Goal: Task Accomplishment & Management: Use online tool/utility

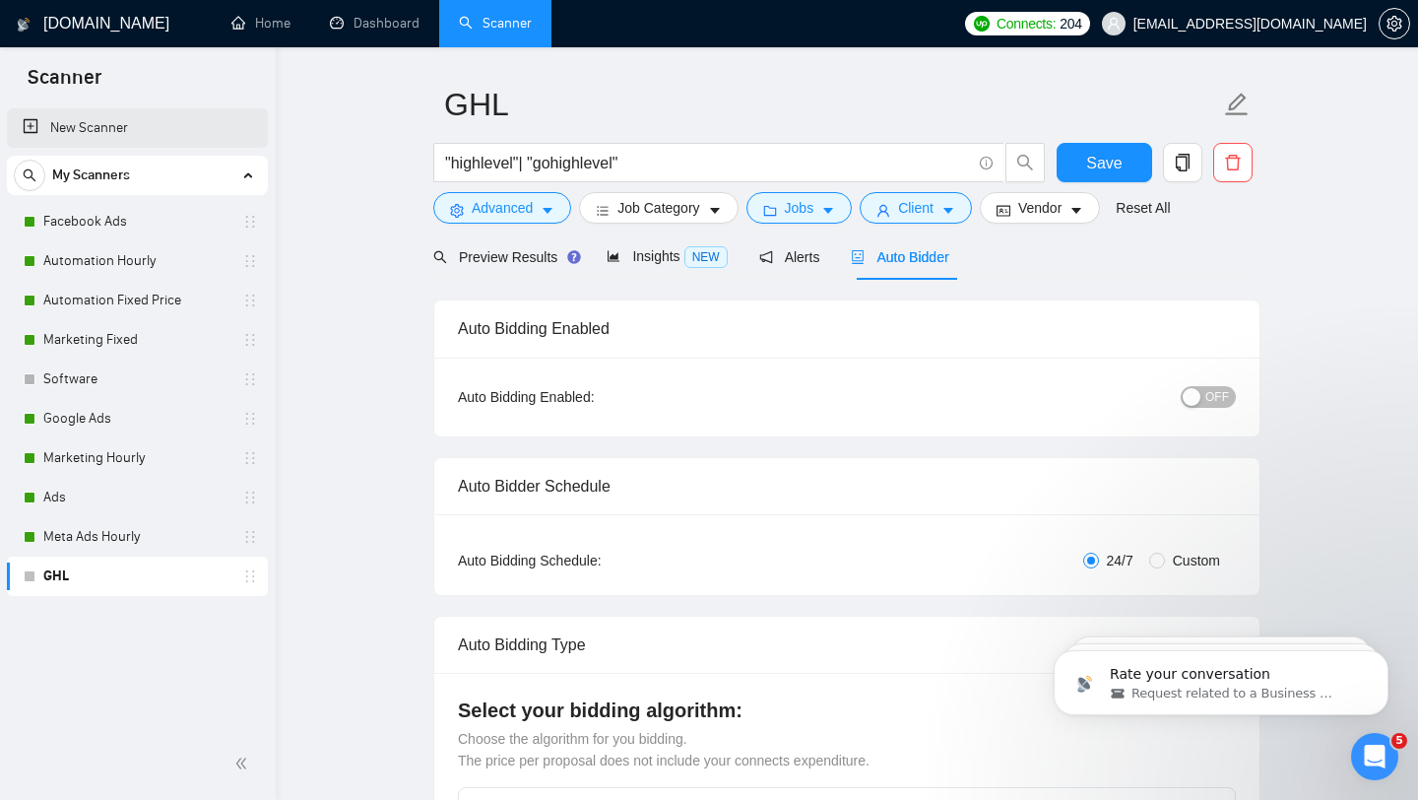
scroll to position [54, 0]
click at [156, 120] on link "New Scanner" at bounding box center [137, 127] width 229 height 39
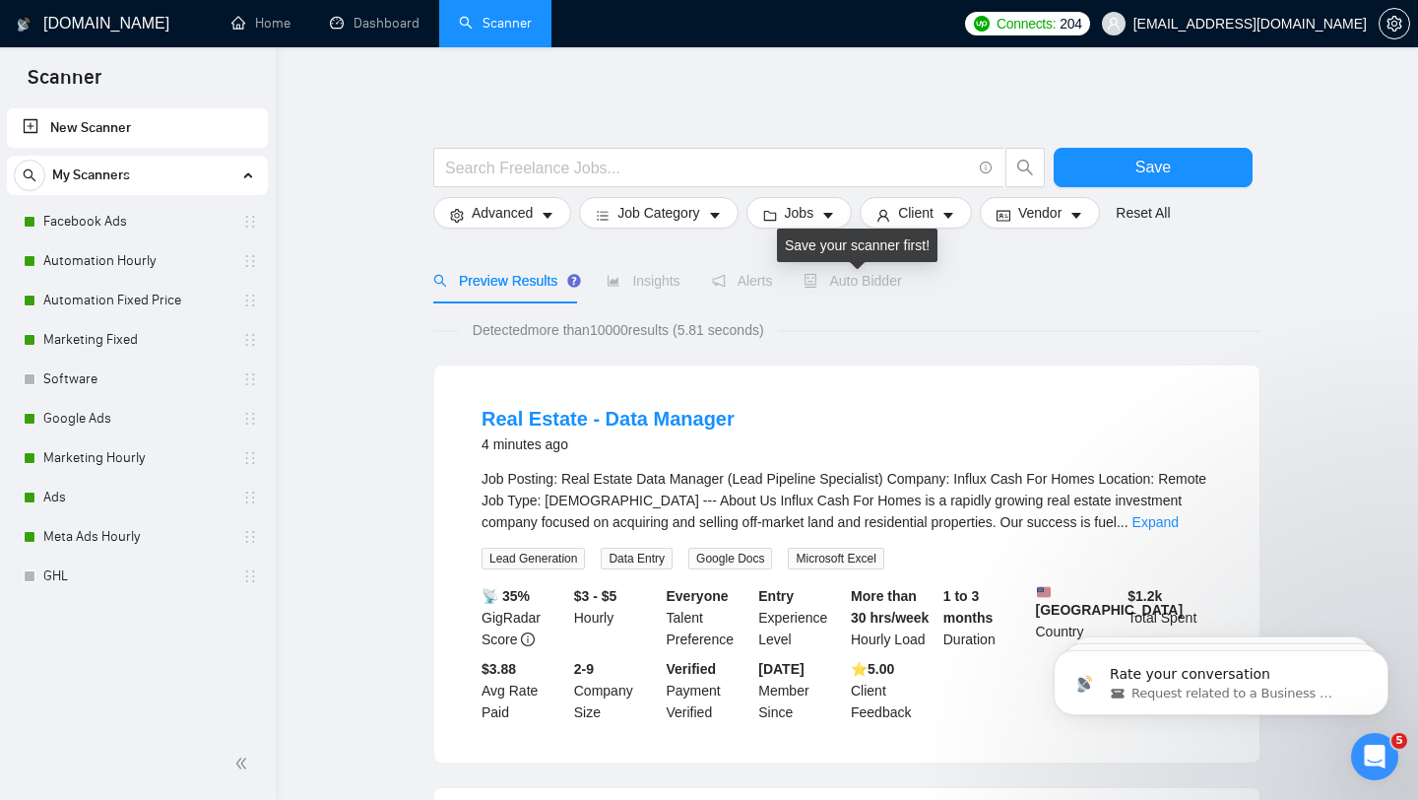
click at [817, 278] on icon "robot" at bounding box center [812, 281] width 12 height 14
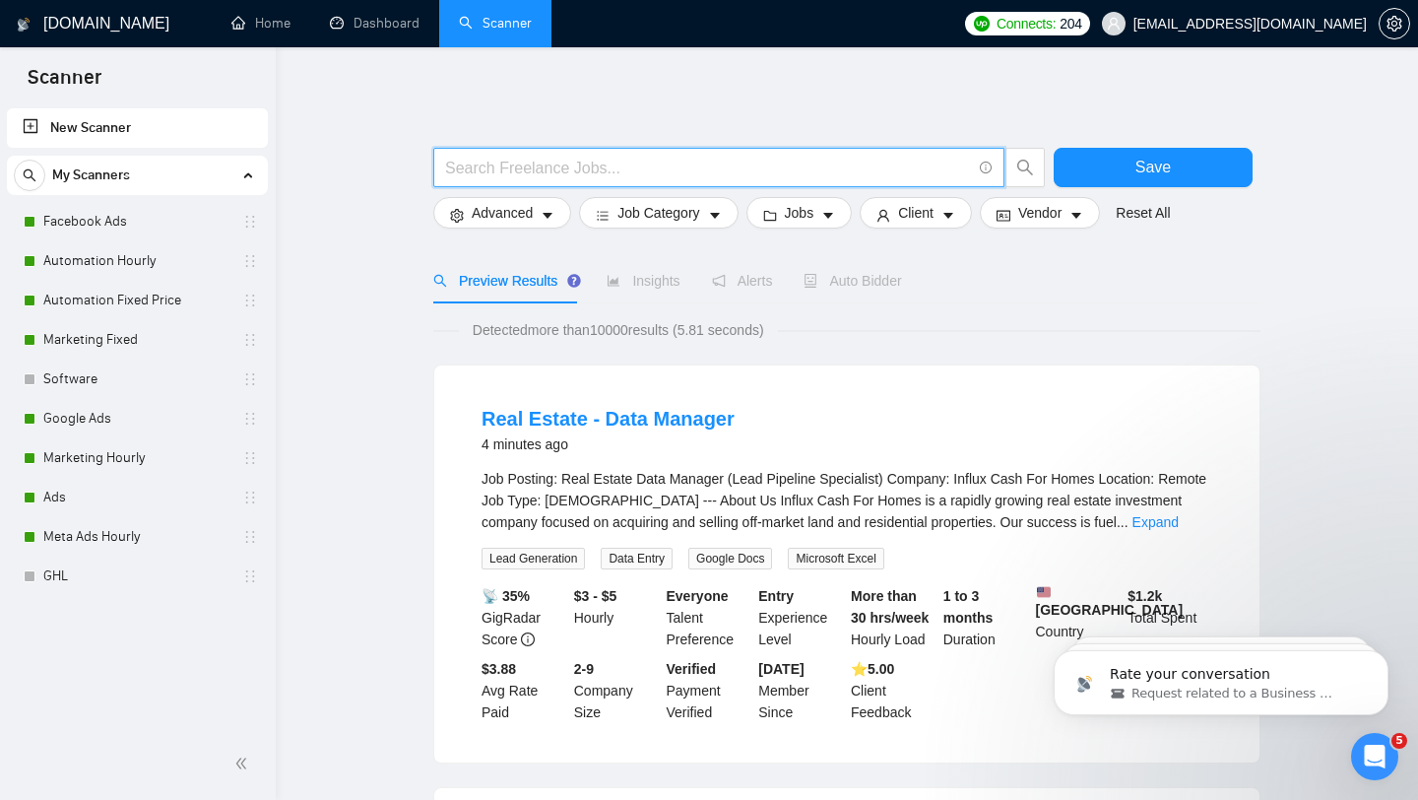
click at [785, 176] on input "text" at bounding box center [708, 168] width 526 height 25
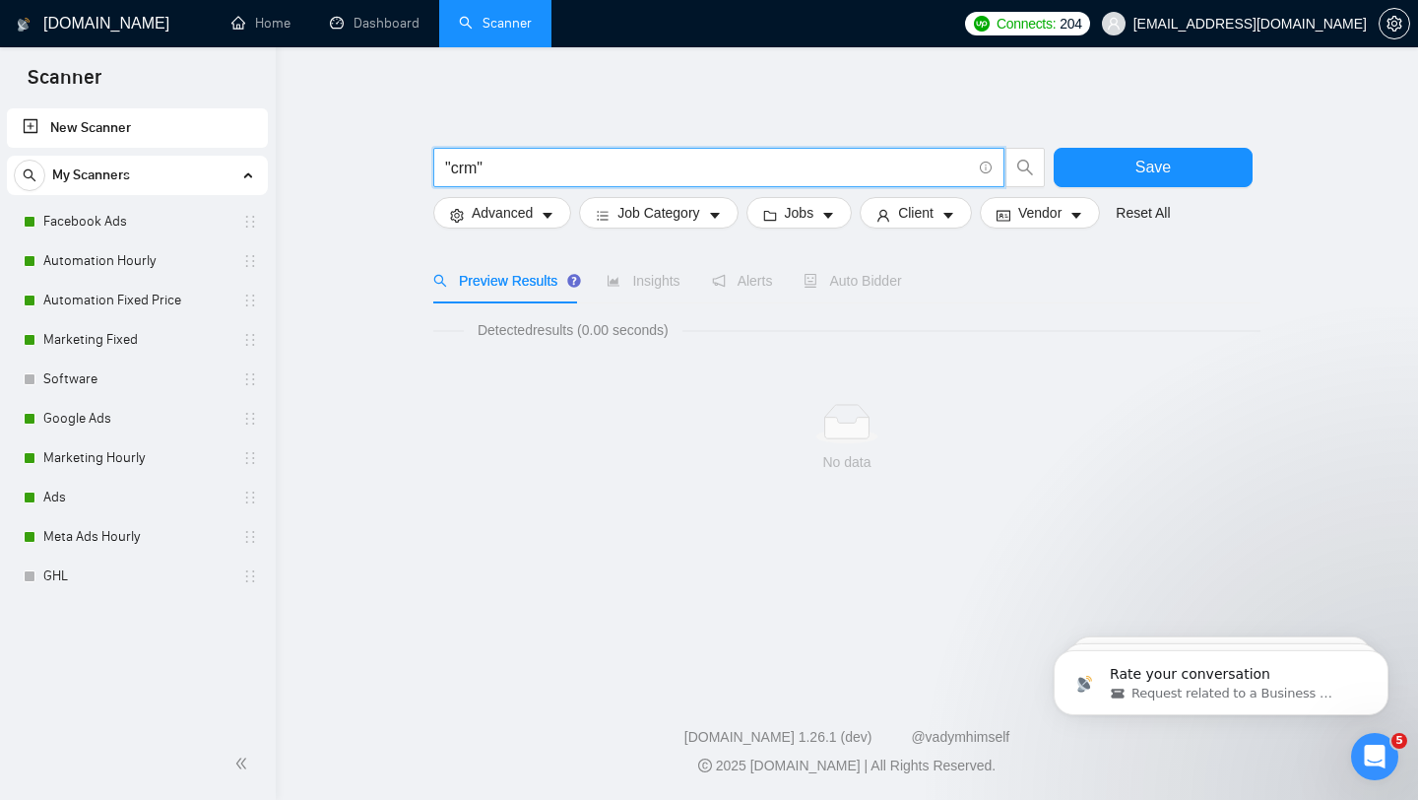
type input ""crm""
click at [1158, 323] on div "Detected results (0.00 seconds)" at bounding box center [846, 330] width 827 height 22
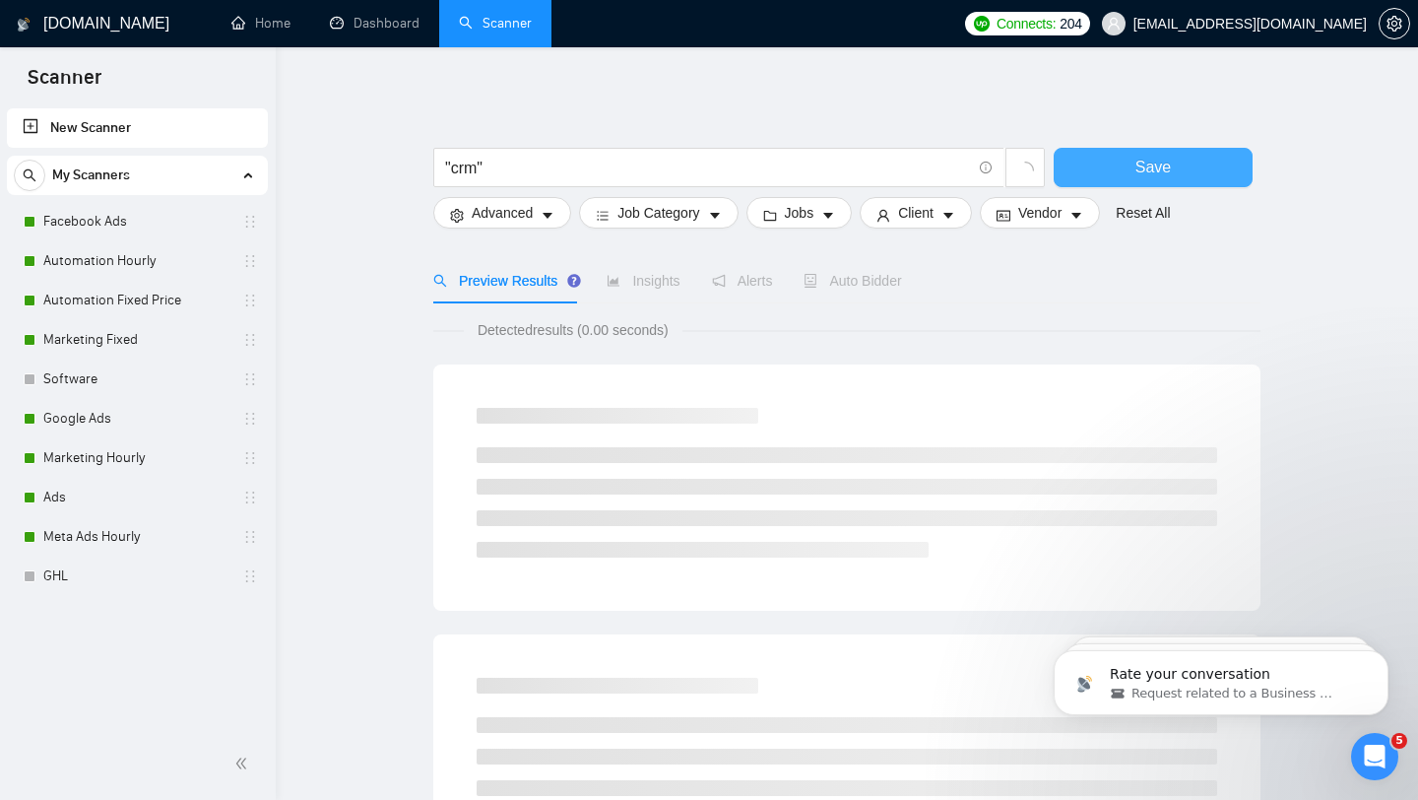
click at [1135, 150] on button "Save" at bounding box center [1153, 167] width 199 height 39
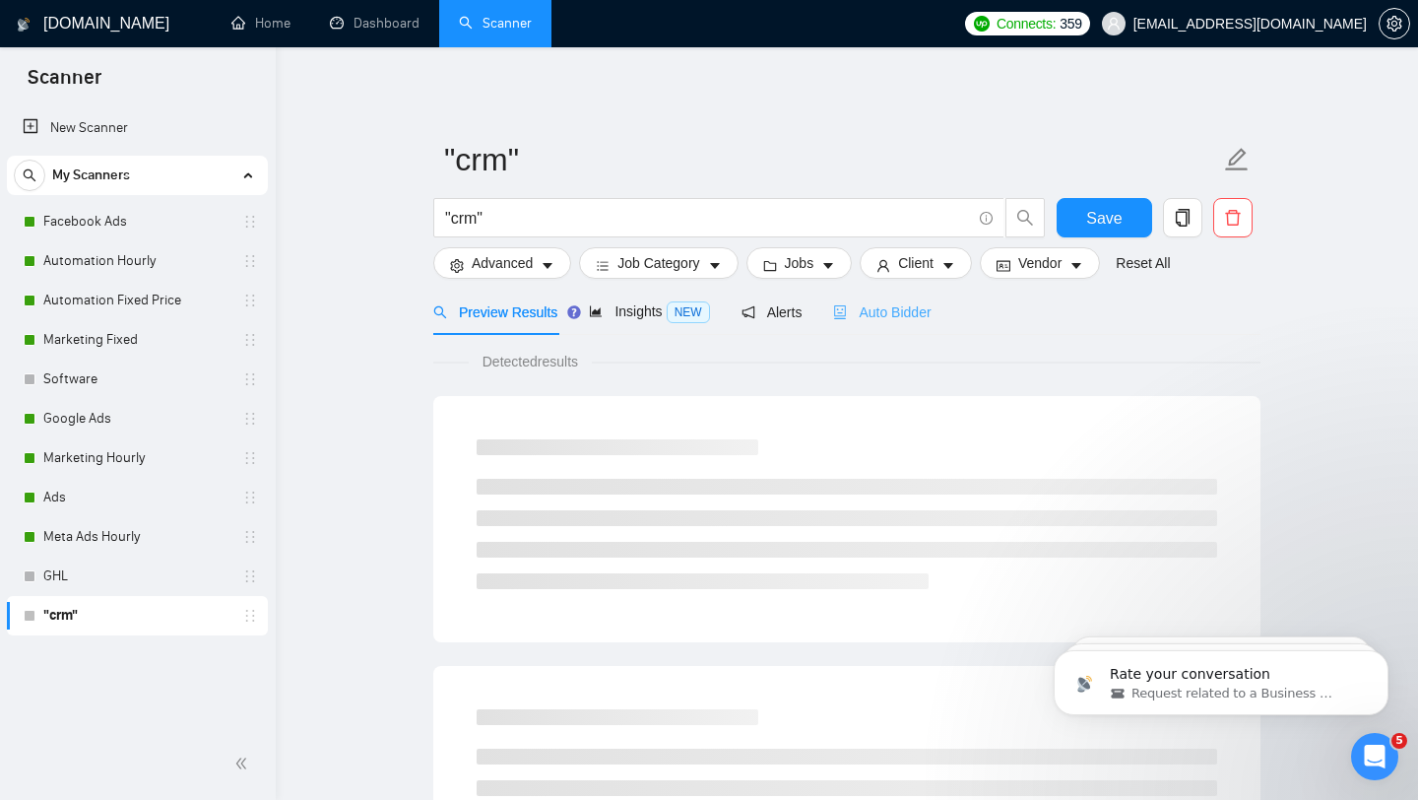
click at [882, 323] on div "Auto Bidder" at bounding box center [881, 312] width 97 height 46
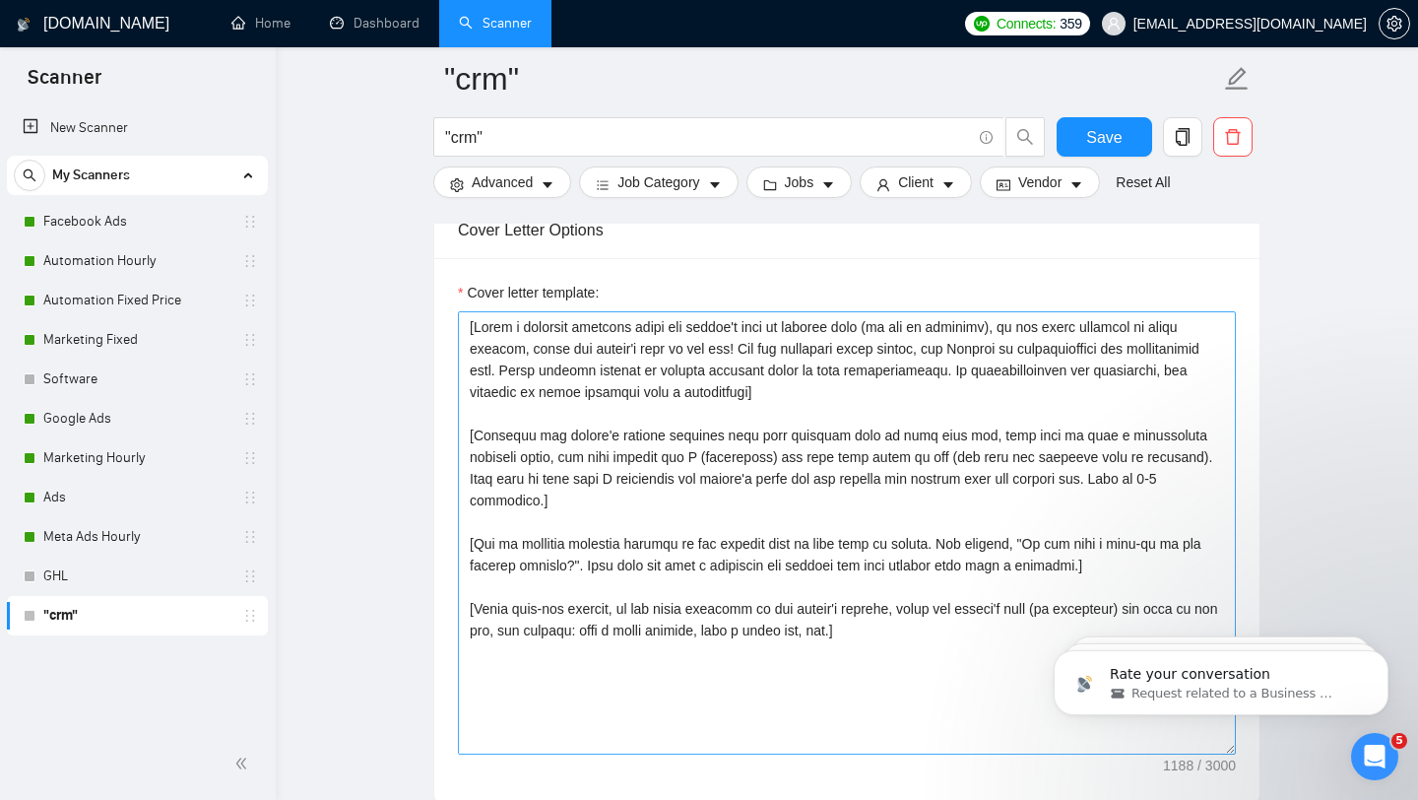
scroll to position [2171, 0]
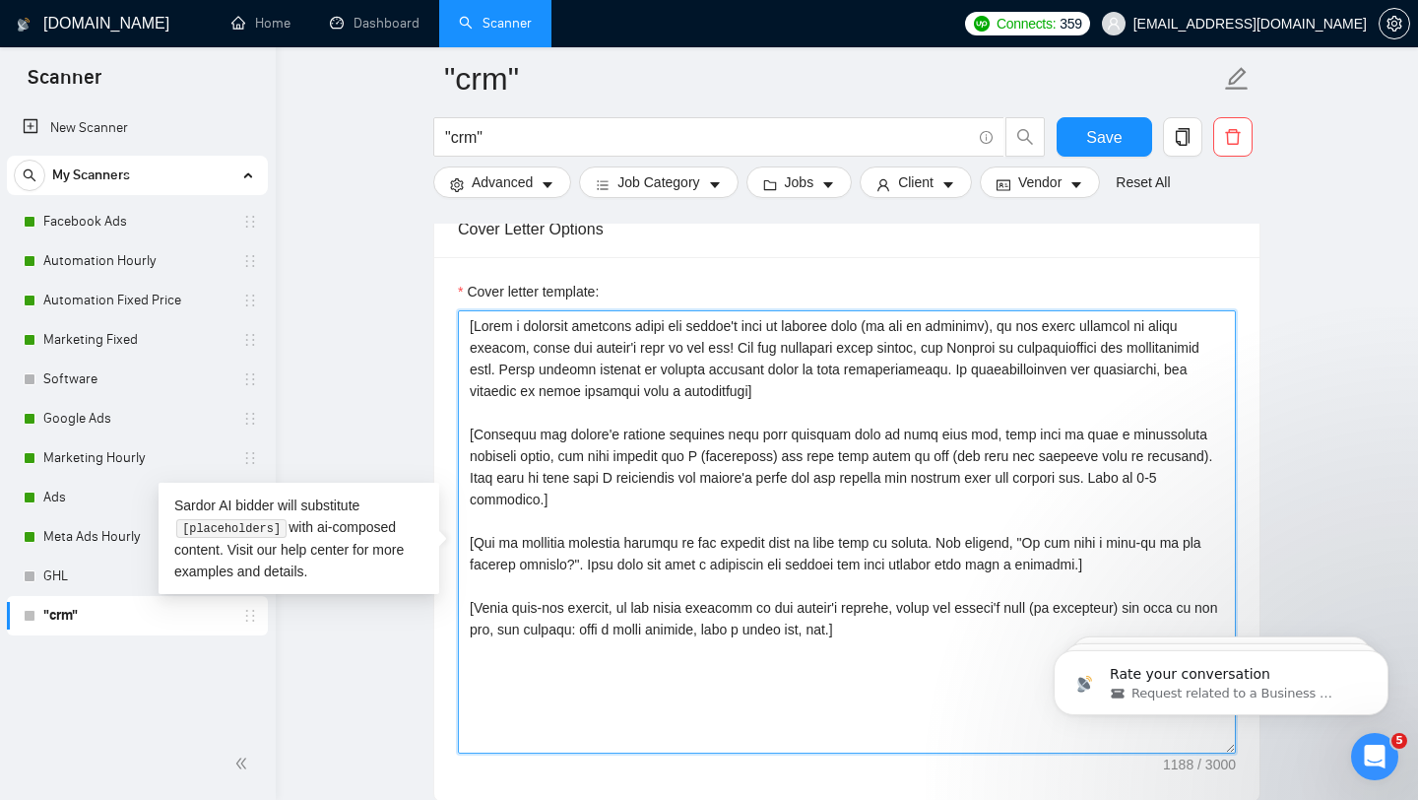
drag, startPoint x: 880, startPoint y: 710, endPoint x: 454, endPoint y: 330, distance: 571.3
click at [454, 330] on div "Cover letter template:" at bounding box center [846, 529] width 825 height 544
paste textarea "Proposal subject / headline: Write one short, benefit-driven line that clearly …"
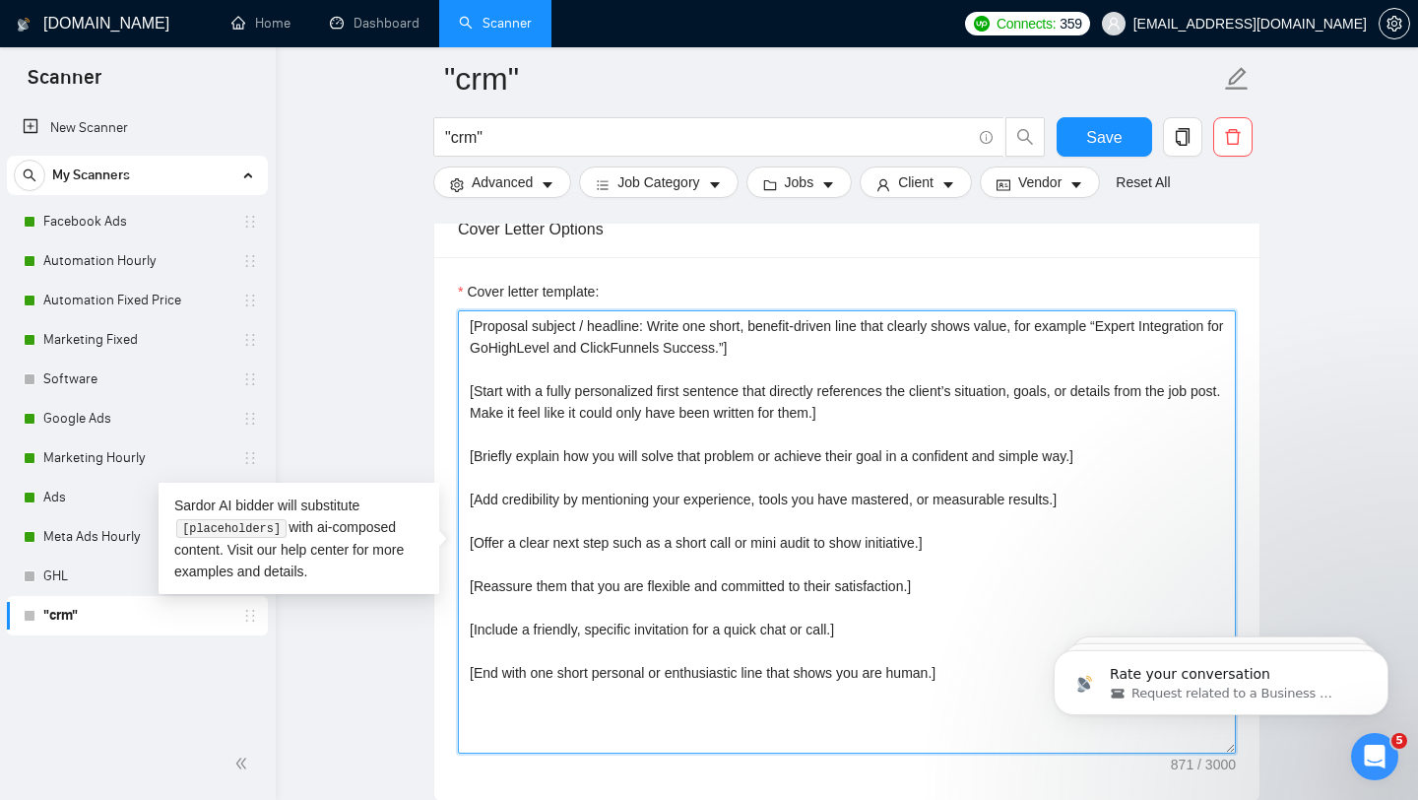
type textarea "[Proposal subject / headline: Write one short, benefit-driven line that clearly…"
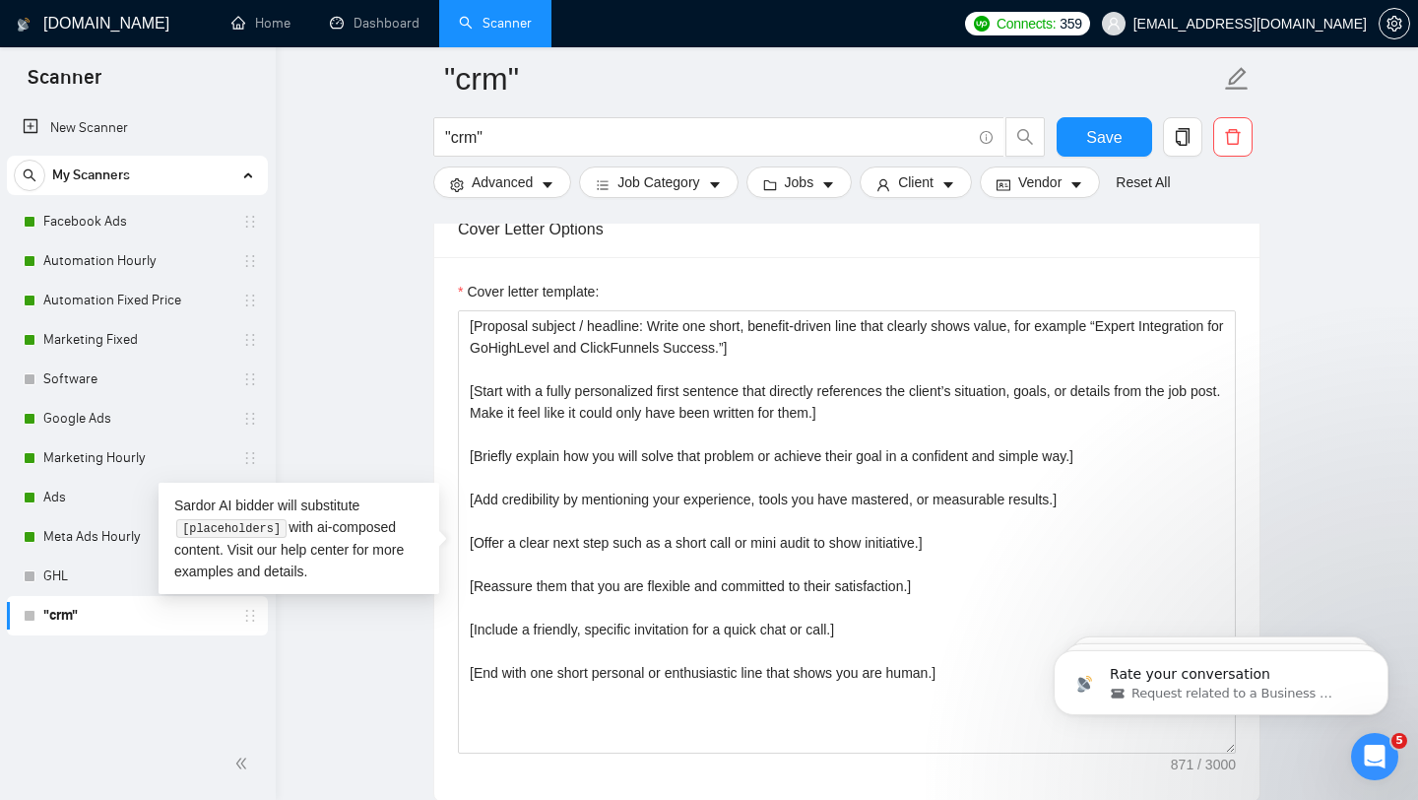
click at [862, 255] on div "Cover Letter Options" at bounding box center [847, 229] width 778 height 56
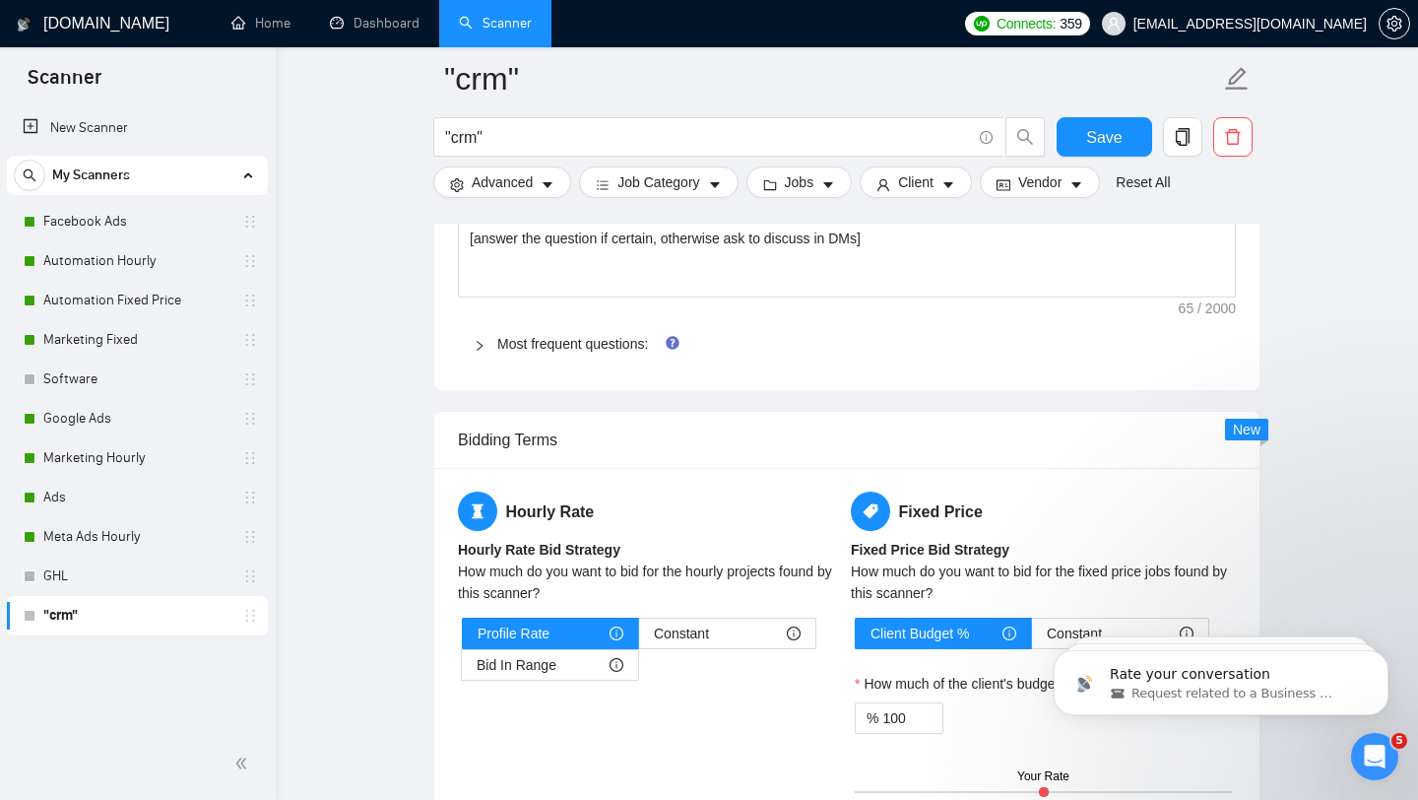
scroll to position [2876, 0]
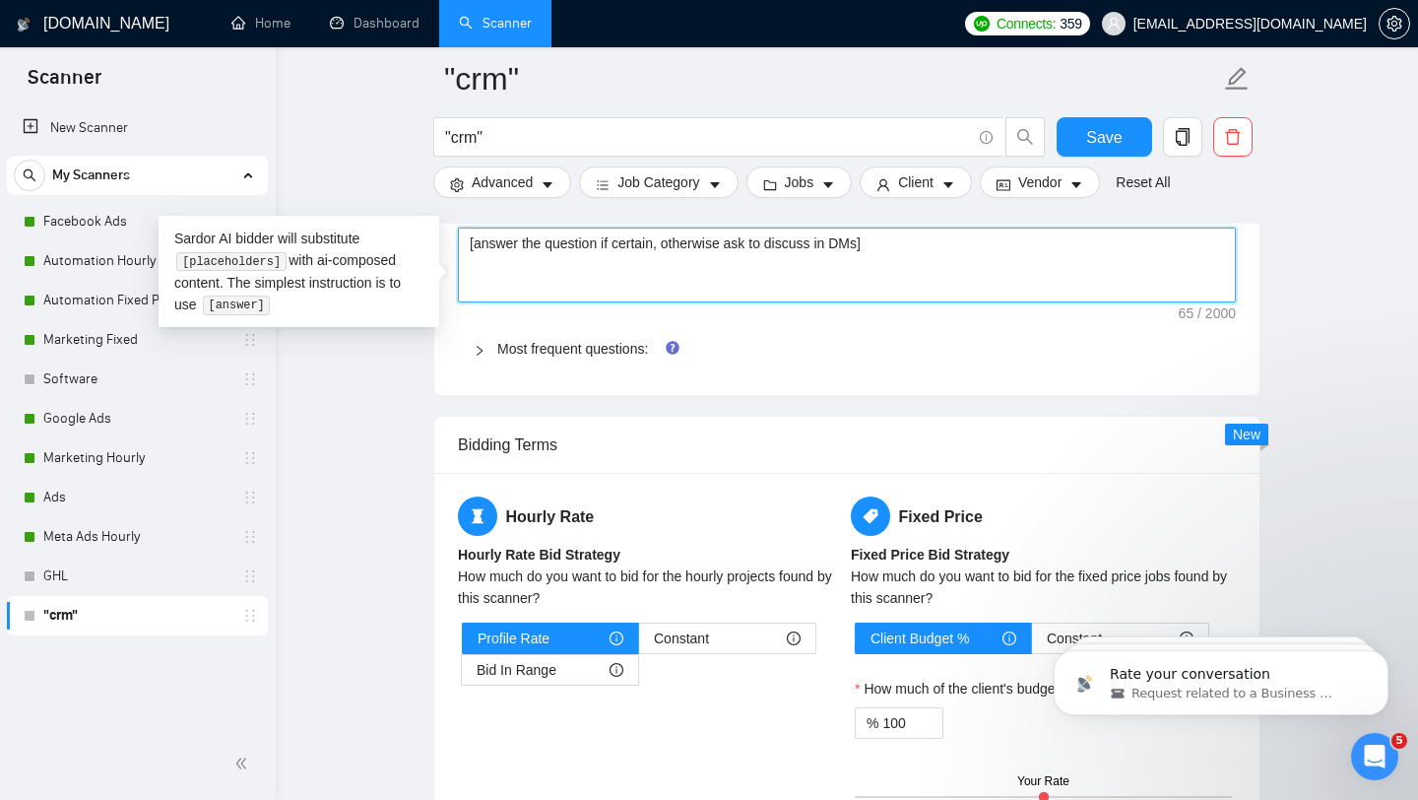
drag, startPoint x: 909, startPoint y: 278, endPoint x: 605, endPoint y: 267, distance: 304.5
click at [605, 267] on textarea "[answer the question if certain, otherwise ask to discuss in DMs]" at bounding box center [847, 264] width 778 height 75
type textarea "[answer the question"
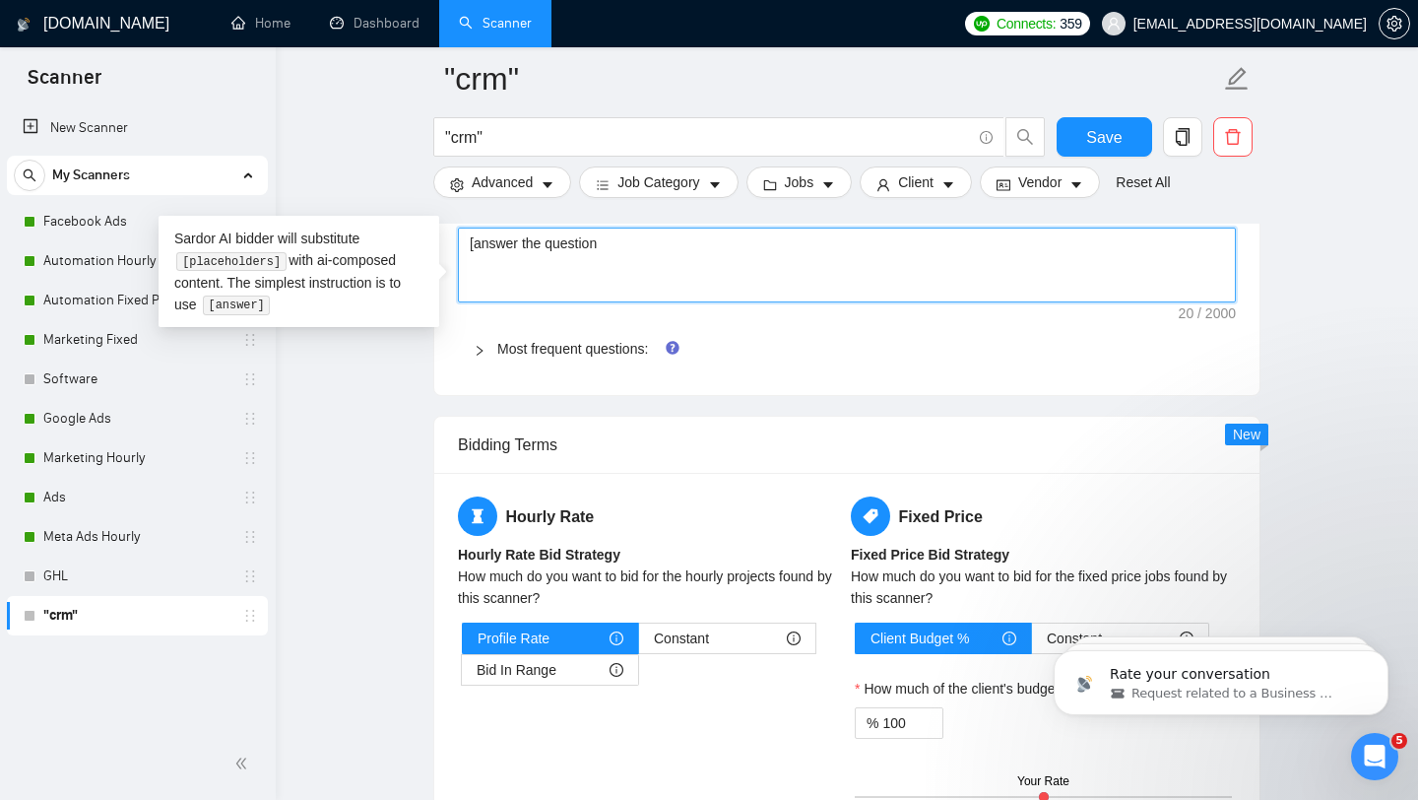
type textarea "[answer the question,"
type textarea "[answer the question, i"
type textarea "[answer the question, if"
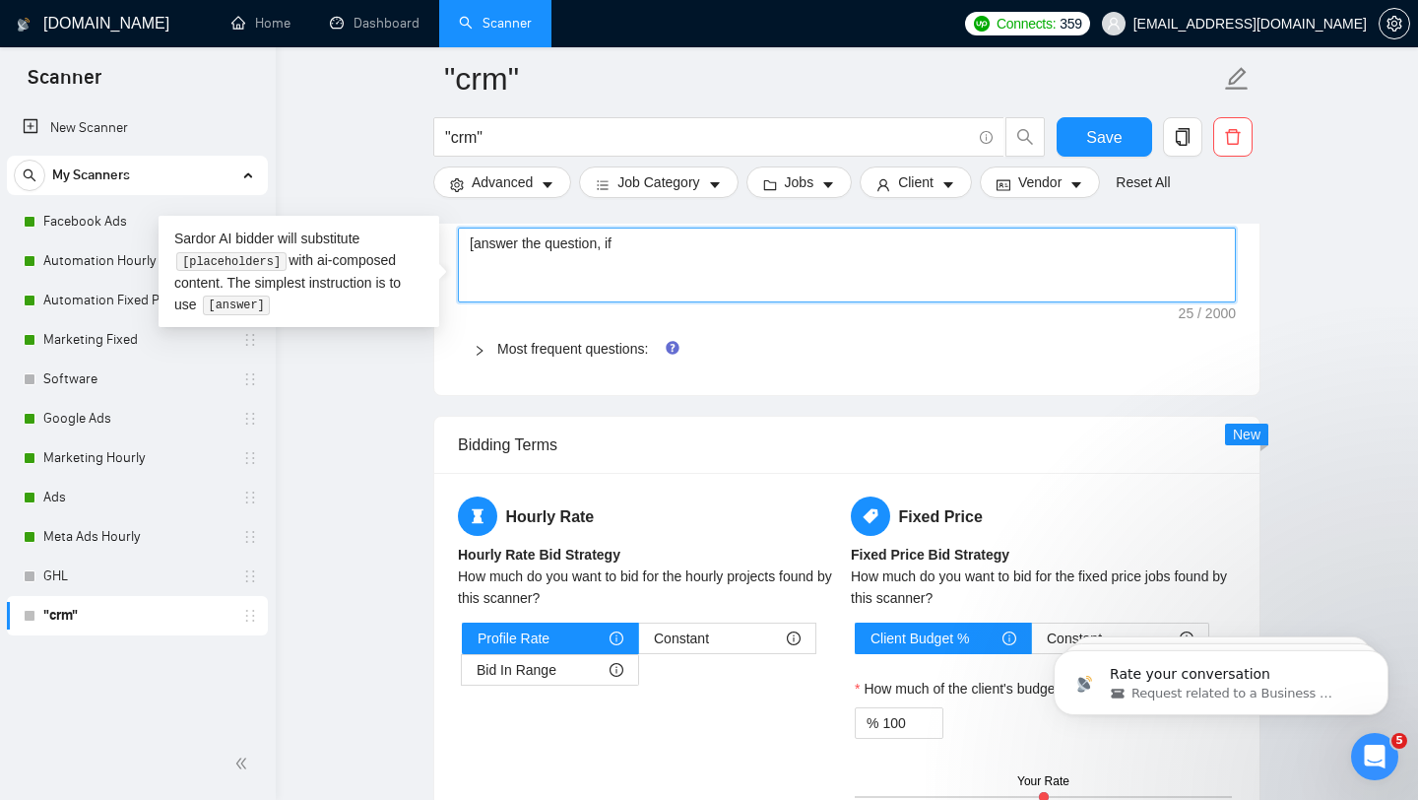
type textarea "[answer the question, if t"
type textarea "[answer the question, if th"
type textarea "[answer the question, if the"
type textarea "[answer the question, if they"
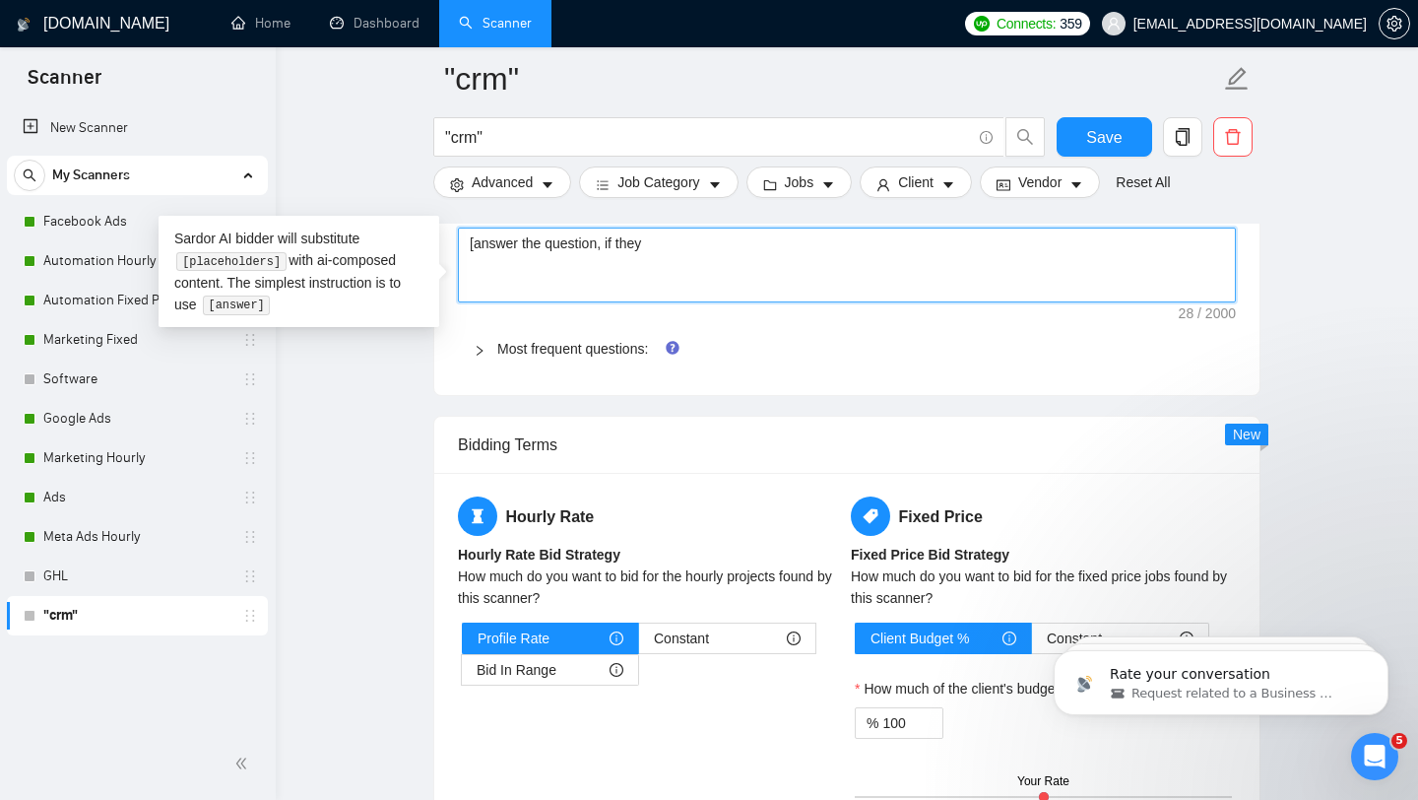
type textarea "[answer the question, if they a"
type textarea "[answer the question, if they as"
type textarea "[answer the question, if they ask"
type textarea "[answer the question, if they ask i"
type textarea "[answer the question, if they ask if"
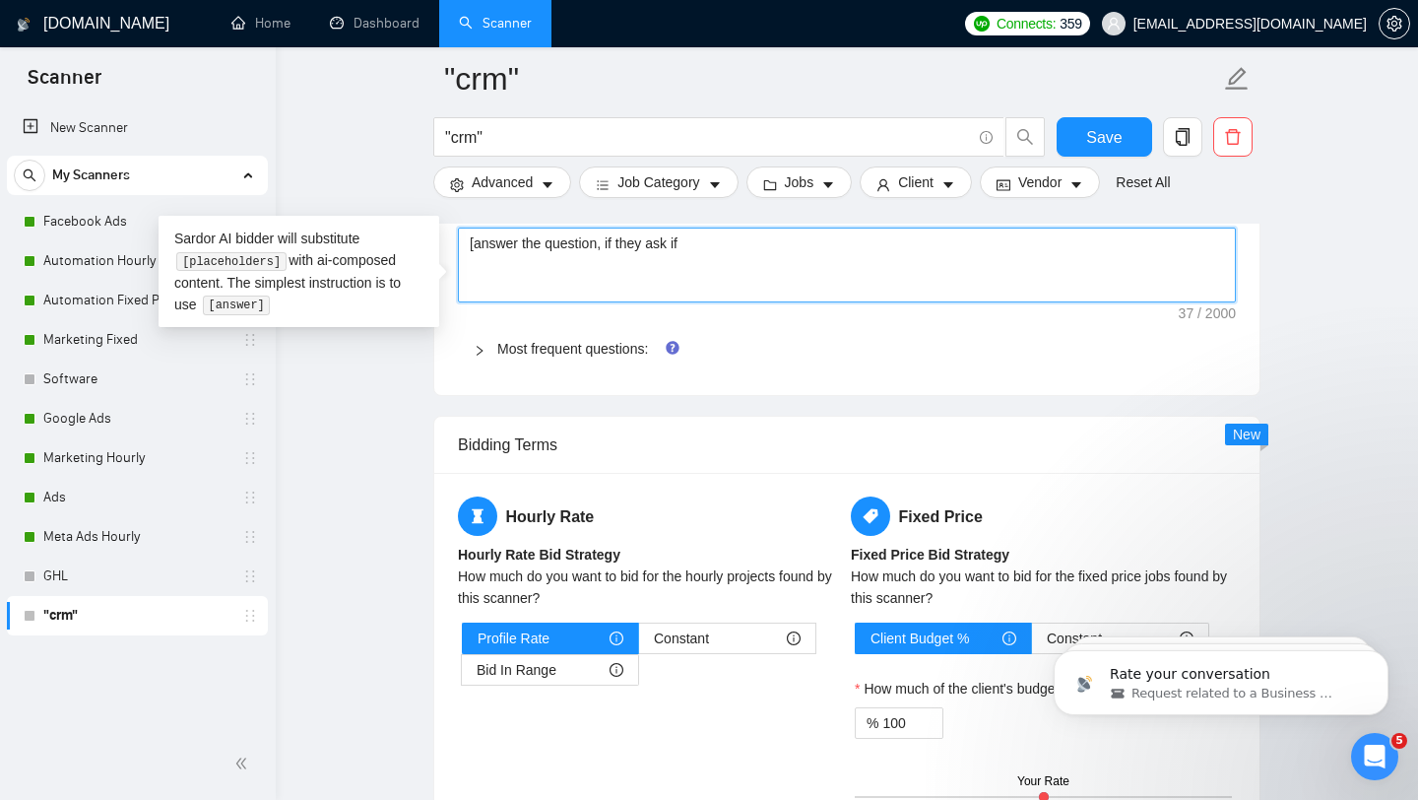
type textarea "[answer the question, if they ask if y"
type textarea "[answer the question, if they ask if yo"
type textarea "[answer the question, if they ask if you"
type textarea "[answer the question, if they ask if you h"
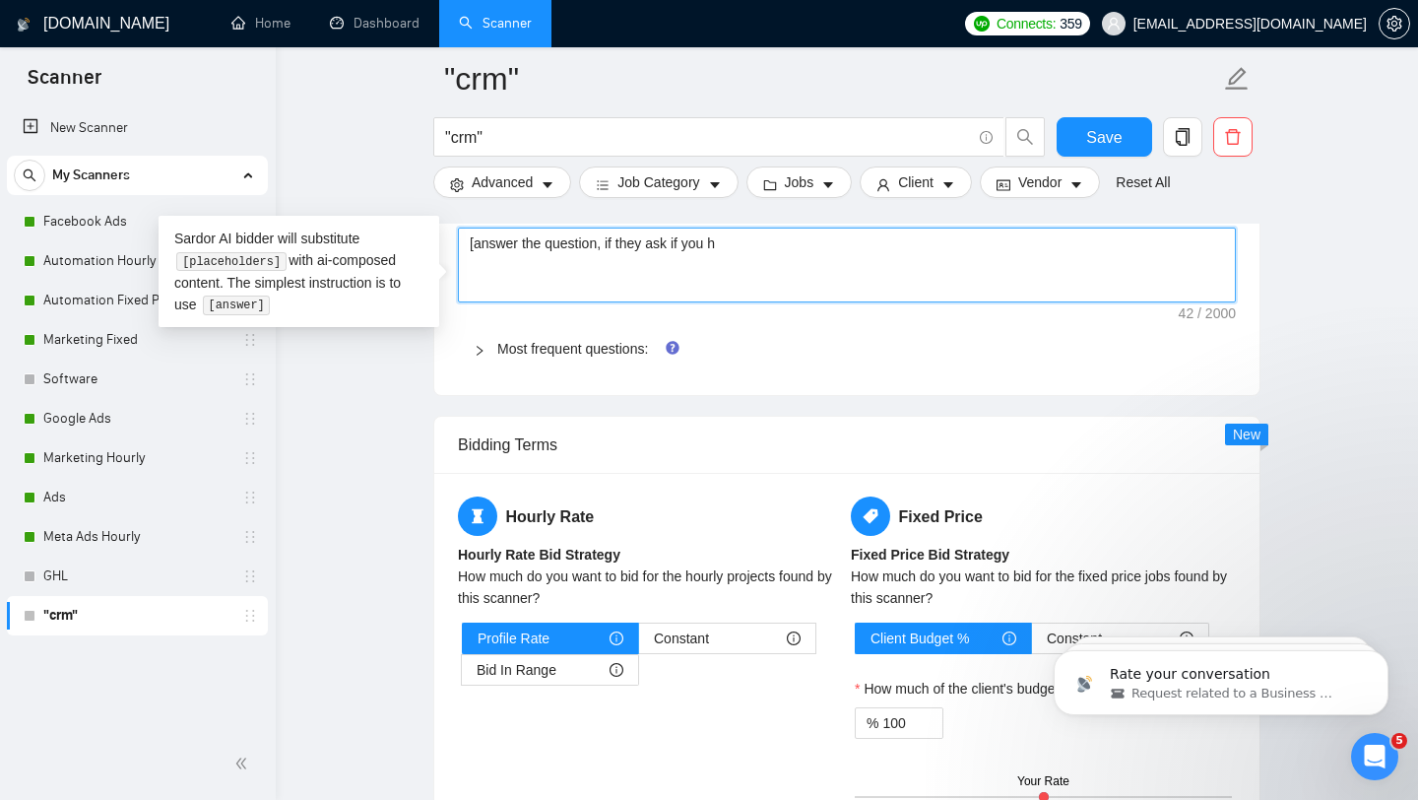
type textarea "[answer the question, if they ask if you ha"
type textarea "[answer the question, if they ask if you hav"
type textarea "[answer the question, if they ask if you [PERSON_NAME]"
type textarea "[answer the question, if they ask if you [PERSON_NAME] e"
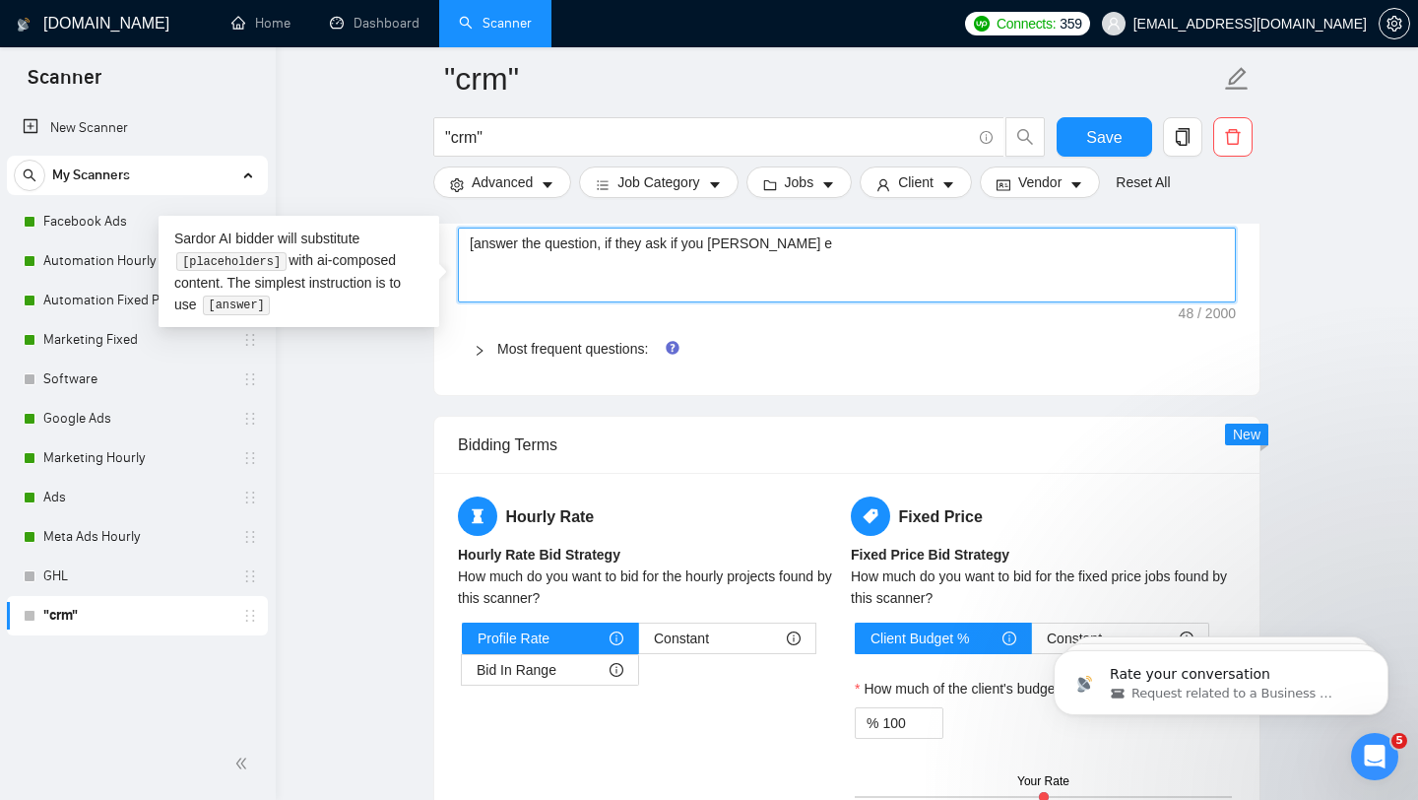
type textarea "[answer the question, if they ask if you [PERSON_NAME] ex"
type textarea "[answer the question, if they ask if you [PERSON_NAME] exp"
type textarea "[answer the question, if they ask if you [PERSON_NAME] ex"
type textarea "[answer the question, if they ask if you [PERSON_NAME] e"
type textarea "[answer the question, if they ask if you [PERSON_NAME]"
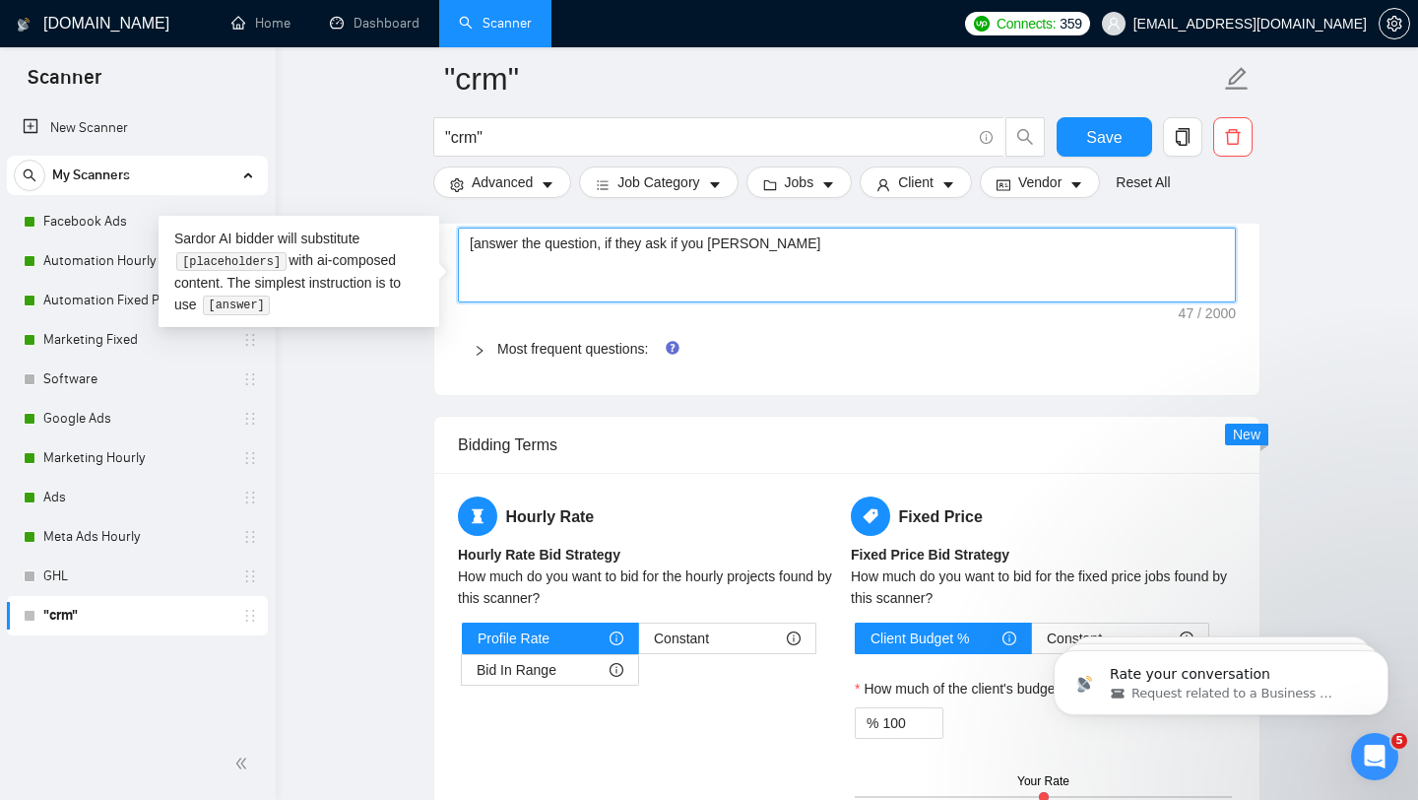
type textarea "[answer the question, if they ask if you [PERSON_NAME]"
type textarea "[answer the question, if they ask if you have"
type textarea "[answer the question, if they ask if you have e"
type textarea "[answer the question, if they ask if you have ex"
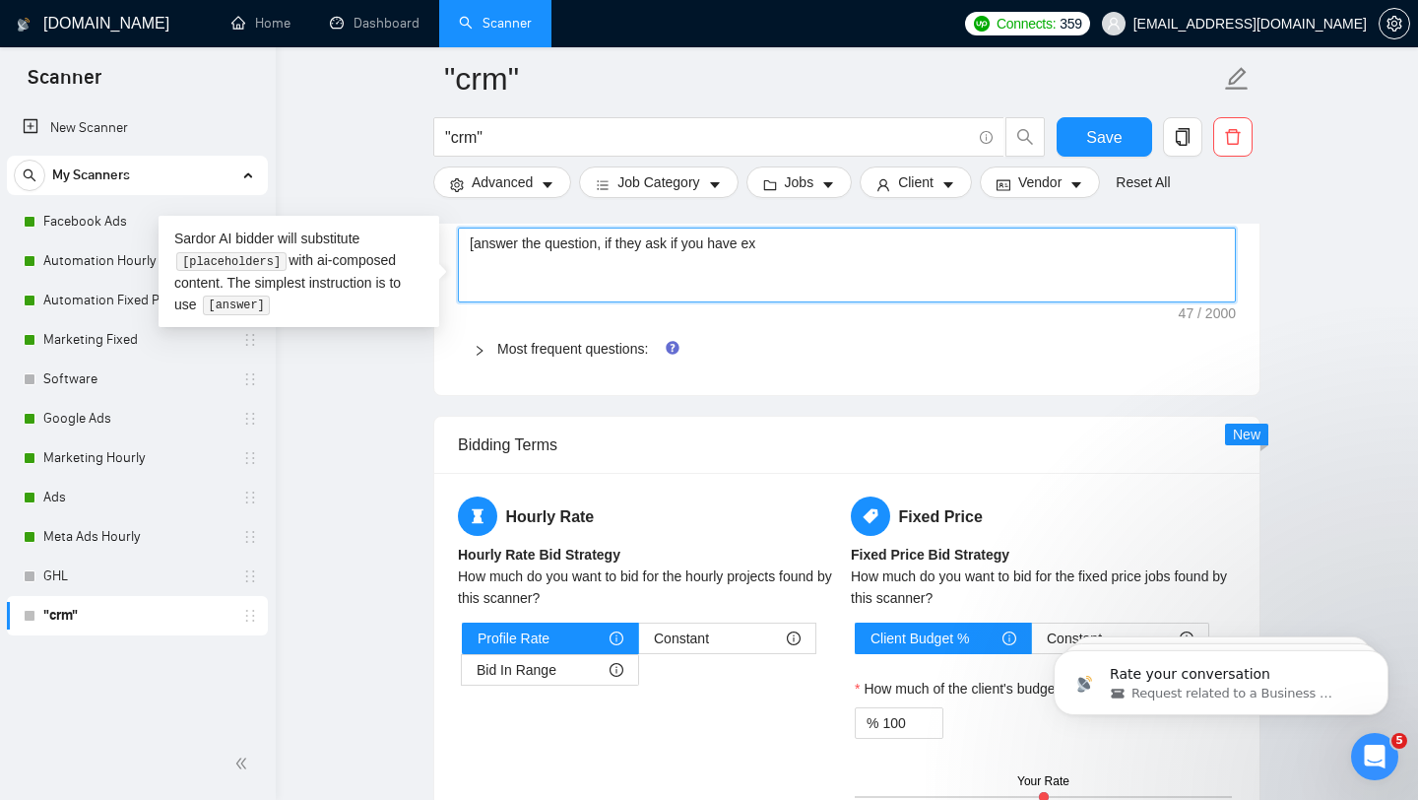
type textarea "[answer the question, if they ask if you have exp"
type textarea "[answer the question, if they ask if you have expe"
type textarea "[answer the question, if they ask if you have experi"
type textarea "[answer the question, if they ask if you have experie"
type textarea "[answer the question, if they ask if you have experien"
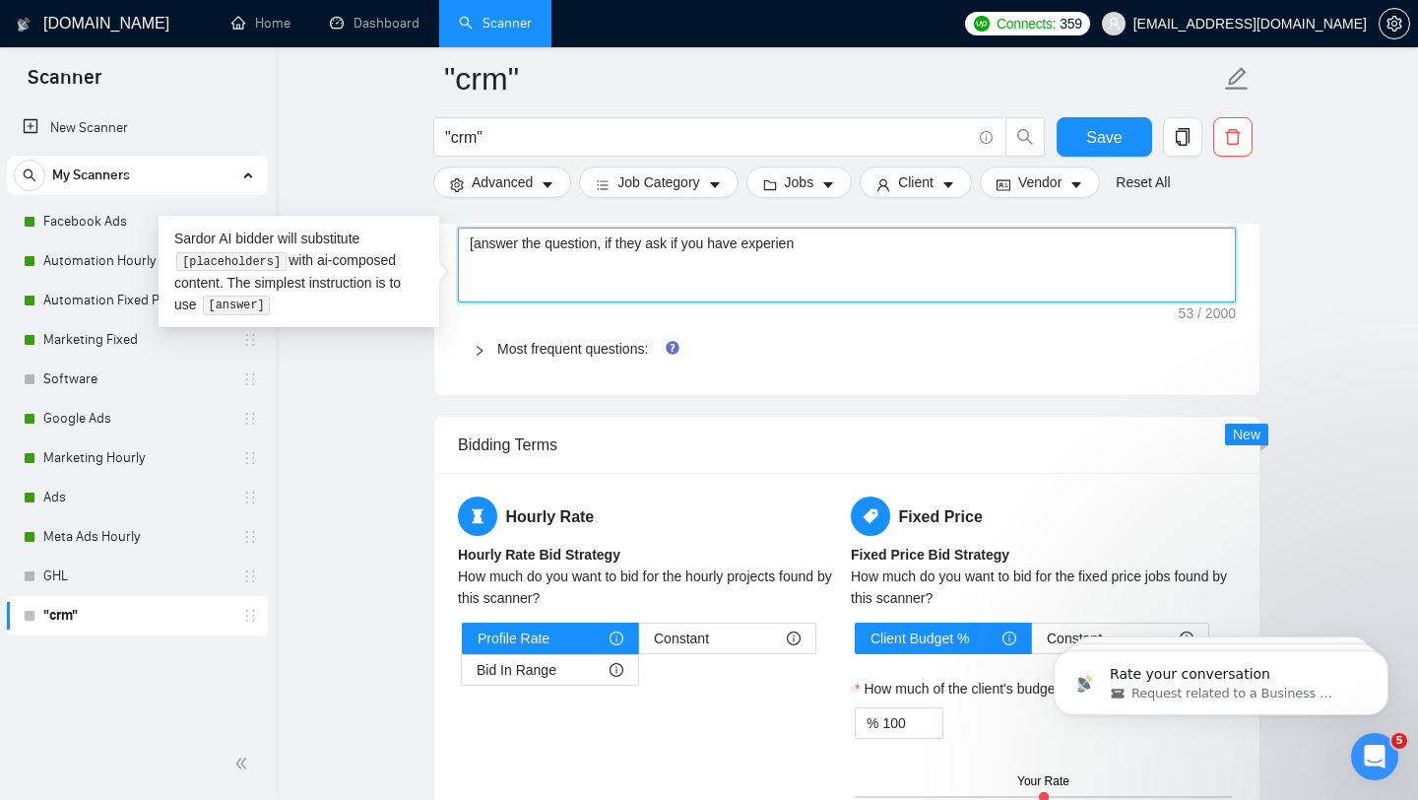
type textarea "[answer the question, if they ask if you have experienc"
type textarea "[answer the question, if they ask if you have experience"
type textarea "[answer the question, if they ask if you have experience an"
type textarea "[answer the question, if they ask if you have experience ans"
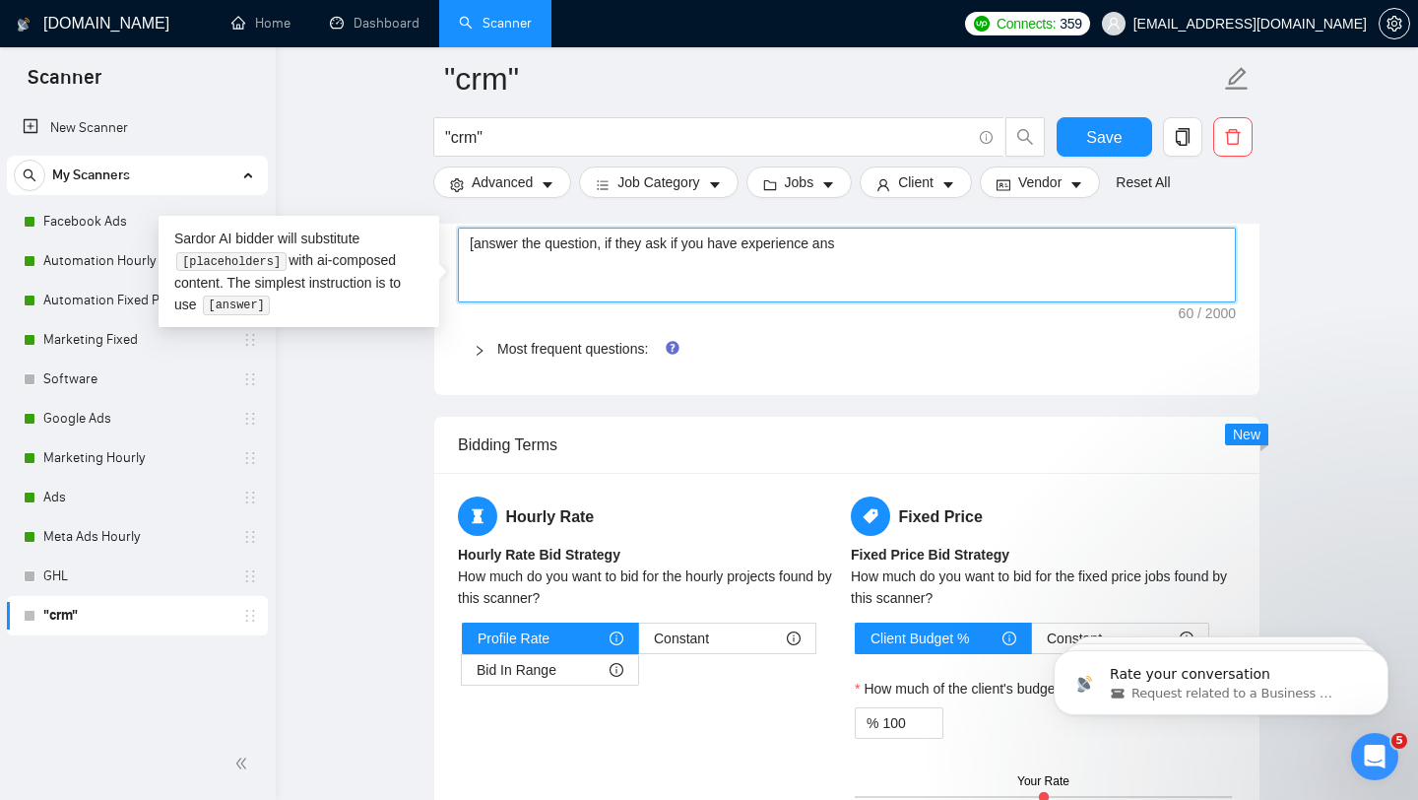
type textarea "[answer the question, if they ask if you have experience answ"
type textarea "[answer the question, if they ask if you have experience answe"
type textarea "[answer the question, if they ask if you have experience answer"
type textarea "[answer the question, if they ask if you have experience answer w"
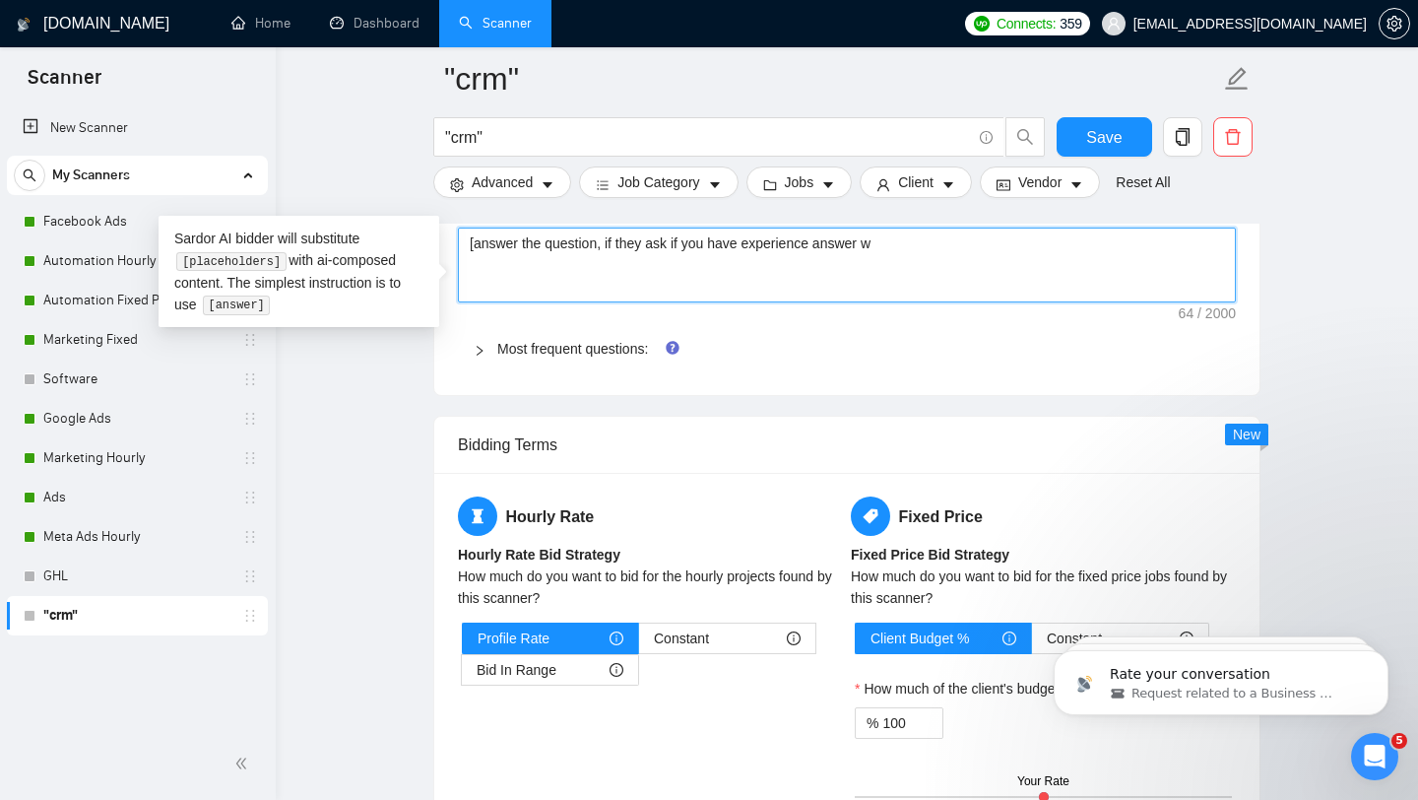
type textarea "[answer the question, if they ask if you have experience answer wi"
type textarea "[answer the question, if they ask if you have experience answer wit"
type textarea "[answer the question, if they ask if you have experience answer with"
type textarea "[answer the question, if they ask if you have experience answer with [PERSON_NA…"
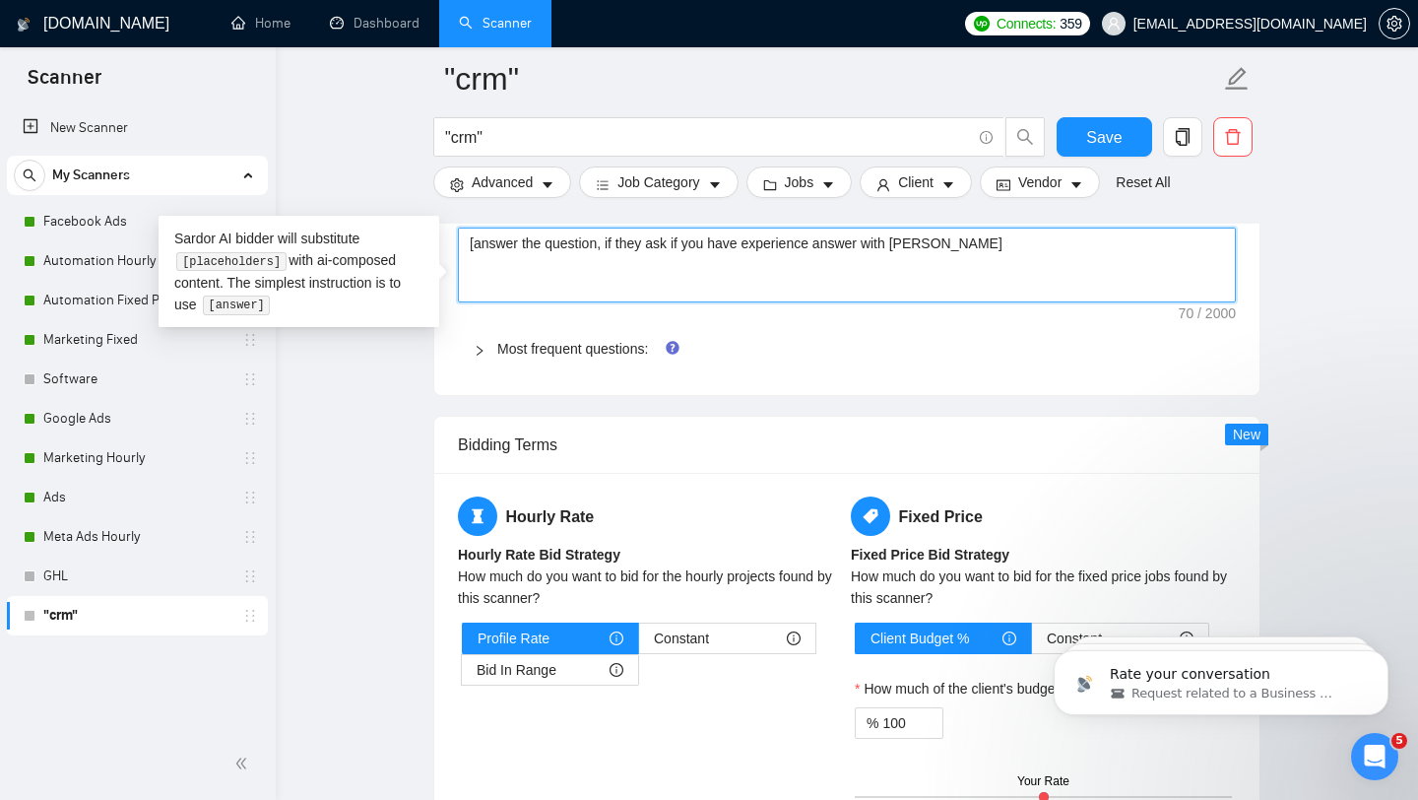
type textarea "[answer the question, if they ask if you have experience answer with [PERSON_NA…"
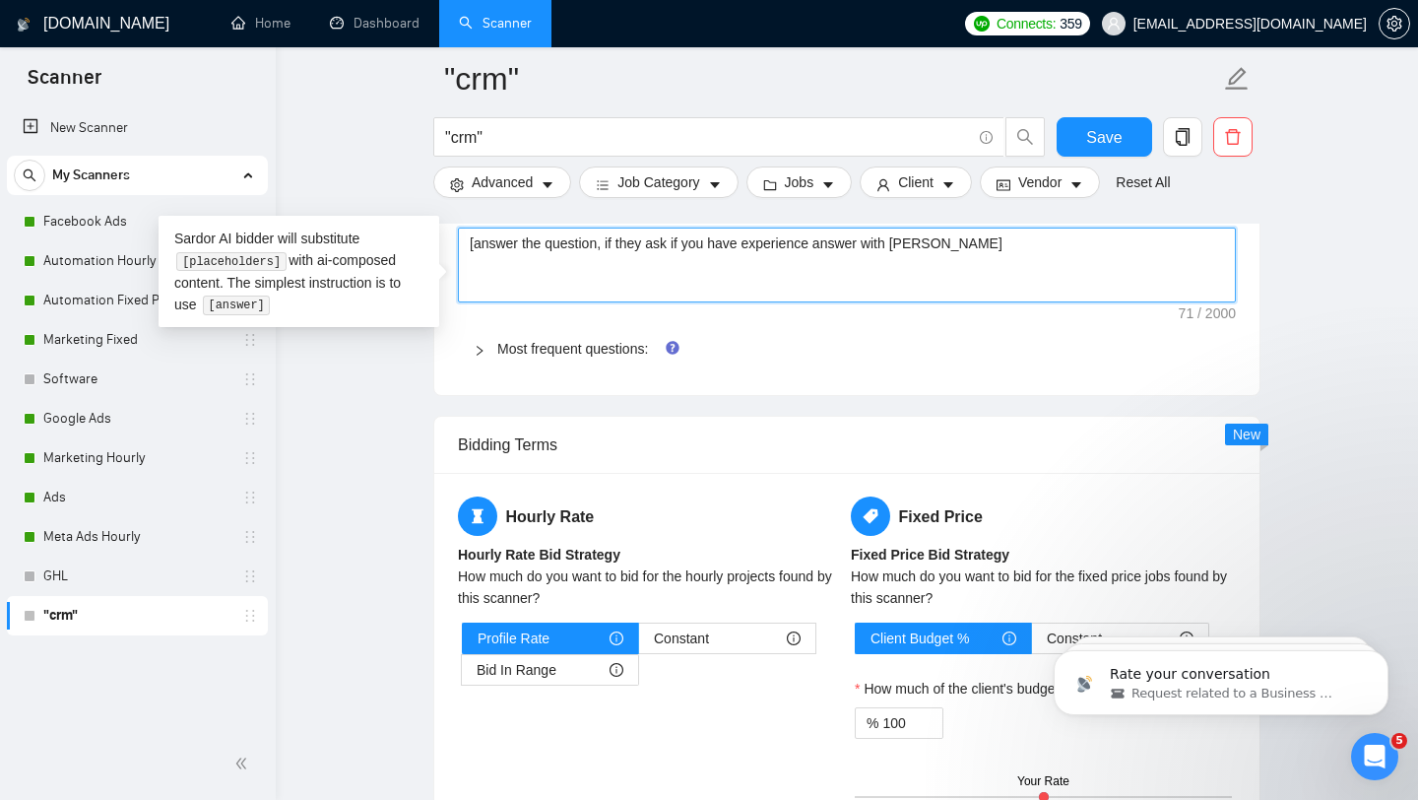
type textarea "[answer the question, if they ask if you have experience answer with t"
type textarea "[answer the question, if they ask if you have experience answer with th"
type textarea "[answer the question, if they ask if you have experience answer with the"
type textarea "[answer the question, if they ask if you have experience answer with the x"
type textarea "[answer the question, if they ask if you have experience answer with the"
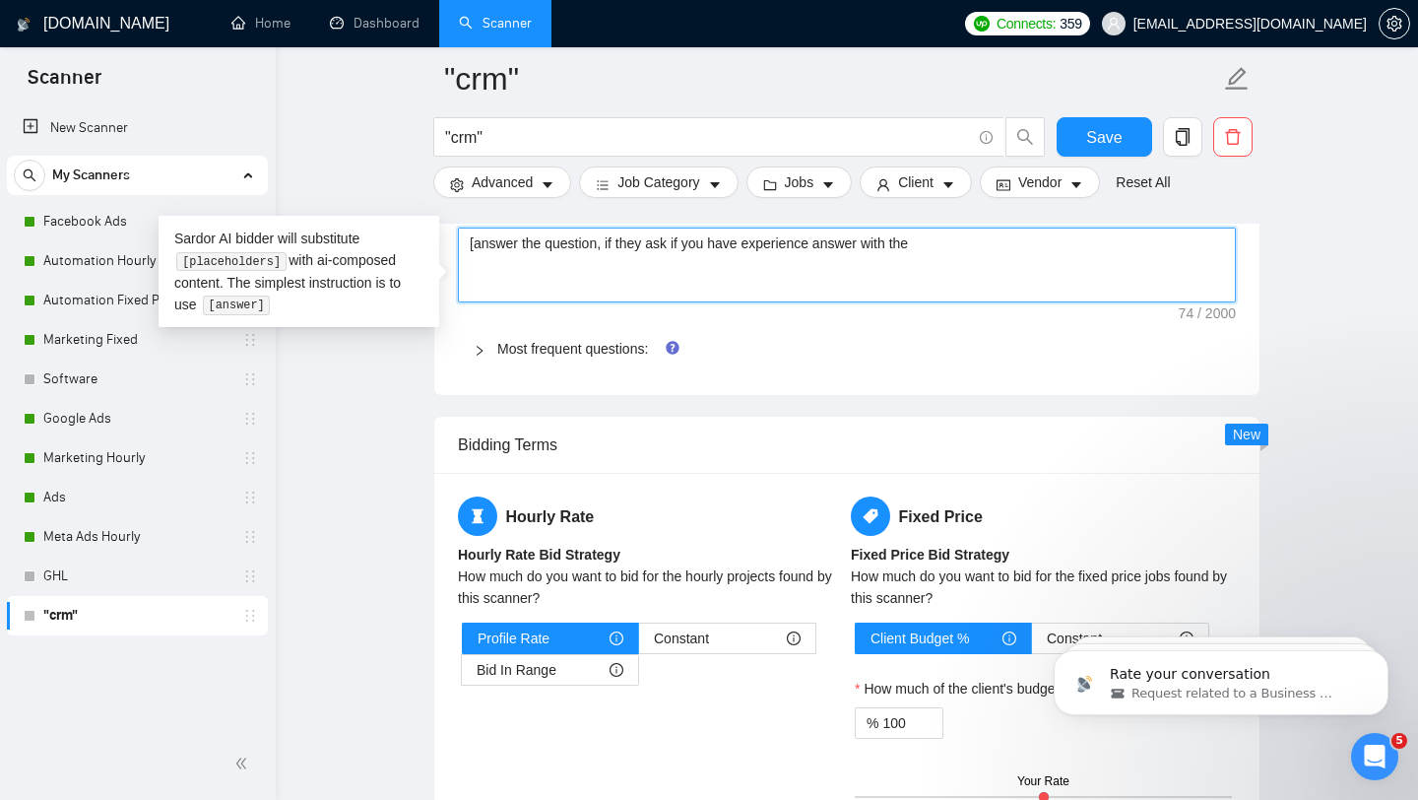
type textarea "[answer the question, if they ask if you have experience answer with the e"
type textarea "[answer the question, if they ask if you have experience answer with the ex"
type textarea "[answer the question, if they ask if you have experience answer with the exp"
type textarea "[answer the question, if they ask if you have experience answer with the expe"
type textarea "[answer the question, if they ask if you have experience answer with the exper"
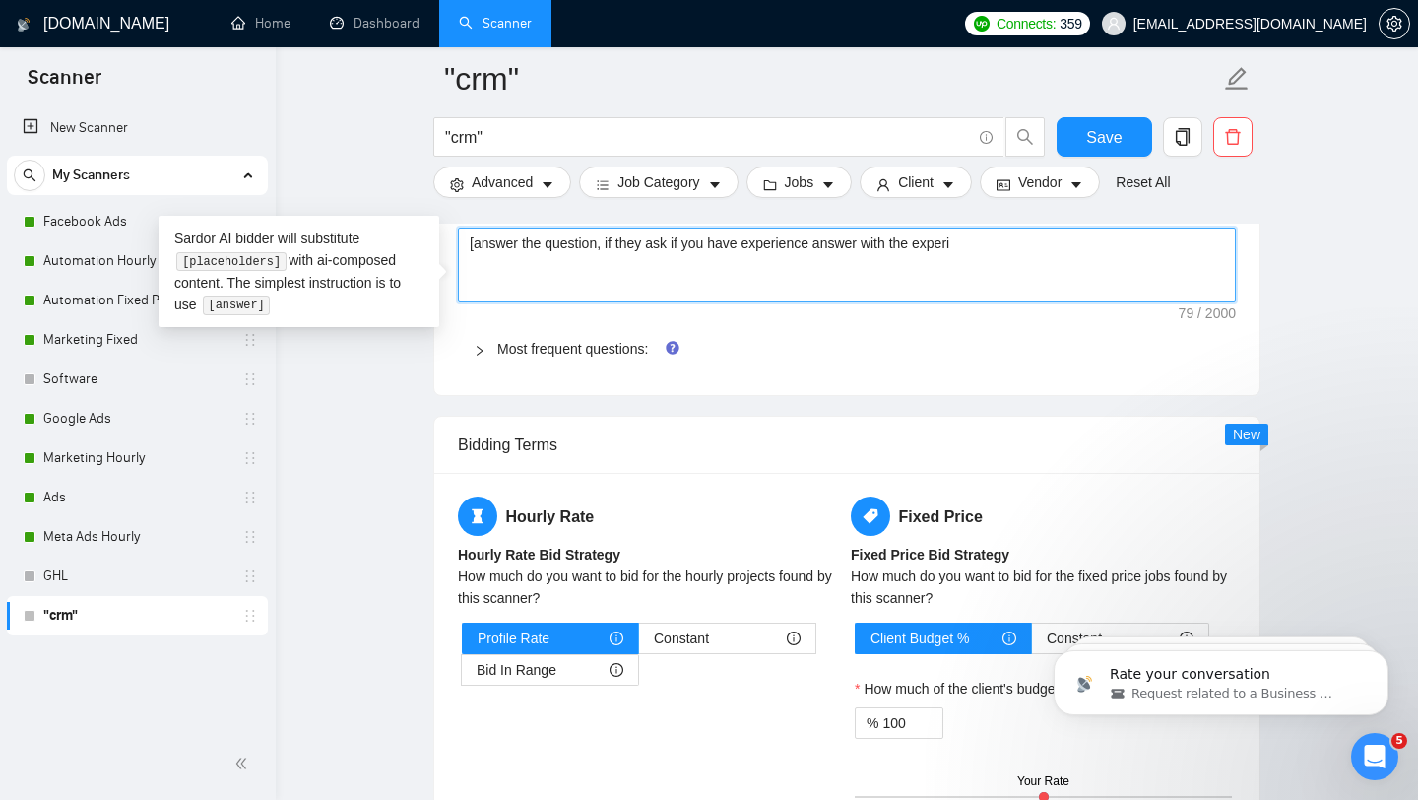
type textarea "[answer the question, if they ask if you have experience answer with the experie"
type textarea "[answer the question, if they ask if you have experience answer with the experi…"
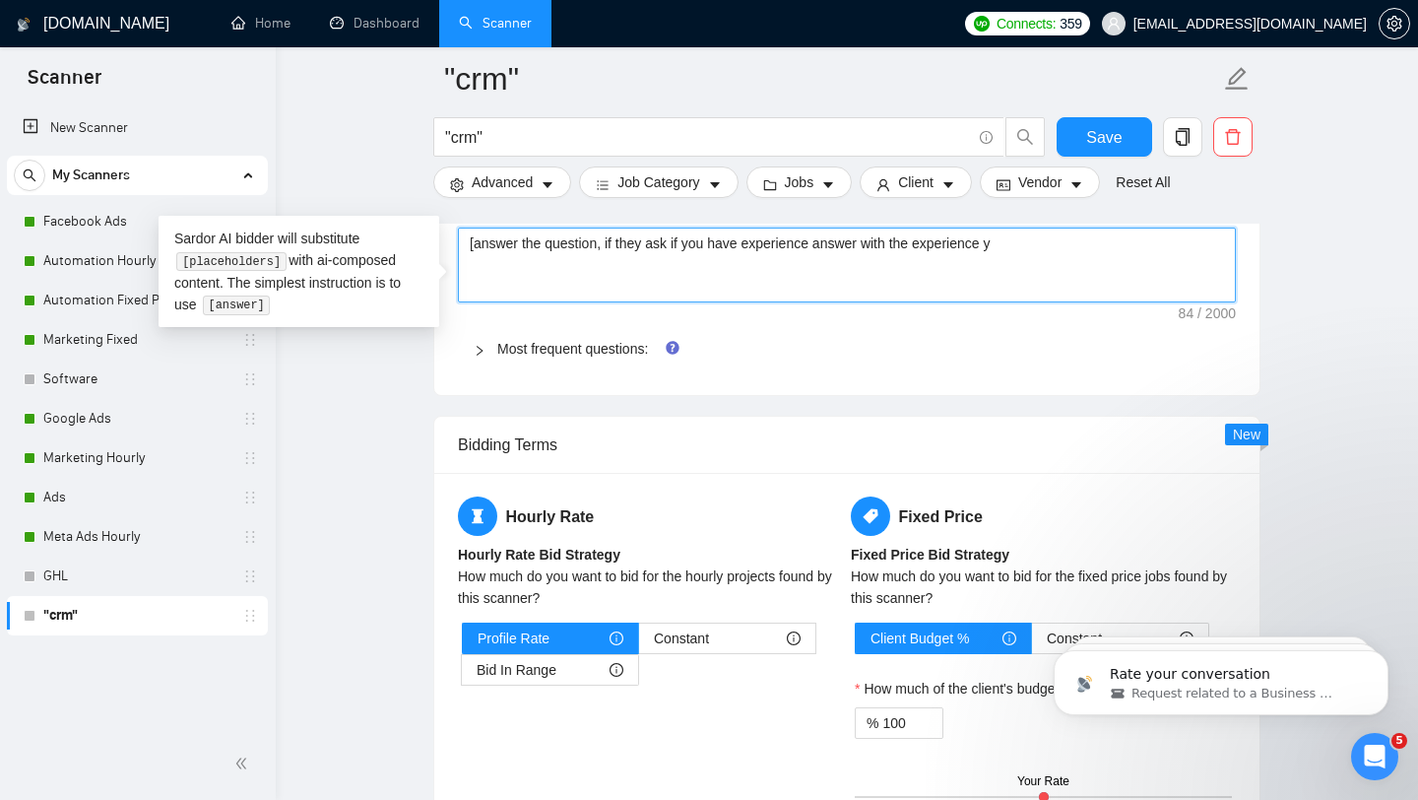
type textarea "[answer the question, if they ask if you have experience answer with the experi…"
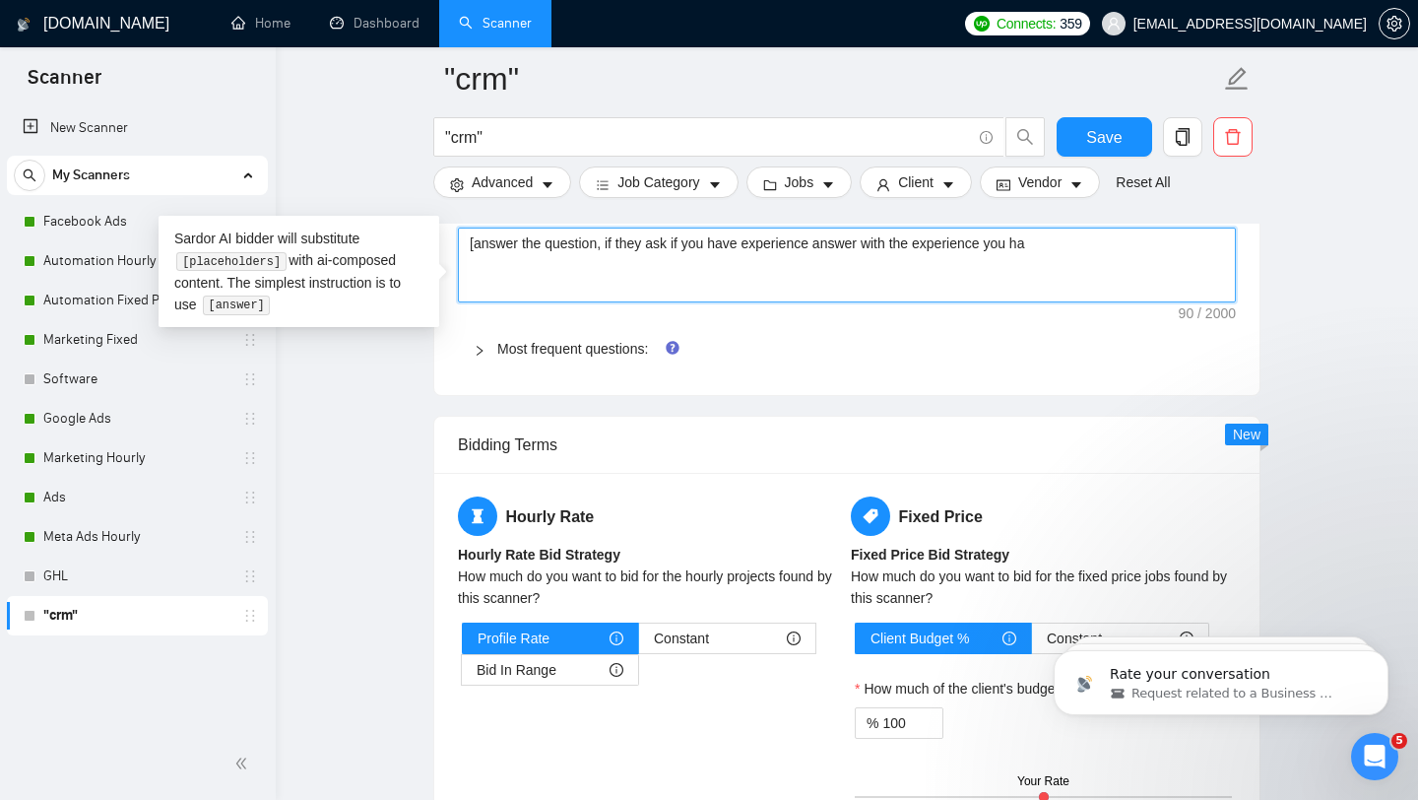
type textarea "[answer the question, if they ask if you have experience answer with the experi…"
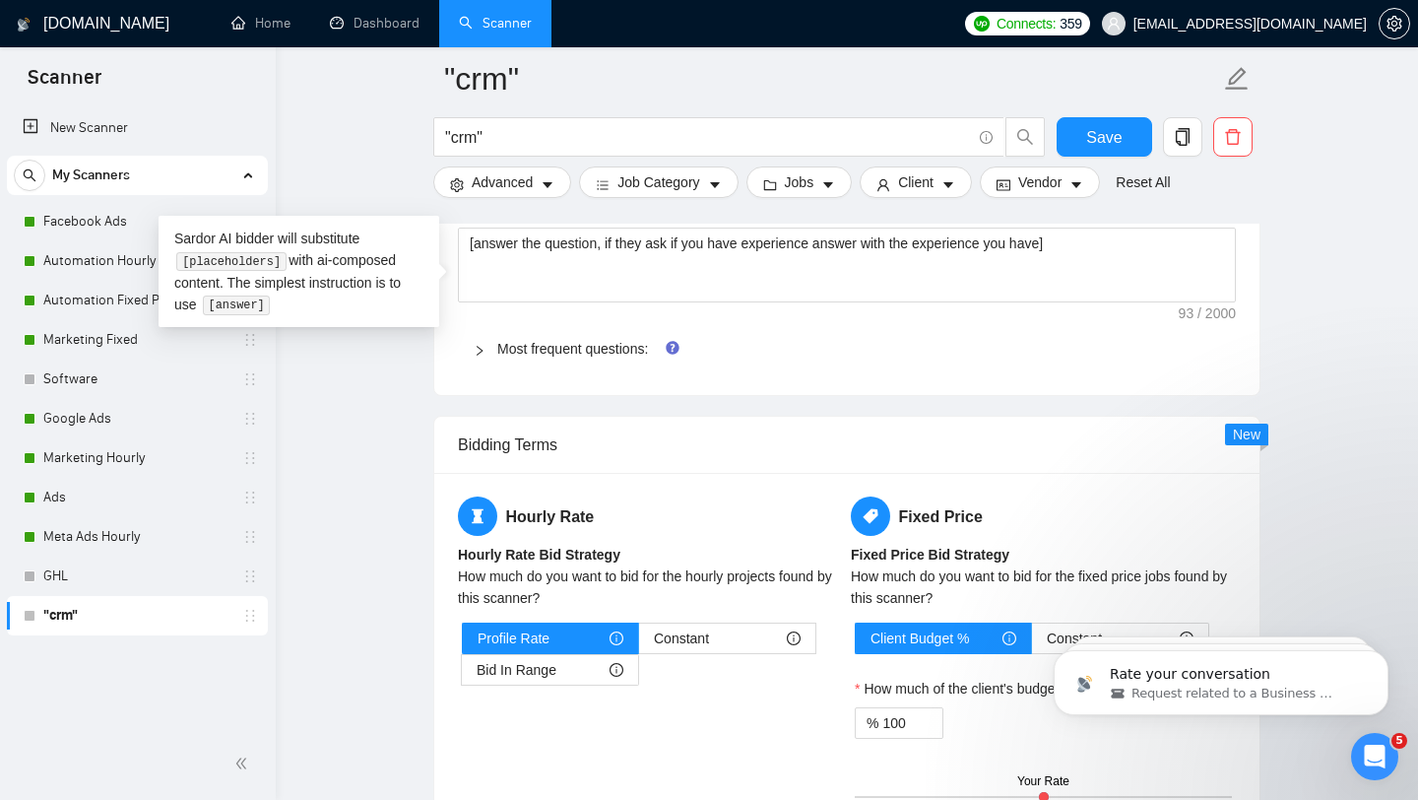
click at [719, 395] on div "Default answer template: [answer the question, if they ask if you have experien…" at bounding box center [846, 284] width 825 height 221
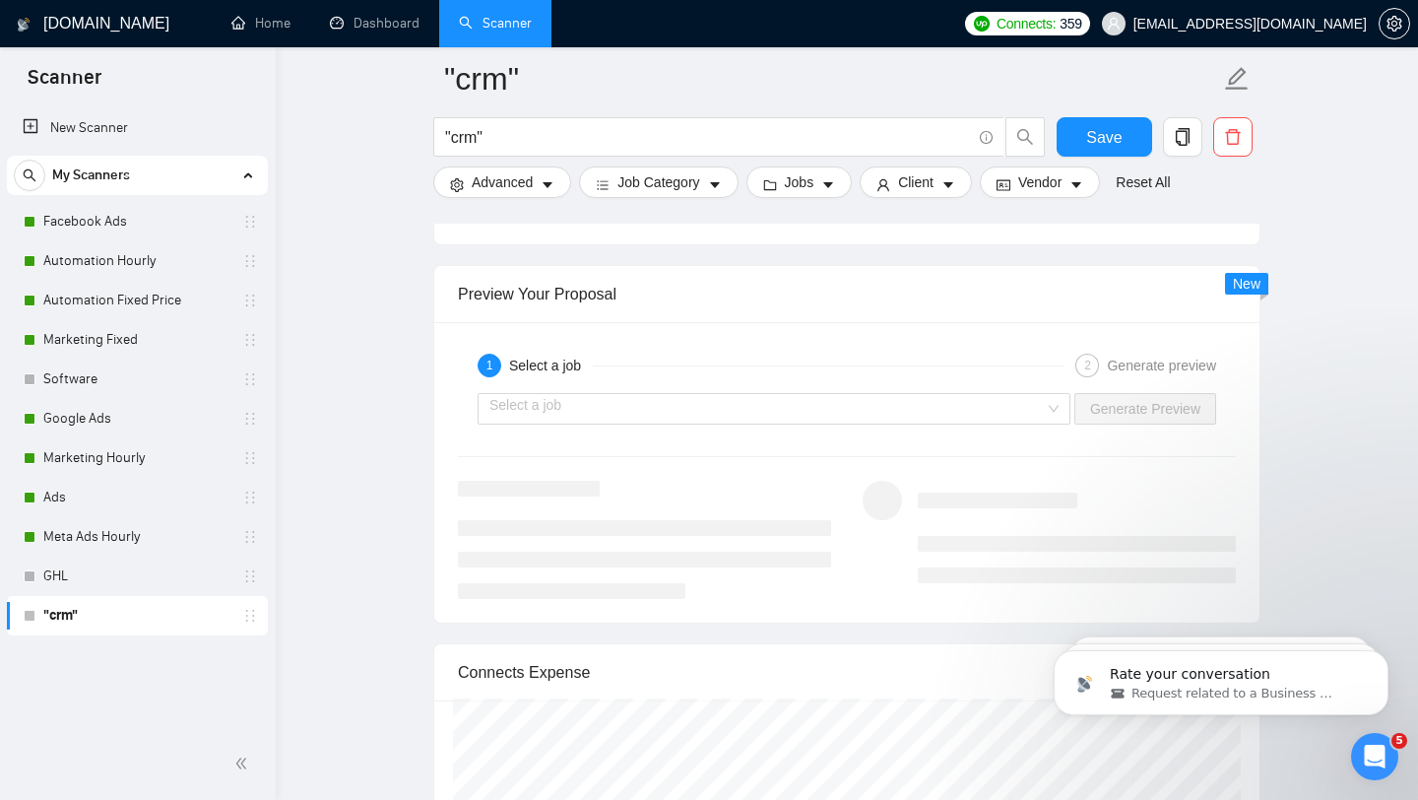
scroll to position [3674, 0]
click at [947, 418] on input "search" at bounding box center [766, 403] width 555 height 30
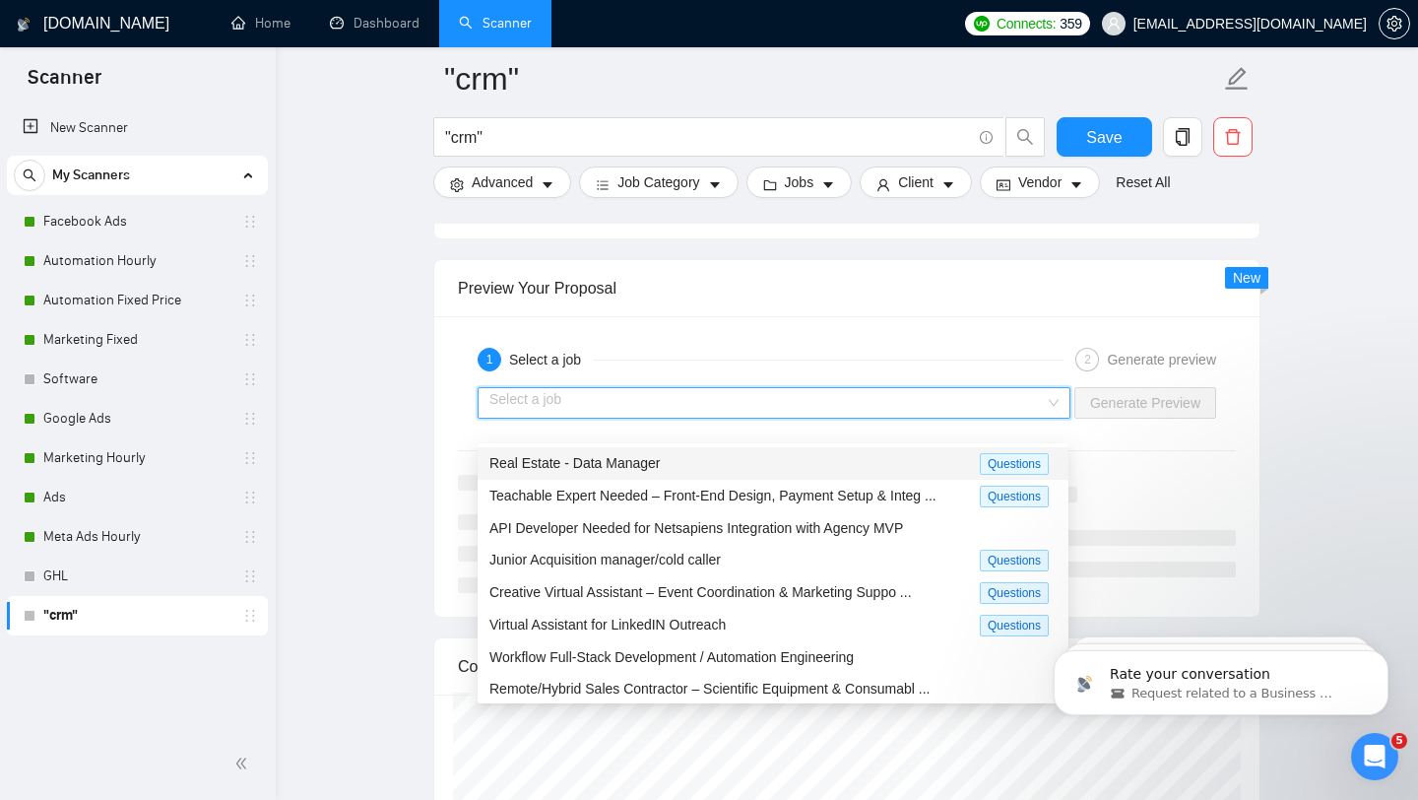
click at [880, 472] on div "Real Estate - Data Manager" at bounding box center [734, 463] width 490 height 23
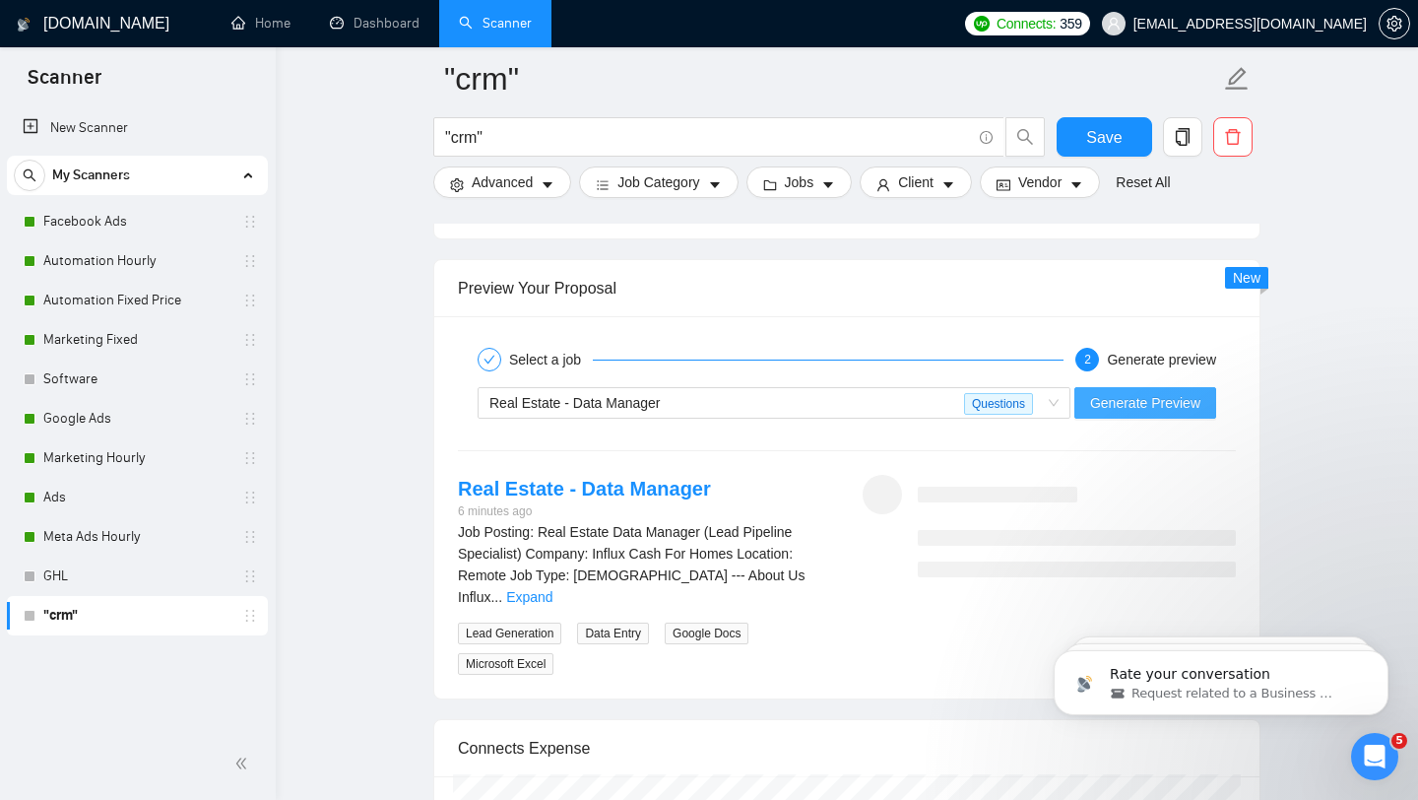
click at [1176, 414] on span "Generate Preview" at bounding box center [1145, 403] width 110 height 22
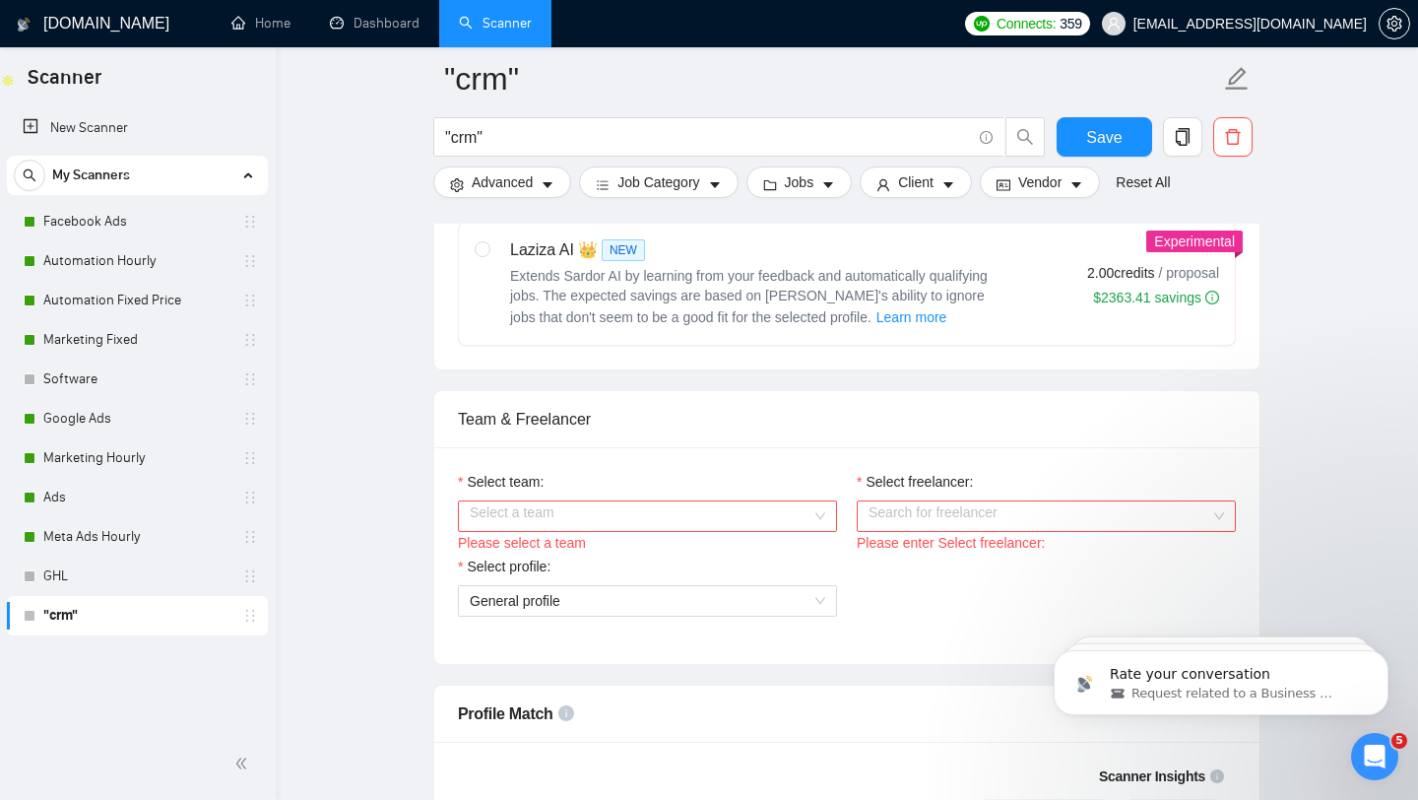
scroll to position [882, 0]
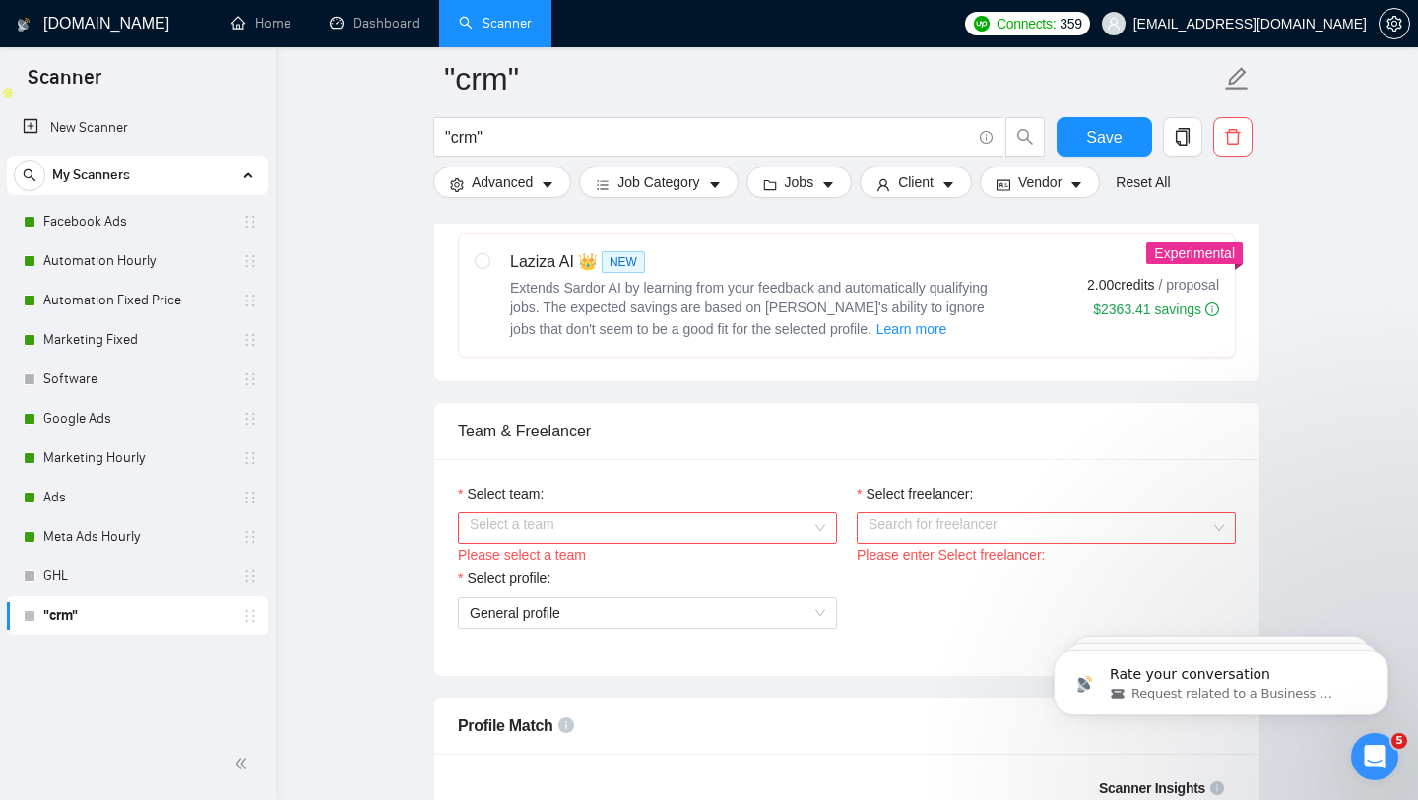
click at [609, 543] on input "Select team:" at bounding box center [641, 528] width 342 height 30
click at [616, 584] on div "Stratex" at bounding box center [648, 588] width 356 height 22
click at [976, 540] on input "Select freelancer:" at bounding box center [1040, 528] width 342 height 30
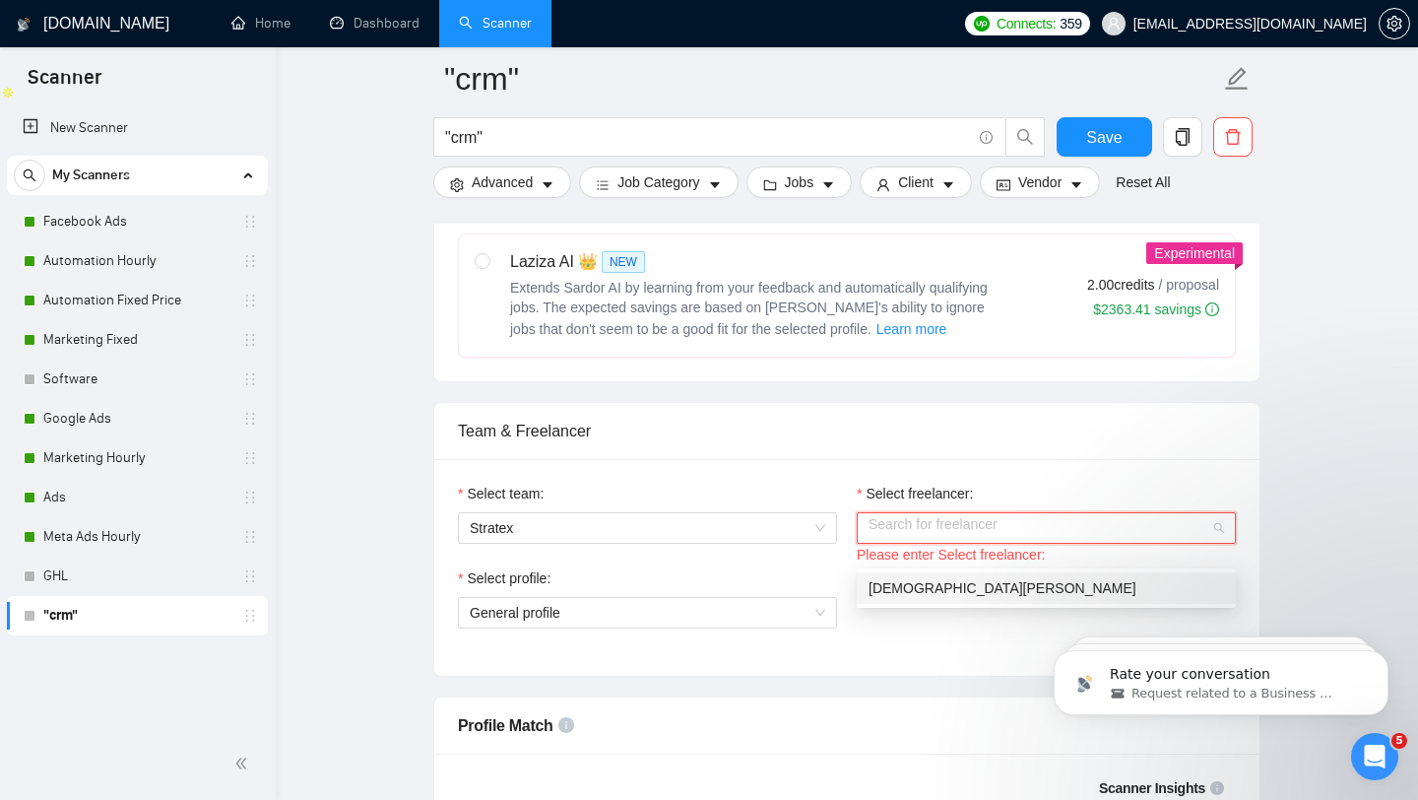
click at [999, 592] on div "[DEMOGRAPHIC_DATA][PERSON_NAME]" at bounding box center [1047, 588] width 356 height 22
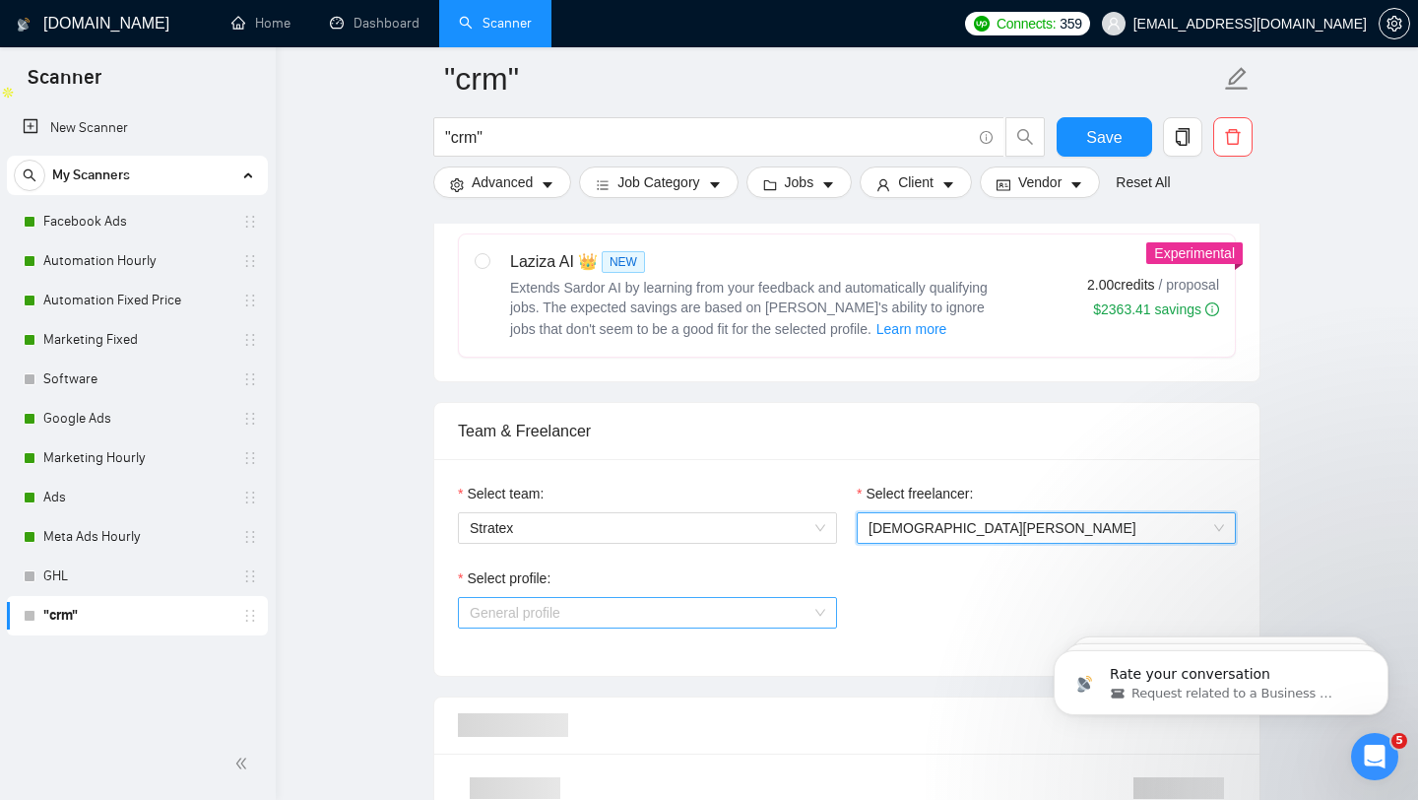
click at [713, 627] on span "General profile" at bounding box center [648, 613] width 356 height 30
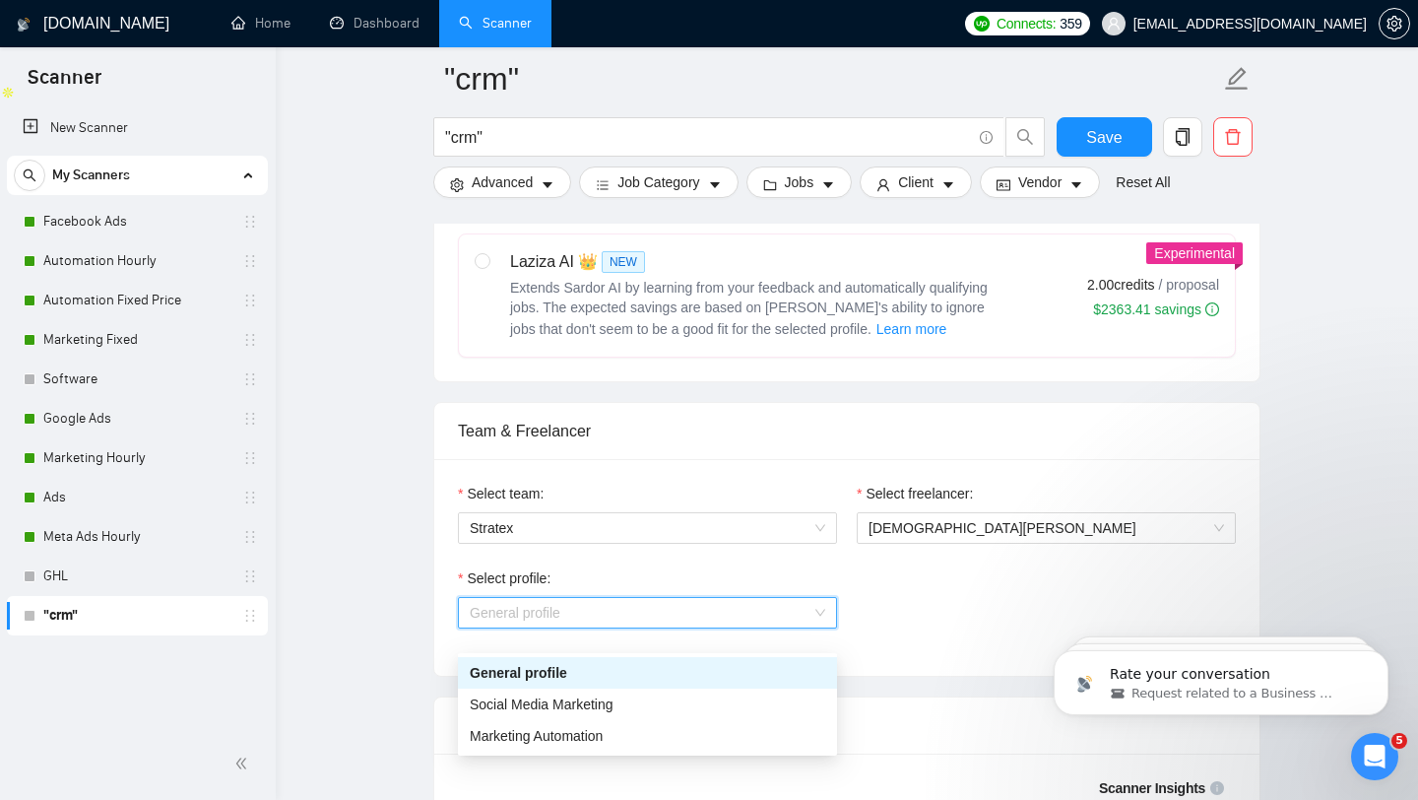
click at [699, 658] on div "General profile" at bounding box center [647, 673] width 379 height 32
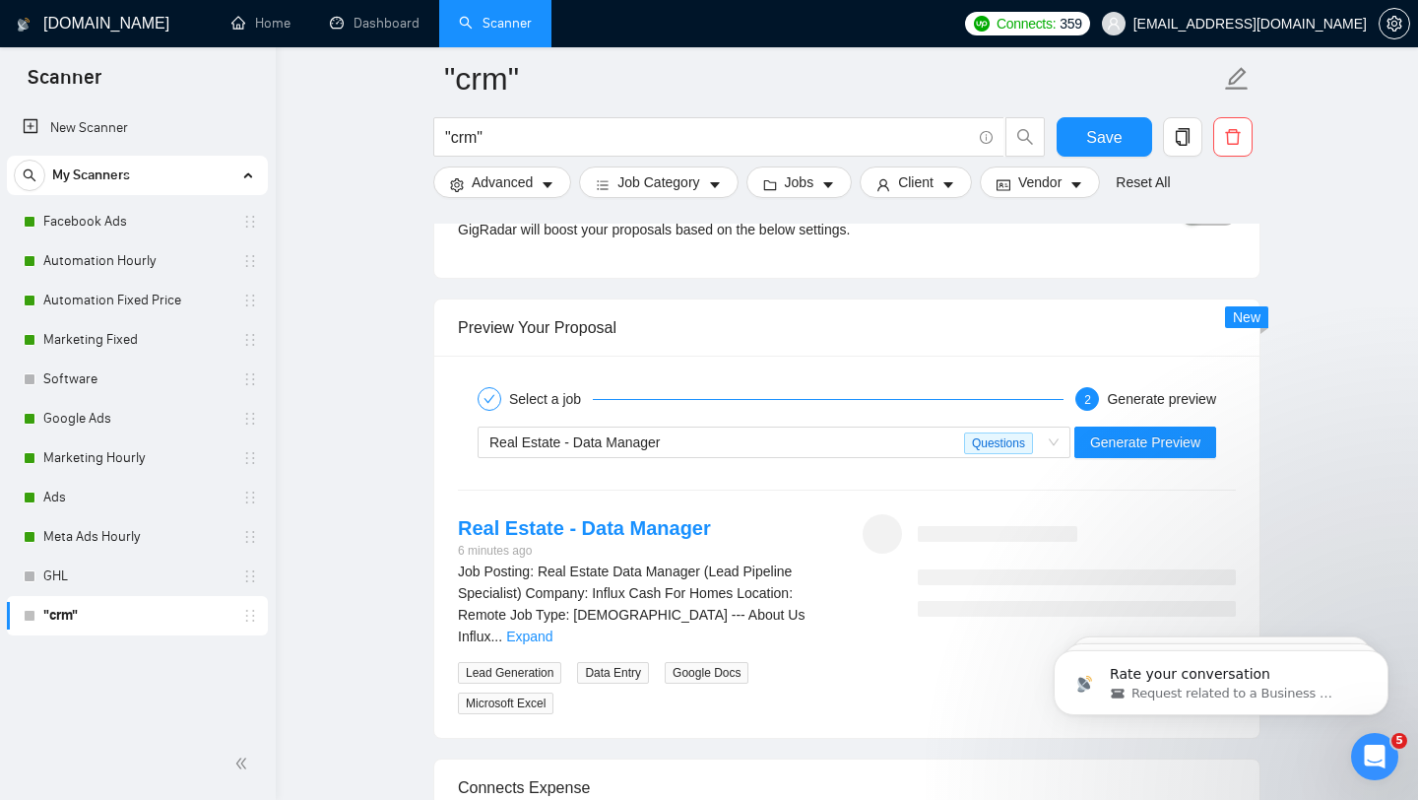
scroll to position [3724, 0]
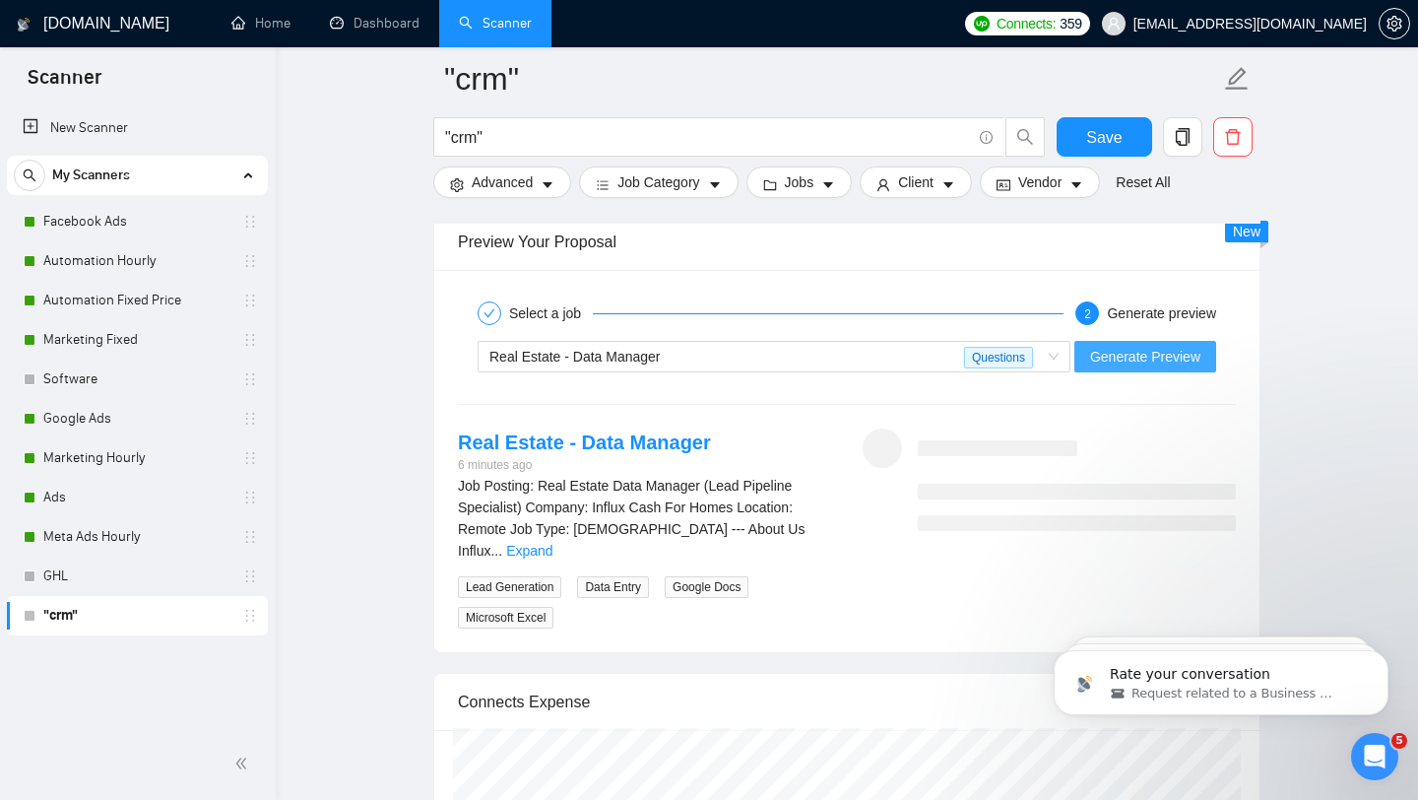
click at [1095, 367] on span "Generate Preview" at bounding box center [1145, 357] width 110 height 22
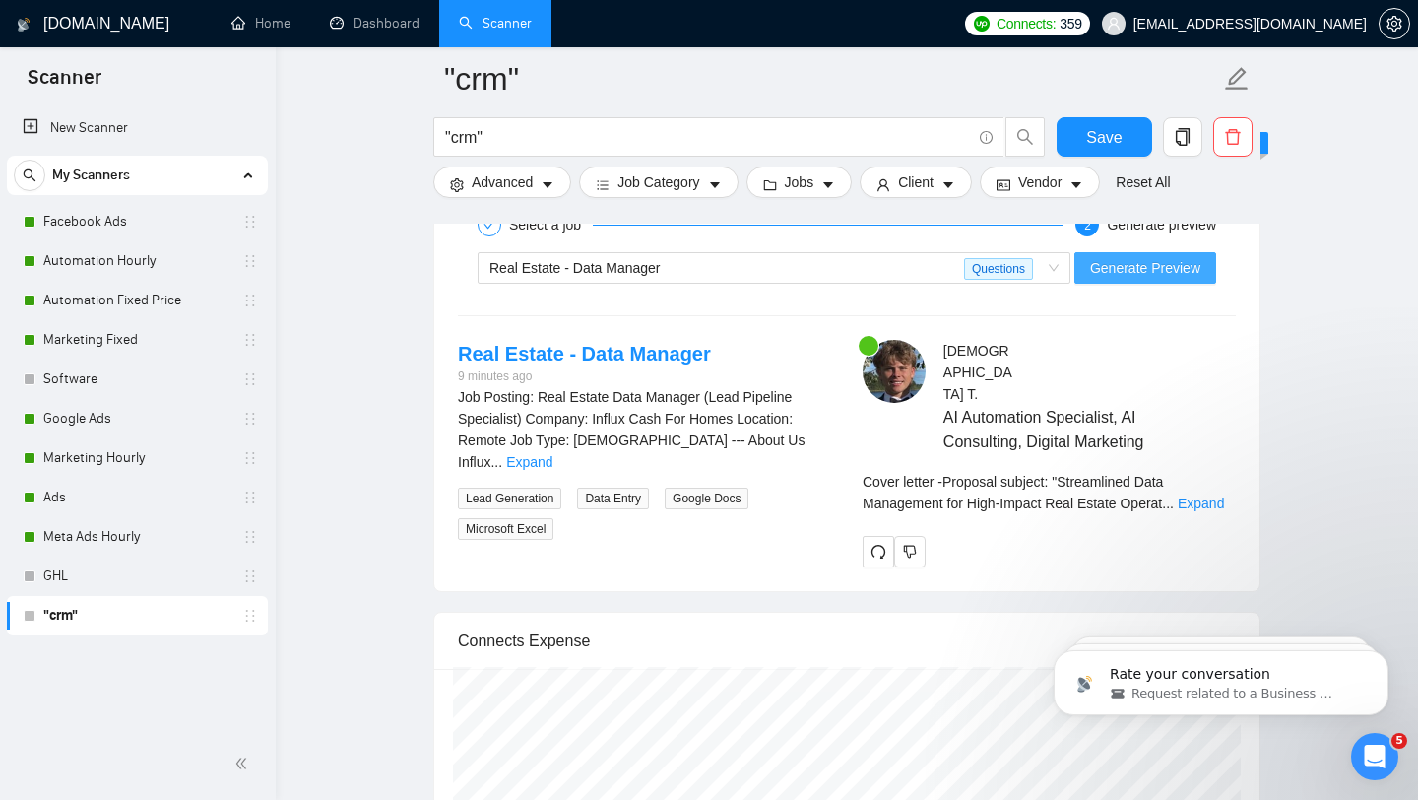
scroll to position [3845, 0]
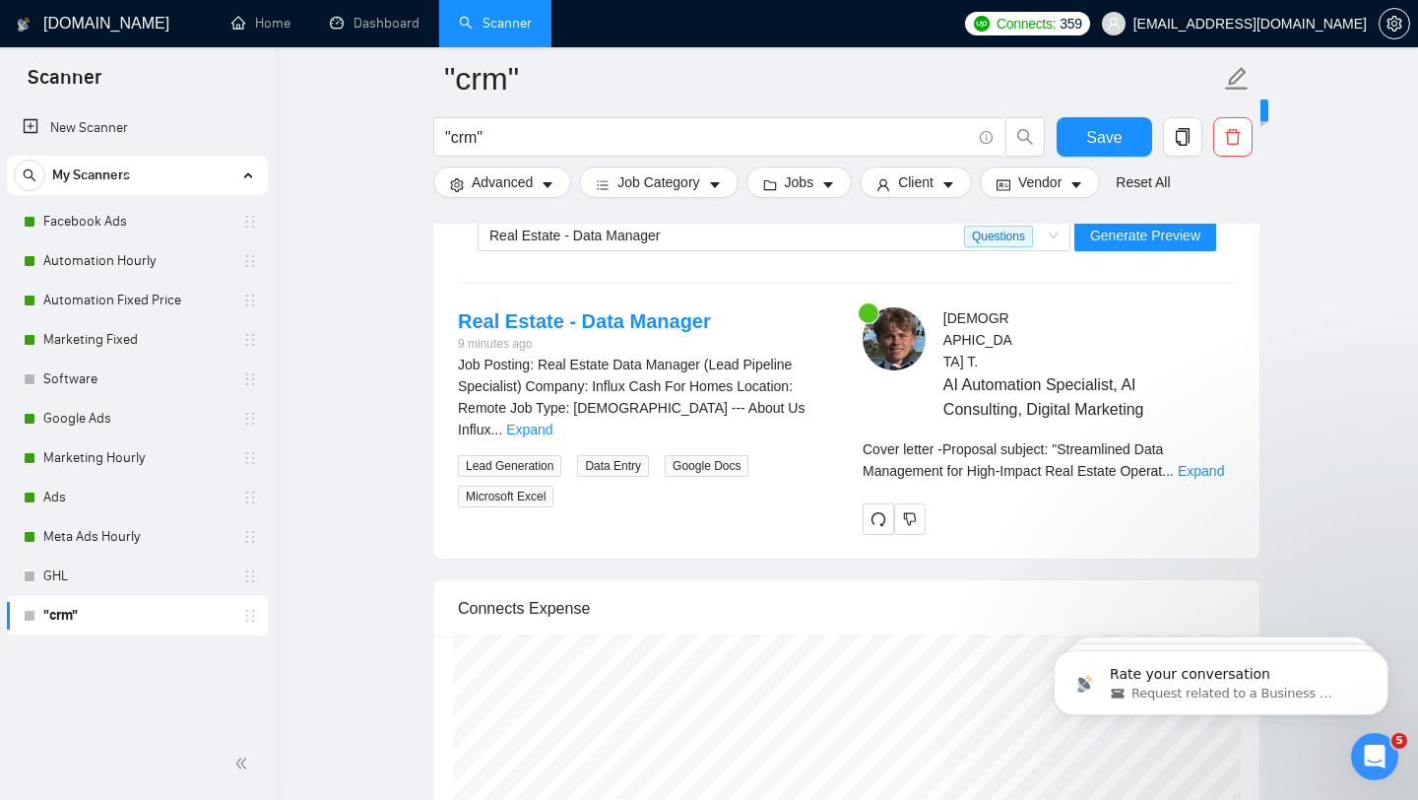
click at [1208, 459] on div "Cover letter - Proposal subject: "Streamlined Data Management for High-Impact R…" at bounding box center [1049, 459] width 373 height 43
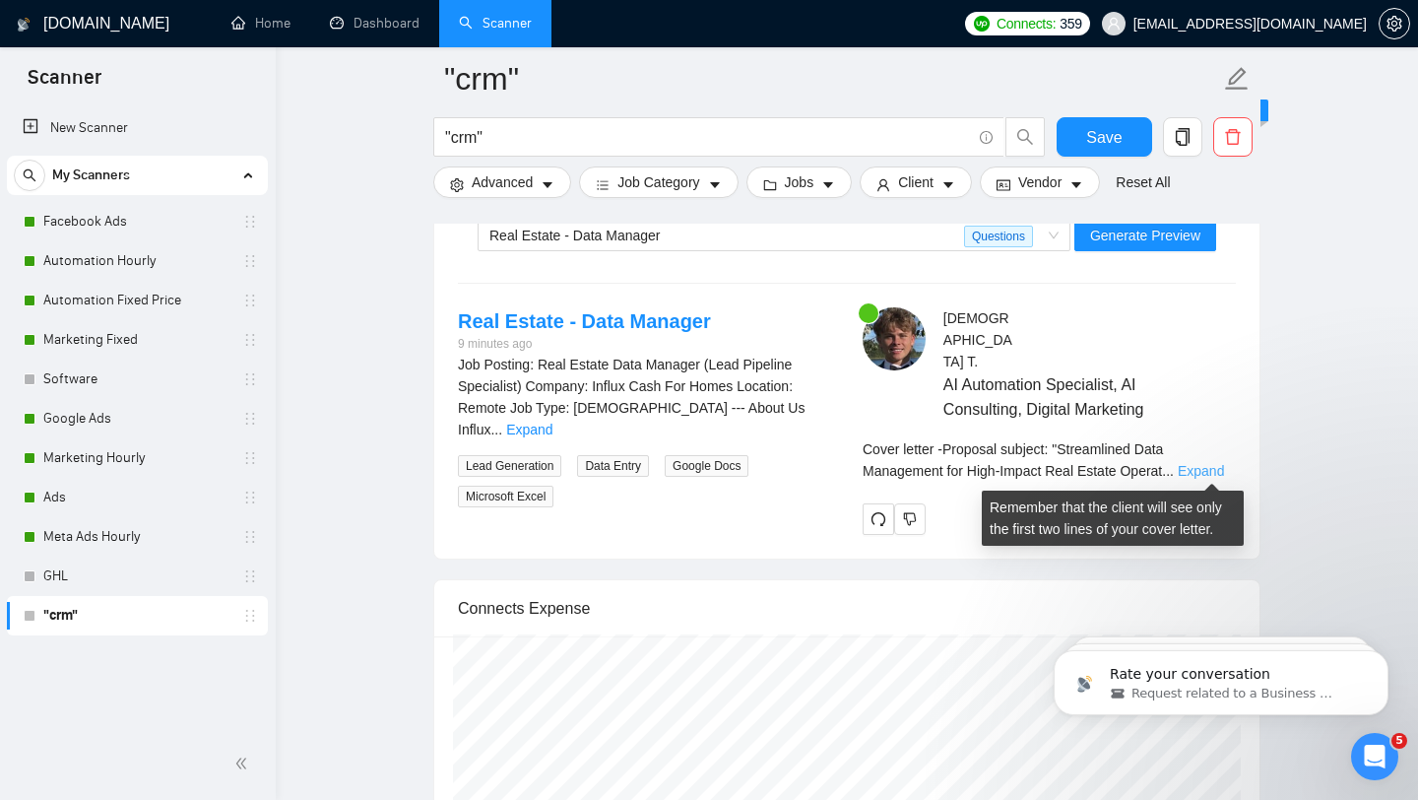
click at [1213, 475] on link "Expand" at bounding box center [1201, 471] width 46 height 16
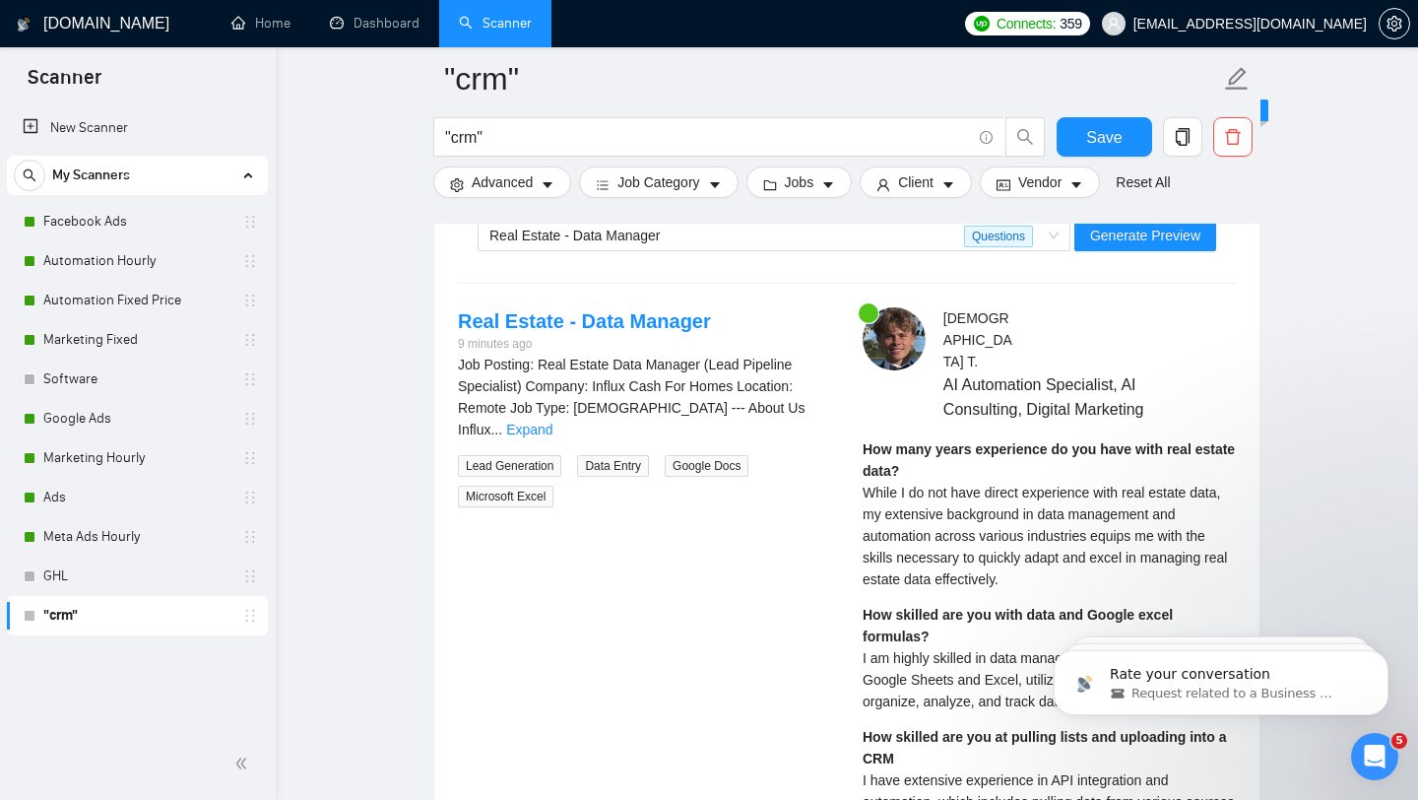
click at [1215, 469] on div "How many years experience do you have with real estate data? While I do not hav…" at bounding box center [1049, 514] width 373 height 152
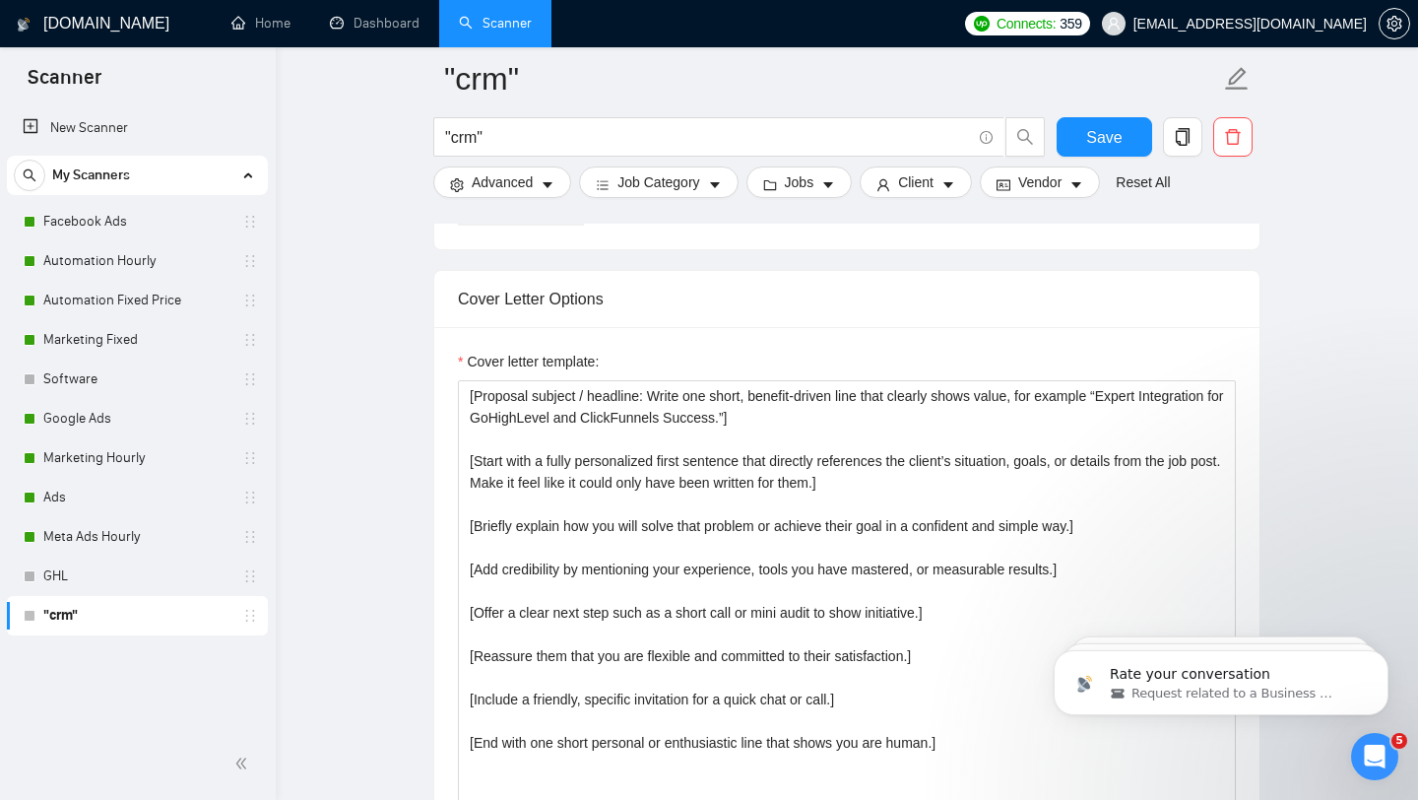
scroll to position [2116, 0]
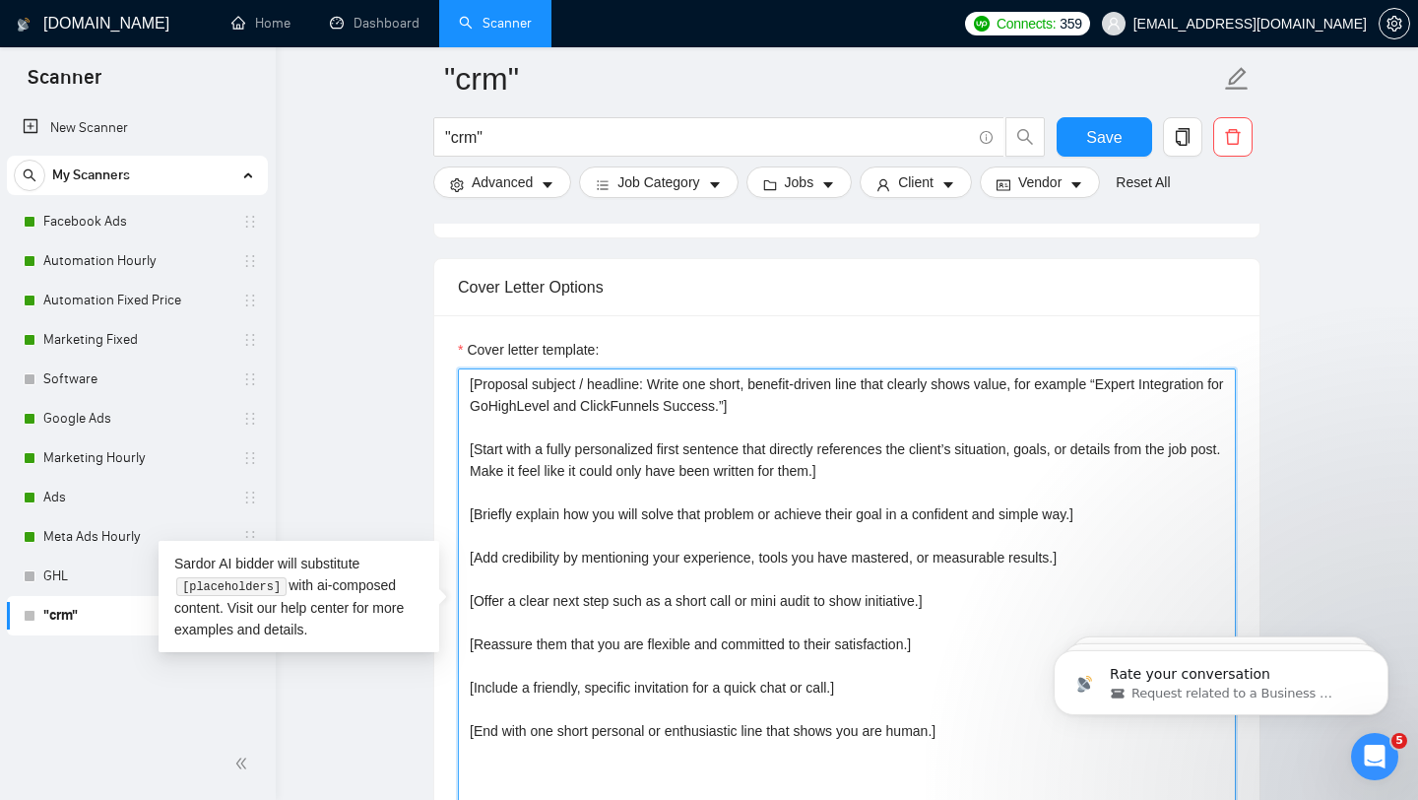
drag, startPoint x: 653, startPoint y: 405, endPoint x: 477, endPoint y: 399, distance: 176.4
click at [477, 399] on textarea "[Proposal subject / headline: Write one short, benefit-driven line that clearly…" at bounding box center [847, 589] width 778 height 443
click at [796, 408] on textarea "[Write one short, benefit-driven line that clearly shows value, for example “Ex…" at bounding box center [847, 589] width 778 height 443
click at [803, 425] on textarea "[Write one short, benefit-driven line that clearly shows value, for example “Ex…" at bounding box center [847, 589] width 778 height 443
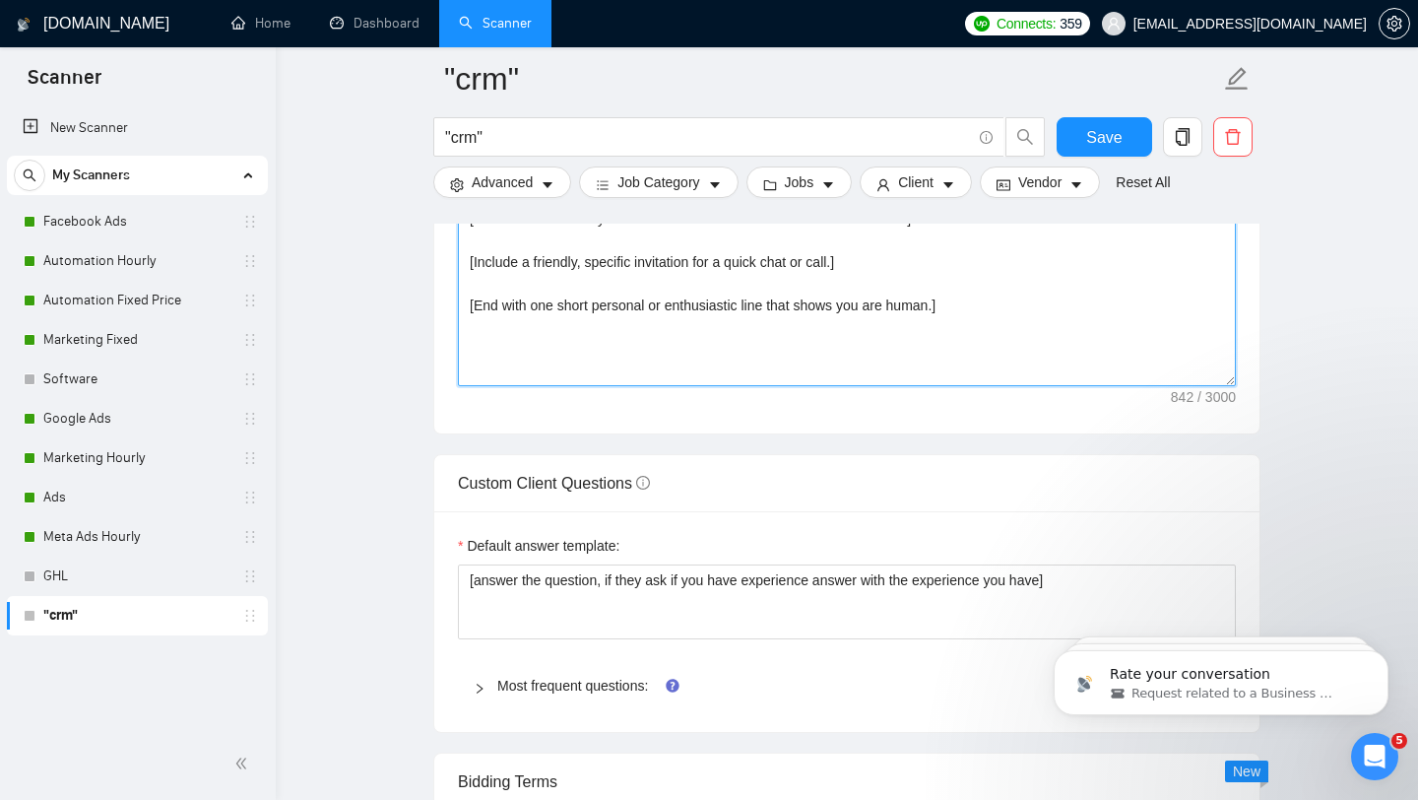
type textarea "[Write one short, benefit-driven line that clearly shows value, for example “Ex…"
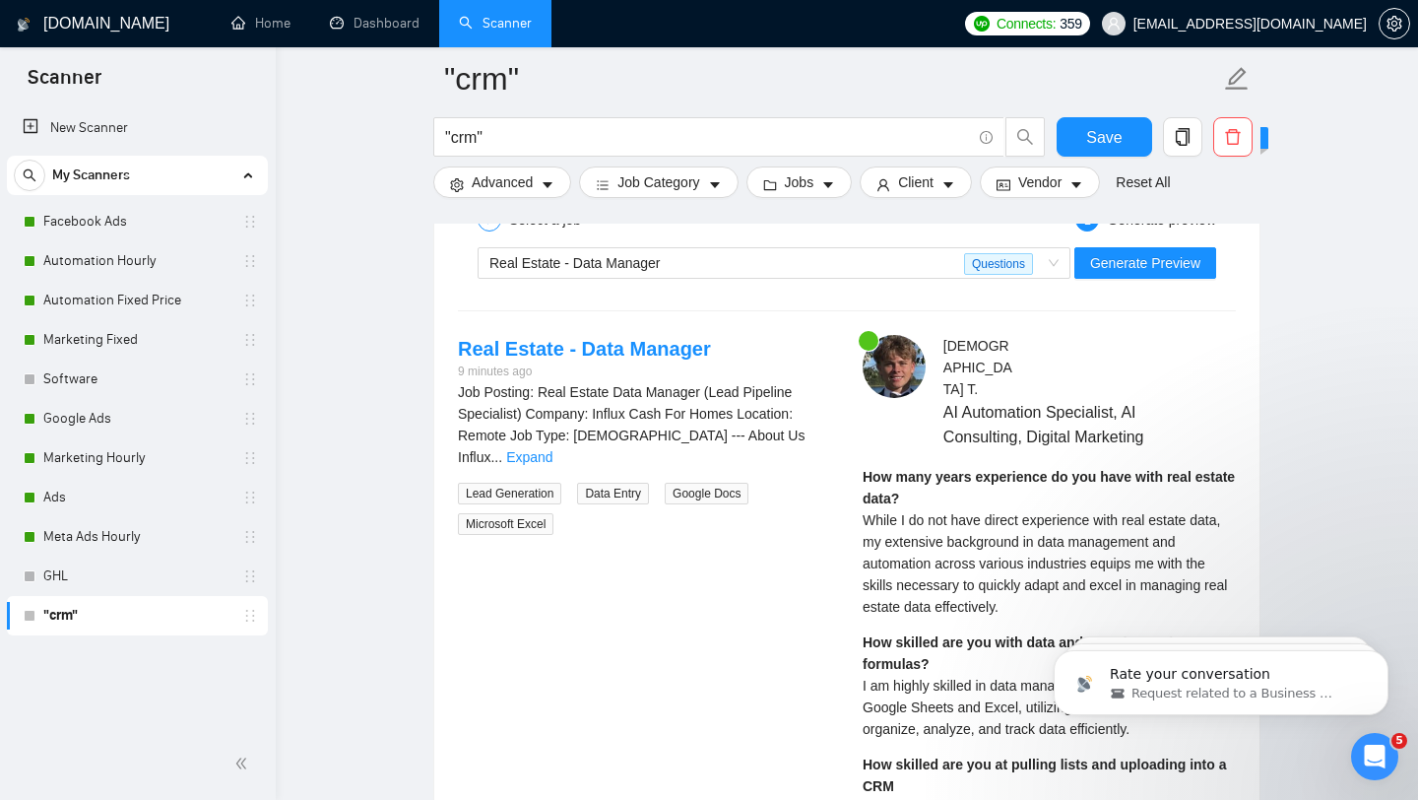
scroll to position [3821, 0]
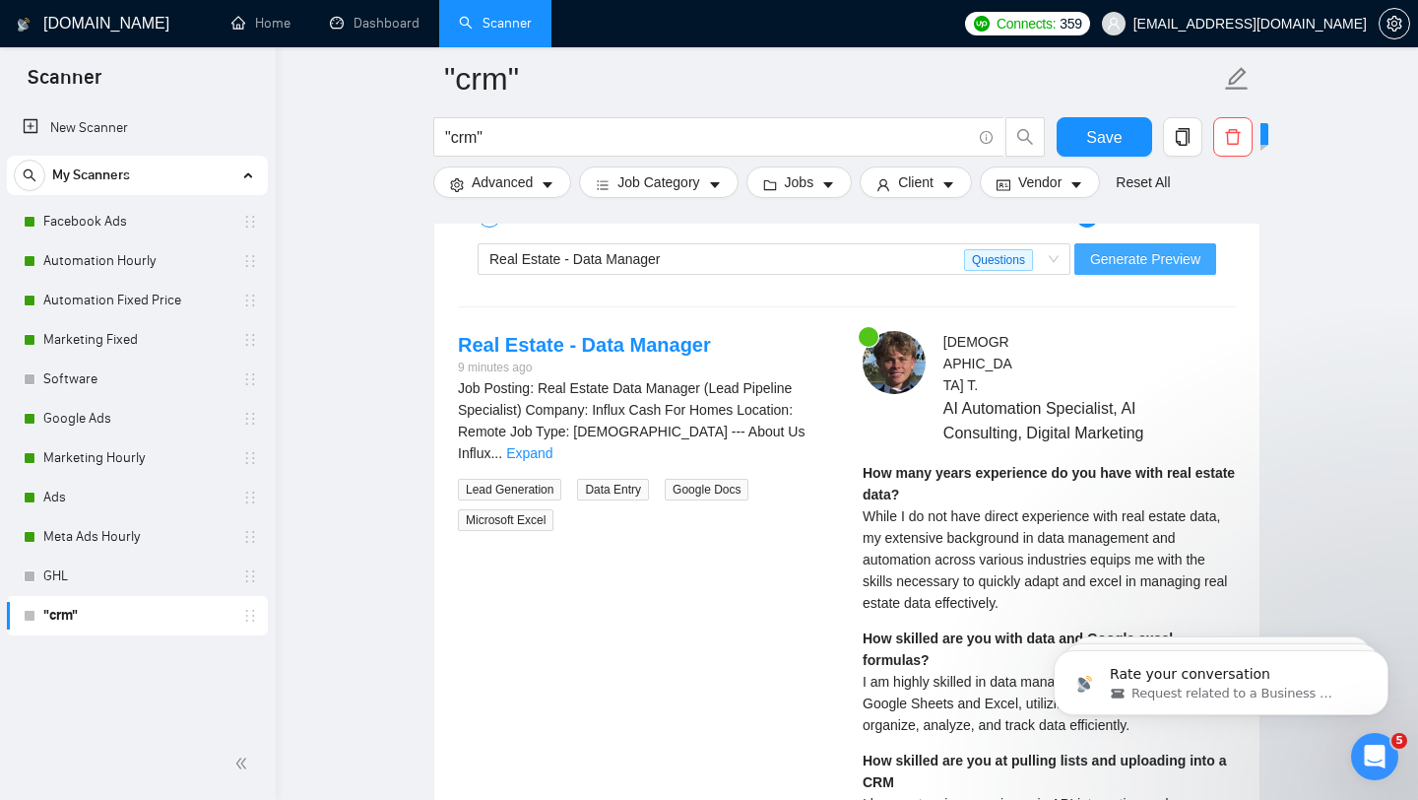
click at [1130, 270] on span "Generate Preview" at bounding box center [1145, 259] width 110 height 22
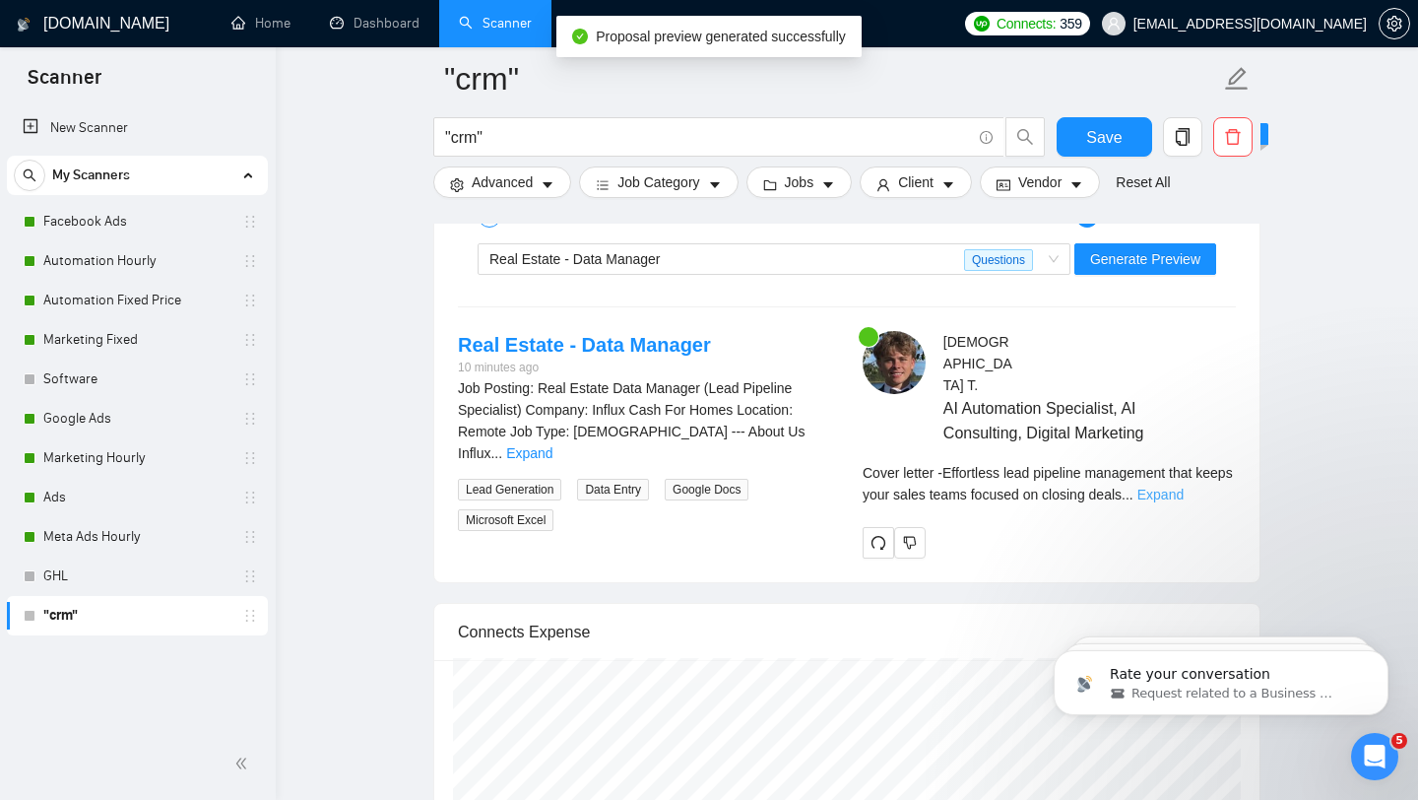
click at [1184, 491] on link "Expand" at bounding box center [1160, 494] width 46 height 16
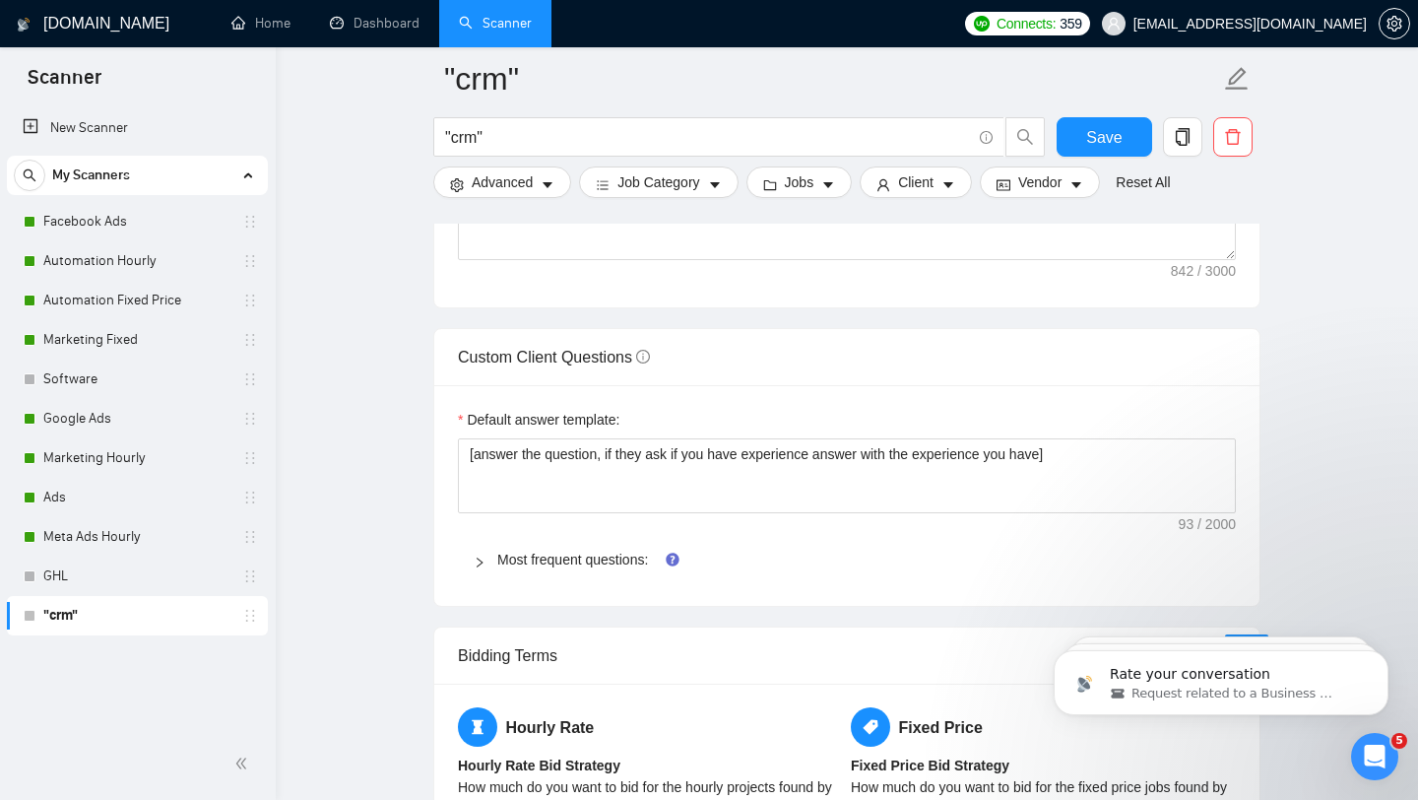
scroll to position [2663, 0]
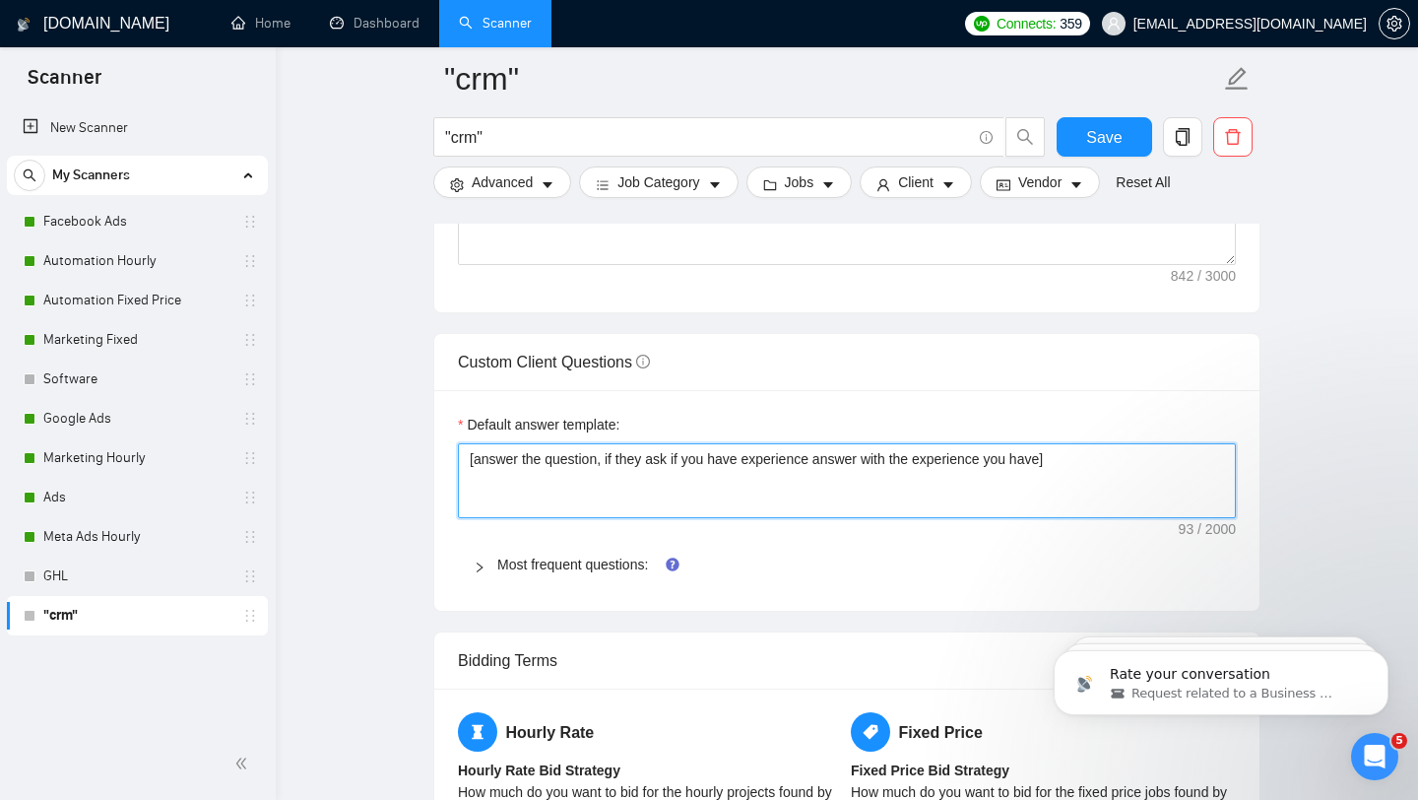
click at [1060, 484] on textarea "[answer the question, if they ask if you have experience answer with the experi…" at bounding box center [847, 480] width 778 height 75
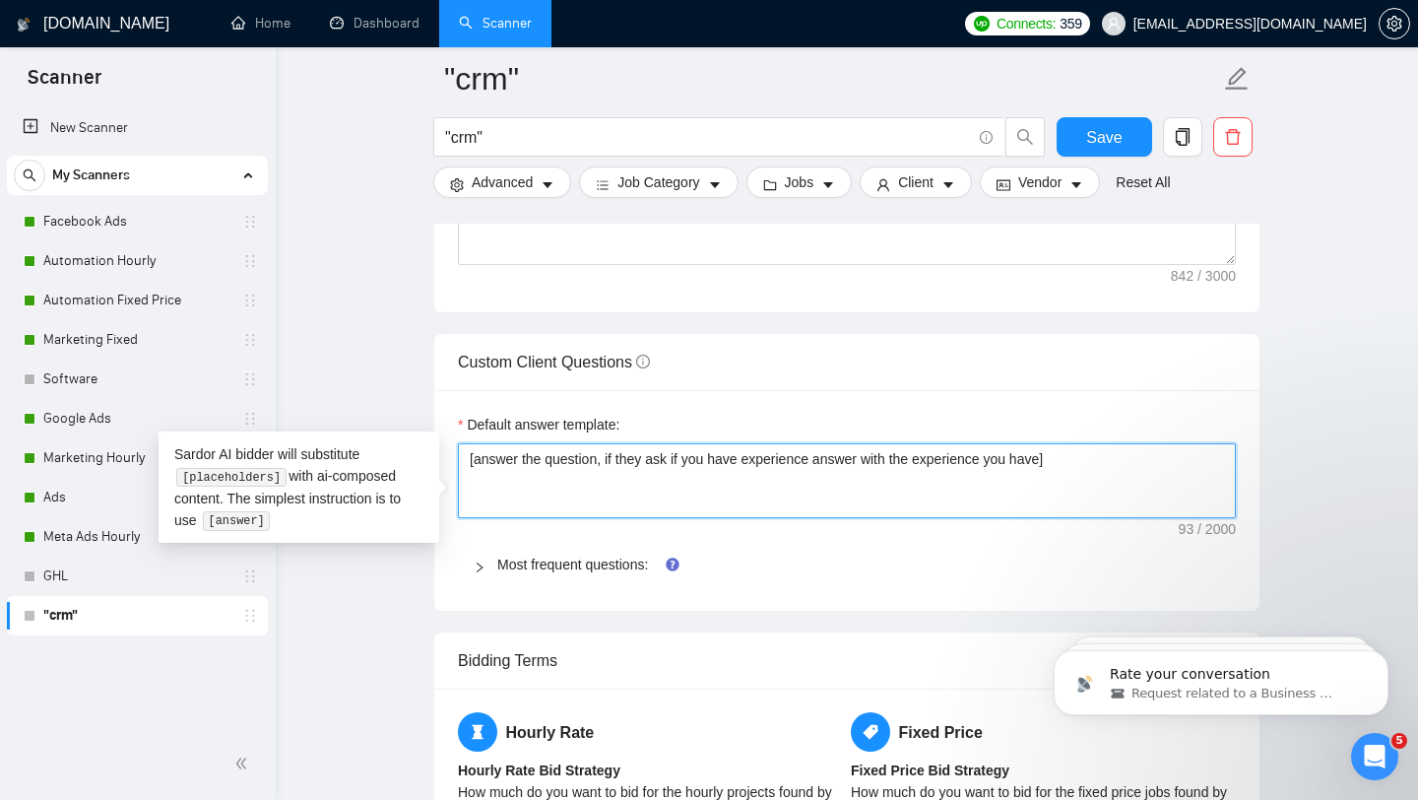
type textarea "[answer the question, if they ask if you have experience answer with the experi…"
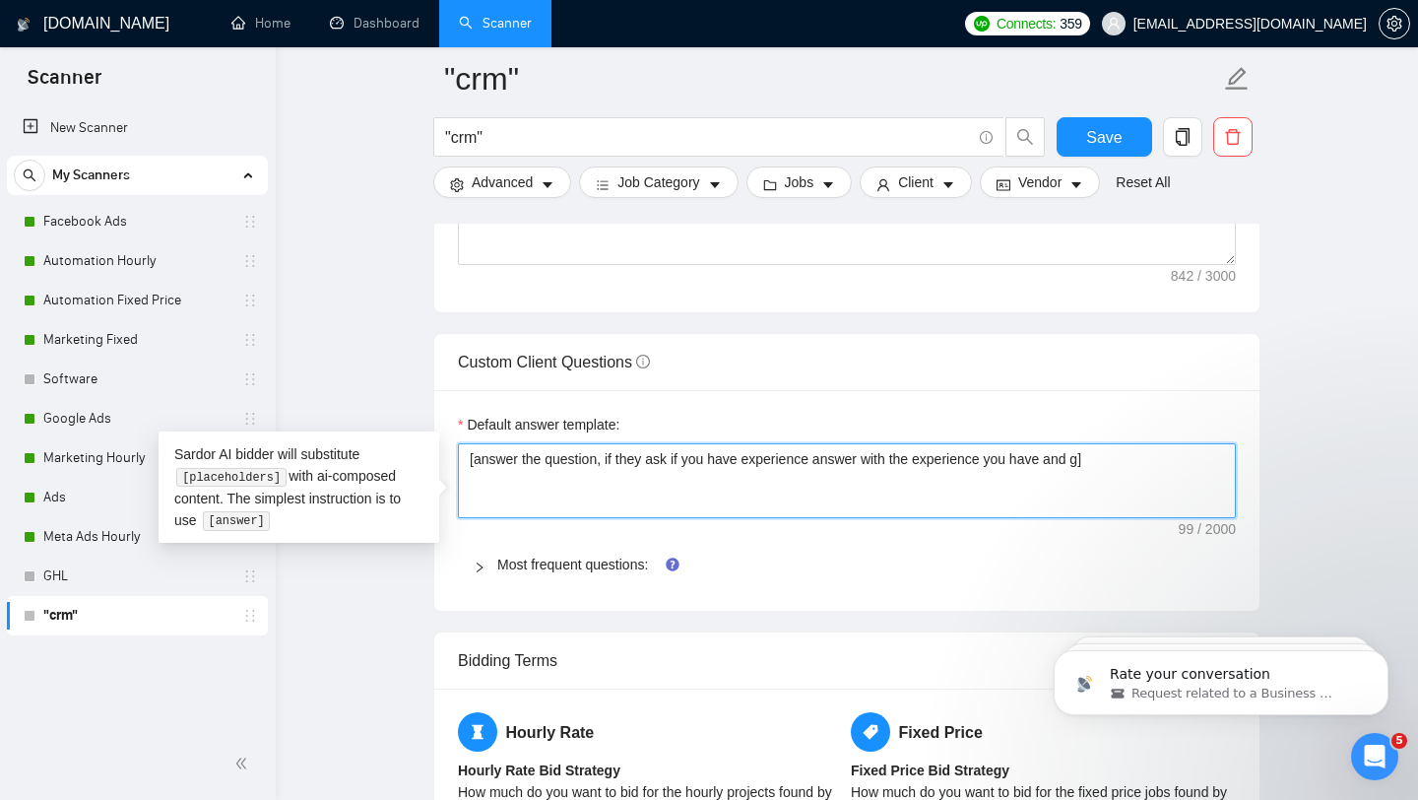
type textarea "[answer the question, if they ask if you have experience answer with the experi…"
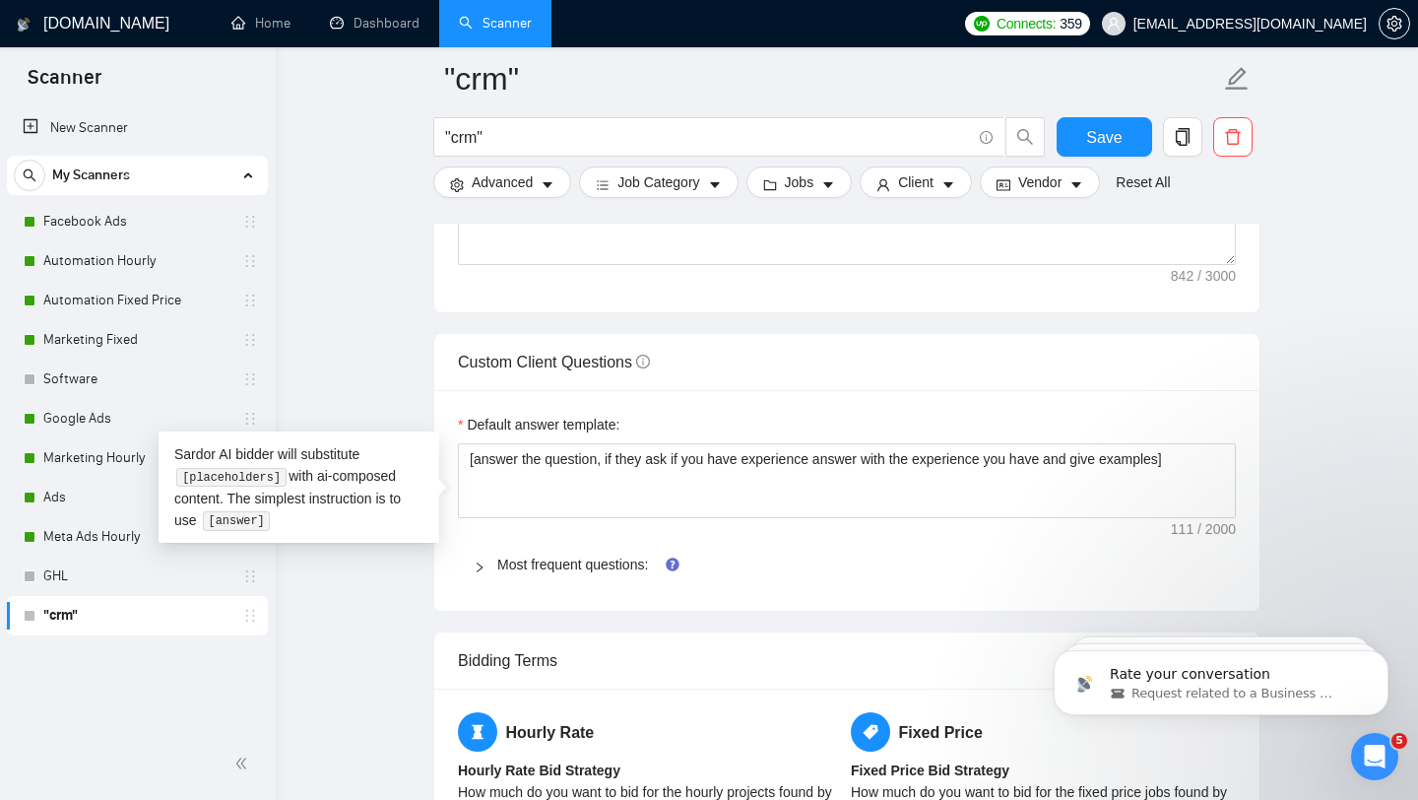
click at [1407, 561] on div "[DOMAIN_NAME] Home Dashboard Scanner Connects: 359 [EMAIL_ADDRESS][DOMAIN_NAME]…" at bounding box center [847, 705] width 1142 height 6736
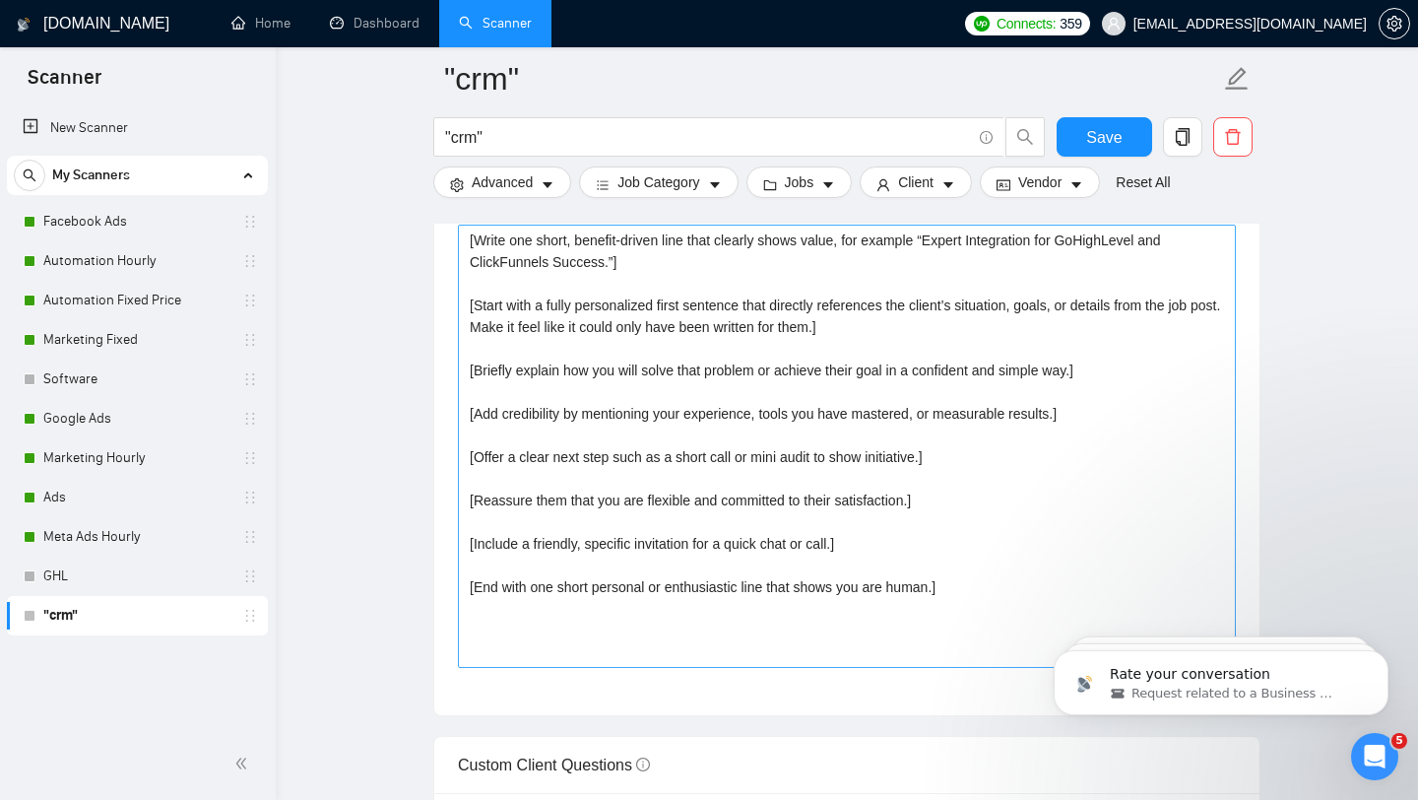
scroll to position [2246, 0]
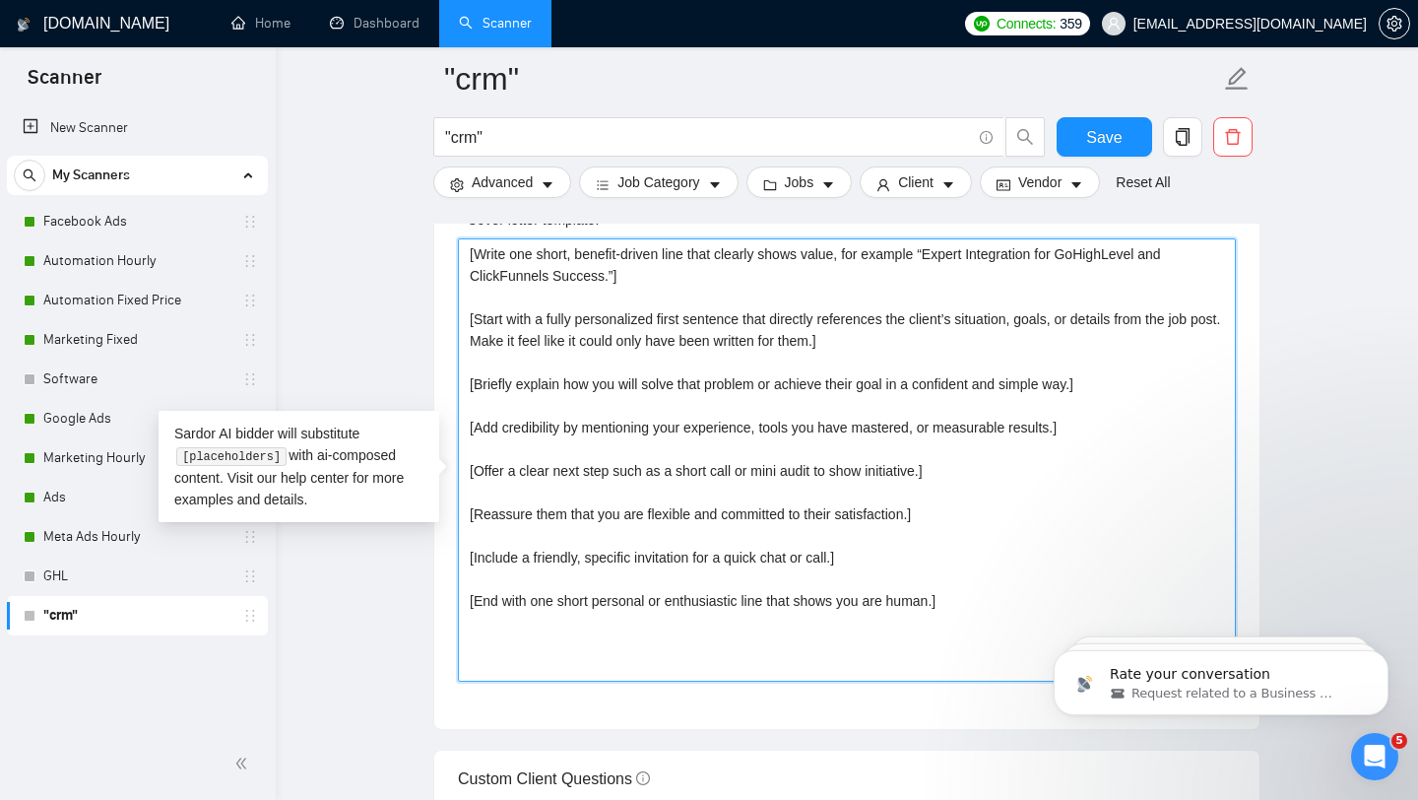
drag, startPoint x: 589, startPoint y: 645, endPoint x: 408, endPoint y: 261, distance: 424.7
paste textarea "Loremips dolorsi / ametcons: Adipi eli seddo, eiusmod-tempor inci utla etdolor …"
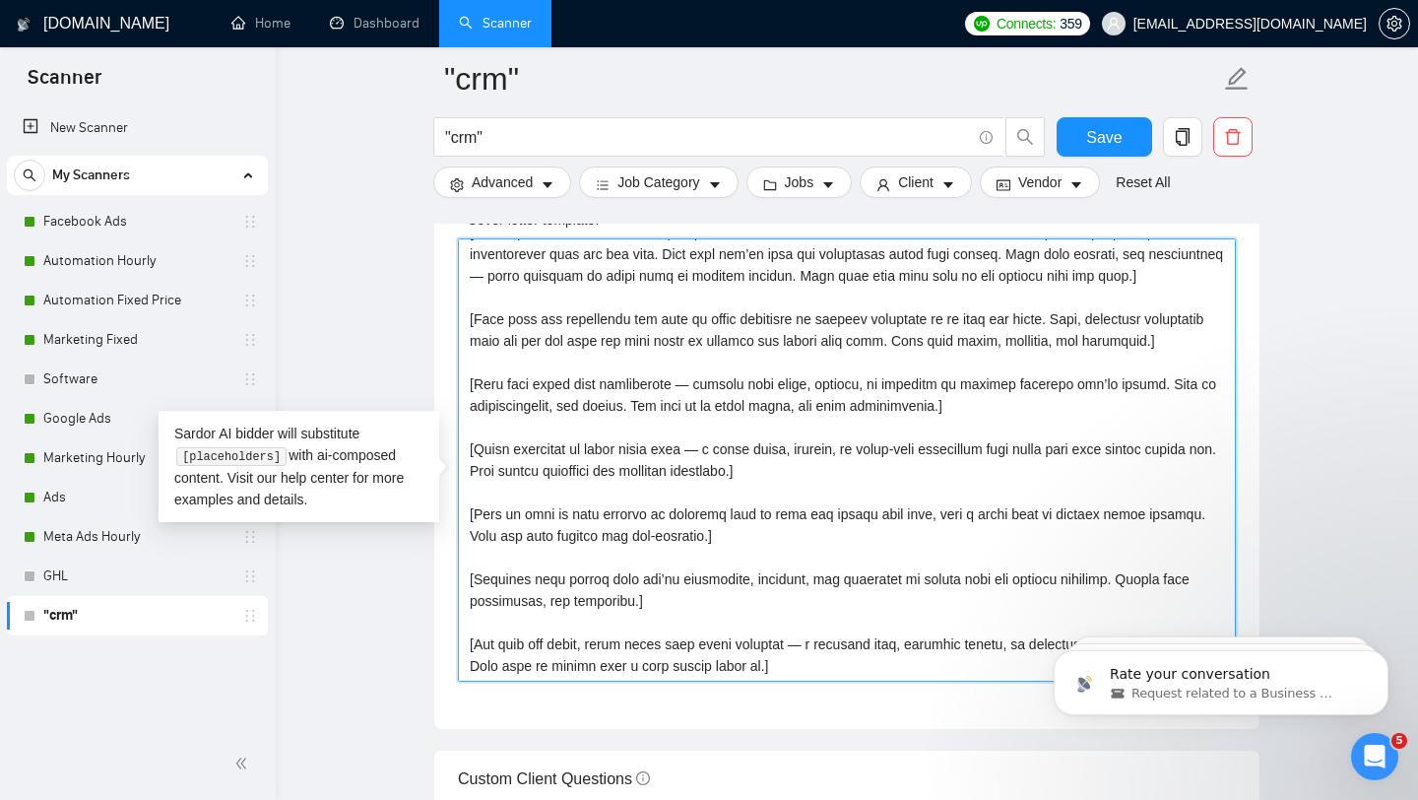
scroll to position [0, 0]
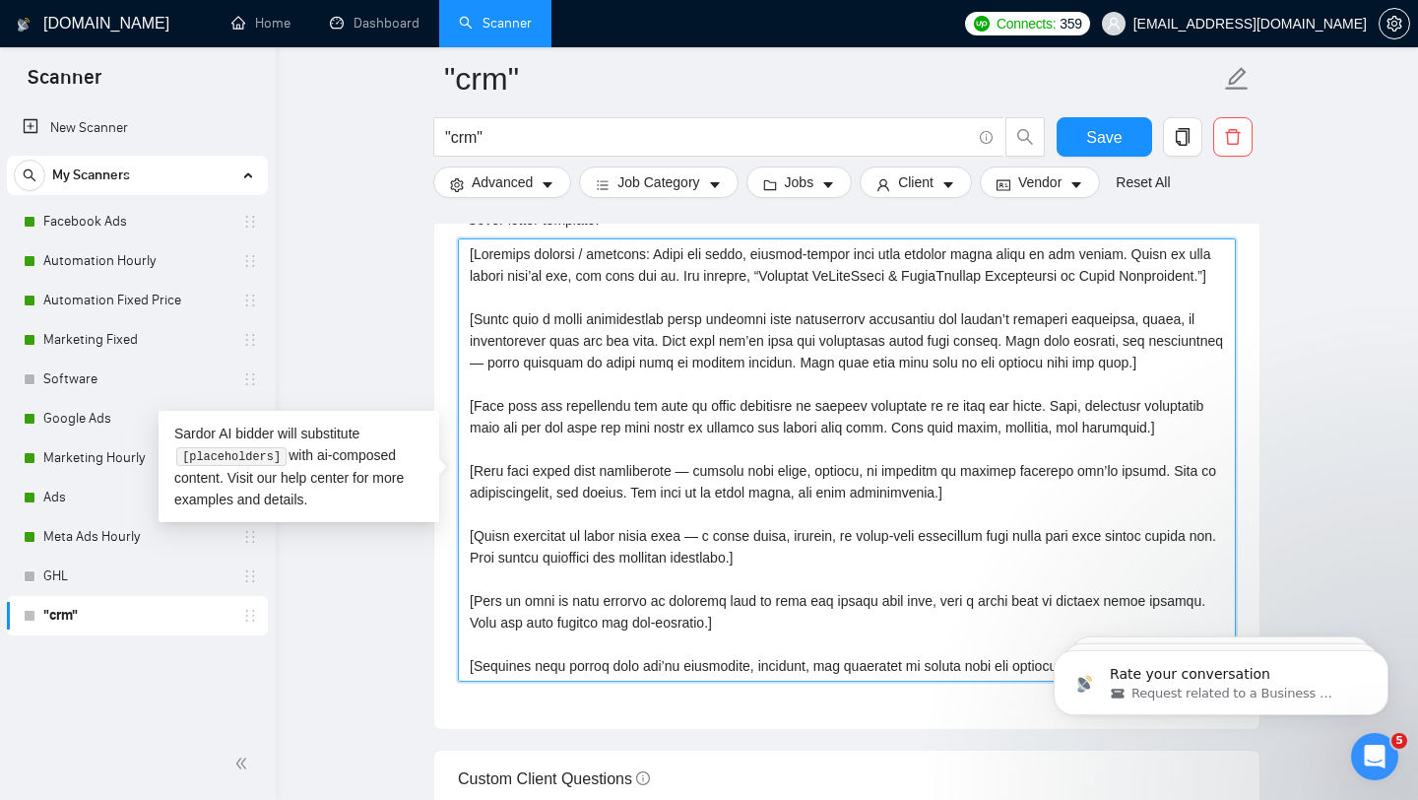
drag, startPoint x: 651, startPoint y: 272, endPoint x: 506, endPoint y: 270, distance: 144.8
click at [506, 270] on textarea "Cover letter template:" at bounding box center [847, 459] width 778 height 443
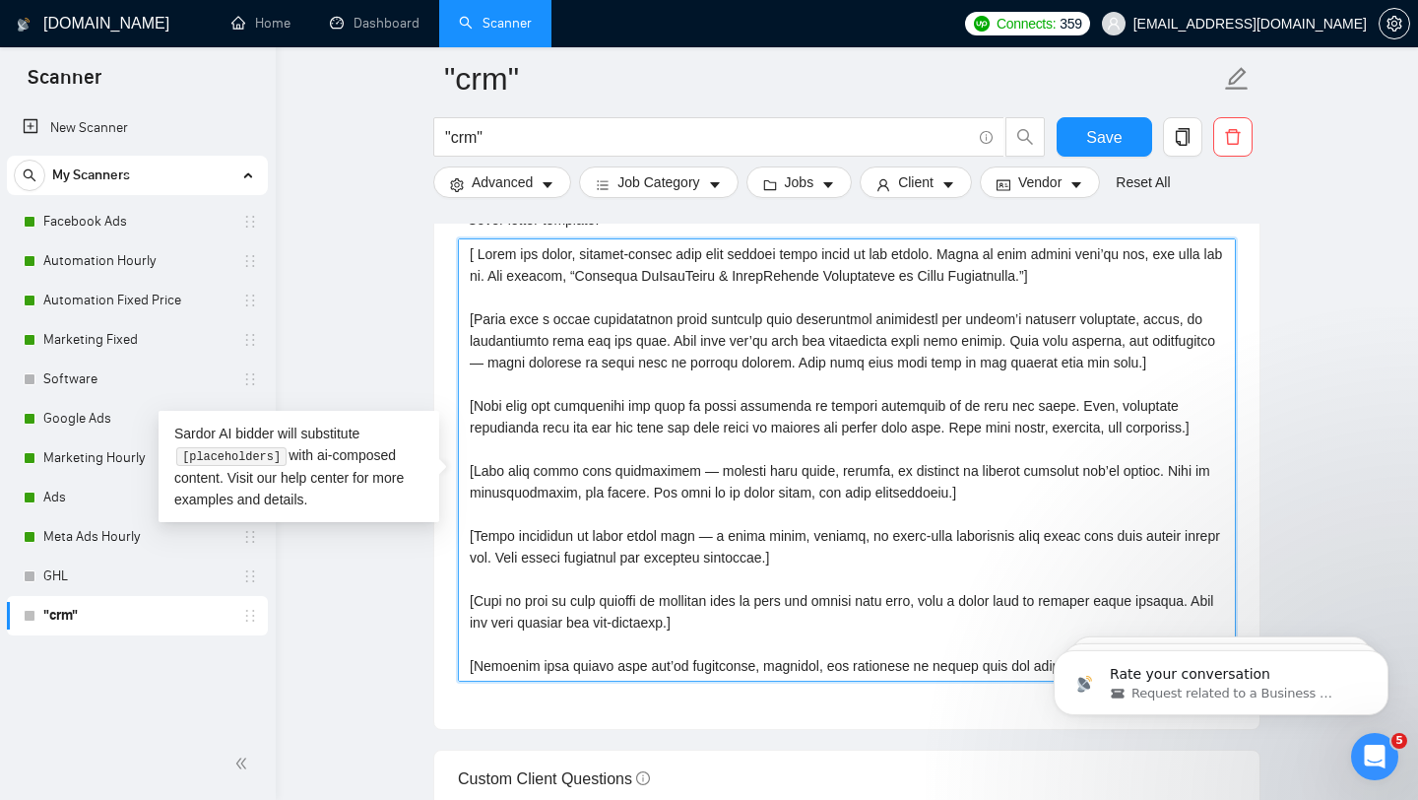
click at [481, 273] on textarea "Cover letter template:" at bounding box center [847, 459] width 778 height 443
click at [809, 383] on textarea "Cover letter template:" at bounding box center [847, 459] width 778 height 443
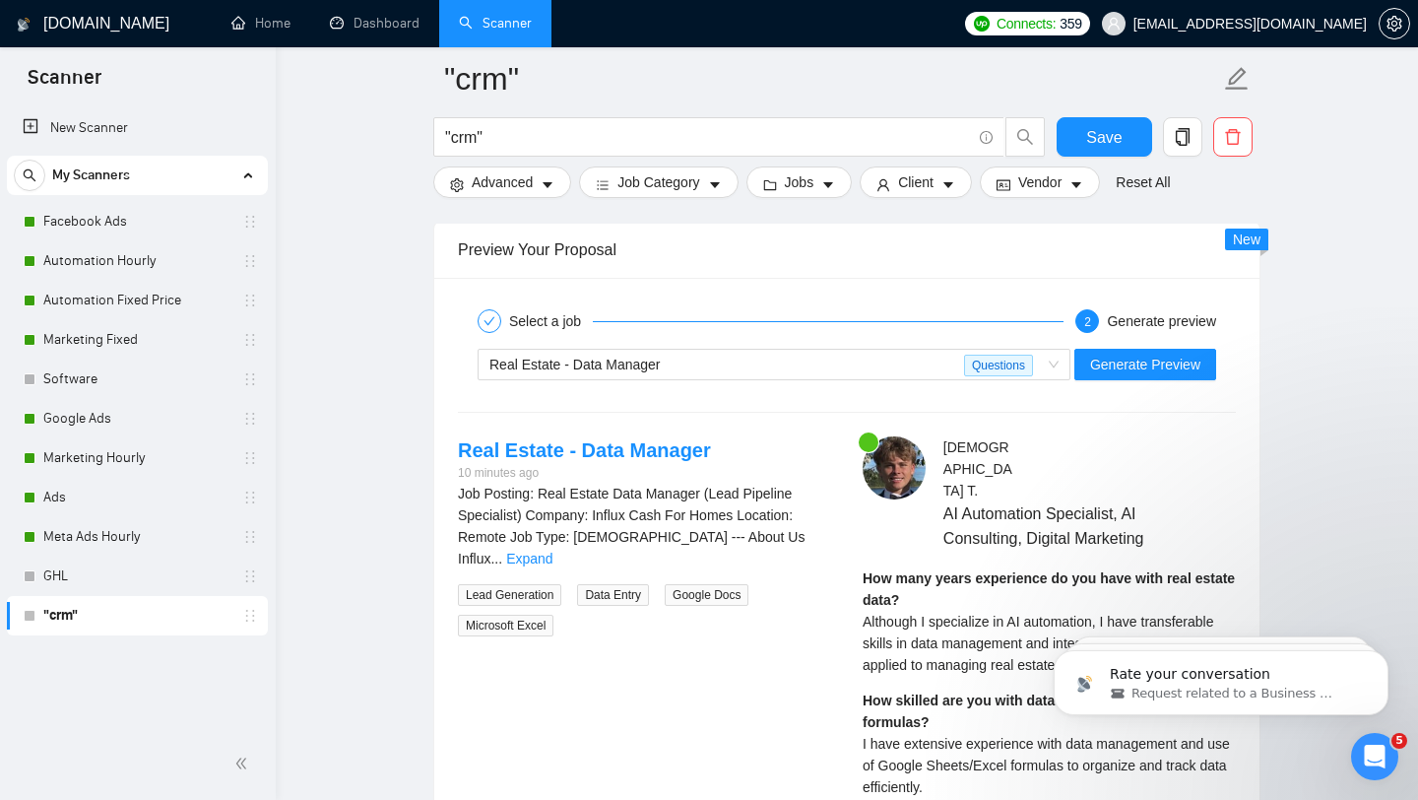
scroll to position [3692, 0]
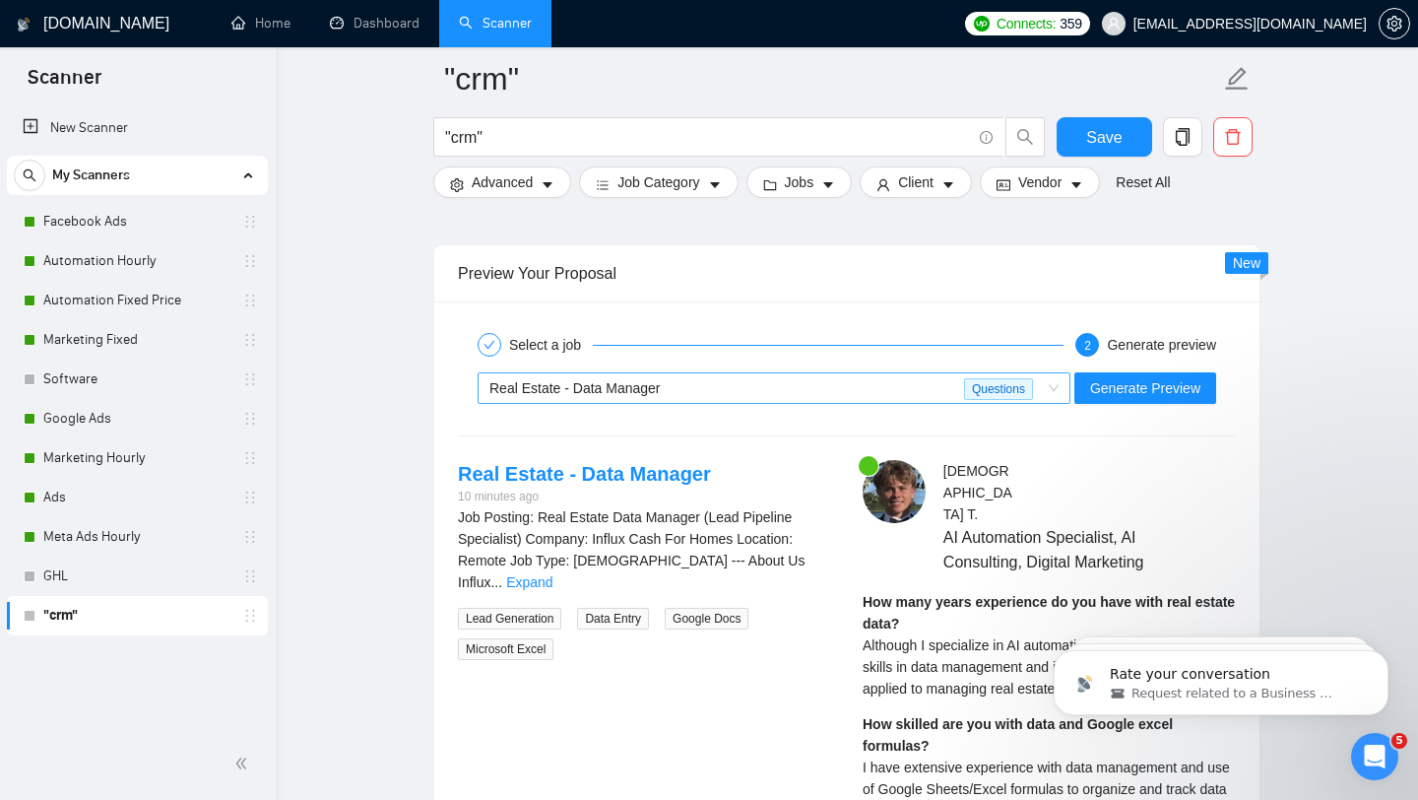
click at [769, 403] on div "Real Estate - Data Manager" at bounding box center [726, 388] width 475 height 30
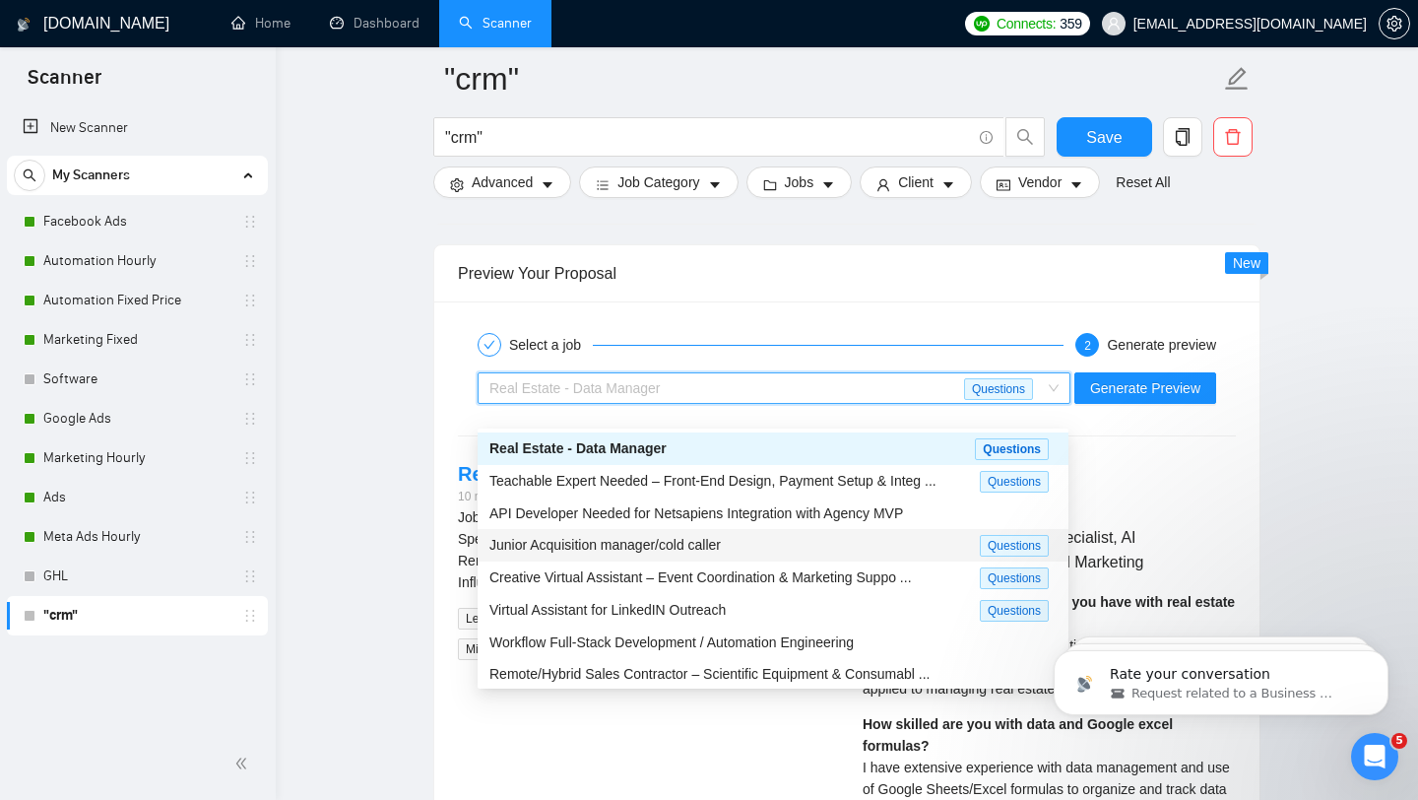
click at [776, 547] on div "Junior Acquisition manager/cold caller" at bounding box center [734, 545] width 490 height 23
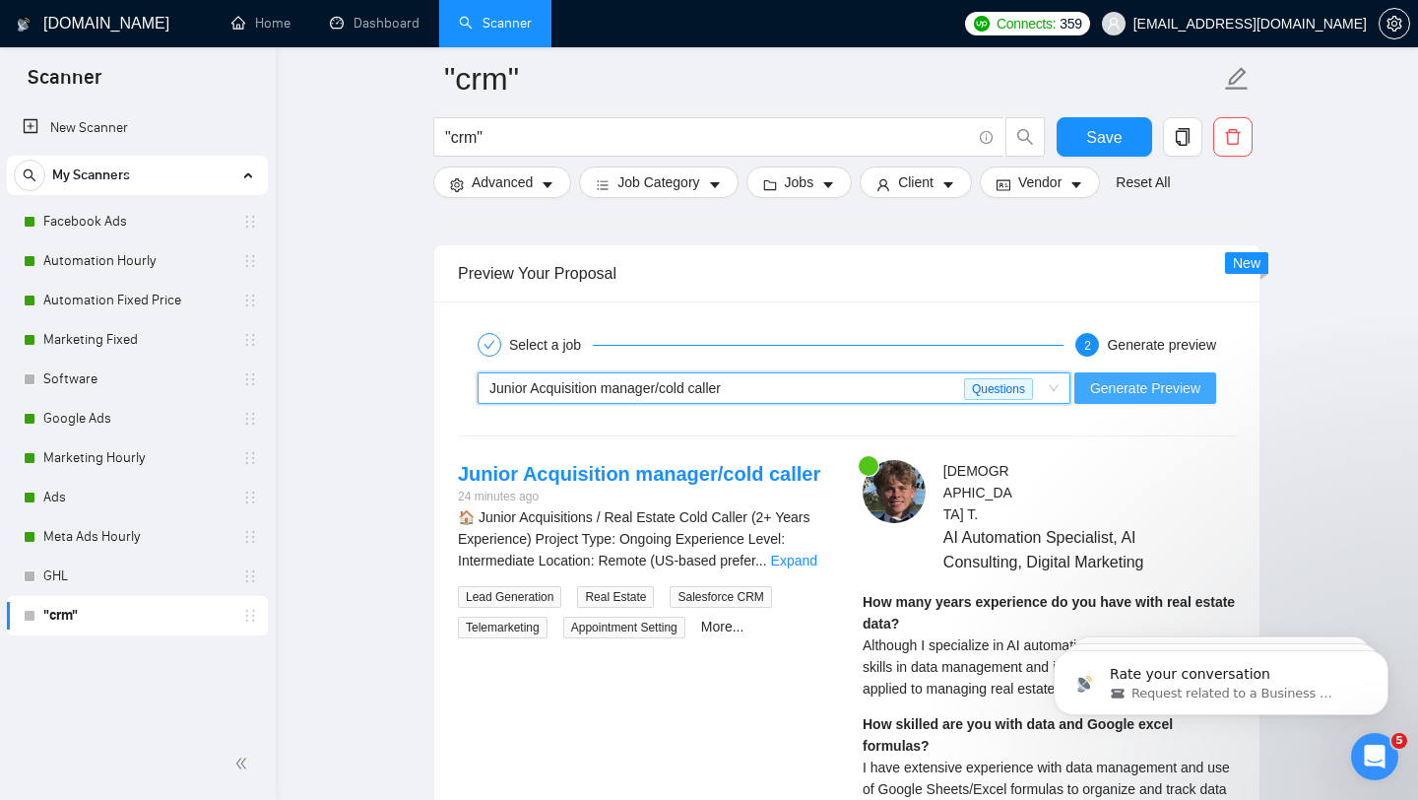
click at [1167, 399] on span "Generate Preview" at bounding box center [1145, 388] width 110 height 22
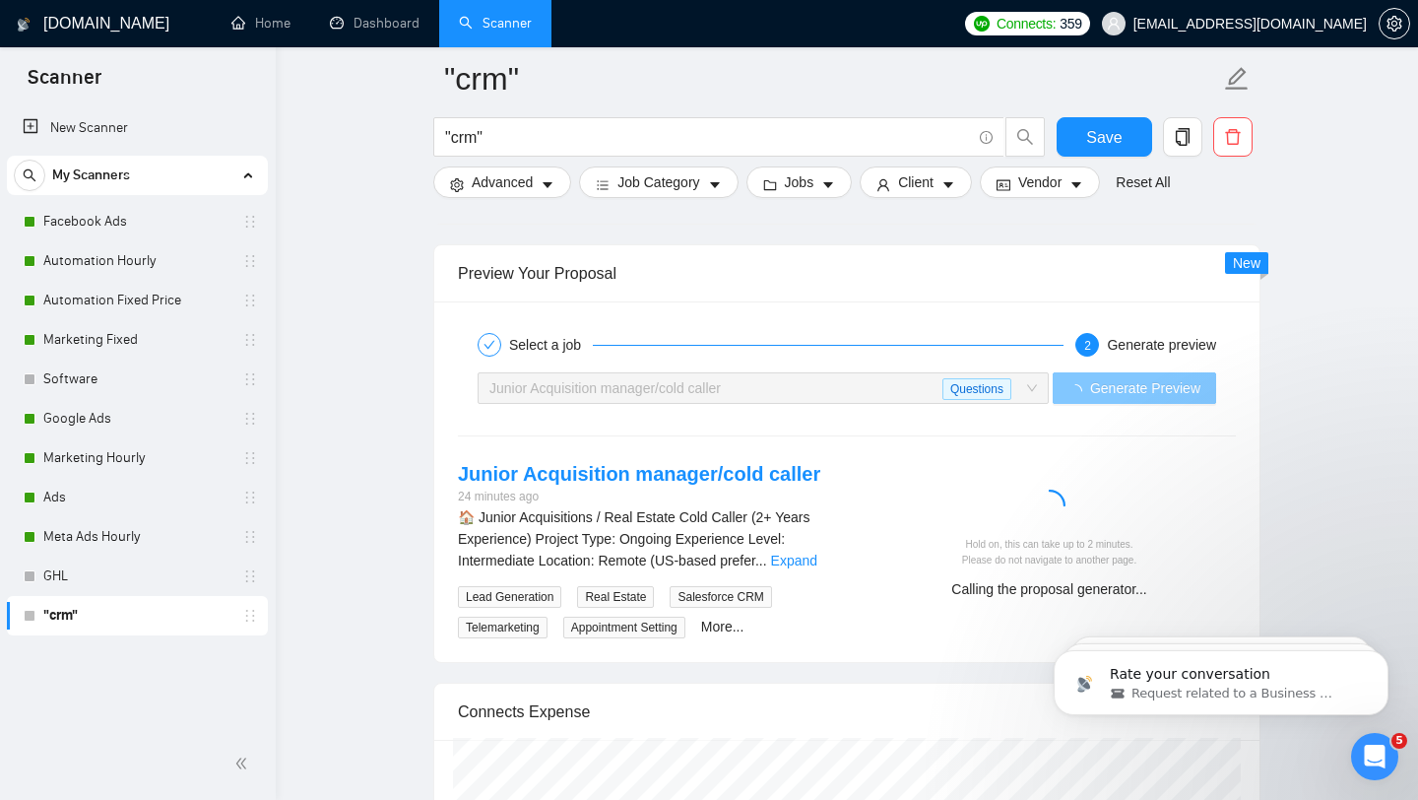
scroll to position [3755, 0]
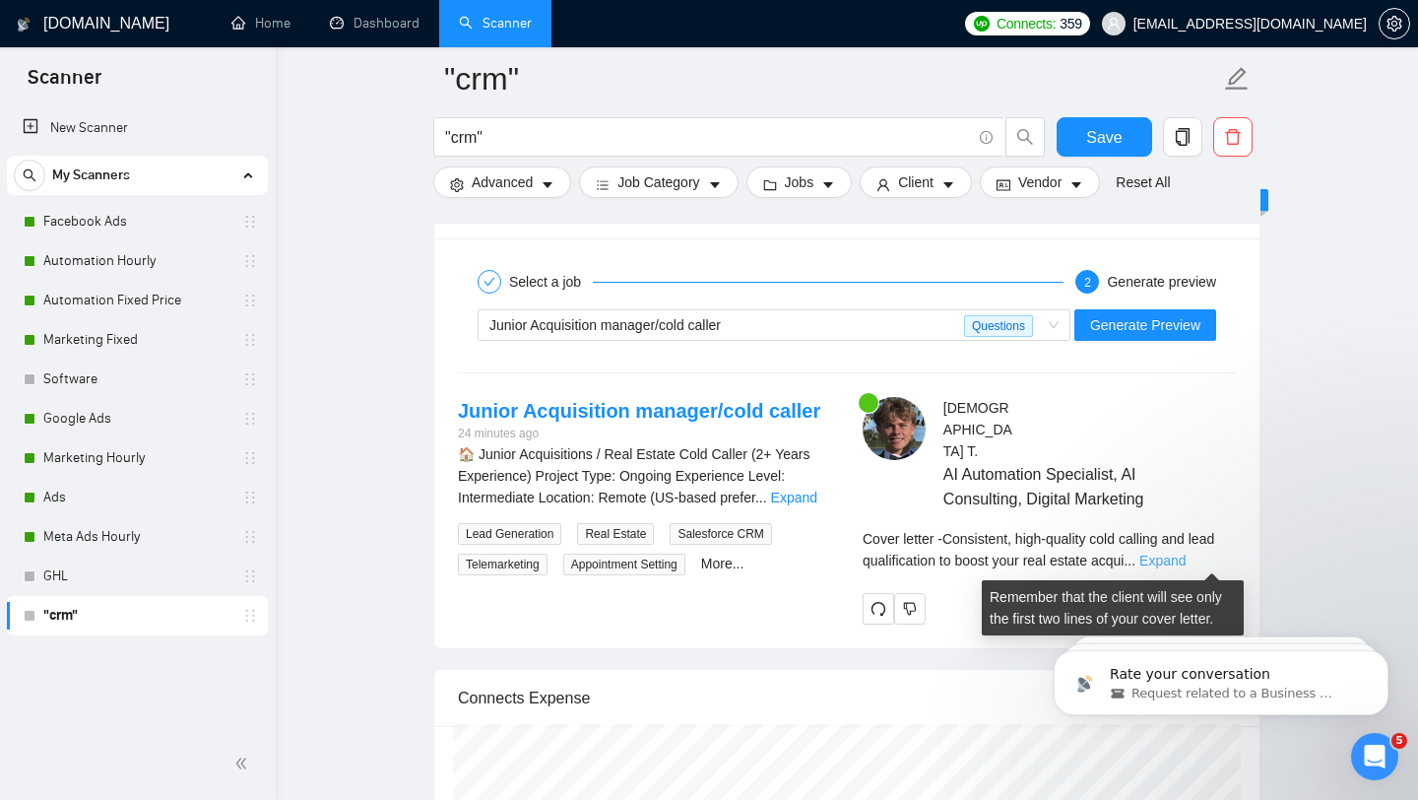
click at [1186, 559] on link "Expand" at bounding box center [1162, 560] width 46 height 16
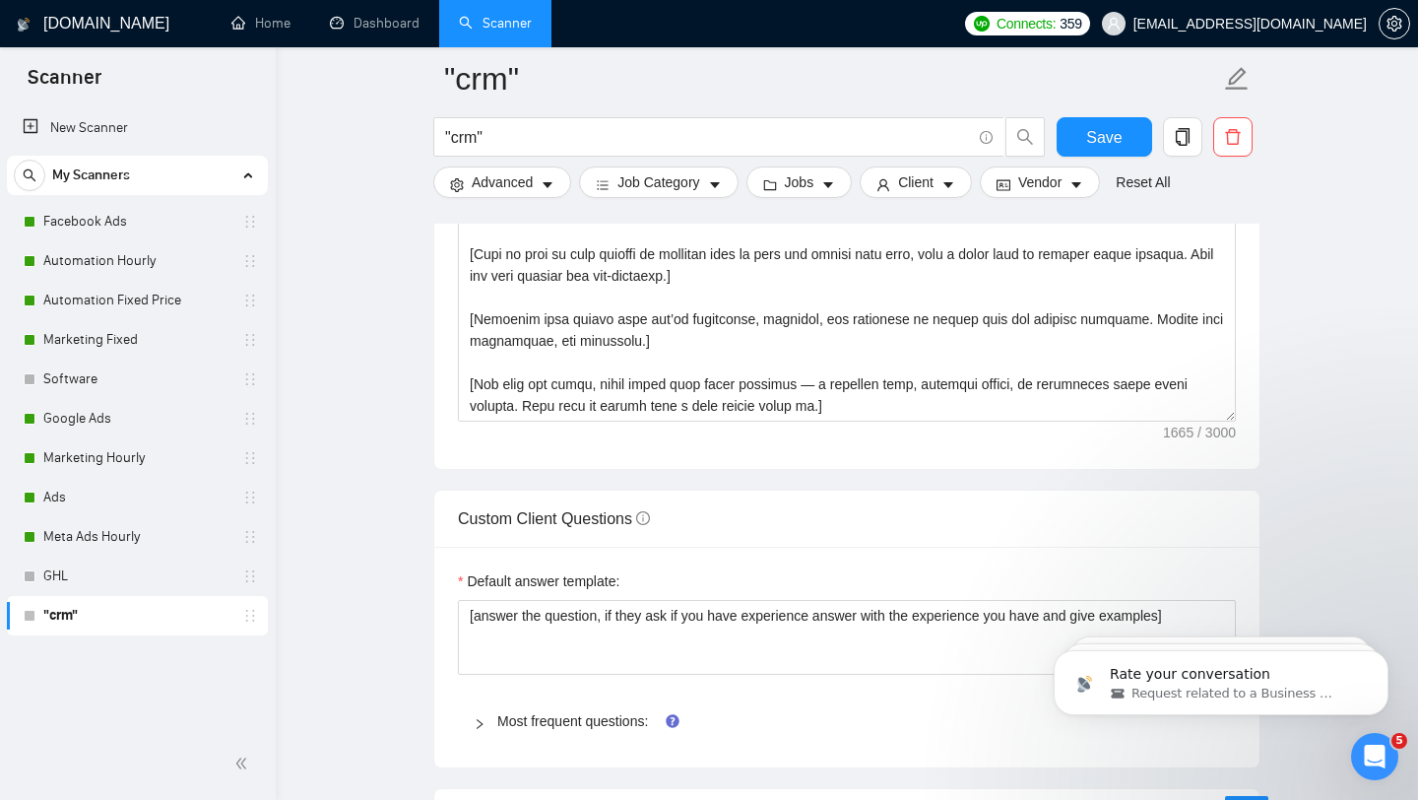
scroll to position [2532, 0]
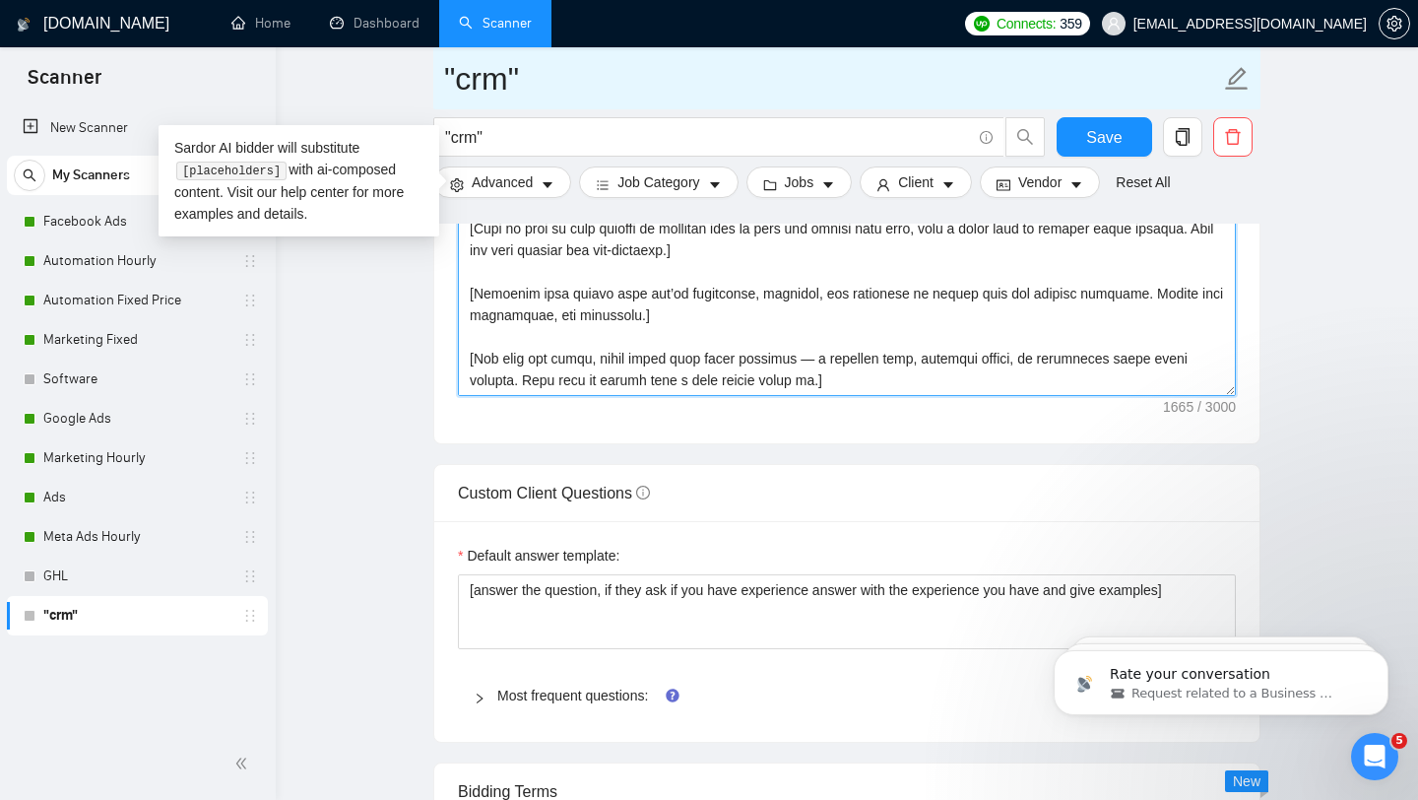
drag, startPoint x: 572, startPoint y: 220, endPoint x: 442, endPoint y: 89, distance: 184.5
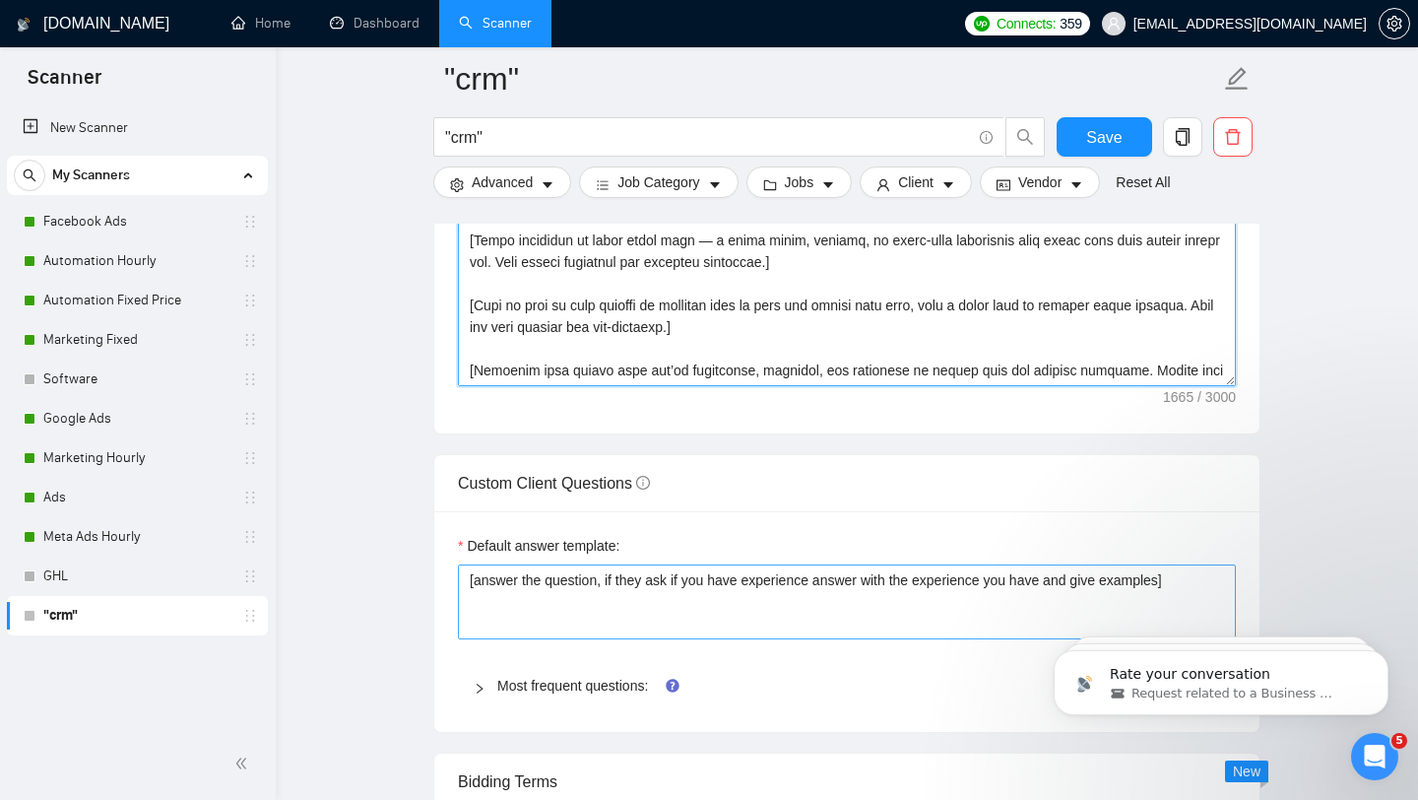
scroll to position [2383, 0]
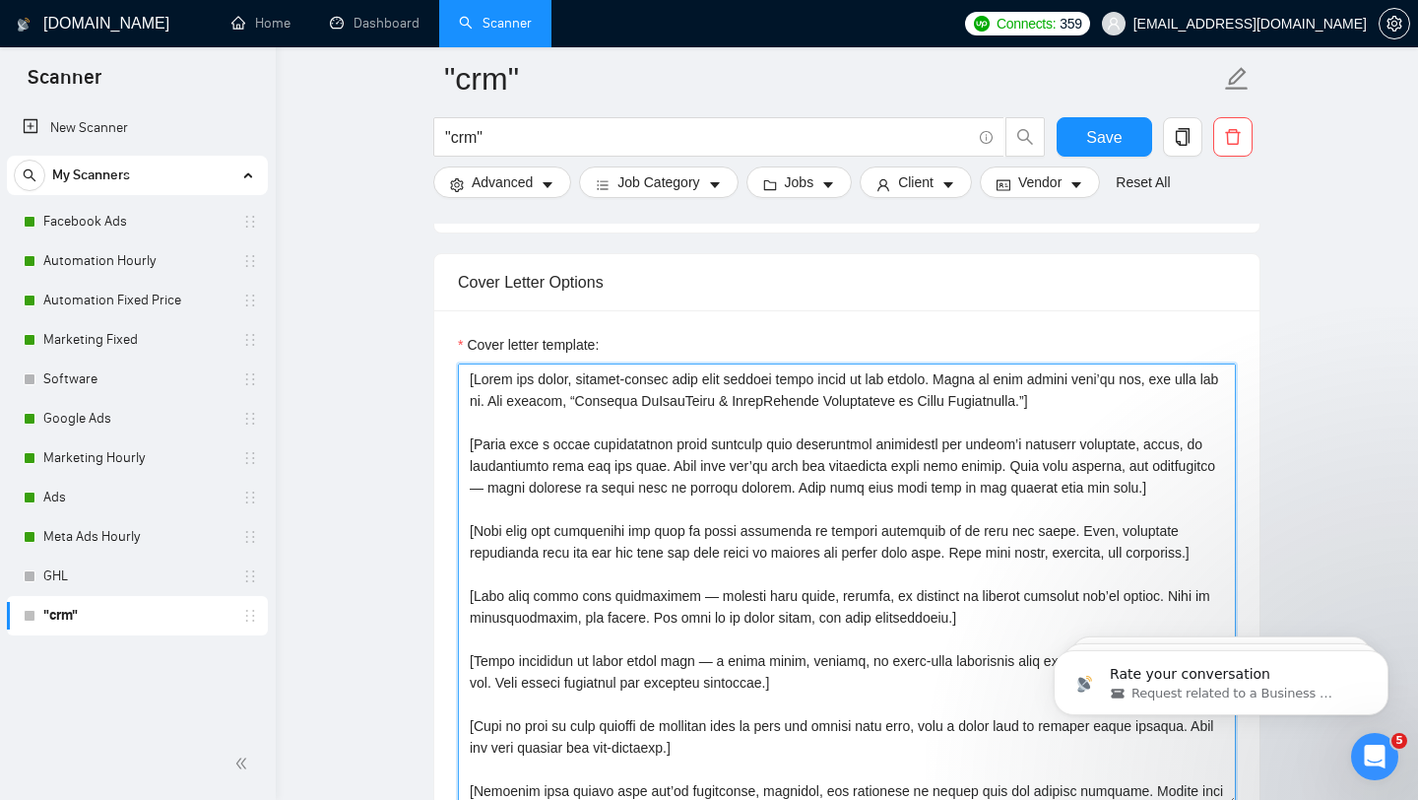
scroll to position [2124, 0]
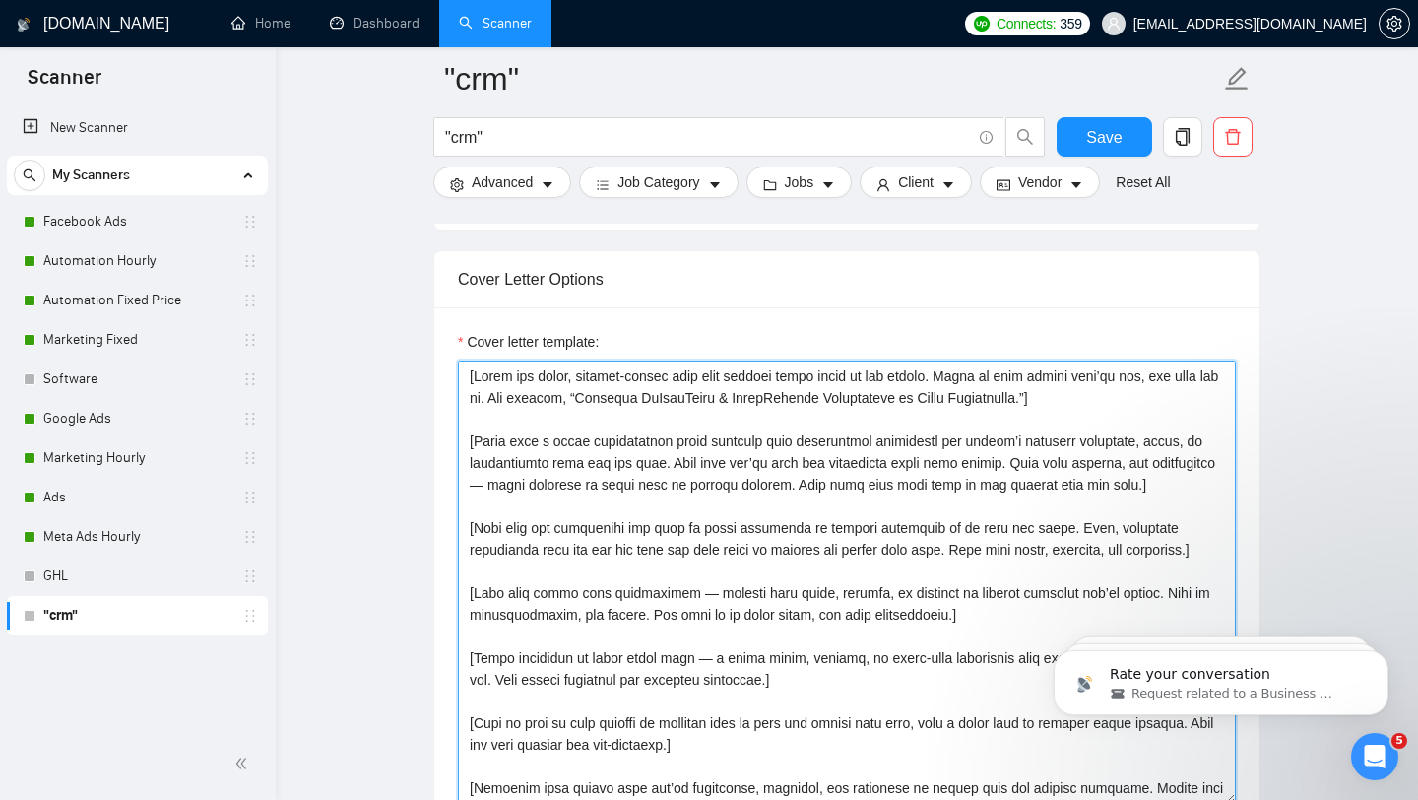
drag, startPoint x: 467, startPoint y: 414, endPoint x: 812, endPoint y: 799, distance: 517.4
click at [812, 799] on textarea "Cover letter template:" at bounding box center [847, 581] width 778 height 443
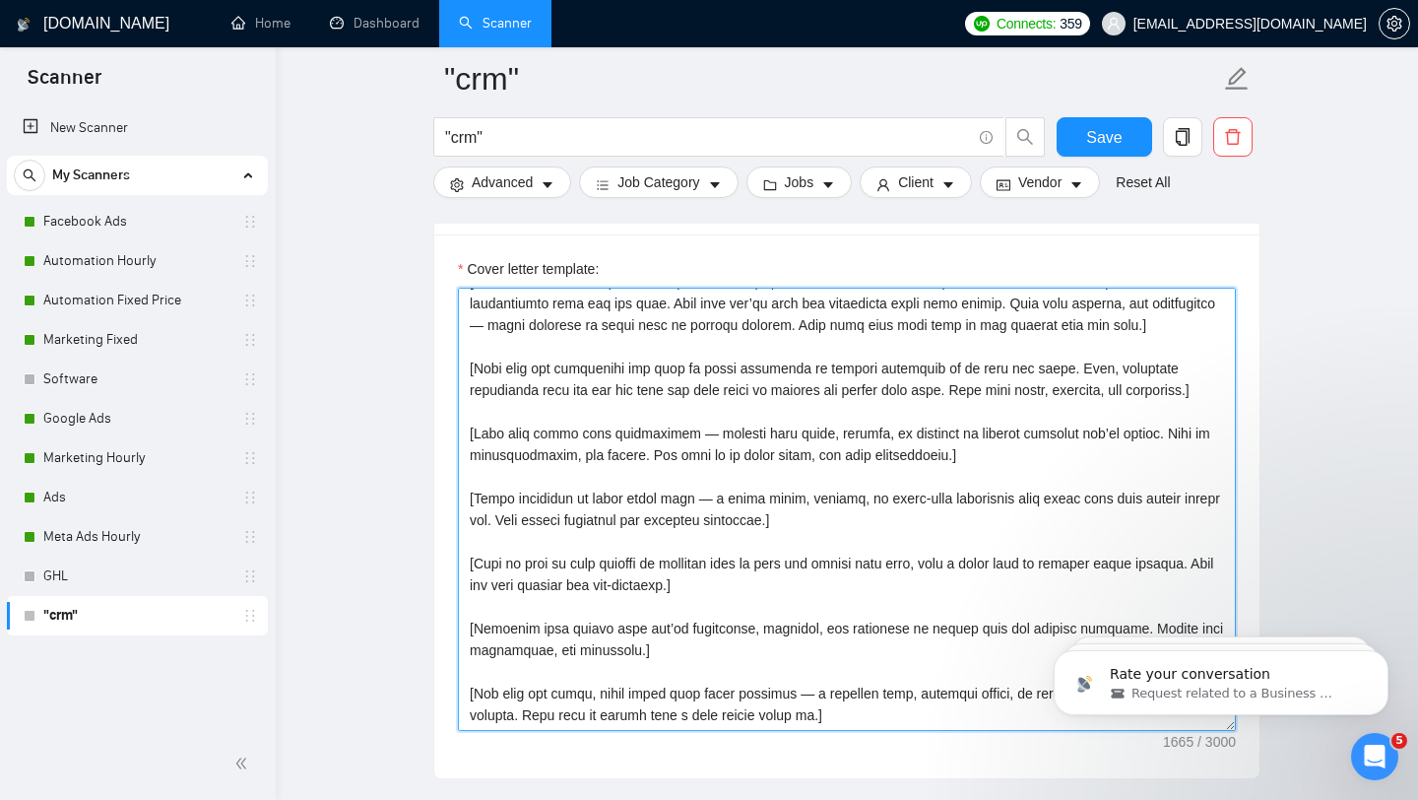
scroll to position [2292, 0]
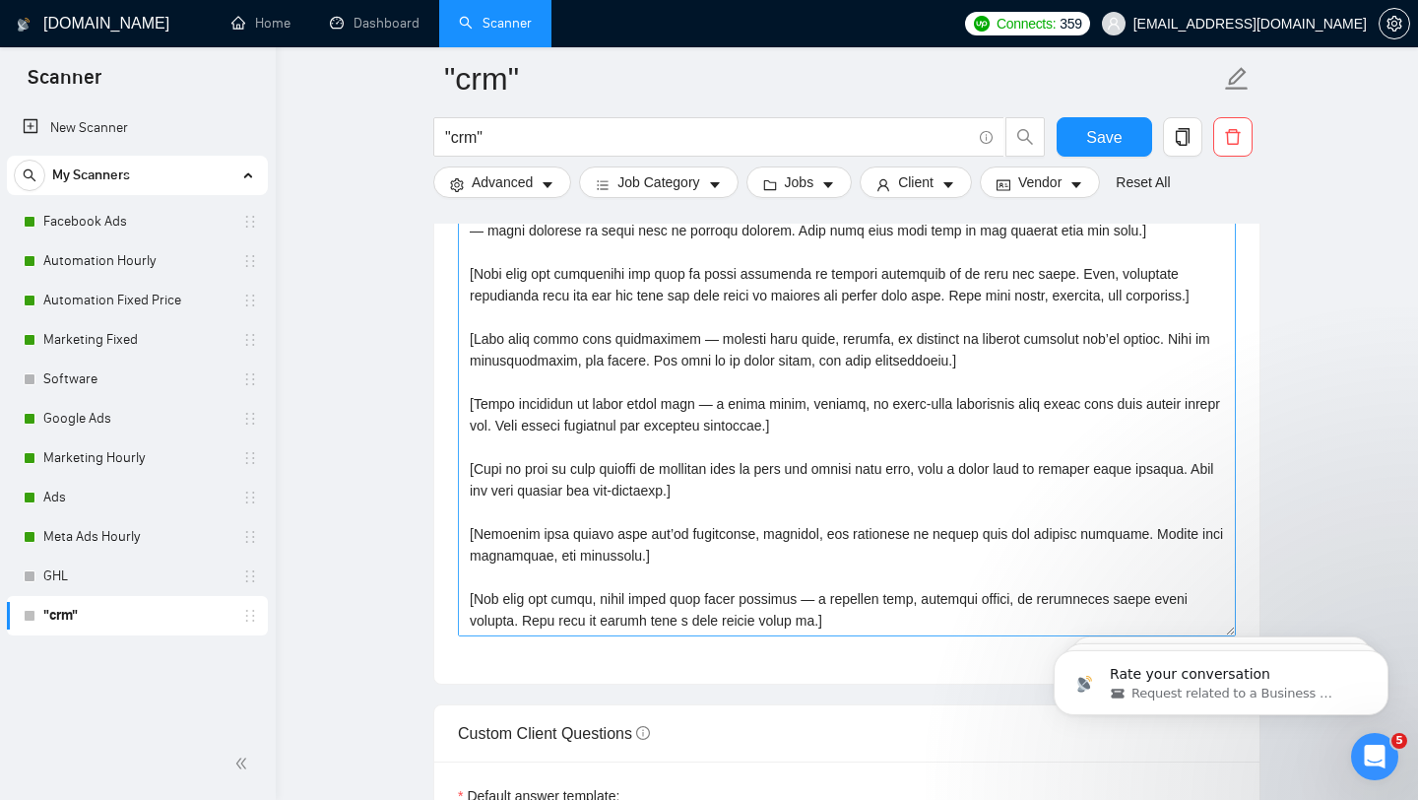
click at [797, 671] on div "Cover letter template:" at bounding box center [846, 412] width 825 height 544
click at [1119, 130] on span "Save" at bounding box center [1103, 137] width 35 height 25
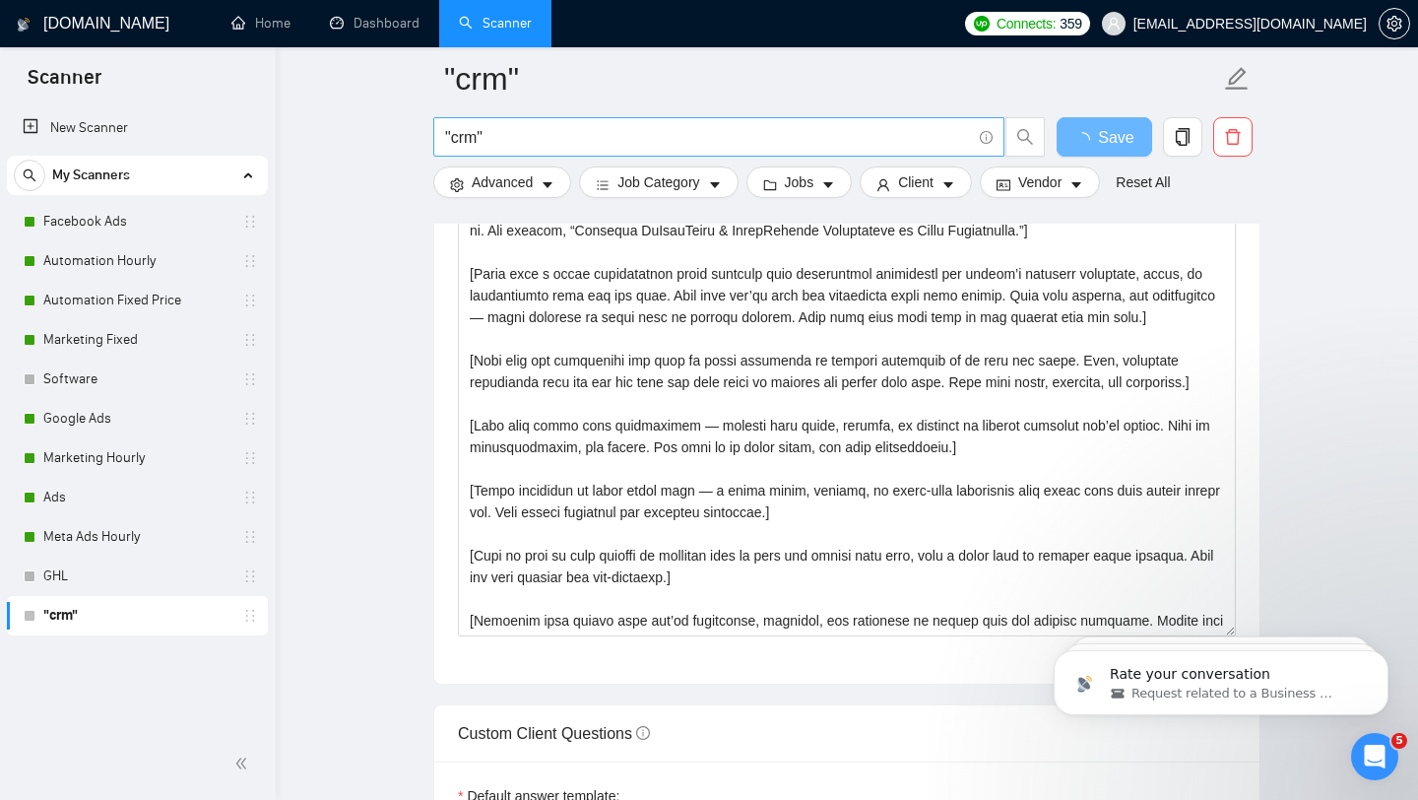
click at [477, 133] on input ""crm"" at bounding box center [708, 137] width 526 height 25
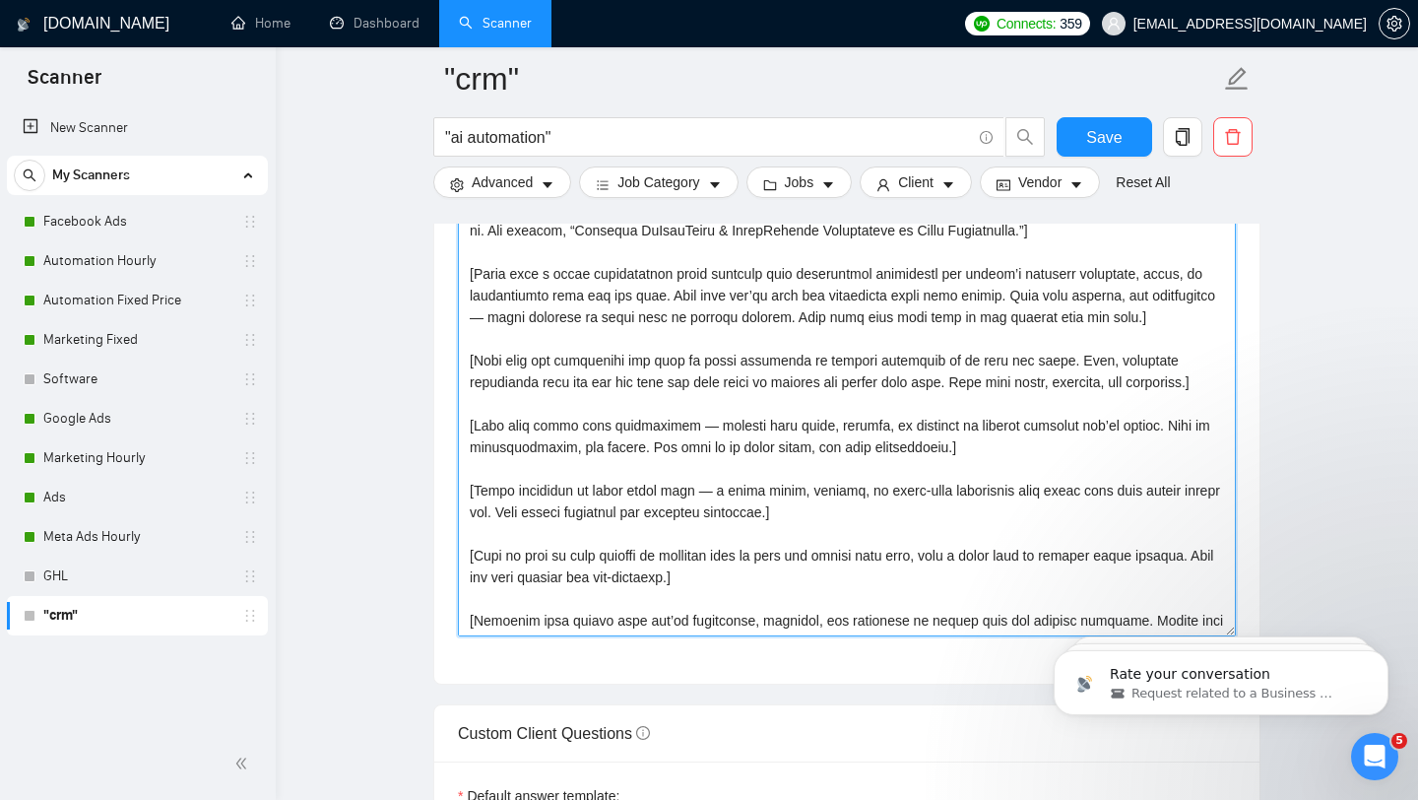
click at [1148, 327] on textarea "Cover letter template:" at bounding box center [847, 414] width 778 height 443
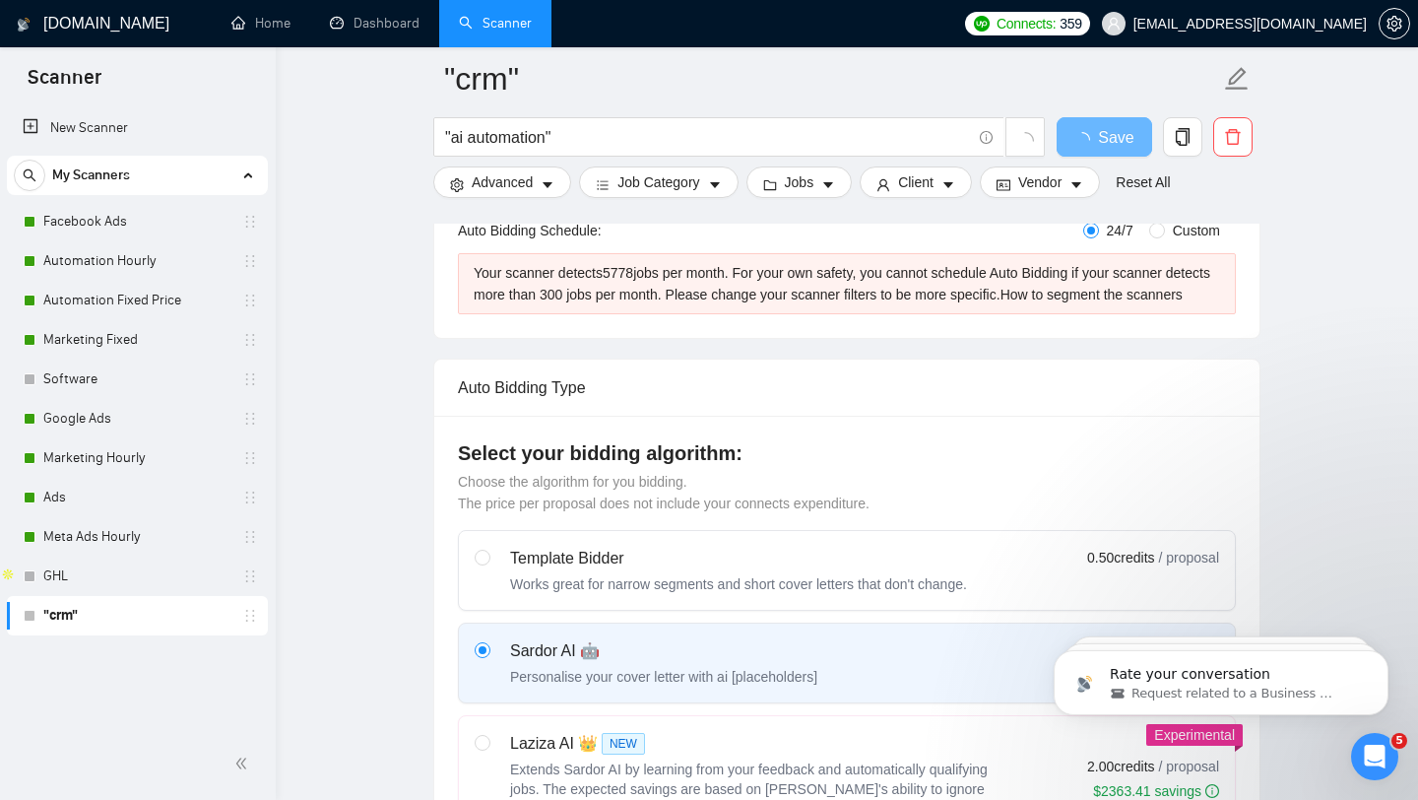
scroll to position [87, 0]
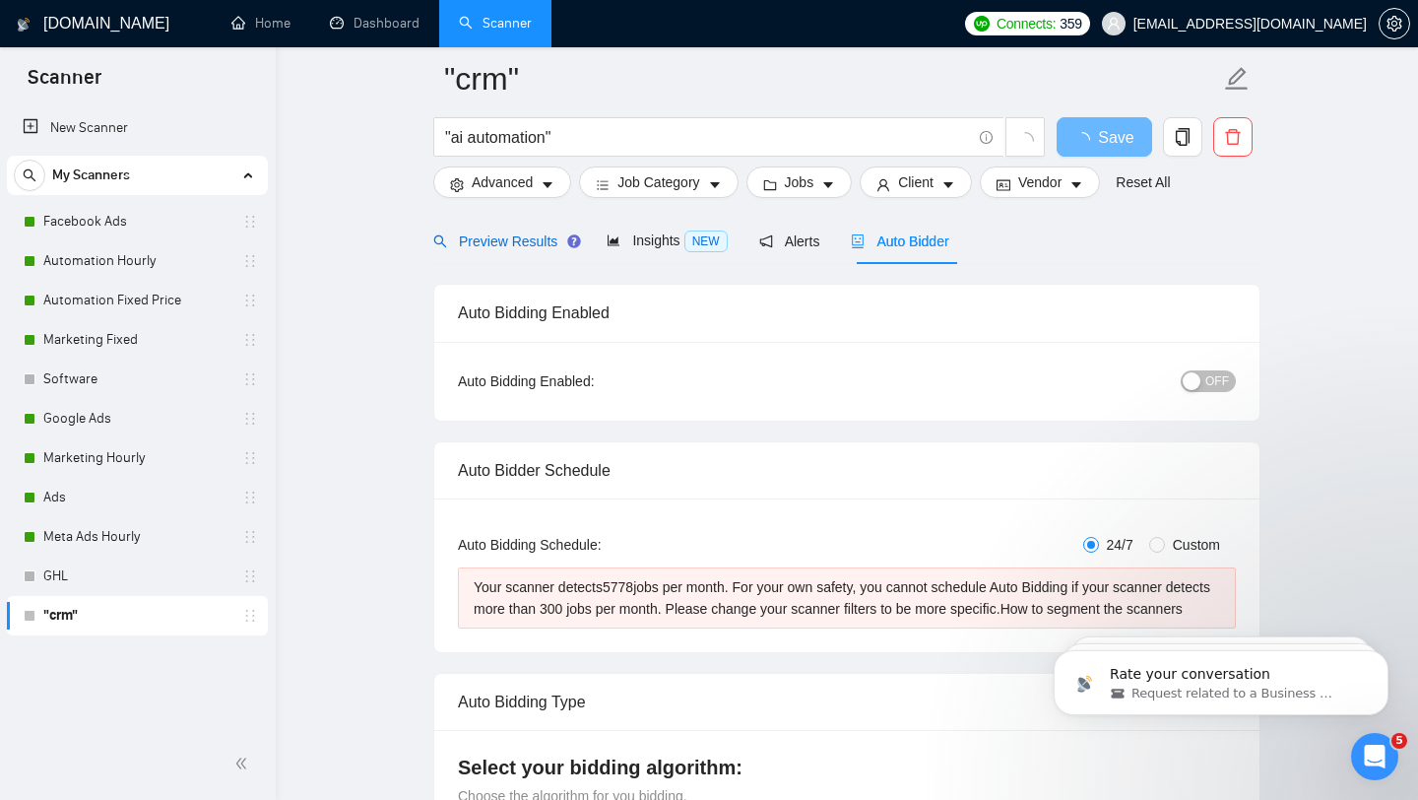
click at [486, 246] on span "Preview Results" at bounding box center [504, 241] width 142 height 16
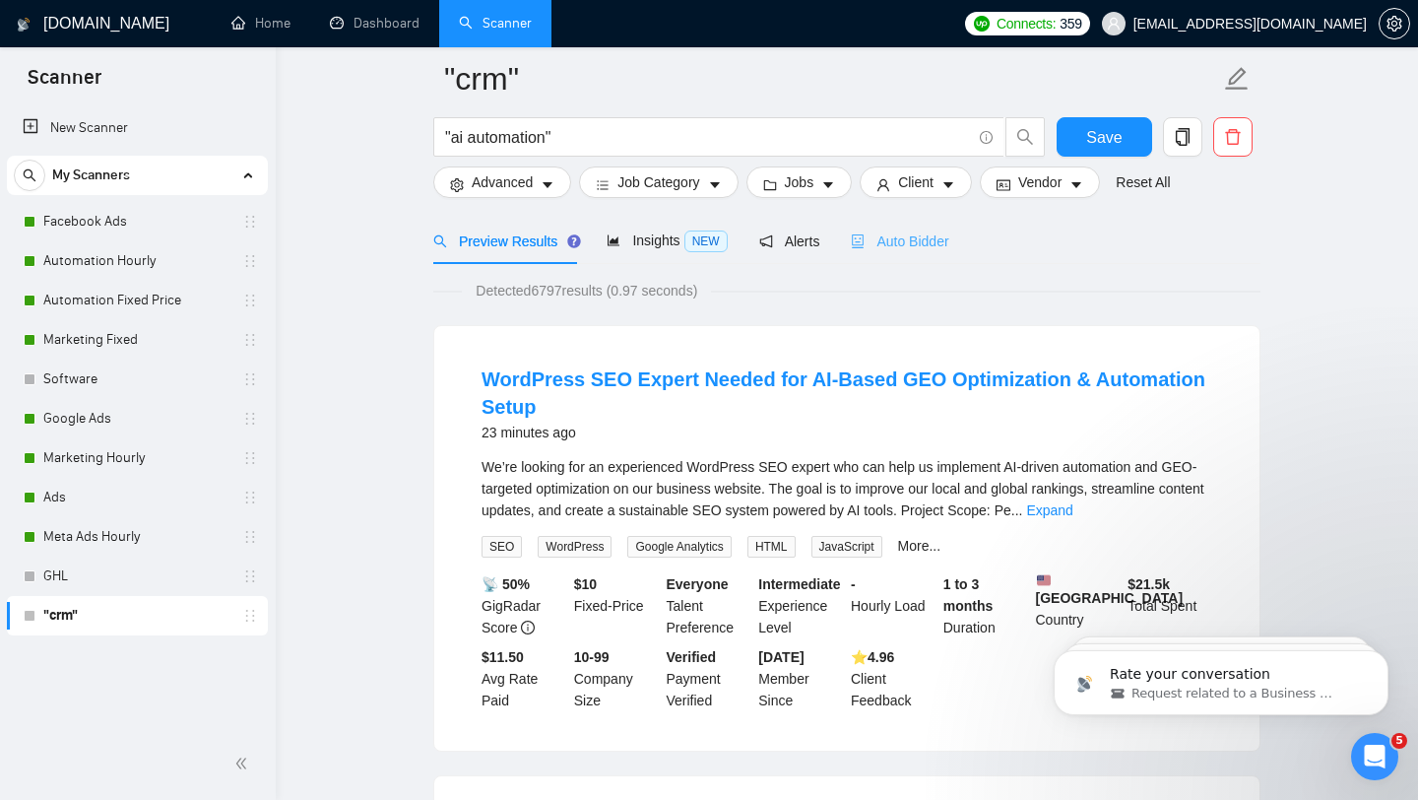
click at [886, 255] on div "Auto Bidder" at bounding box center [899, 241] width 97 height 46
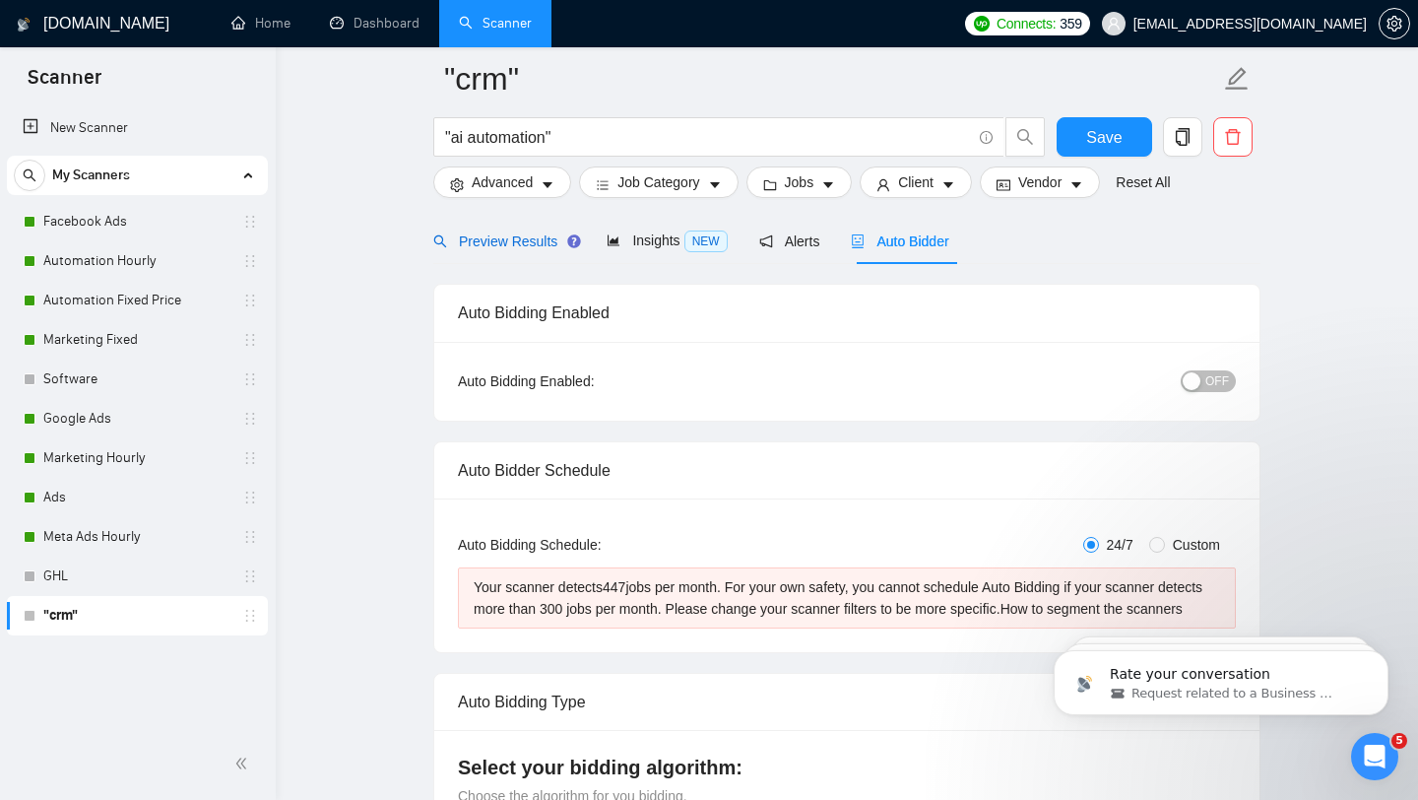
click at [496, 233] on span "Preview Results" at bounding box center [504, 241] width 142 height 16
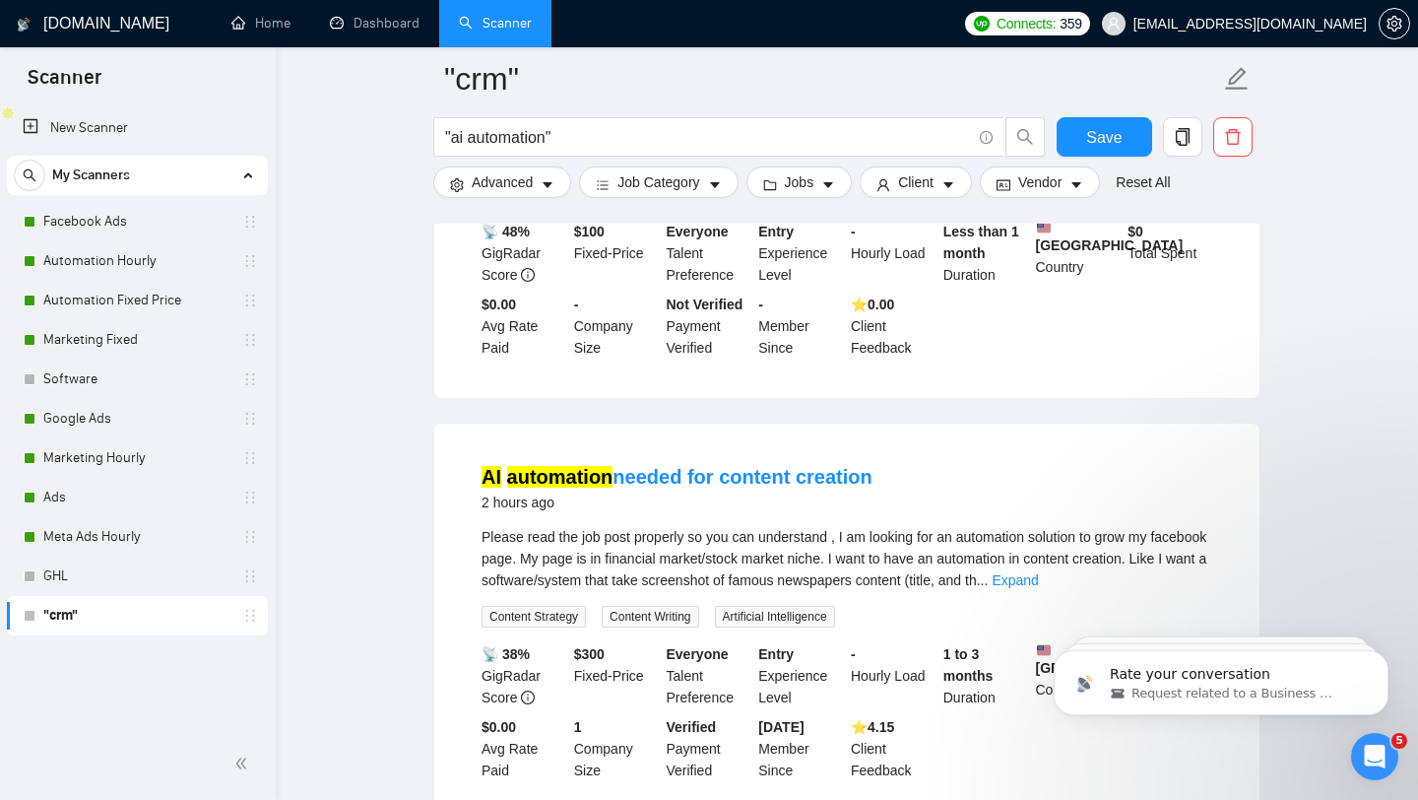
scroll to position [864, 0]
click at [1098, 135] on span "Save" at bounding box center [1103, 137] width 35 height 25
click at [156, 271] on link "Automation Hourly" at bounding box center [136, 260] width 187 height 39
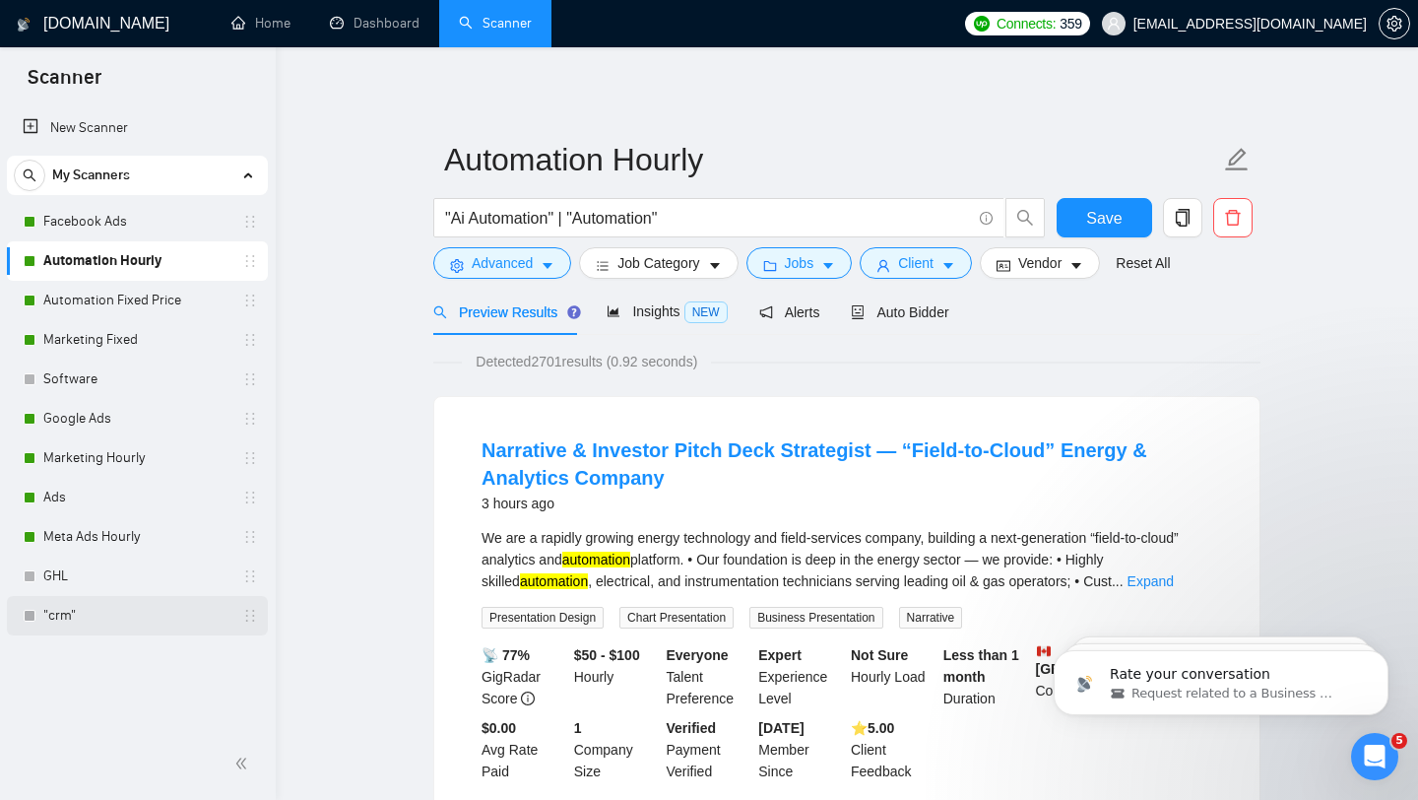
click at [143, 617] on link ""crm"" at bounding box center [136, 615] width 187 height 39
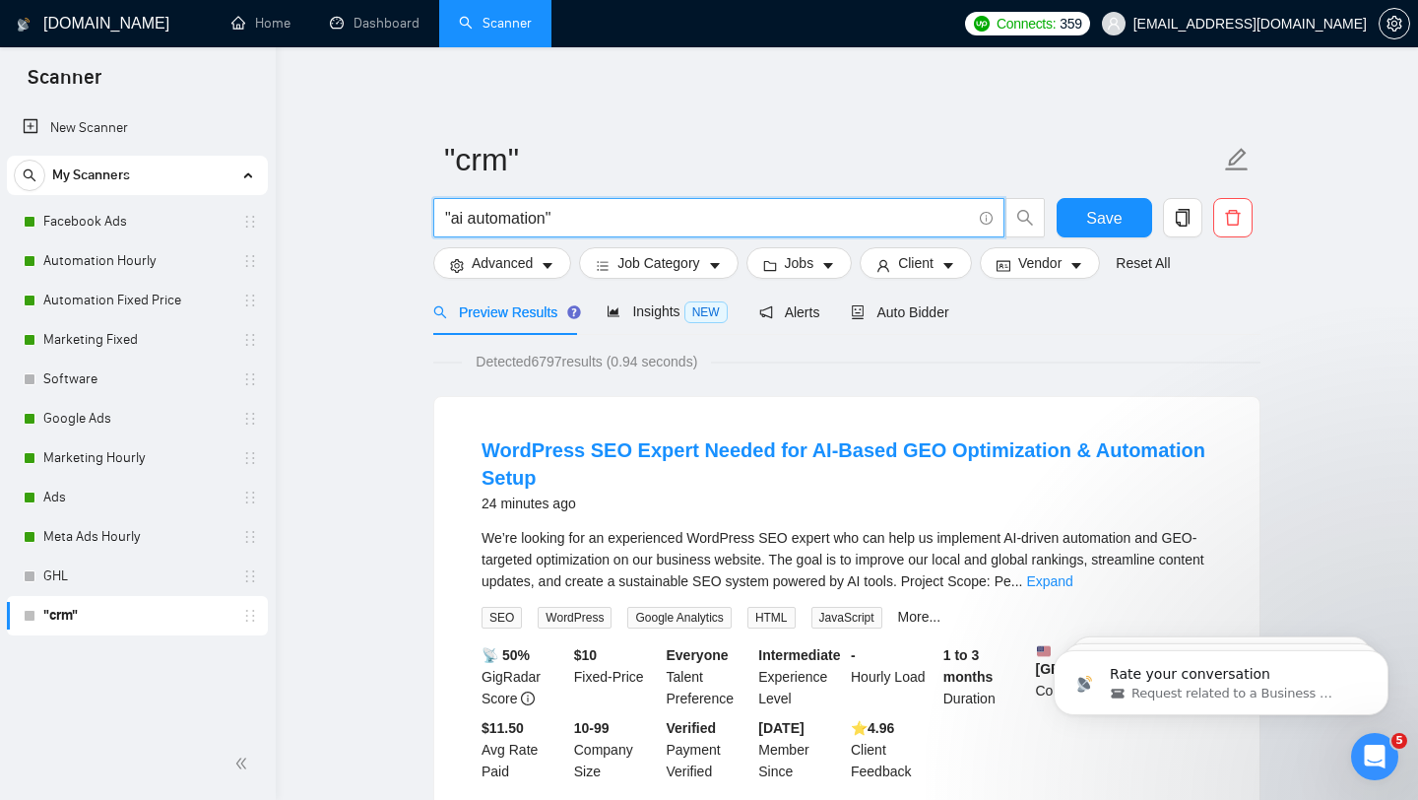
drag, startPoint x: 547, startPoint y: 222, endPoint x: 448, endPoint y: 218, distance: 98.6
click at [448, 218] on input ""ai automation"" at bounding box center [708, 218] width 526 height 25
drag, startPoint x: 549, startPoint y: 221, endPoint x: 450, endPoint y: 224, distance: 98.5
click at [450, 224] on input ""ai automation"" at bounding box center [708, 218] width 526 height 25
click at [555, 223] on input ""highlevel"" at bounding box center [708, 218] width 526 height 25
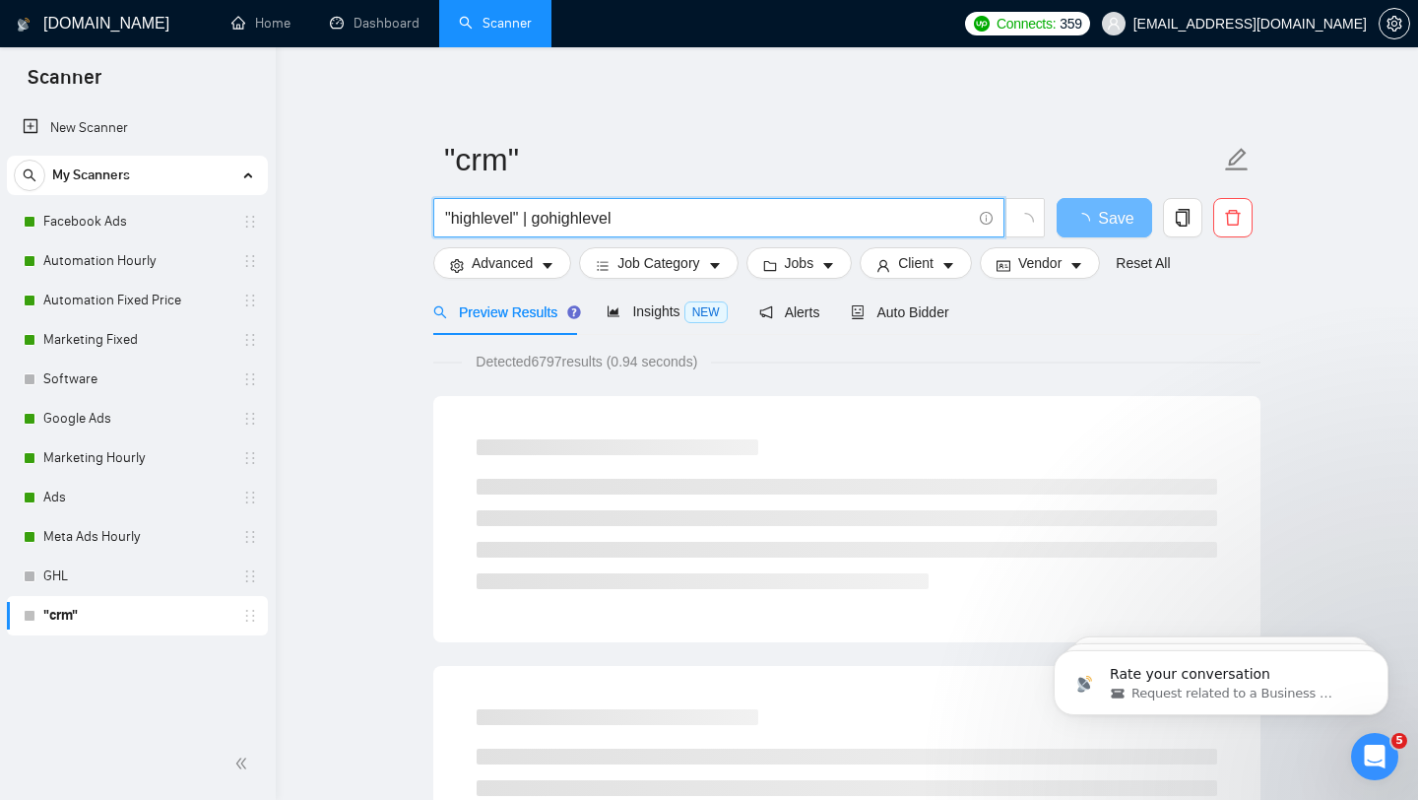
click at [538, 220] on input ""highlevel" | gohighlevel" at bounding box center [708, 218] width 526 height 25
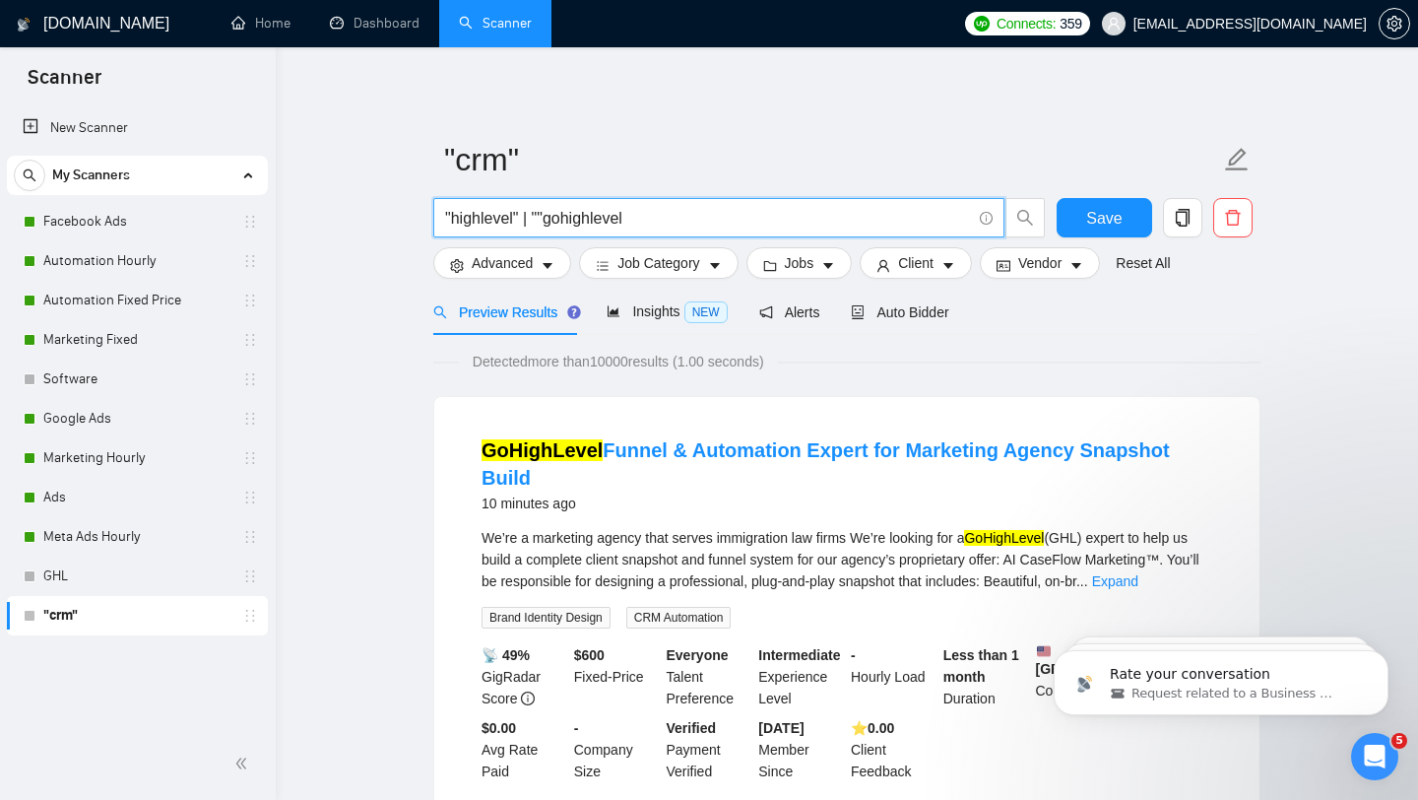
click at [650, 224] on input ""highlevel" | ""gohighlevel" at bounding box center [708, 218] width 526 height 25
click at [545, 216] on input ""highlevel" | ""gohighlevel:" at bounding box center [708, 218] width 526 height 25
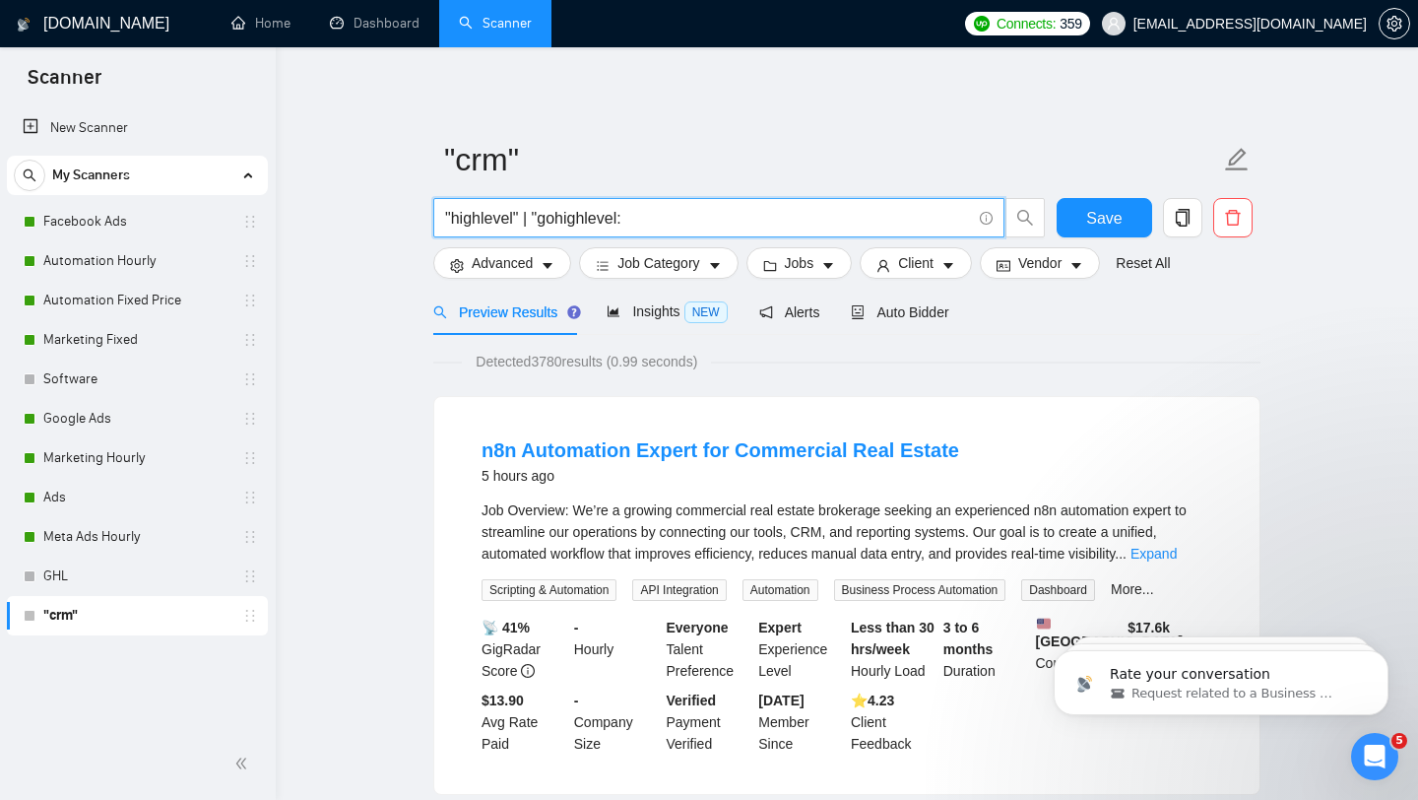
click at [624, 213] on input ""highlevel" | "gohighlevel:" at bounding box center [708, 218] width 526 height 25
click at [750, 214] on input ""highlevel" | "gohighlevel"":" at bounding box center [708, 218] width 526 height 25
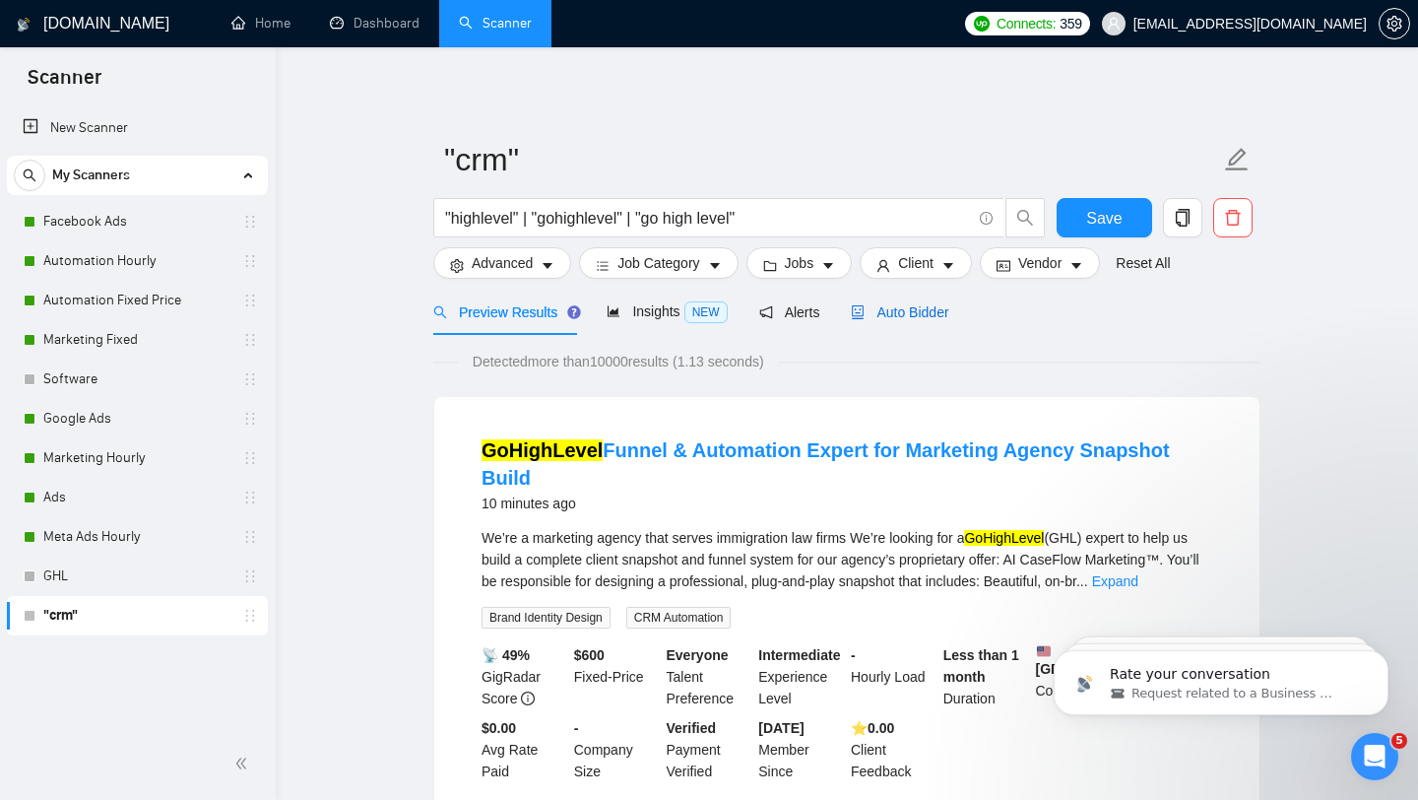
click at [908, 312] on span "Auto Bidder" at bounding box center [899, 312] width 97 height 16
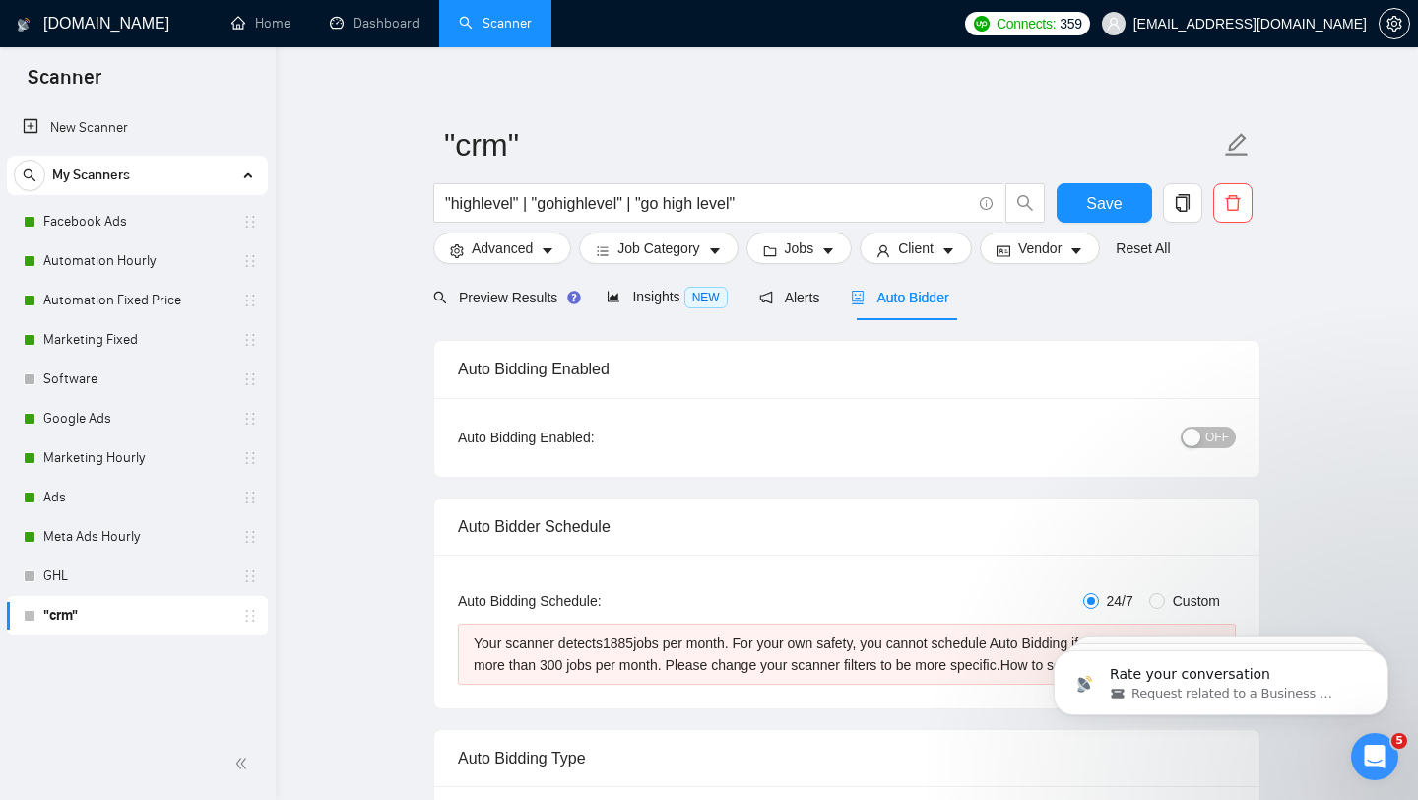
scroll to position [34, 0]
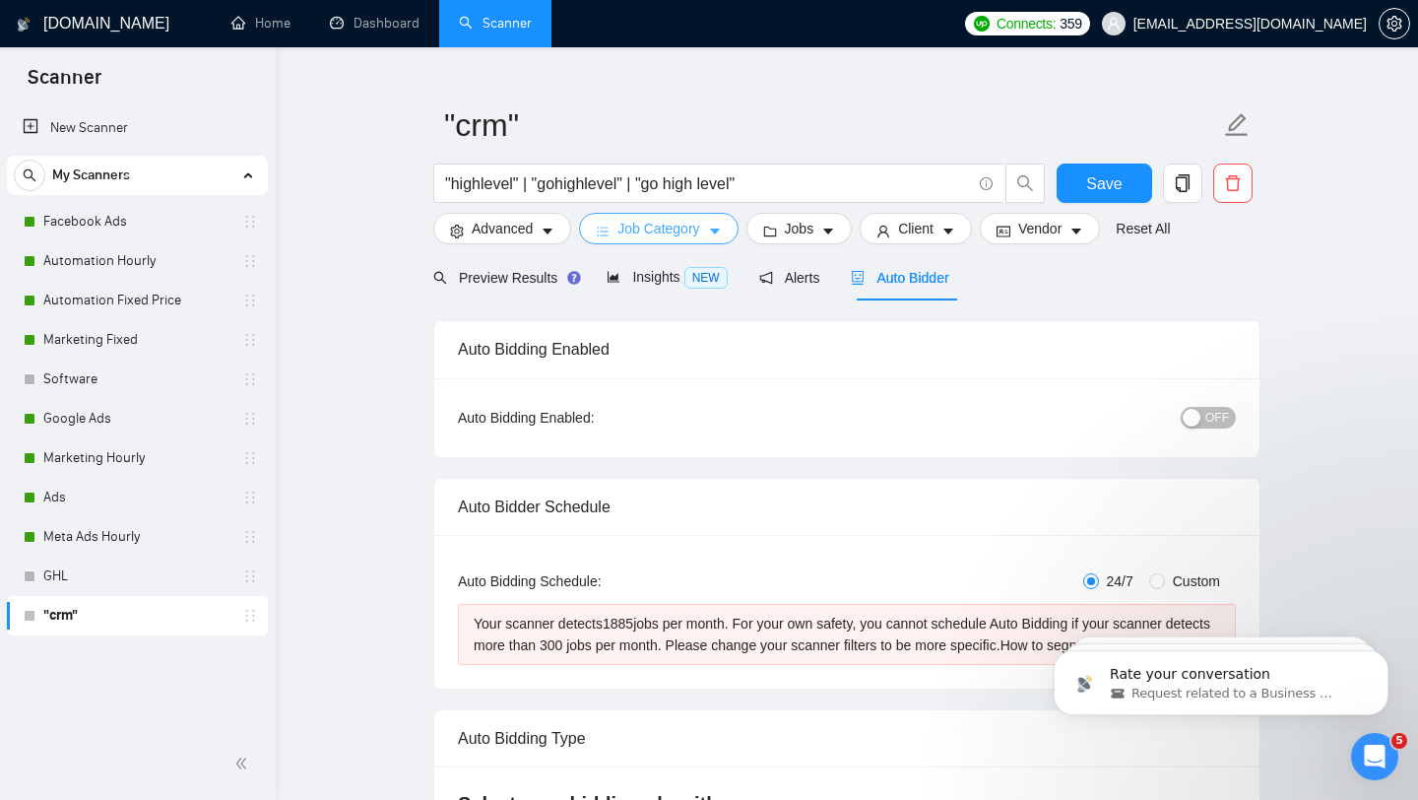
click at [699, 227] on span "Job Category" at bounding box center [658, 229] width 82 height 22
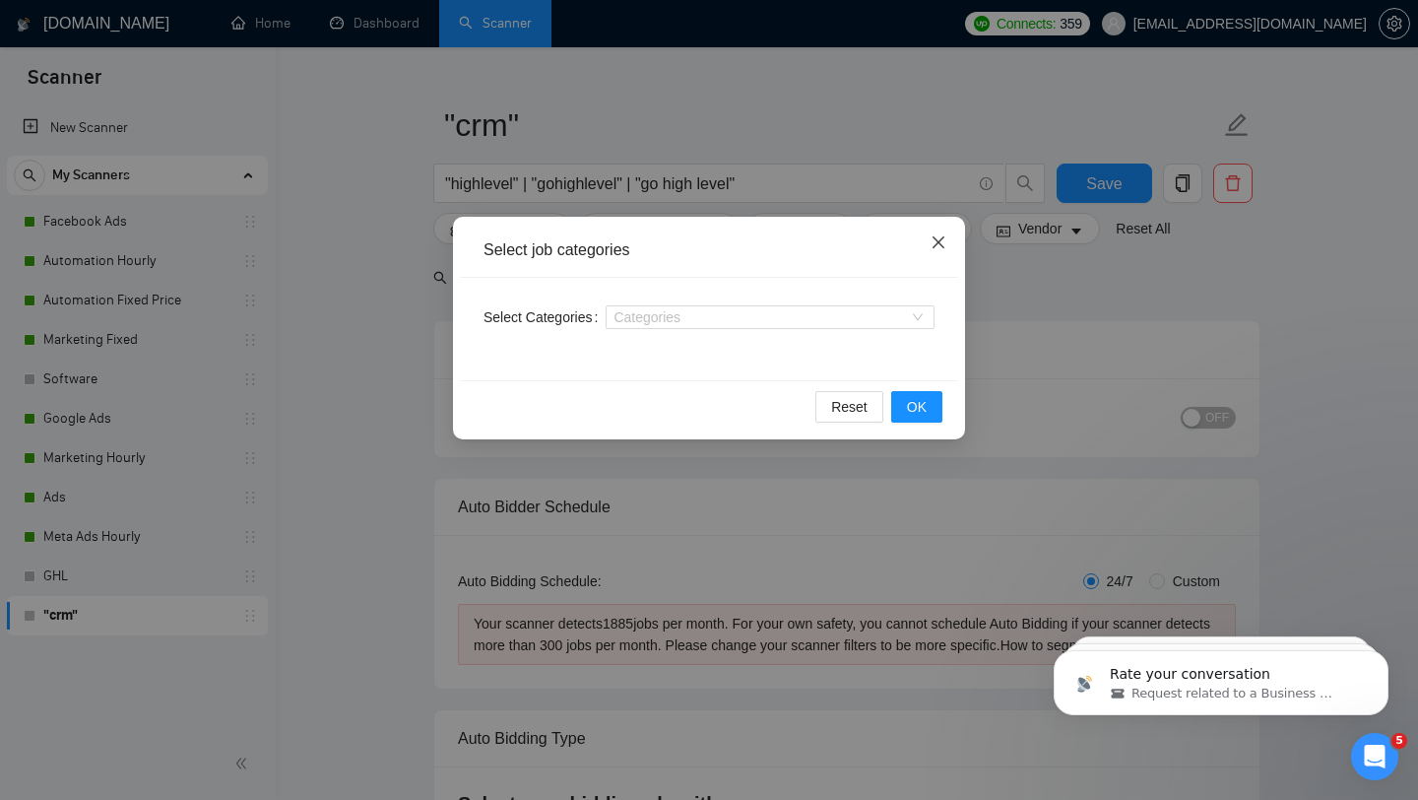
click at [940, 251] on span "Close" at bounding box center [938, 243] width 53 height 53
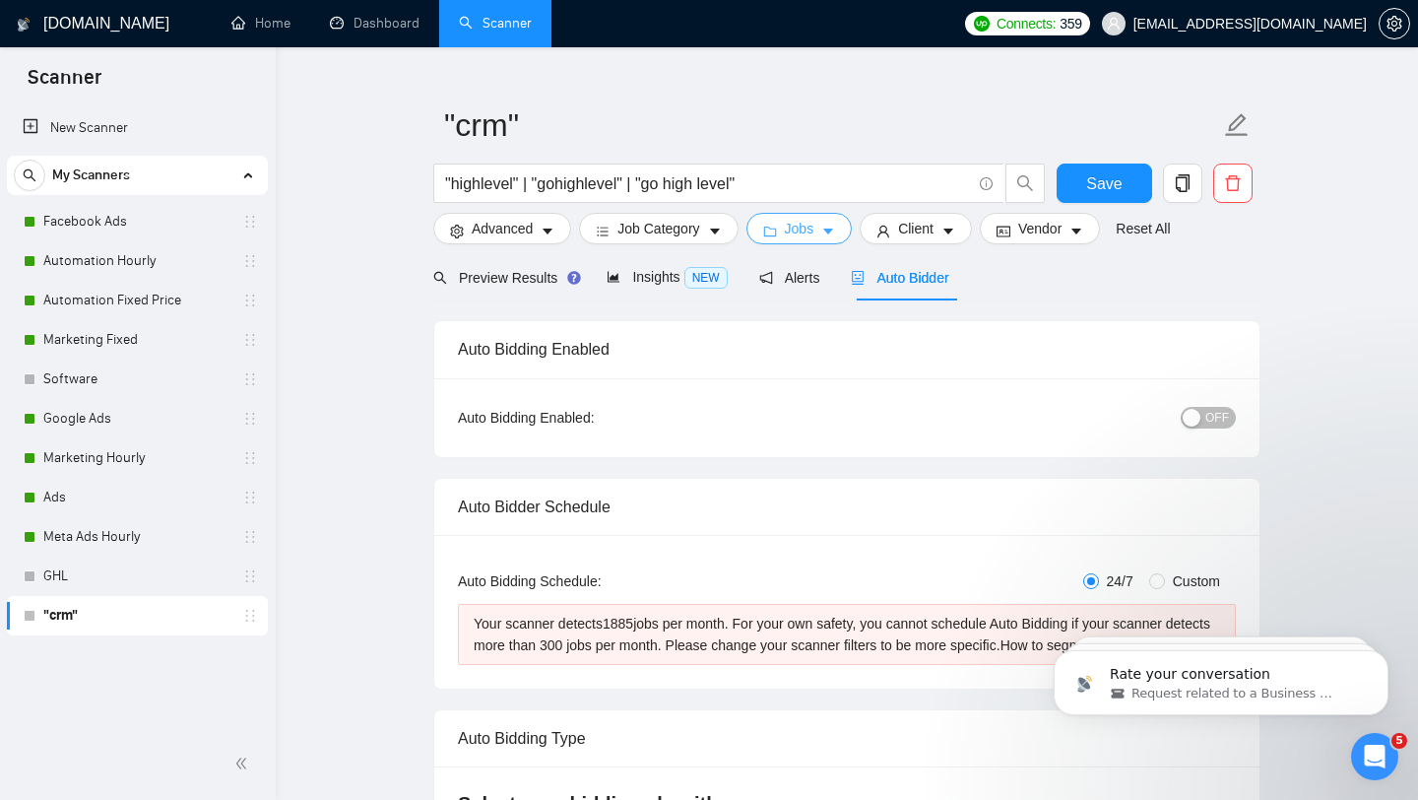
click at [790, 235] on span "Jobs" at bounding box center [800, 229] width 30 height 22
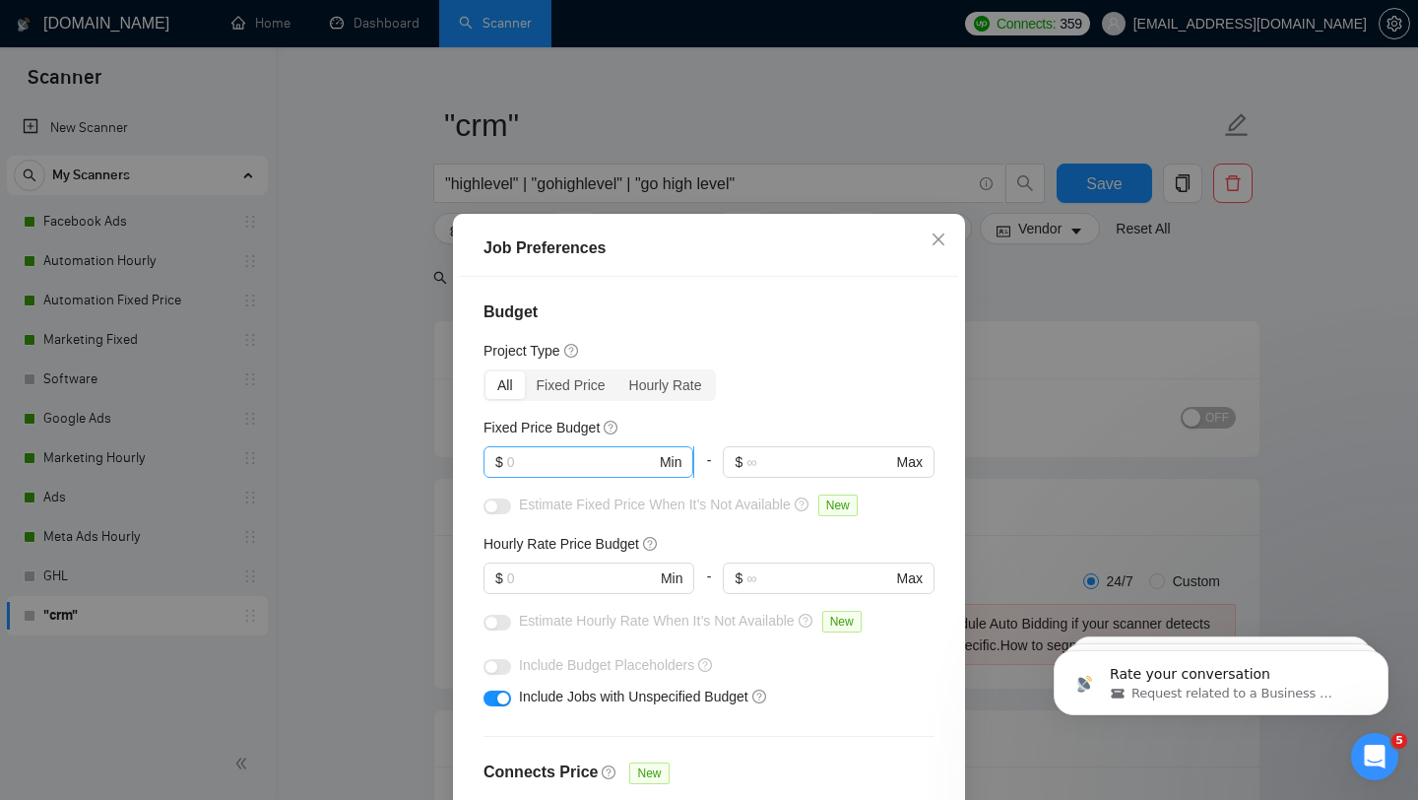
click at [578, 461] on input "text" at bounding box center [581, 462] width 149 height 22
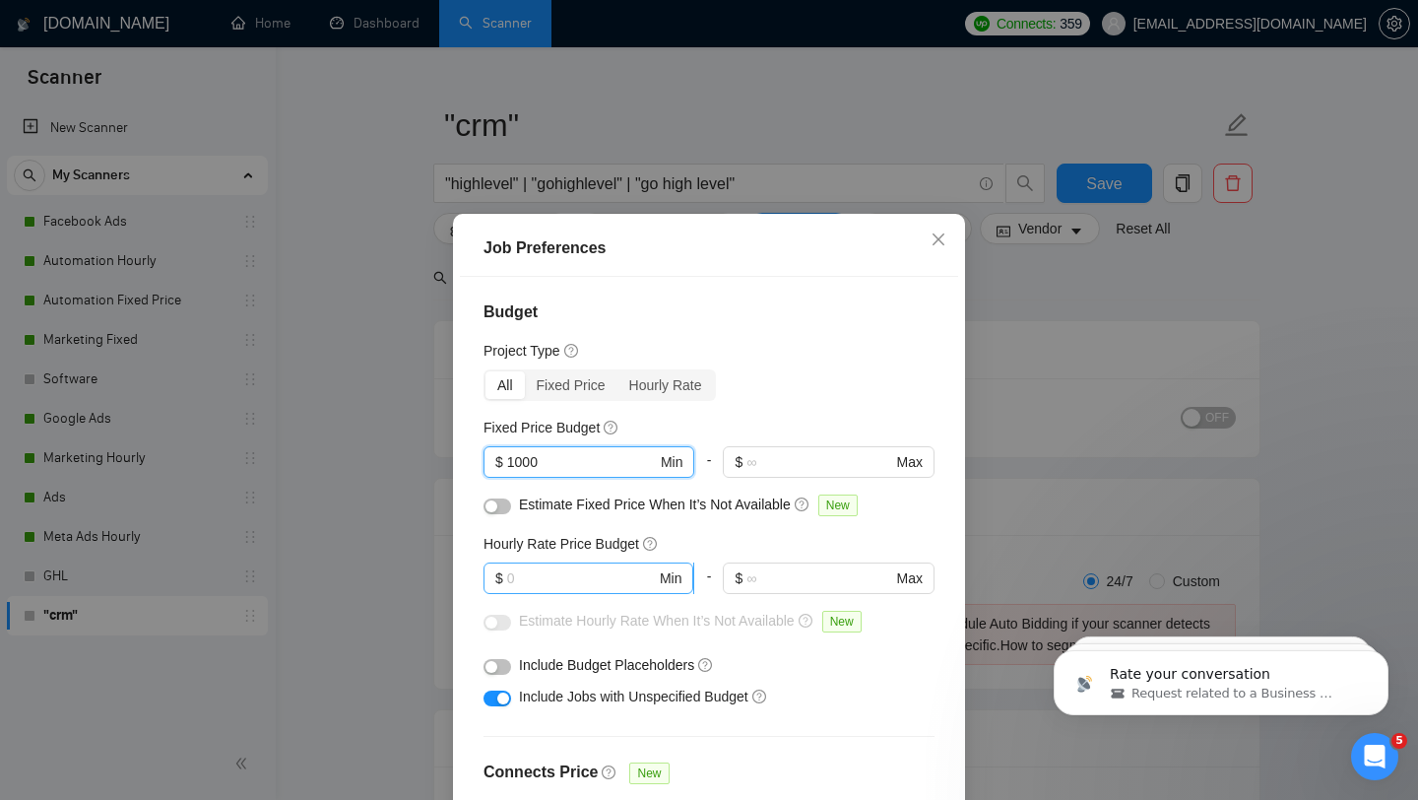
click at [567, 574] on input "text" at bounding box center [581, 578] width 149 height 22
click at [832, 677] on div "Include Budget Placeholders" at bounding box center [709, 665] width 451 height 32
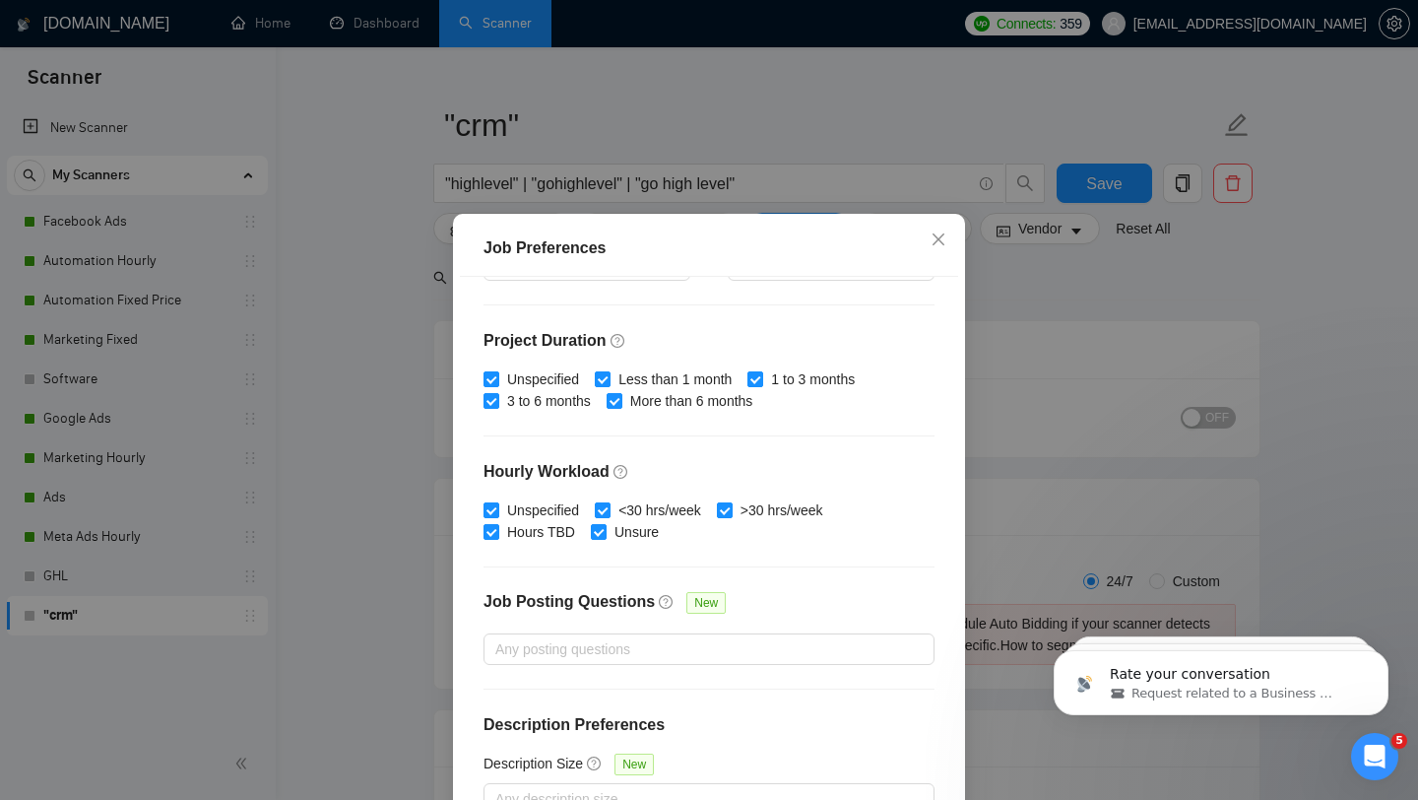
scroll to position [123, 0]
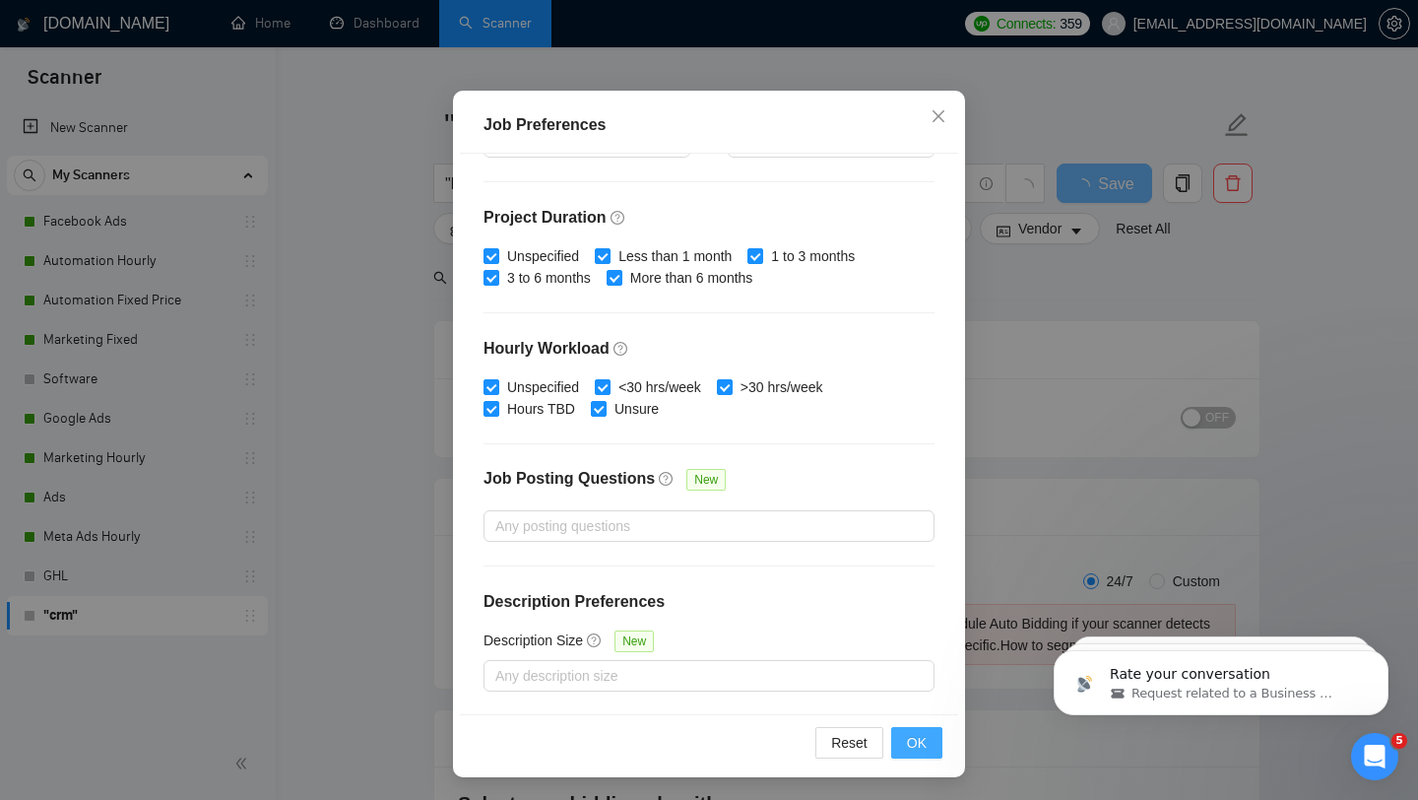
click at [932, 750] on button "OK" at bounding box center [916, 743] width 51 height 32
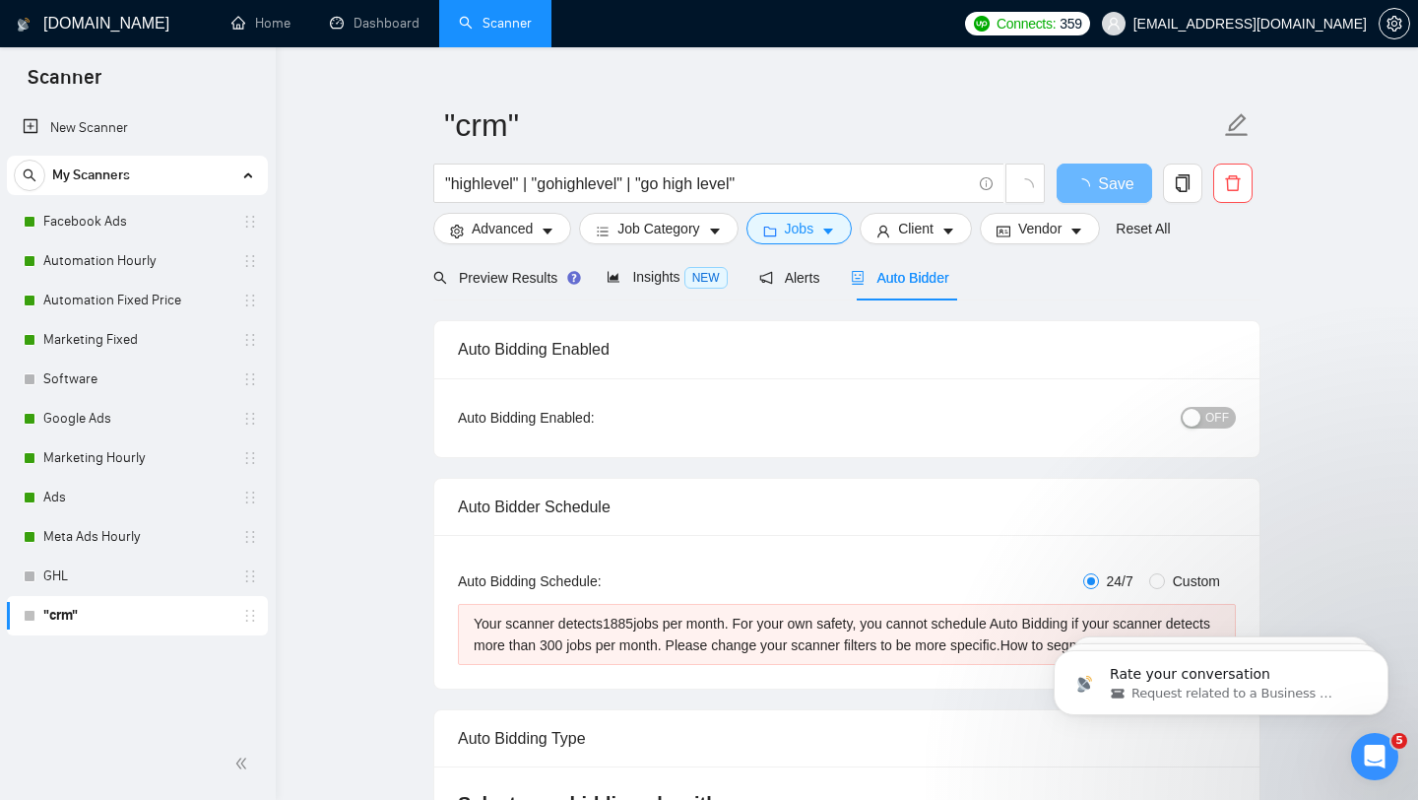
scroll to position [28, 0]
click at [480, 272] on span "Preview Results" at bounding box center [504, 278] width 142 height 16
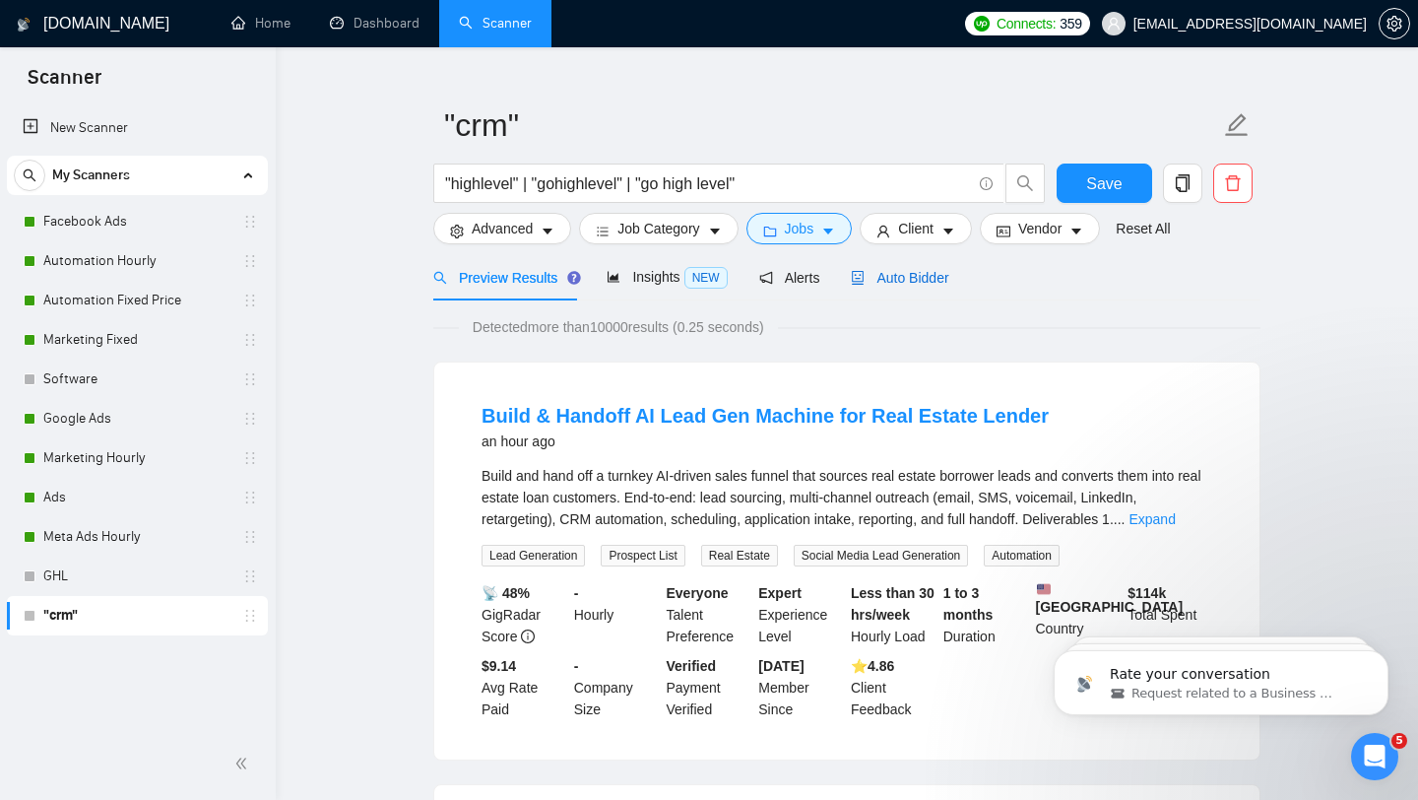
click at [925, 277] on span "Auto Bidder" at bounding box center [899, 278] width 97 height 16
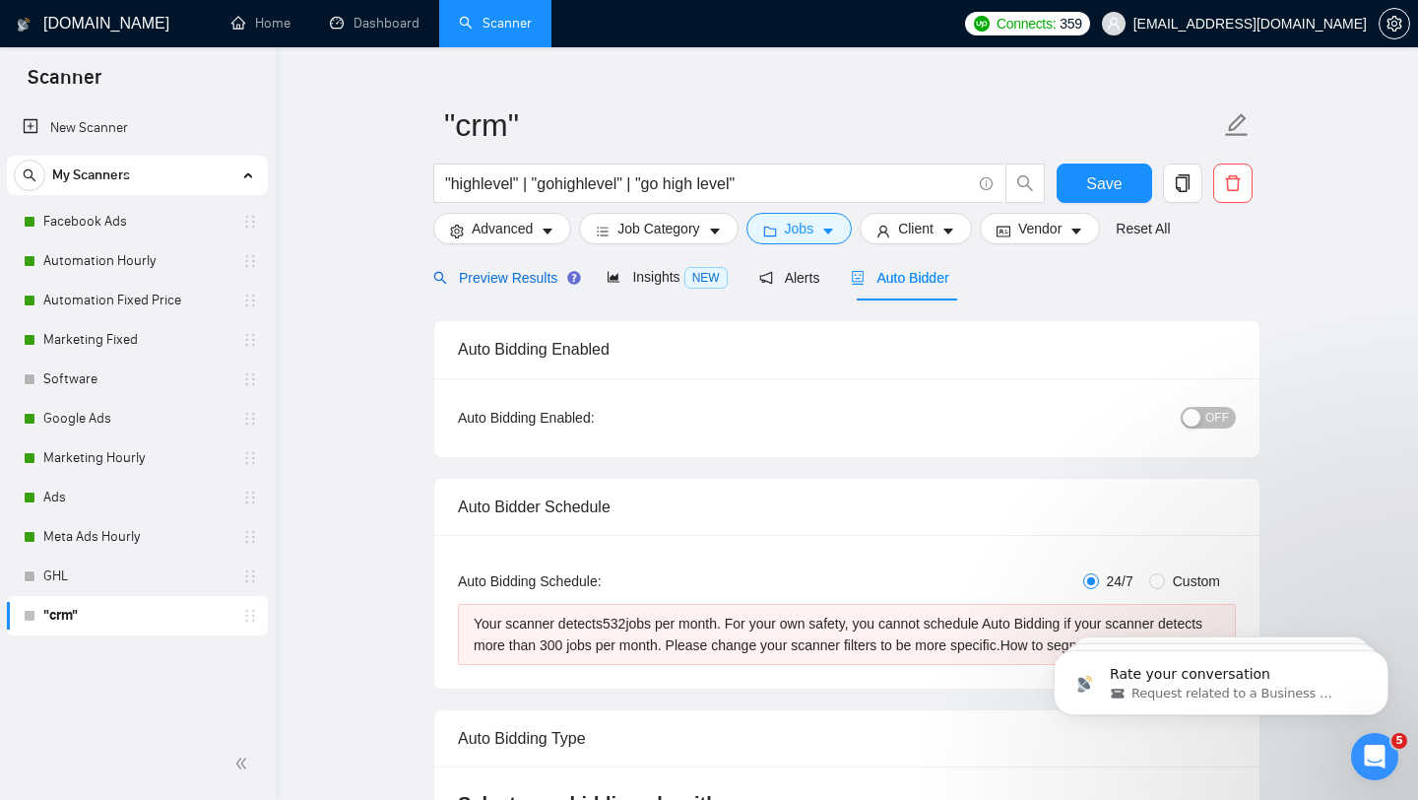
click at [517, 272] on span "Preview Results" at bounding box center [504, 278] width 142 height 16
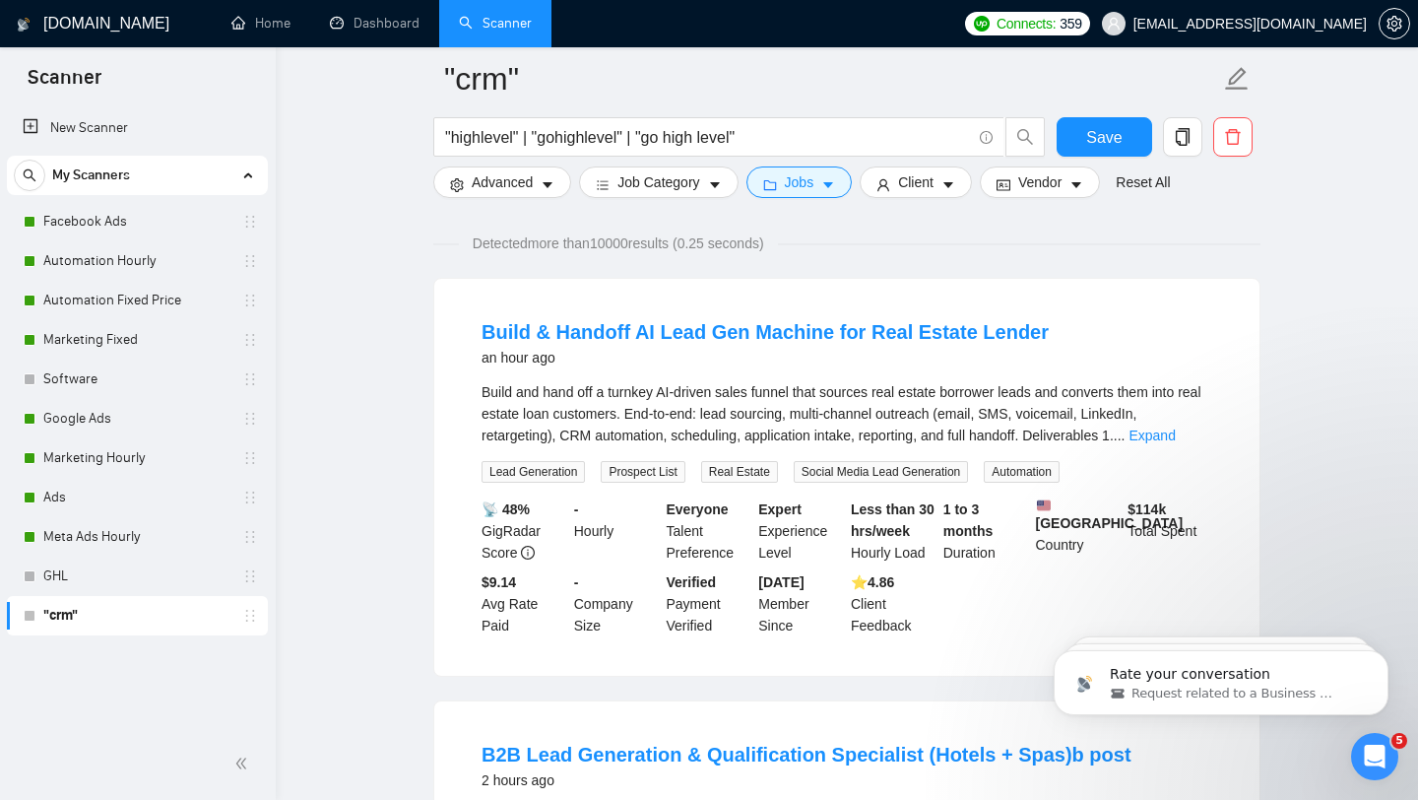
scroll to position [136, 0]
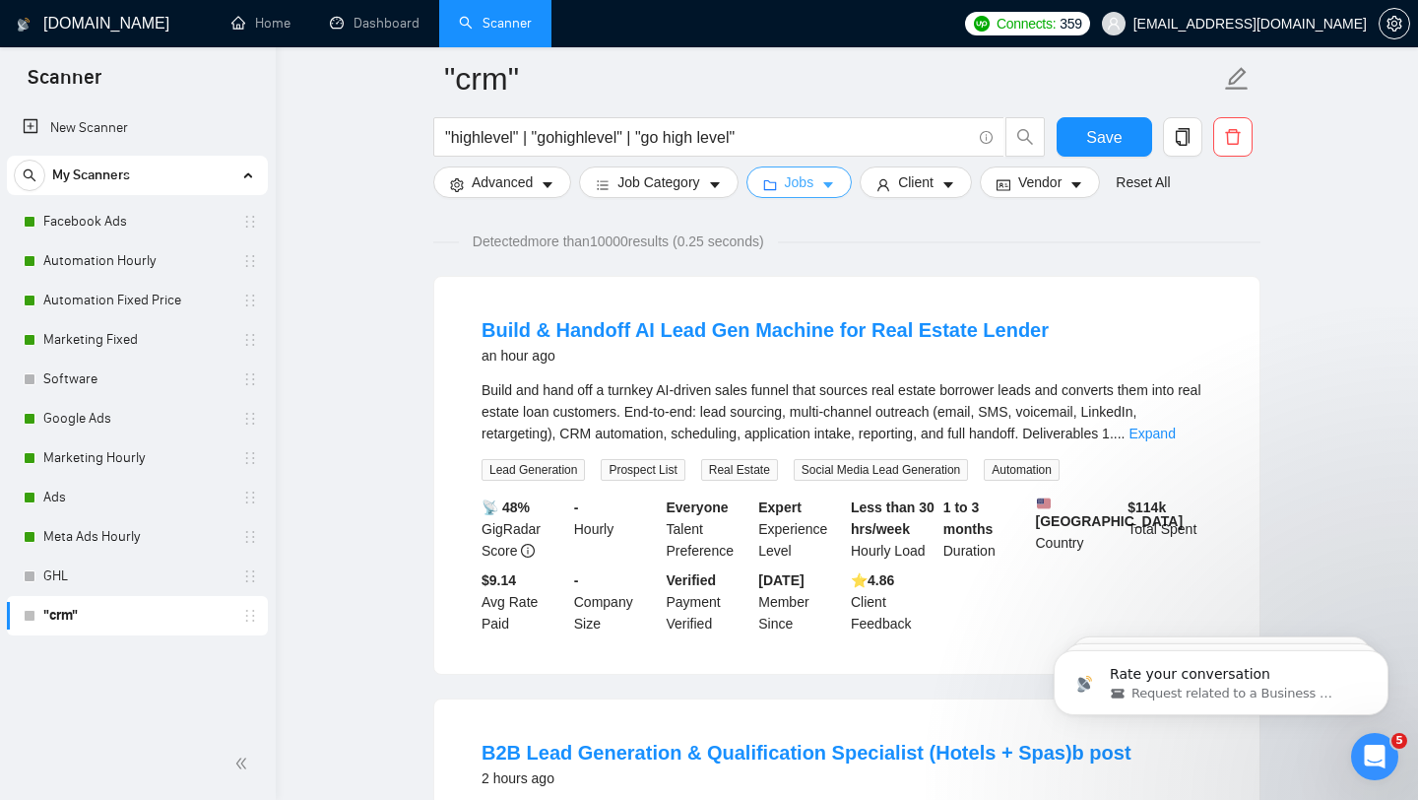
click at [839, 194] on button "Jobs" at bounding box center [799, 182] width 106 height 32
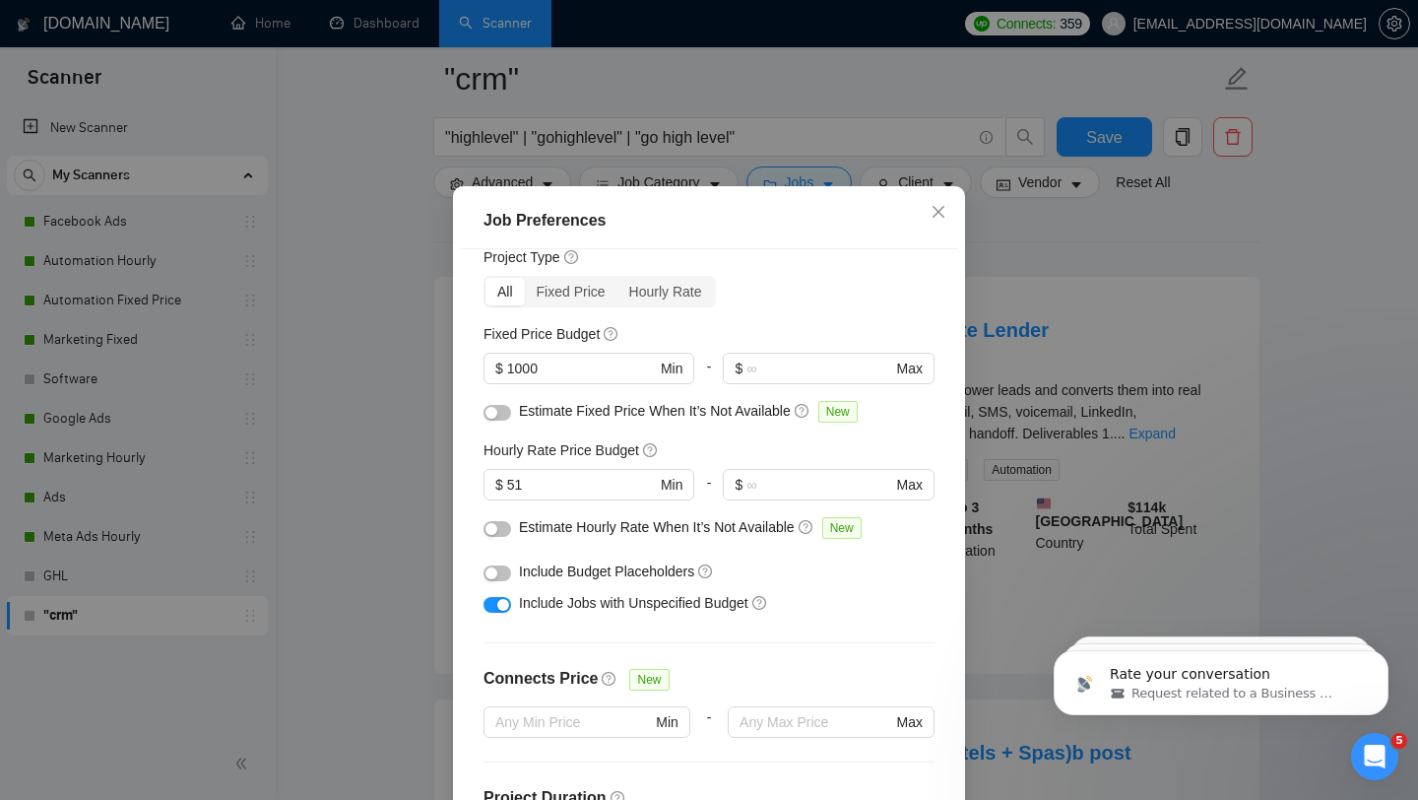
scroll to position [67, 0]
click at [491, 612] on button "button" at bounding box center [498, 604] width 28 height 16
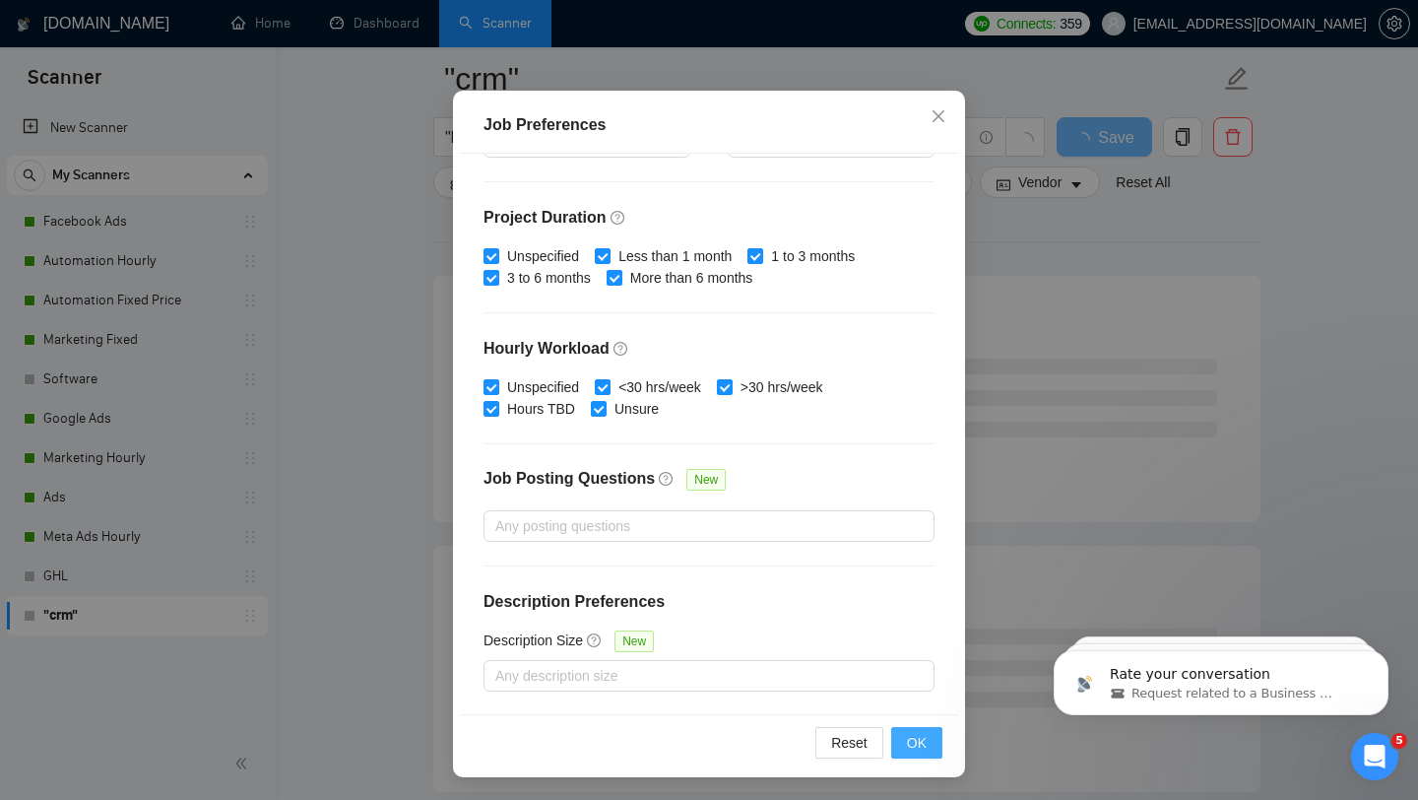
click at [938, 753] on button "OK" at bounding box center [916, 743] width 51 height 32
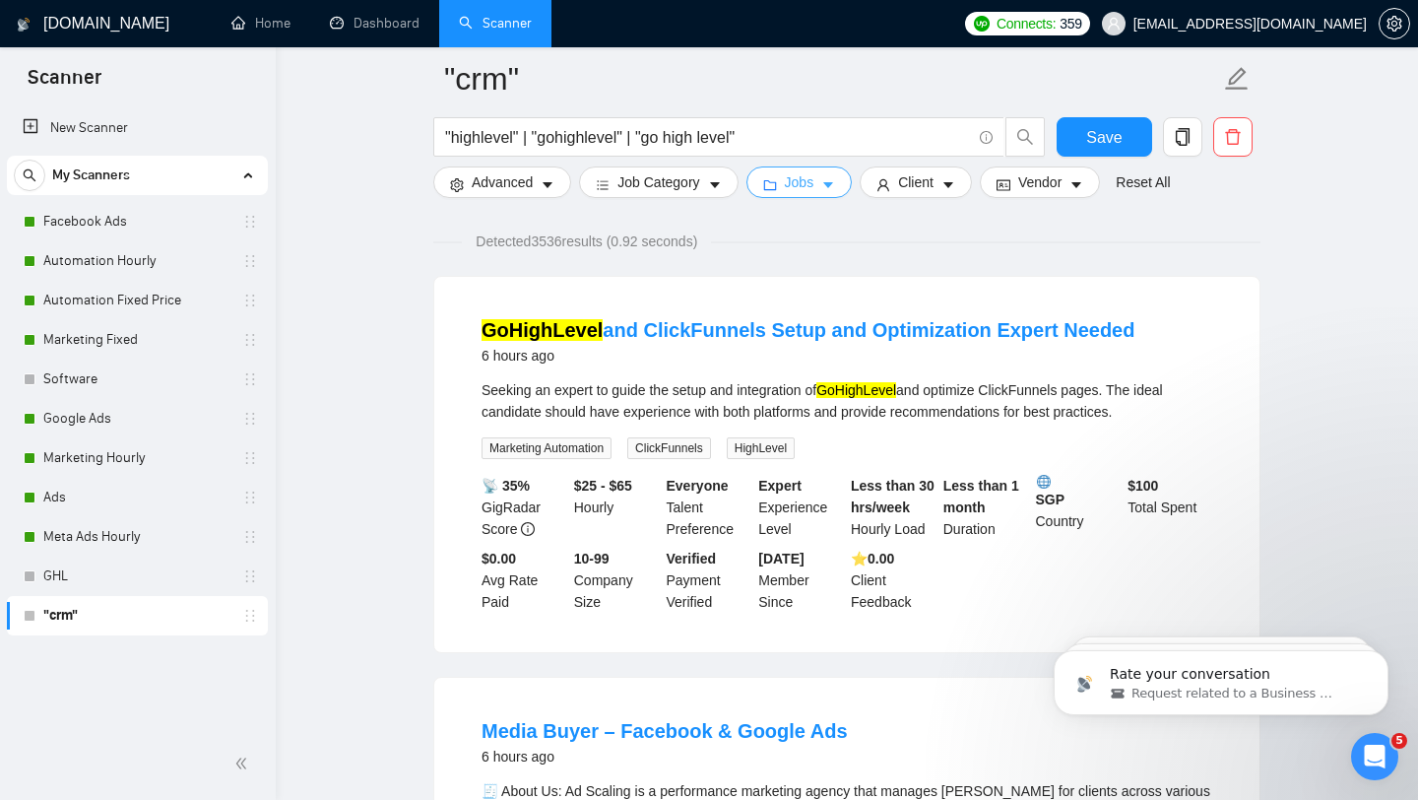
scroll to position [0, 0]
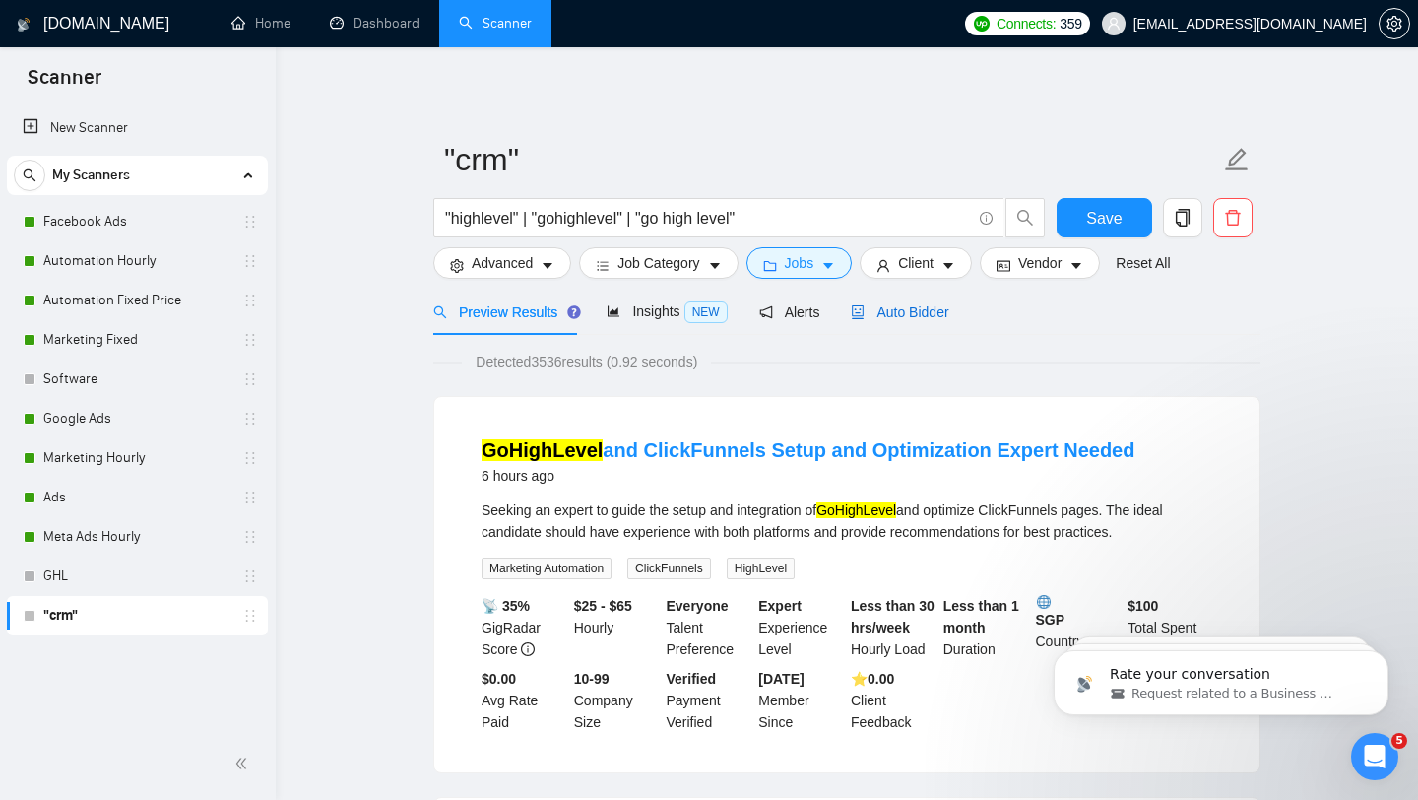
click at [926, 321] on div "Auto Bidder" at bounding box center [899, 312] width 97 height 22
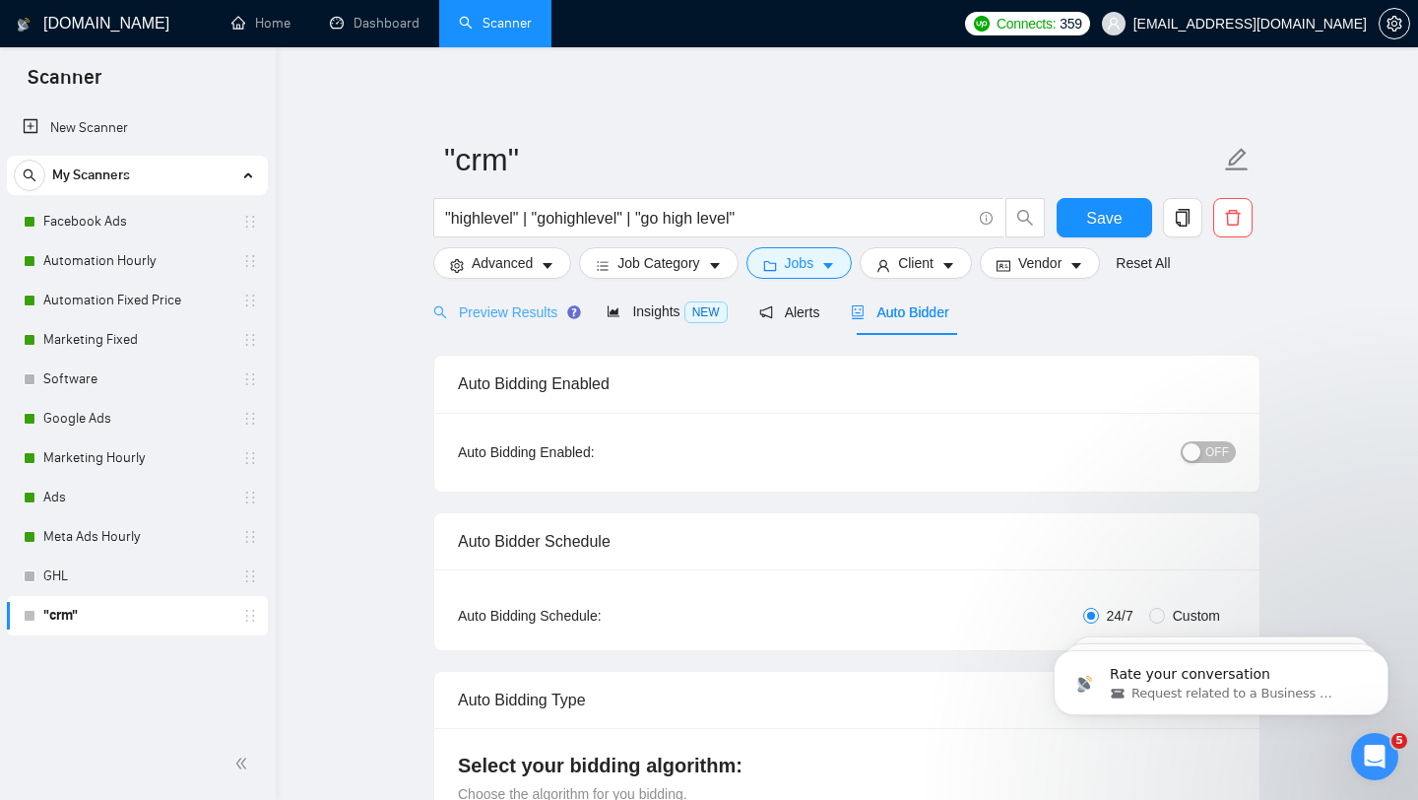
click at [520, 298] on div "Preview Results" at bounding box center [504, 312] width 142 height 46
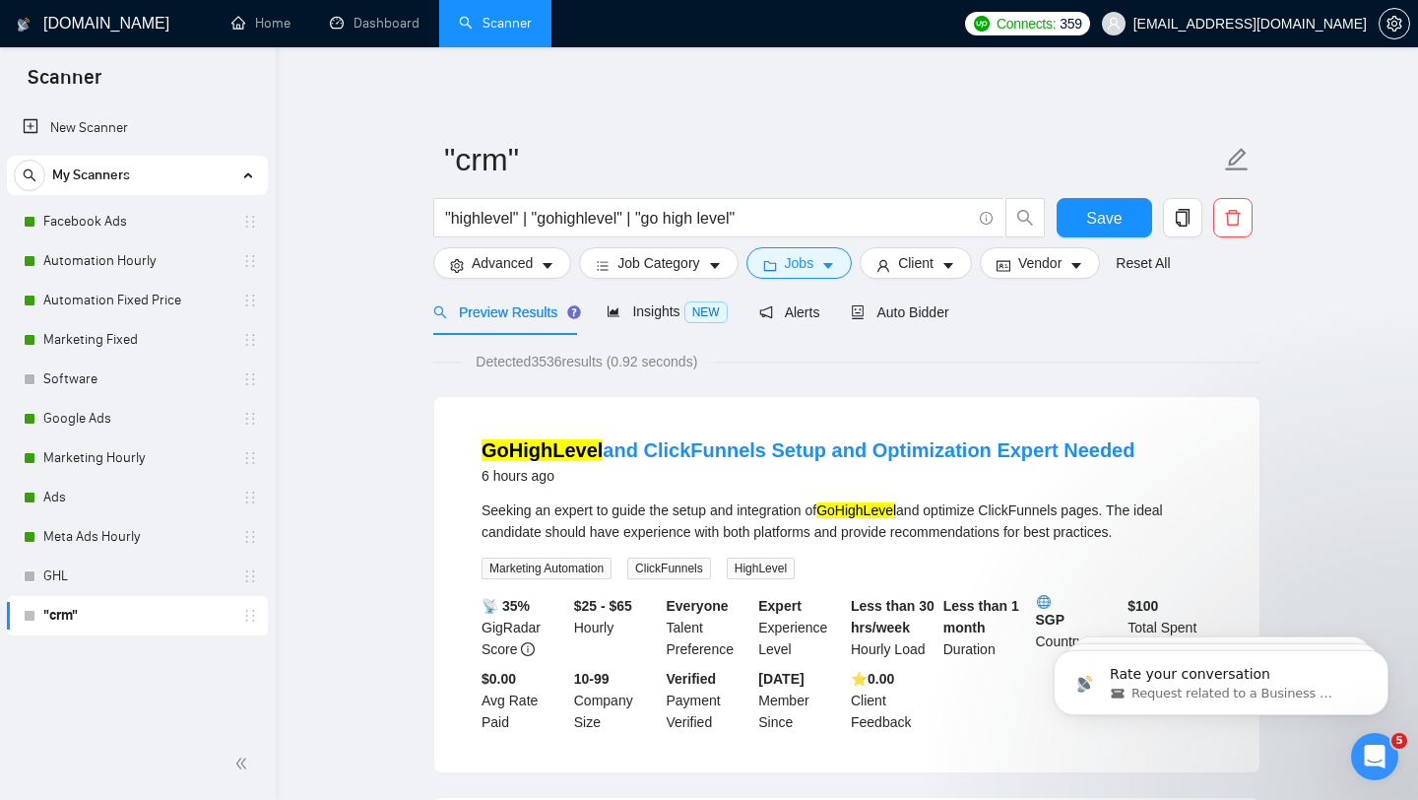
scroll to position [20, 0]
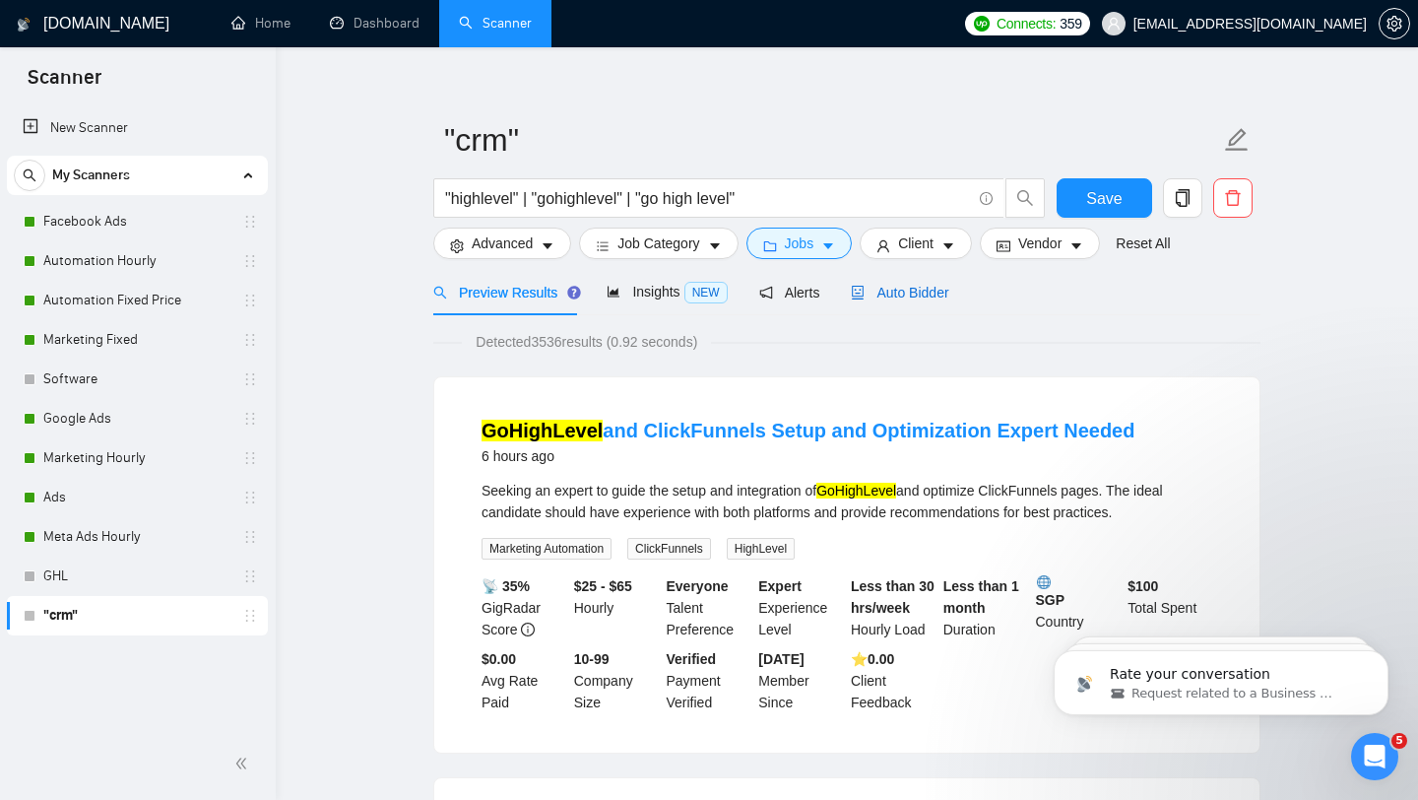
click at [926, 292] on span "Auto Bidder" at bounding box center [899, 293] width 97 height 16
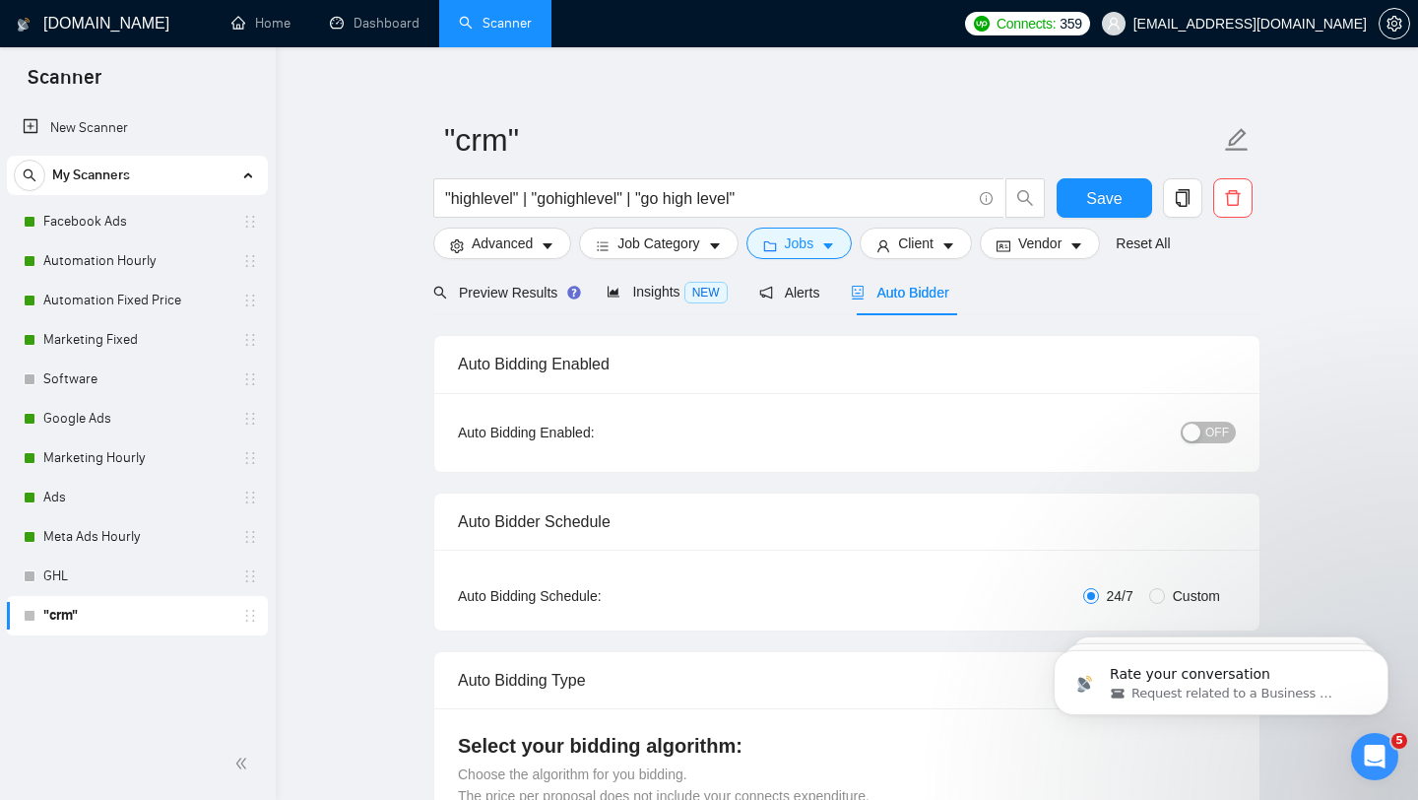
click at [1190, 430] on div "button" at bounding box center [1192, 432] width 18 height 18
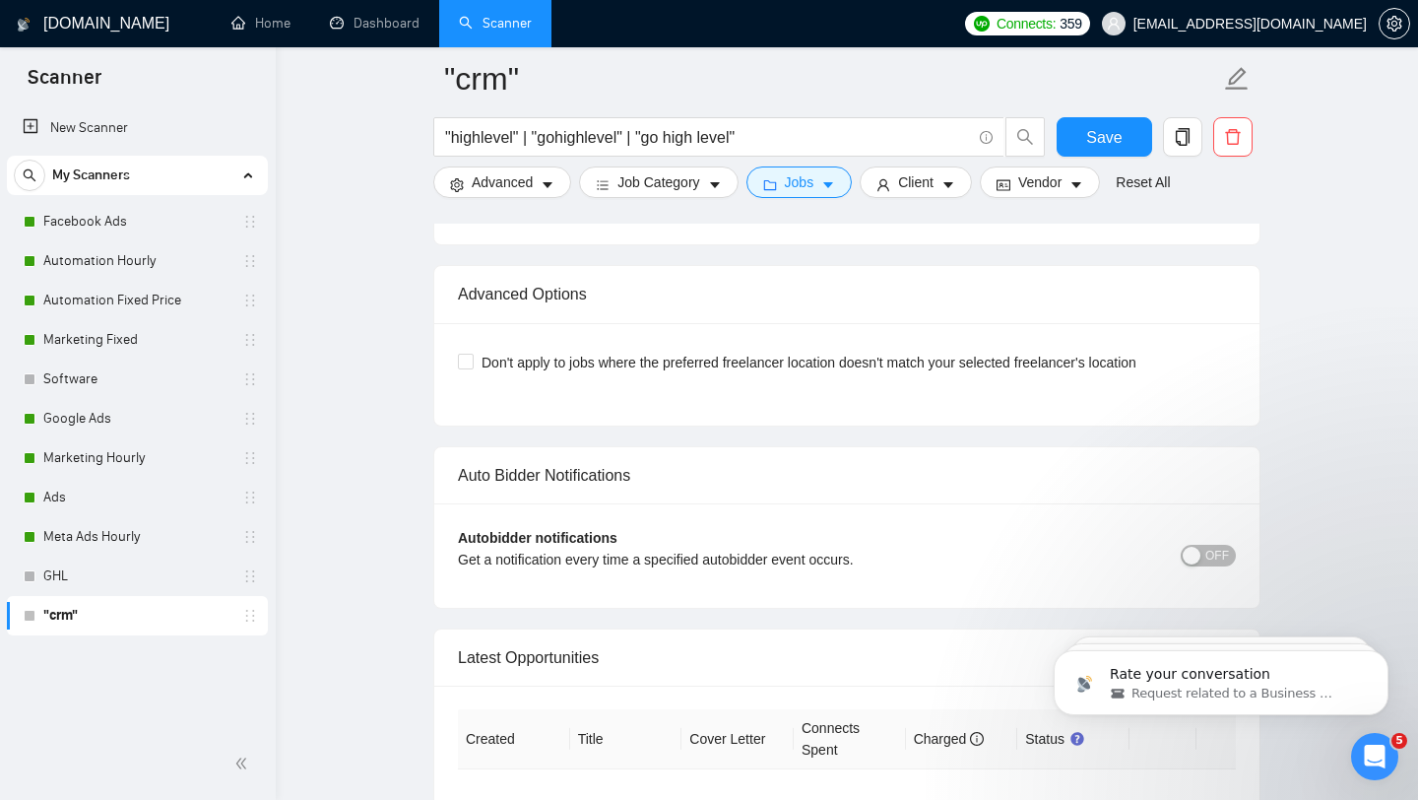
scroll to position [4673, 0]
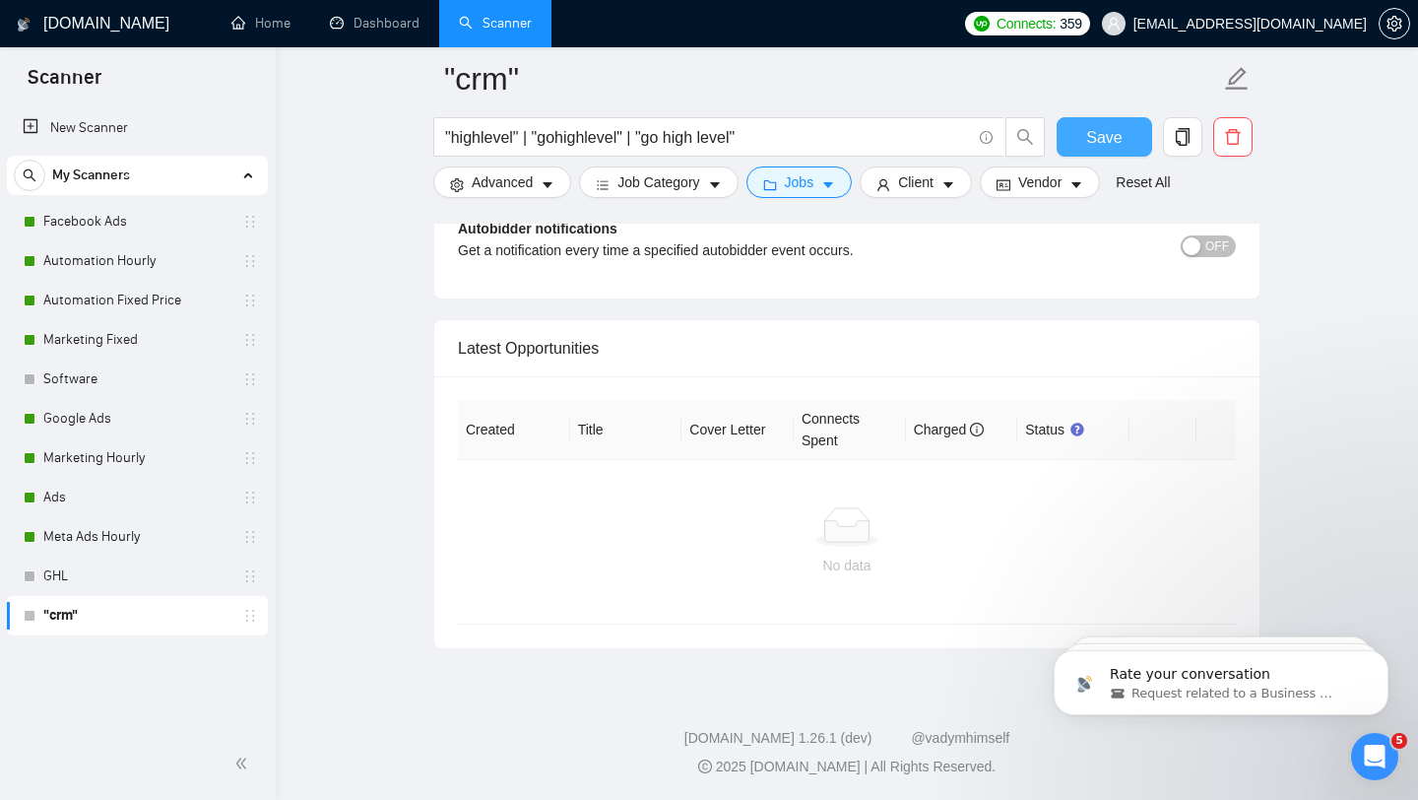
click at [1097, 133] on span "Save" at bounding box center [1103, 137] width 35 height 25
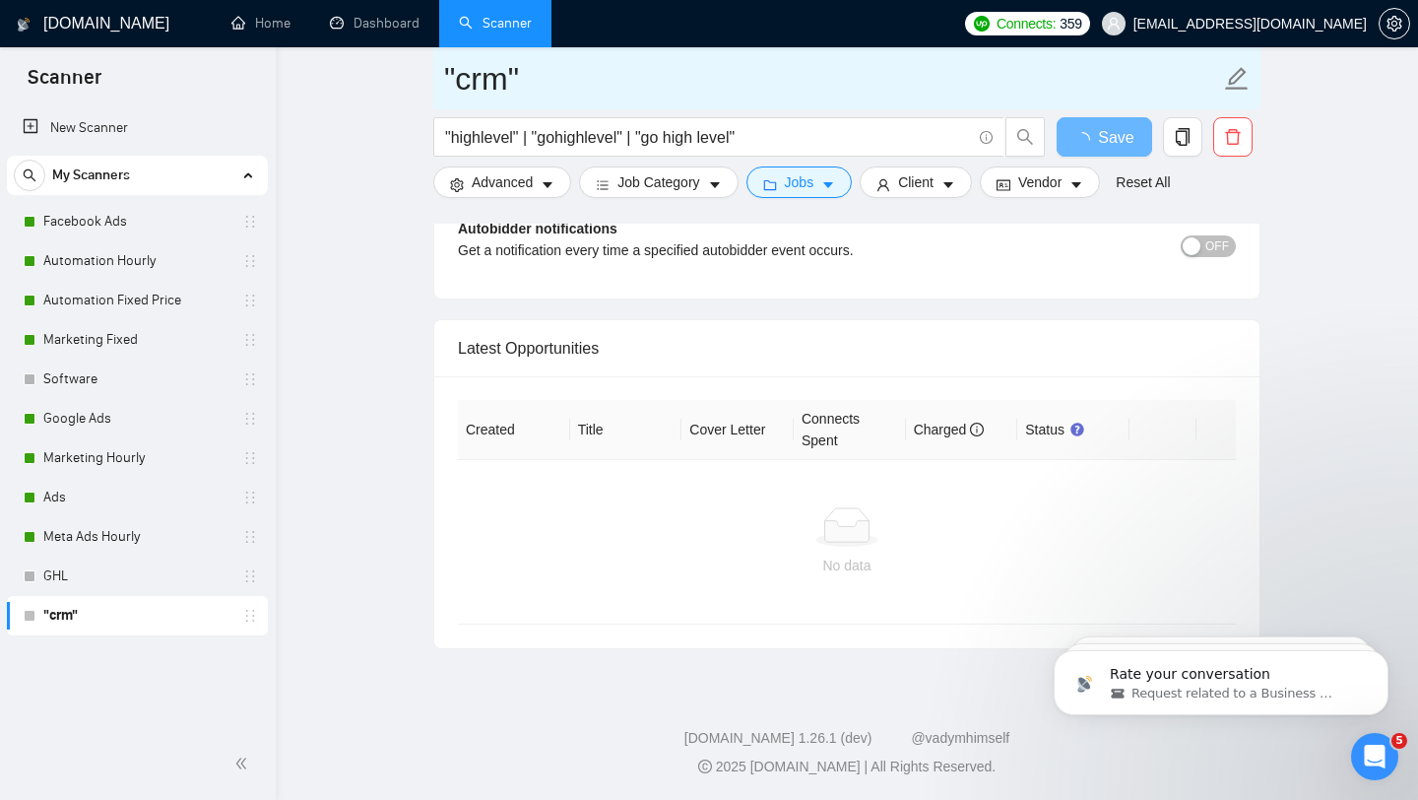
click at [494, 85] on input ""crm"" at bounding box center [832, 78] width 776 height 49
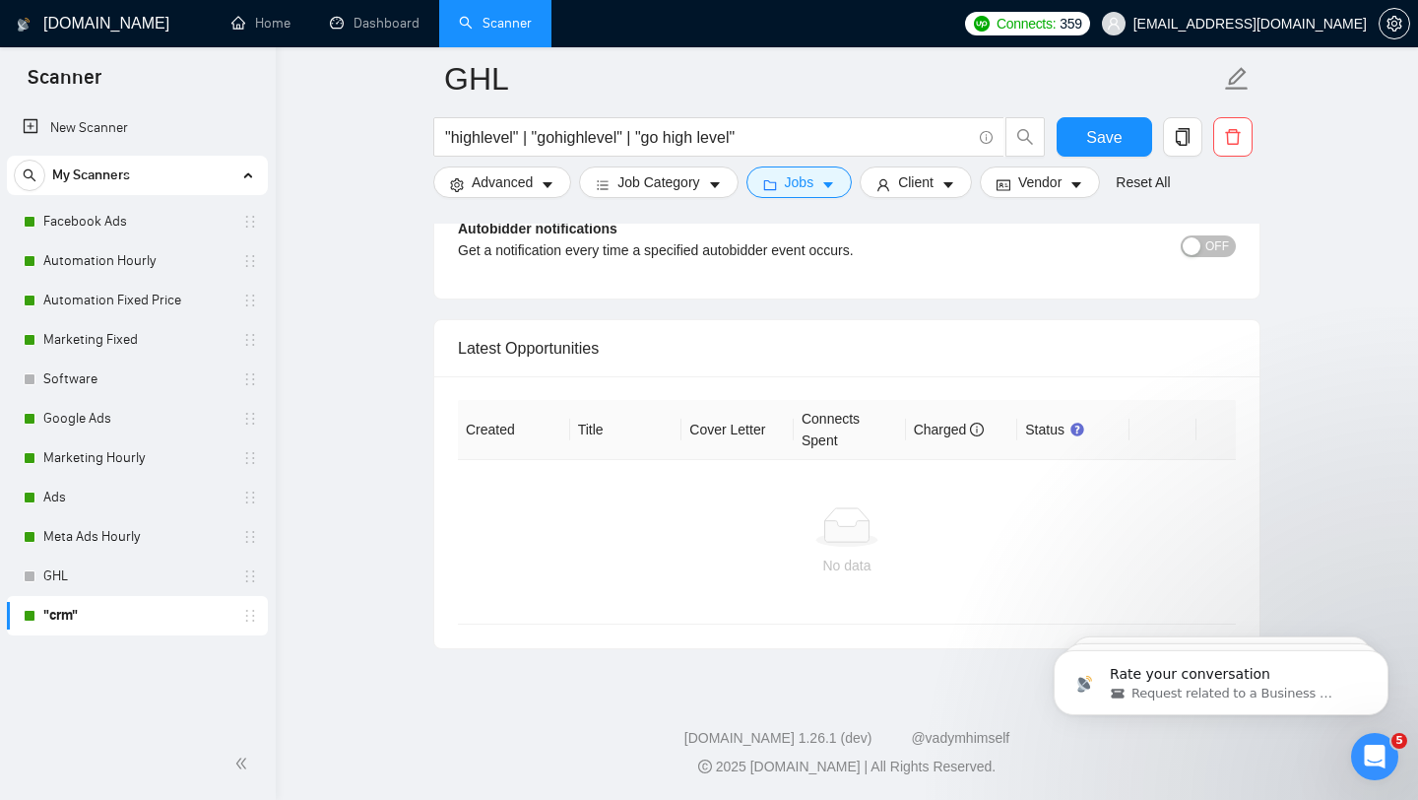
drag, startPoint x: 1357, startPoint y: 277, endPoint x: 1341, endPoint y: 265, distance: 19.7
drag, startPoint x: 1064, startPoint y: 121, endPoint x: 1075, endPoint y: 125, distance: 12.5
click at [1064, 121] on button "Save" at bounding box center [1105, 136] width 96 height 39
click at [1128, 149] on button "Save" at bounding box center [1105, 136] width 96 height 39
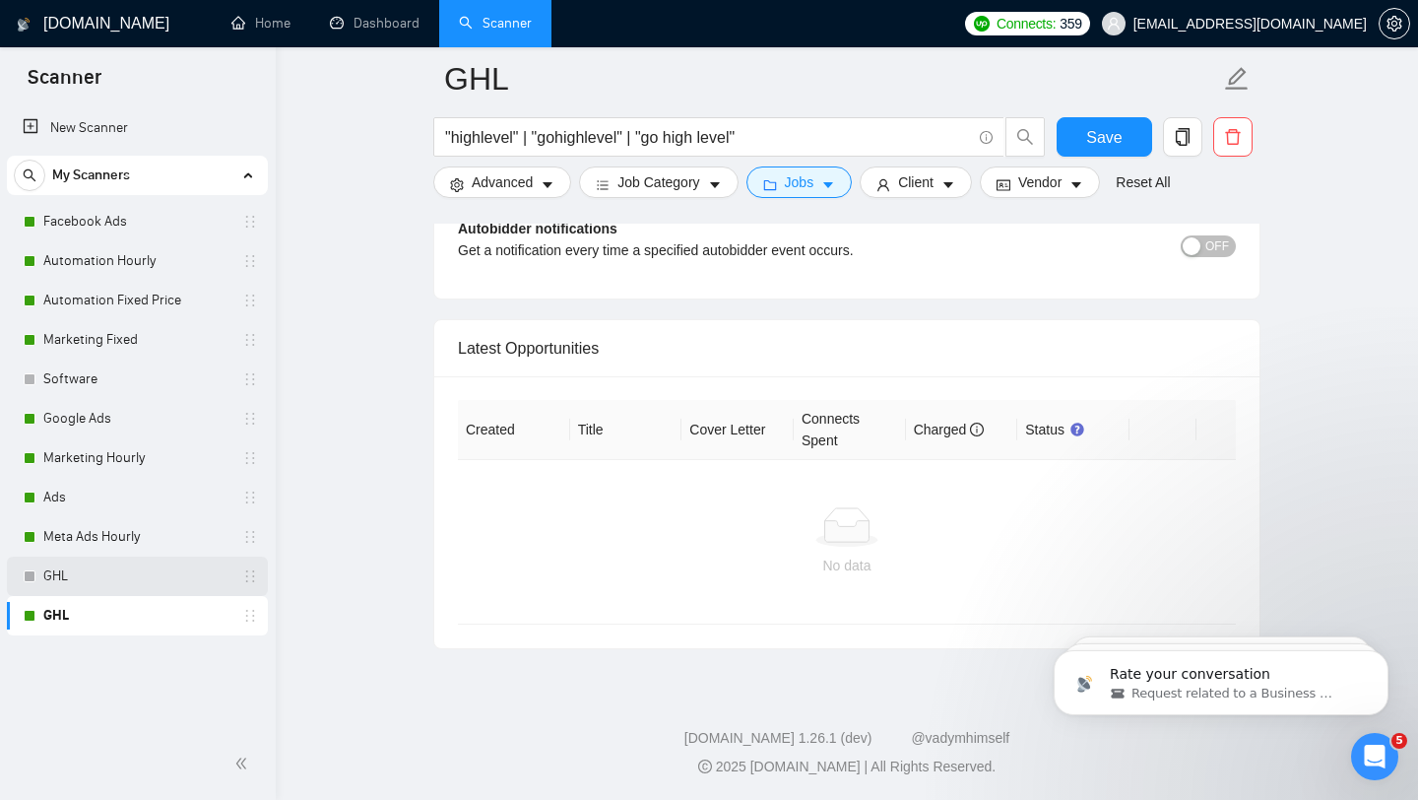
click at [202, 579] on link "GHL" at bounding box center [136, 575] width 187 height 39
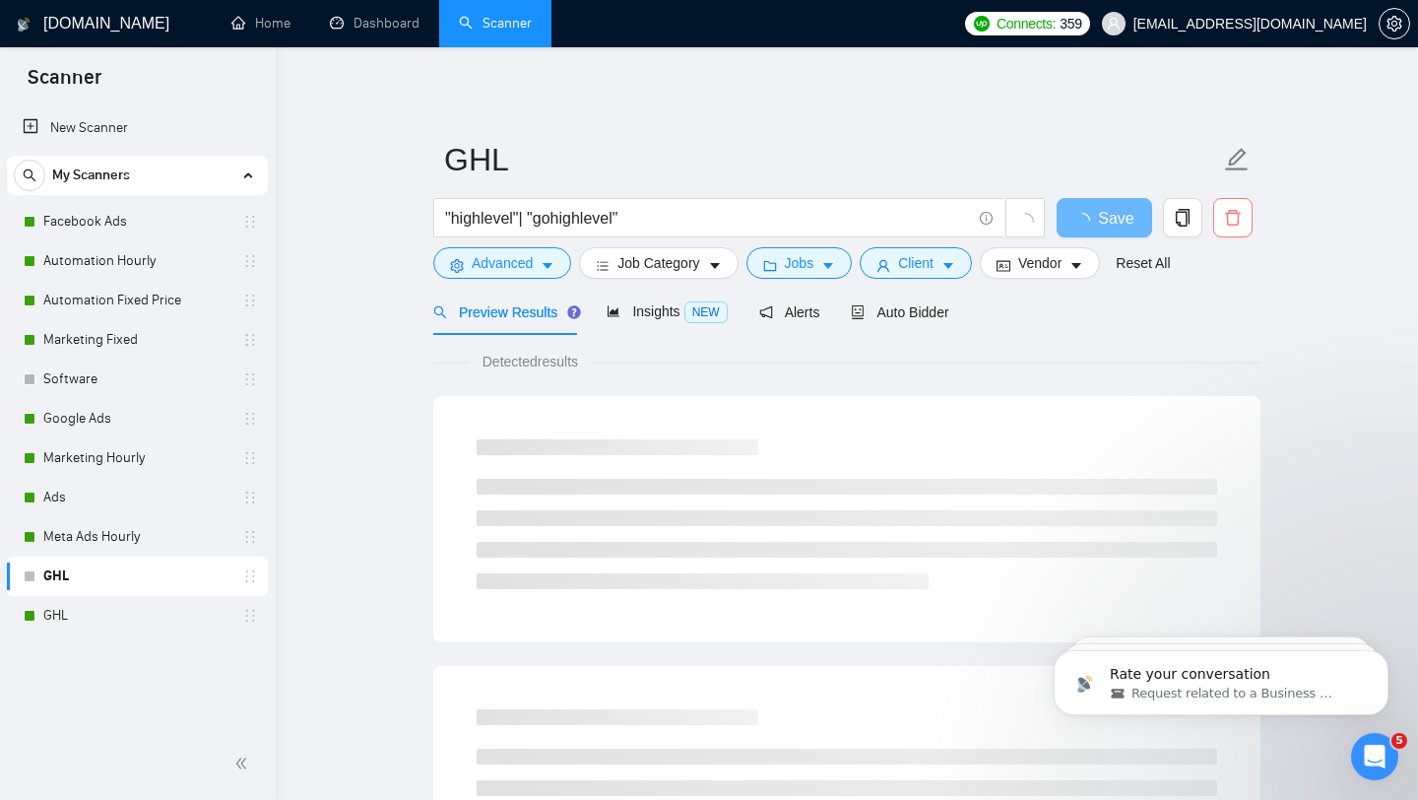
click at [1237, 226] on icon "delete" at bounding box center [1233, 218] width 18 height 18
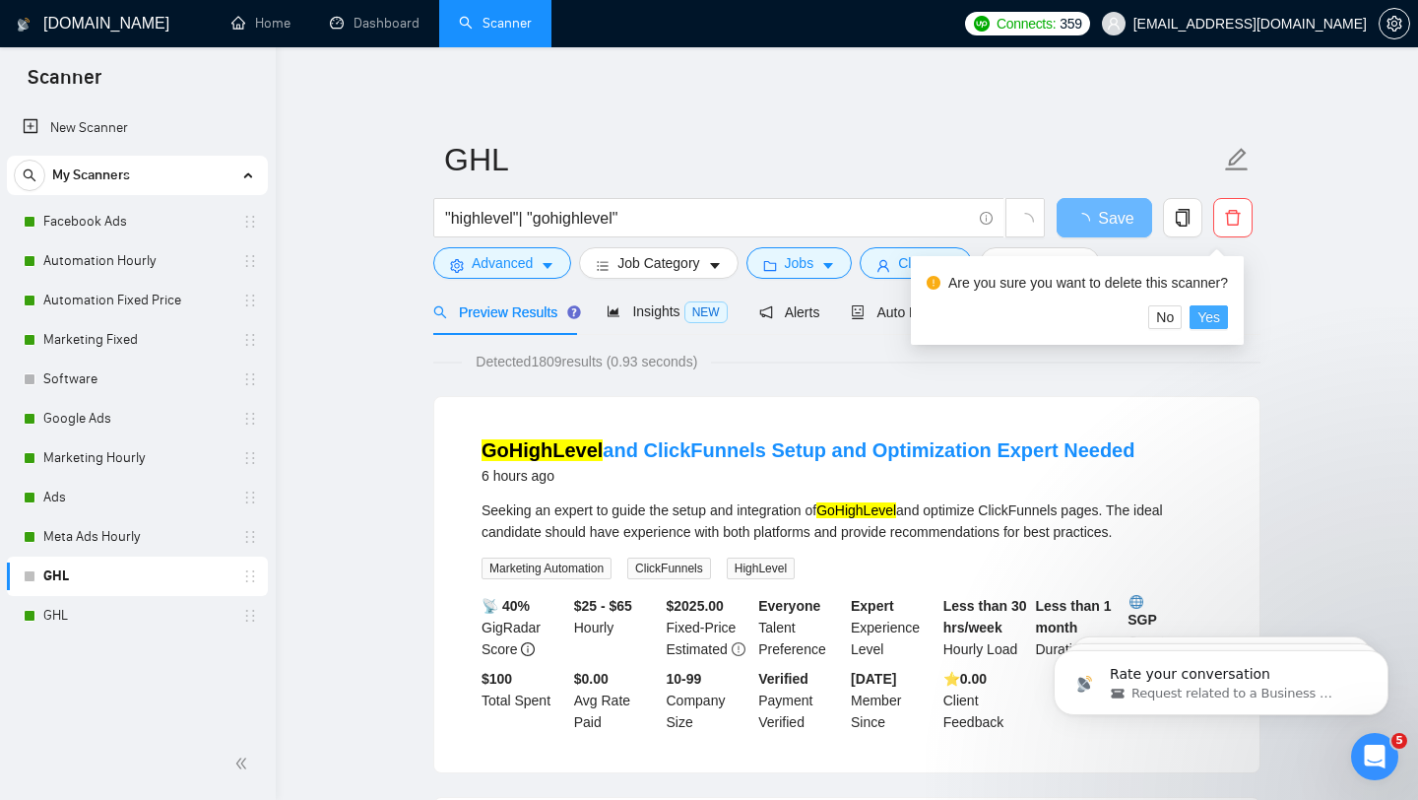
click at [1218, 321] on span "Yes" at bounding box center [1209, 317] width 23 height 22
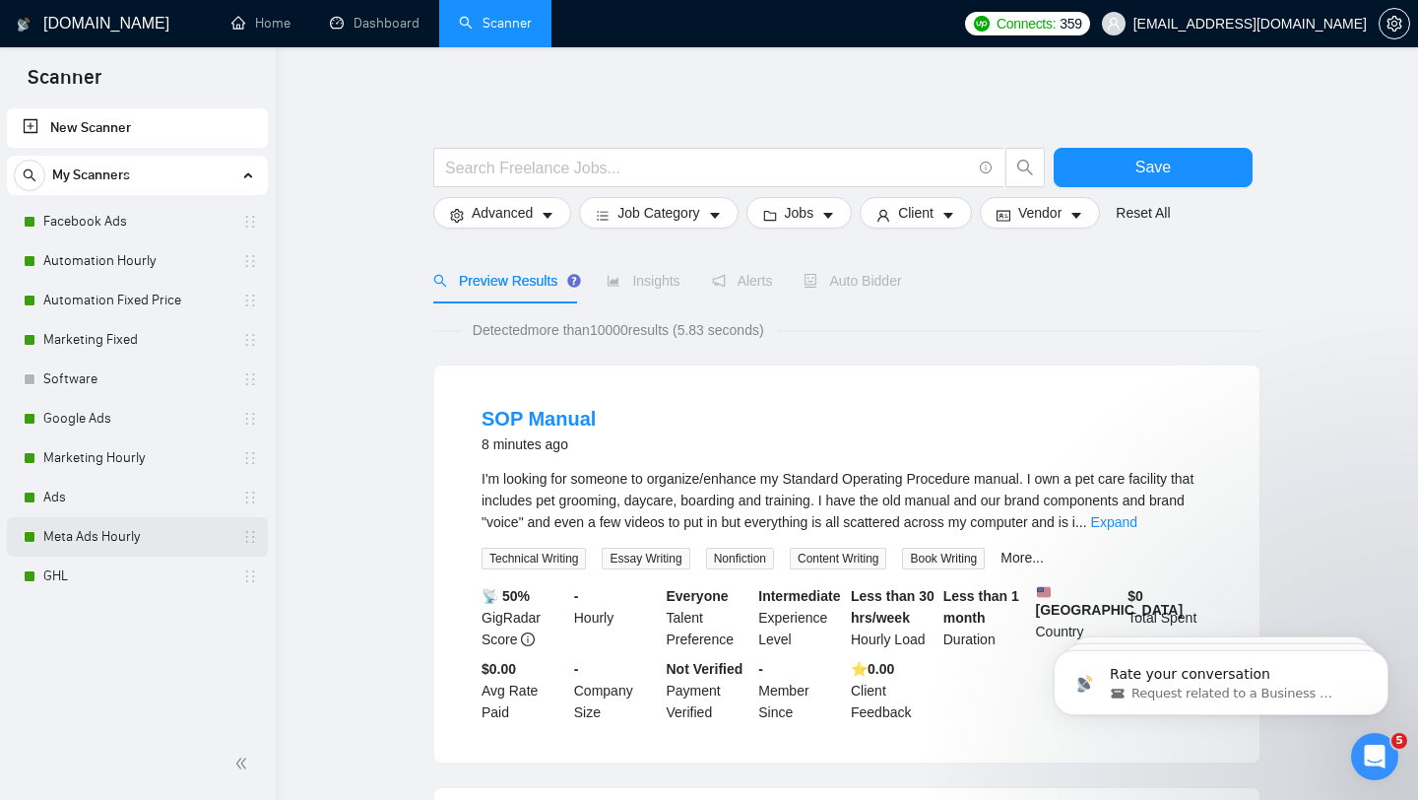
click at [129, 542] on link "Meta Ads Hourly" at bounding box center [136, 536] width 187 height 39
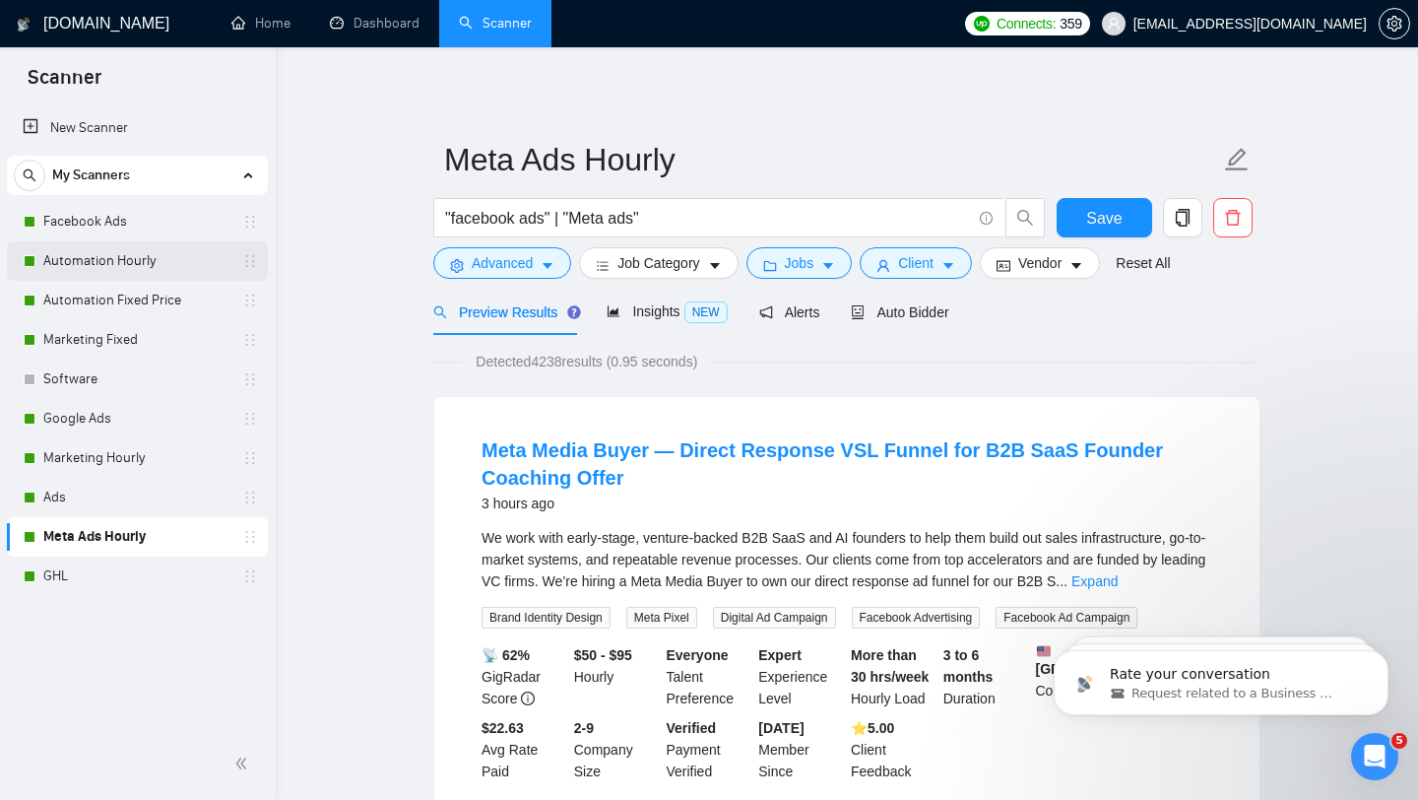
click at [168, 263] on link "Automation Hourly" at bounding box center [136, 260] width 187 height 39
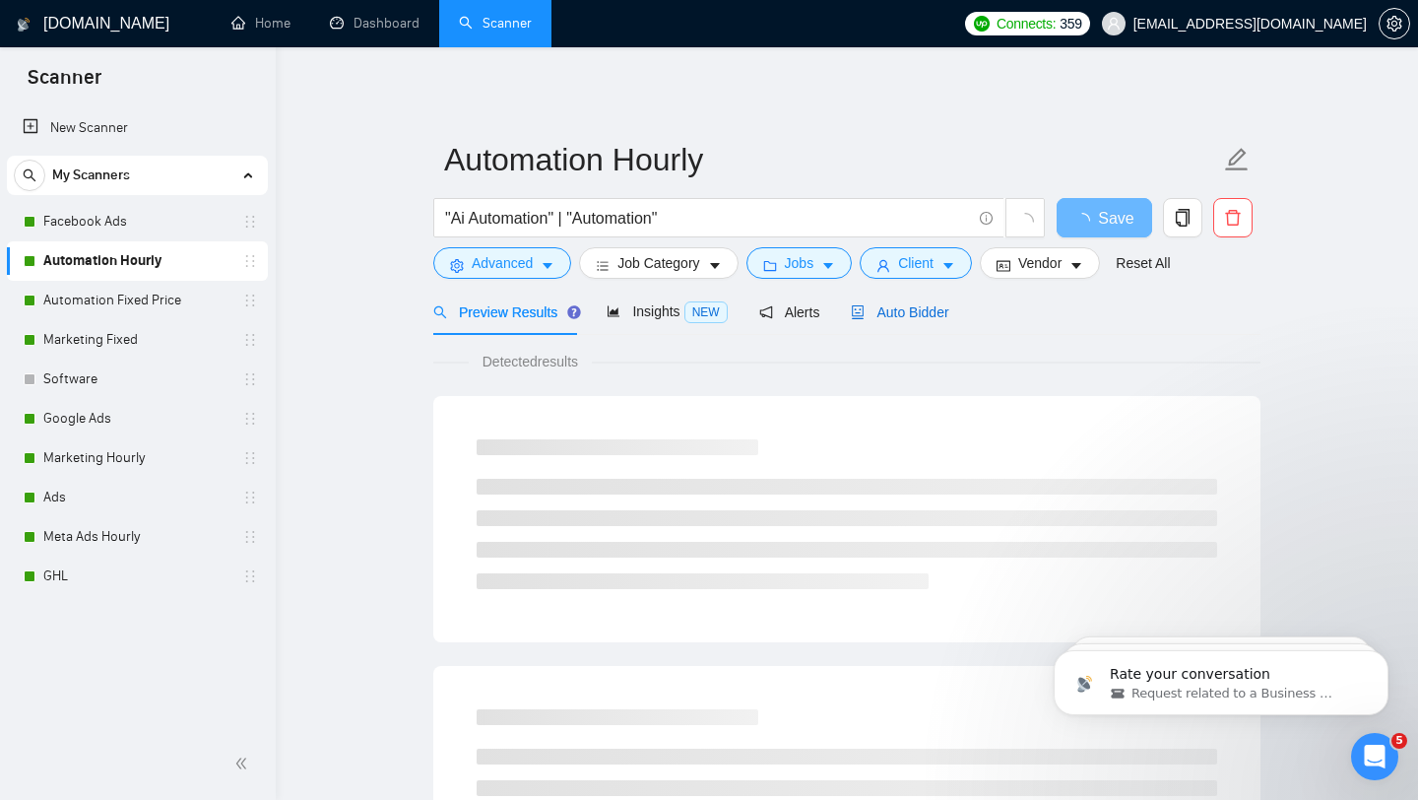
click at [893, 308] on span "Auto Bidder" at bounding box center [899, 312] width 97 height 16
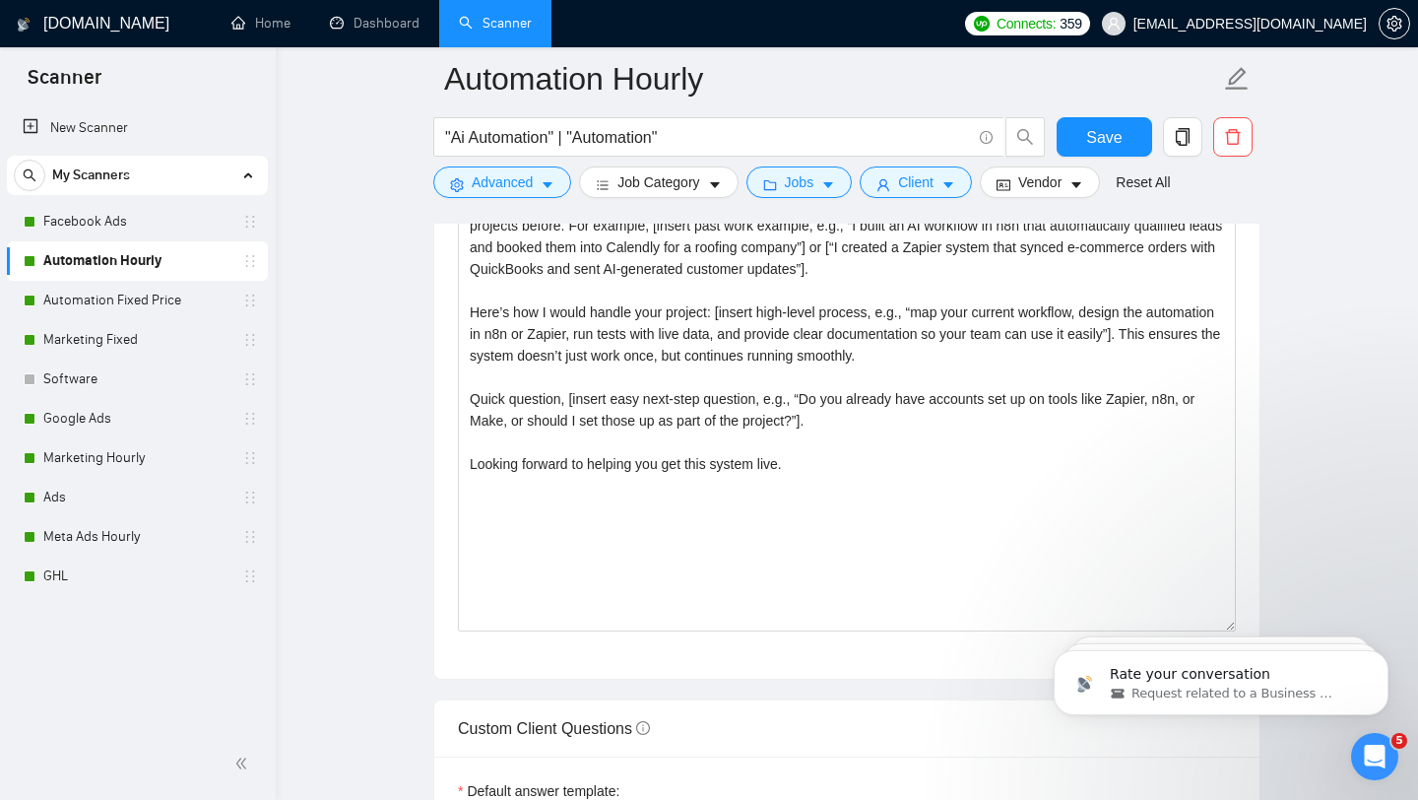
scroll to position [2195, 0]
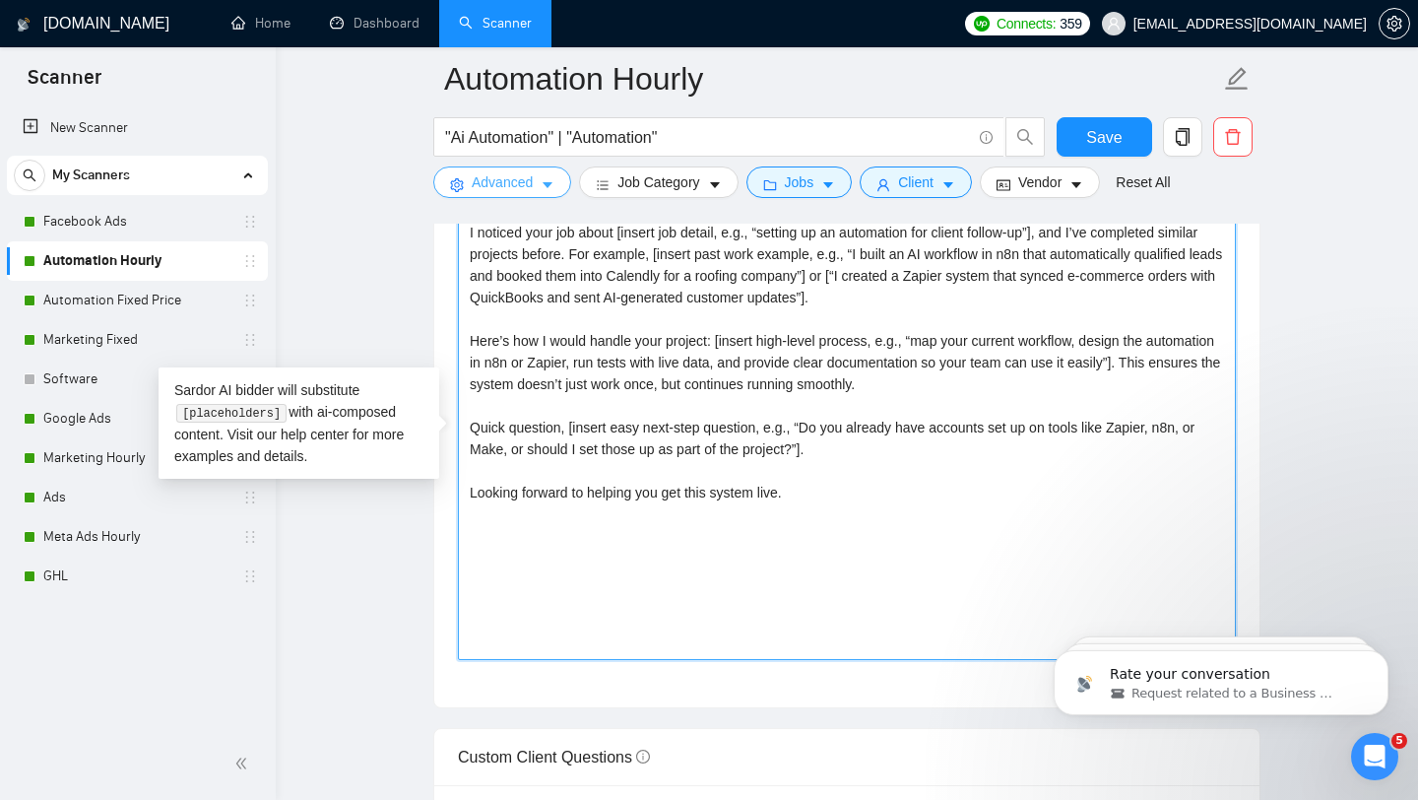
drag, startPoint x: 777, startPoint y: 515, endPoint x: 455, endPoint y: 191, distance: 456.8
click at [455, 191] on div "Automation Hourly "Ai Automation" | "Automation" Save Advanced Job Category Job…" at bounding box center [846, 645] width 827 height 5522
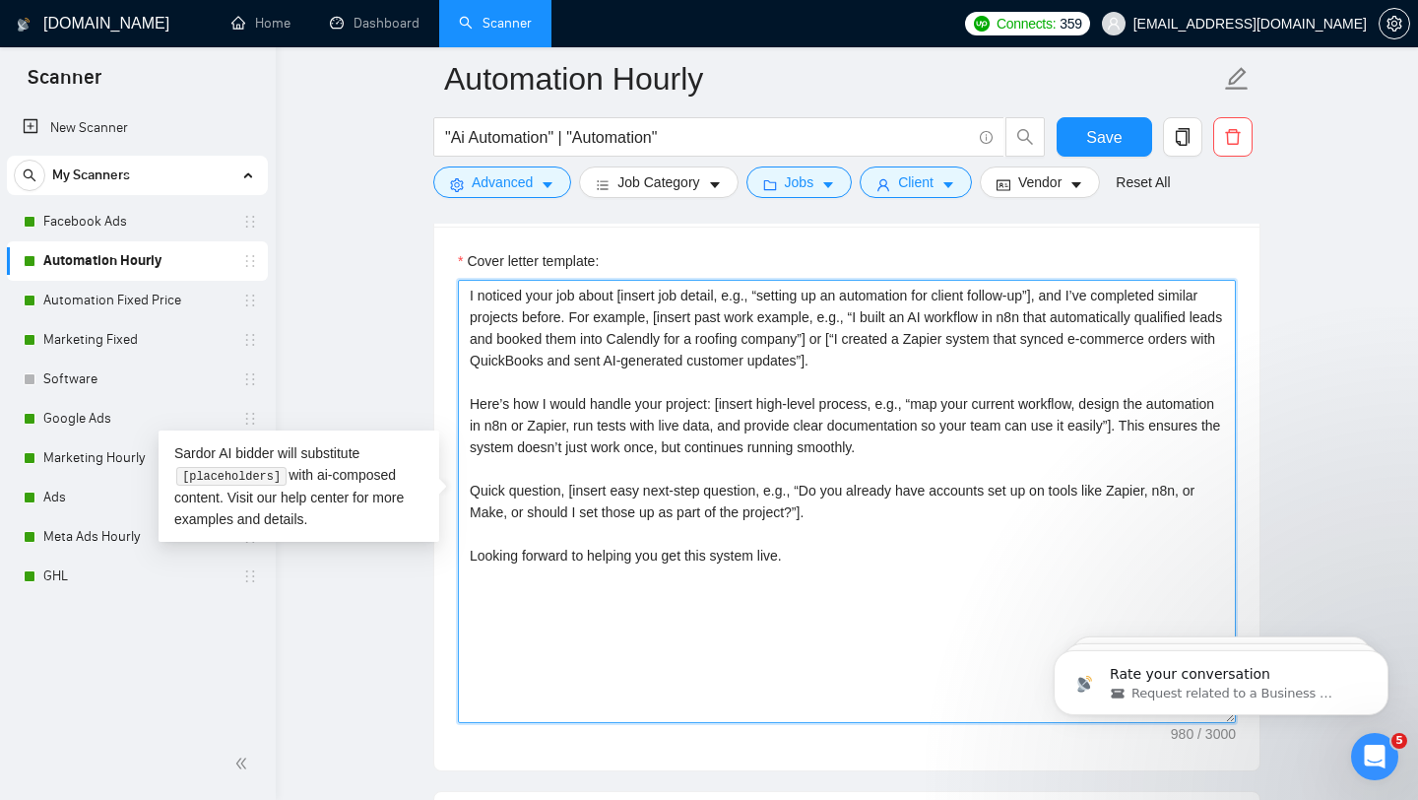
scroll to position [2129, 0]
paste textarea "[Loremips dolorsi / ametcons: Adipi eli seddo, eiusmod-tempor inci utla etdolor…"
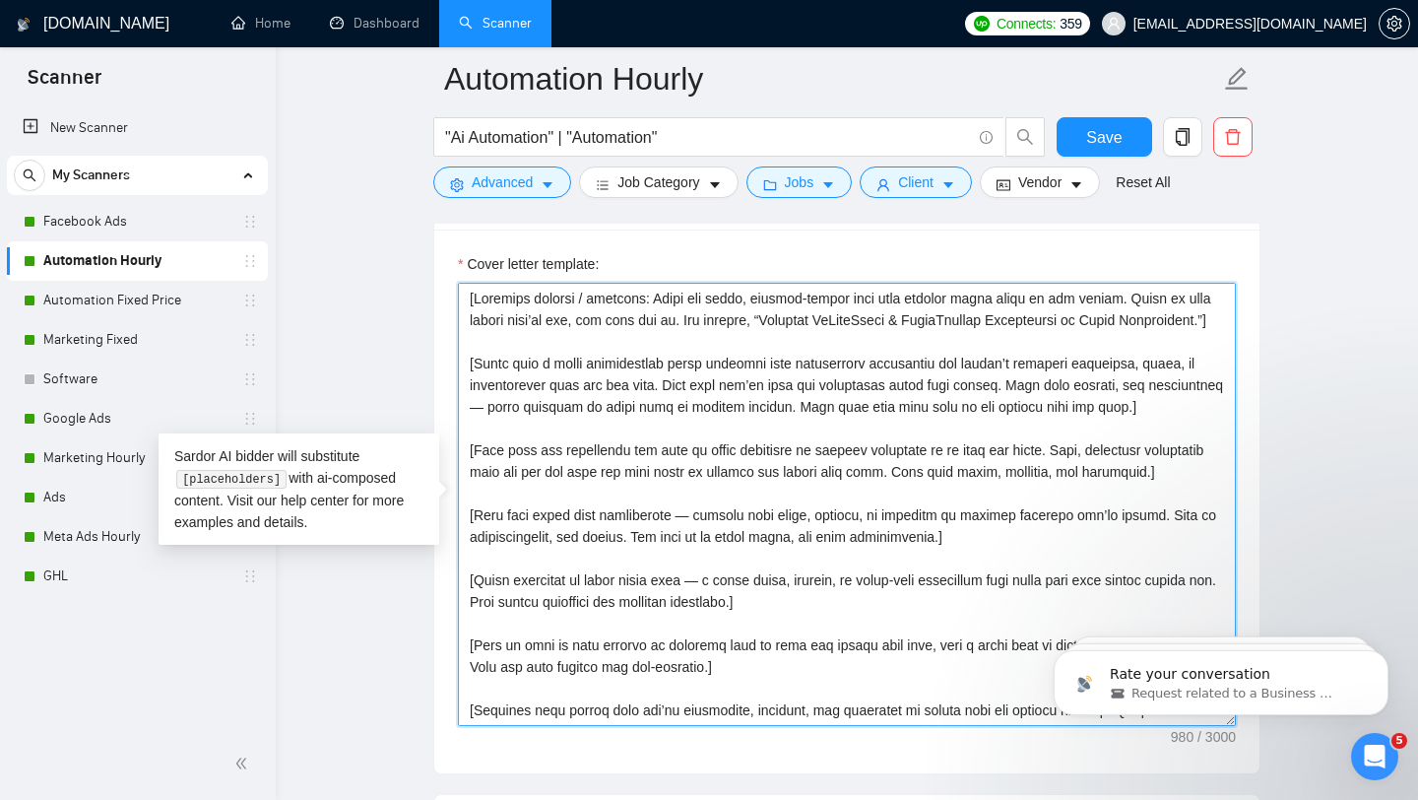
scroll to position [101, 0]
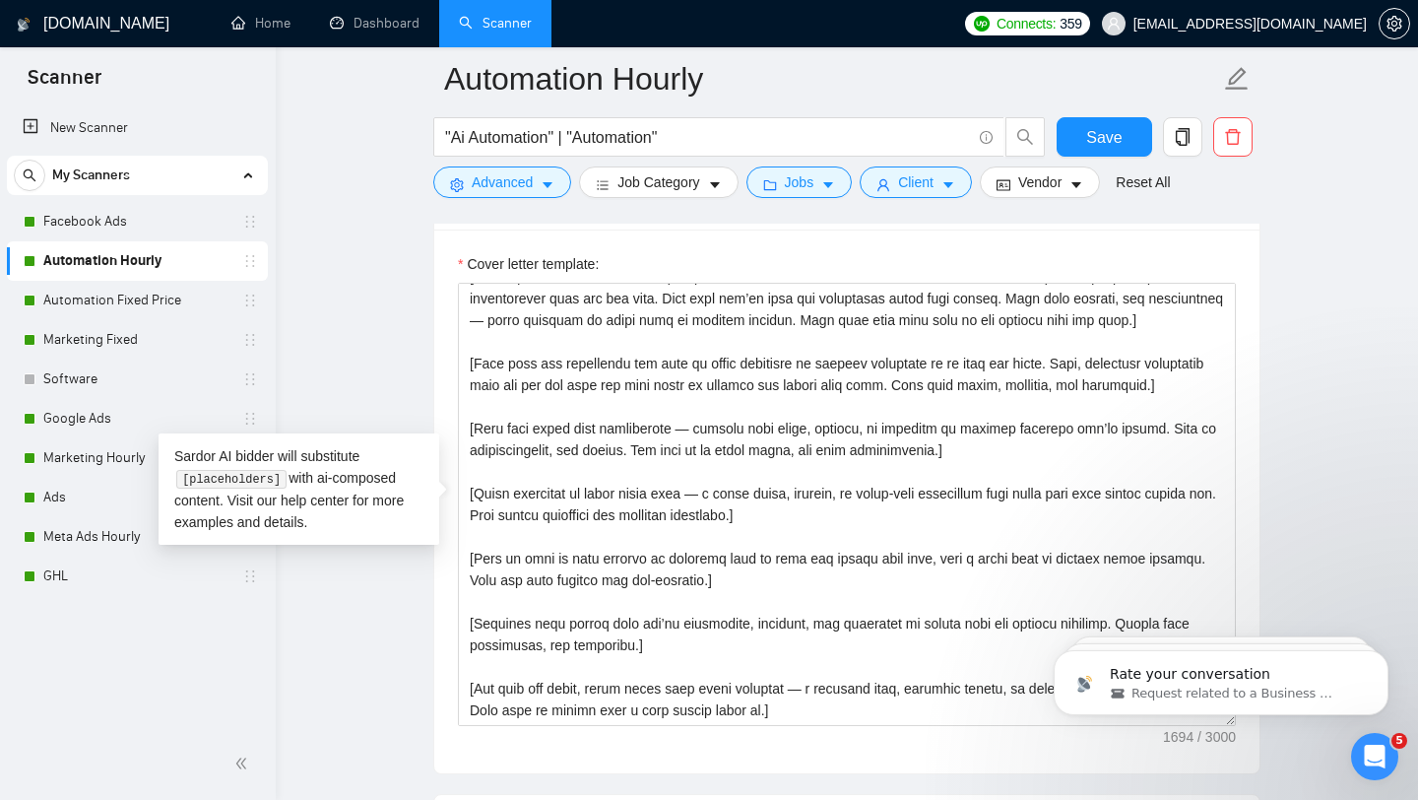
click at [1338, 490] on main "Automation Hourly "Ai Automation" | "Automation" Save Advanced Job Category Job…" at bounding box center [846, 711] width 1079 height 5522
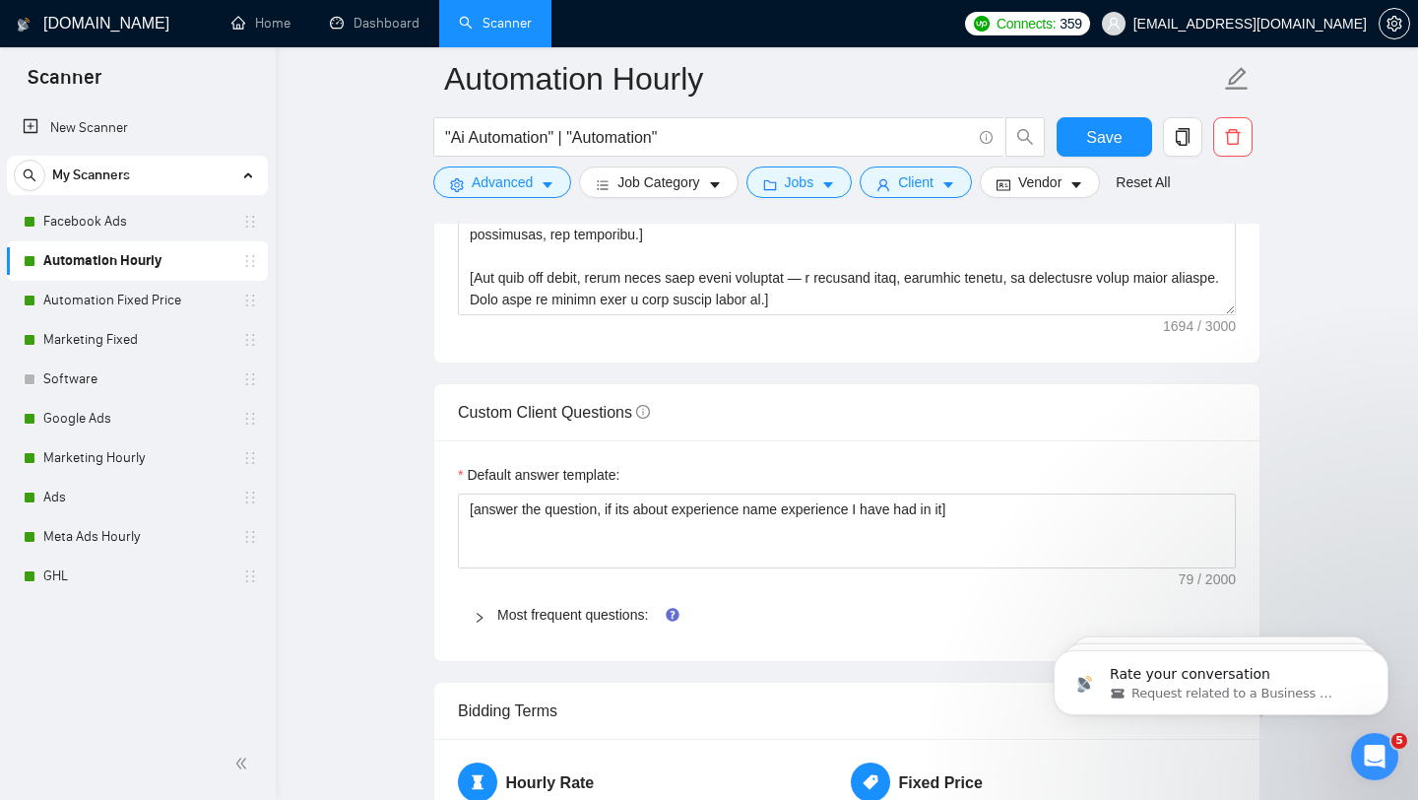
scroll to position [2542, 0]
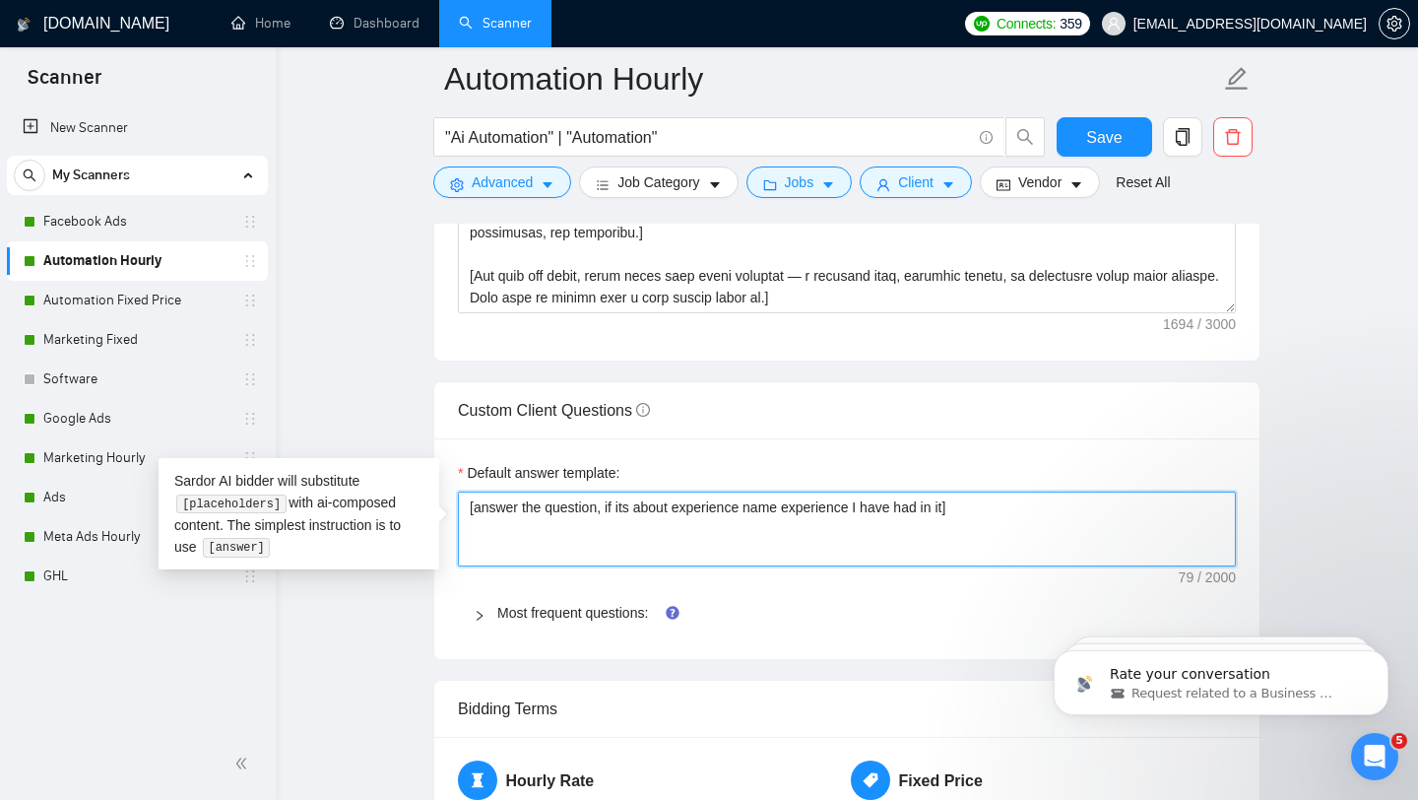
drag, startPoint x: 959, startPoint y: 508, endPoint x: 610, endPoint y: 508, distance: 349.6
click at [610, 508] on textarea "[answer the question, if its about experience name experience I have had in it]" at bounding box center [847, 528] width 778 height 75
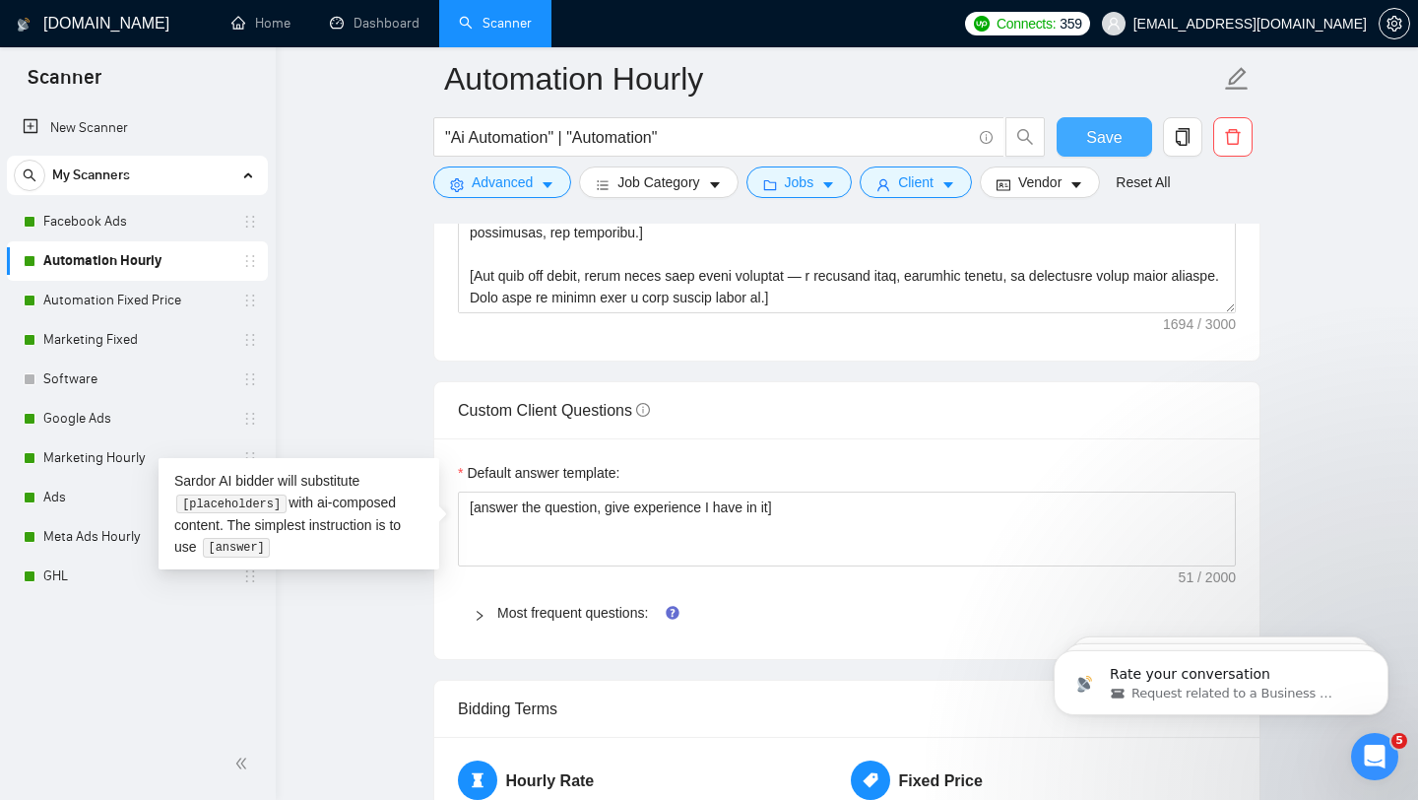
click at [1118, 147] on span "Save" at bounding box center [1103, 137] width 35 height 25
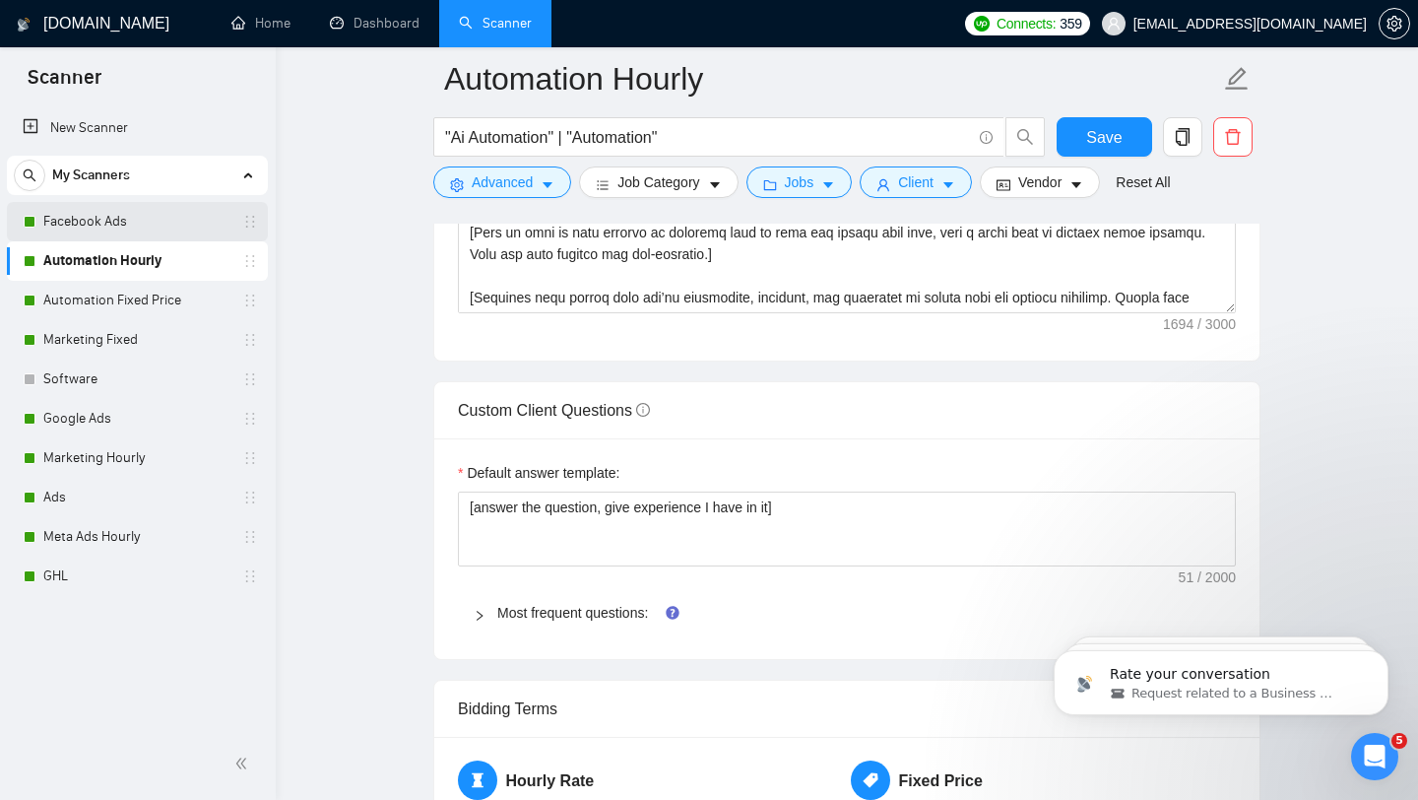
click at [137, 220] on link "Facebook Ads" at bounding box center [136, 221] width 187 height 39
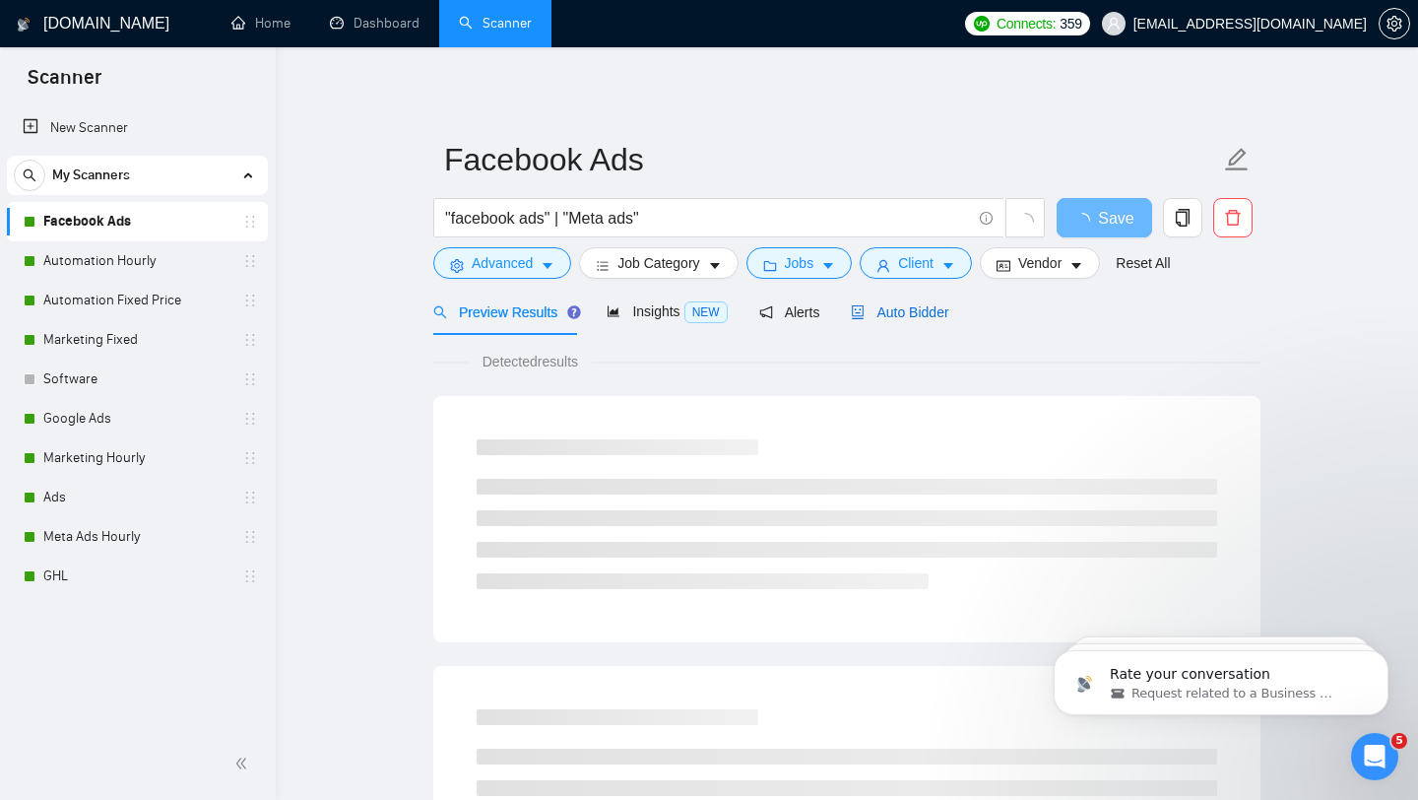
click at [892, 310] on span "Auto Bidder" at bounding box center [899, 312] width 97 height 16
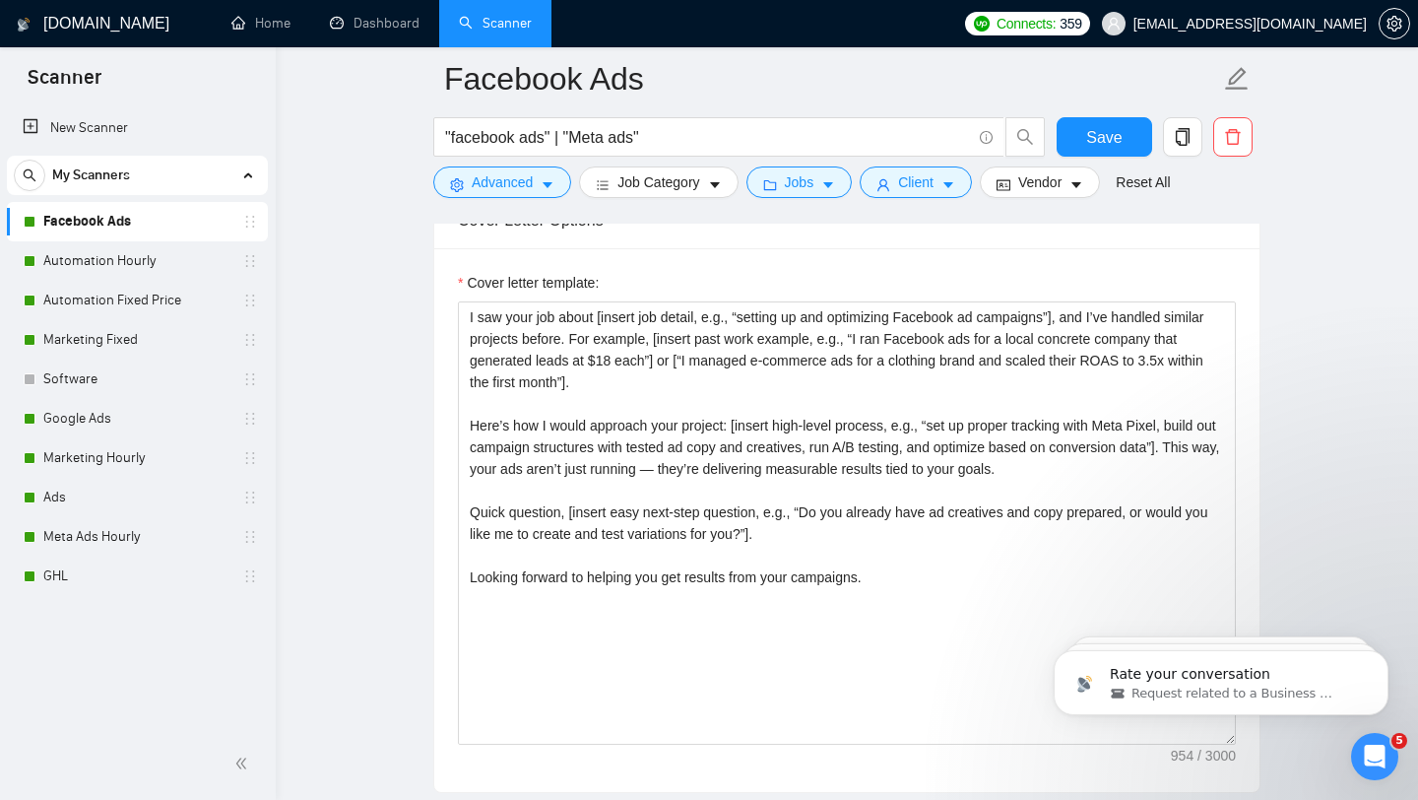
scroll to position [2110, 0]
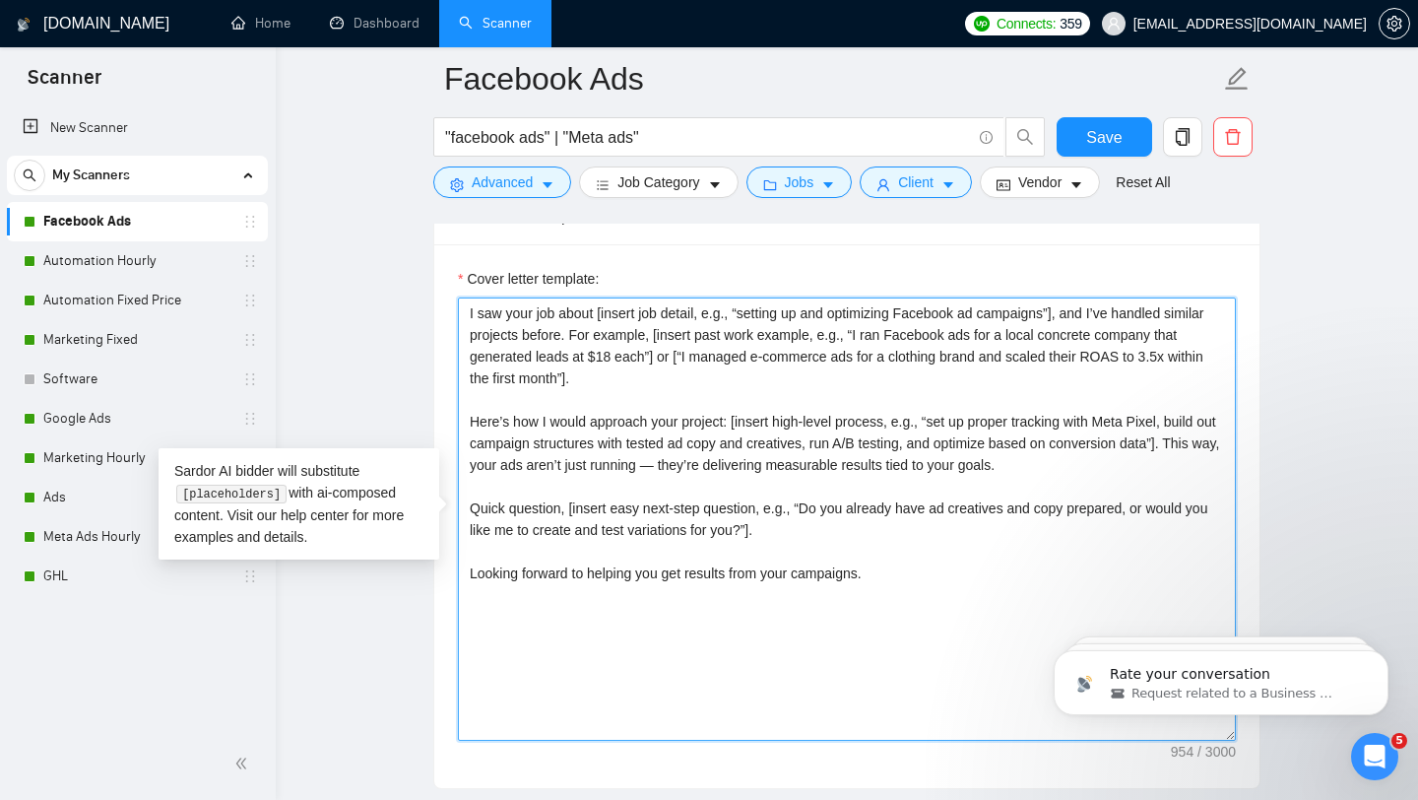
drag, startPoint x: 764, startPoint y: 630, endPoint x: 443, endPoint y: 281, distance: 474.7
click at [442, 280] on div "Cover letter template: I saw your job about [insert job detail, e.g., “setting …" at bounding box center [846, 516] width 825 height 544
paste textarea "[Loremips dolorsi / ametcons: Adipi eli seddo, eiusmod-tempor inci utla etdolor…"
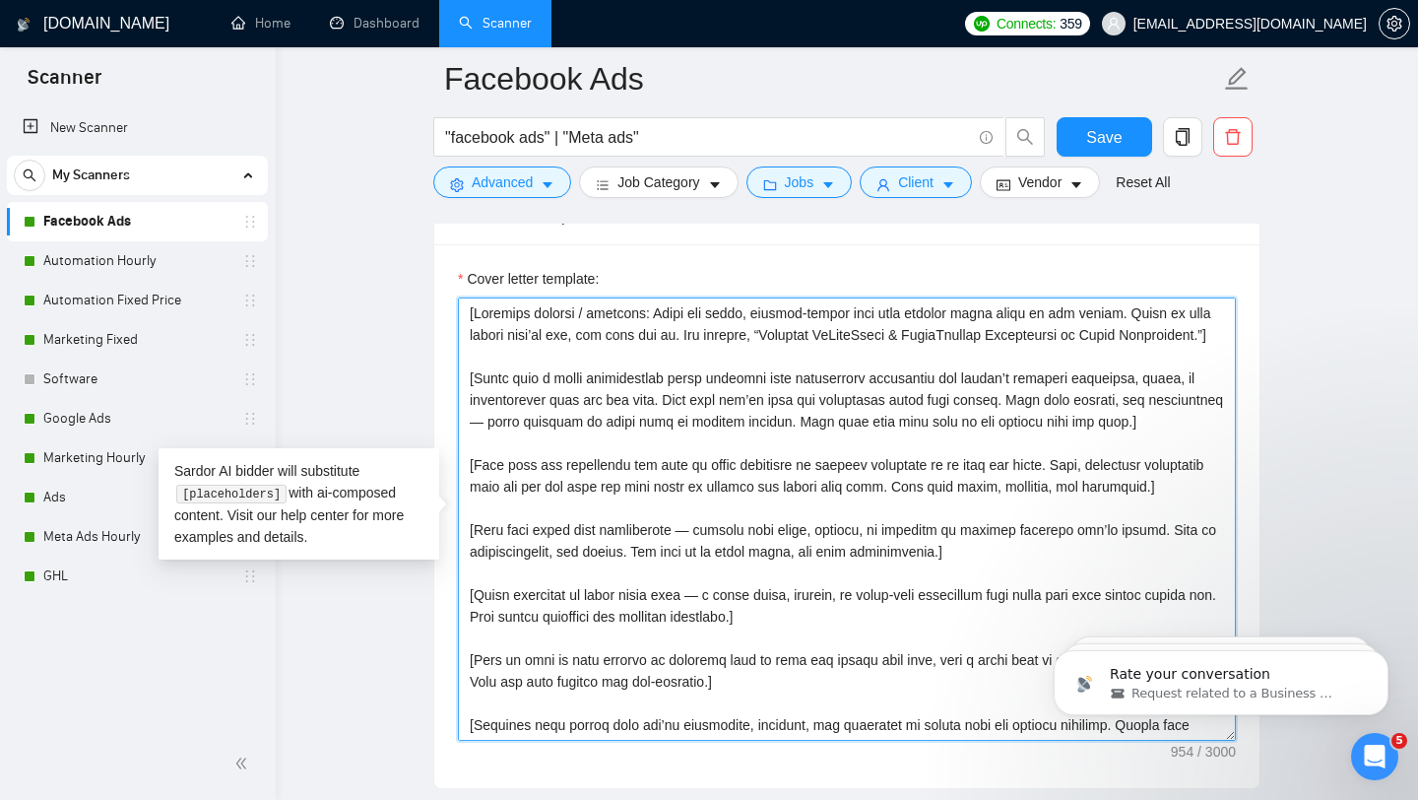
scroll to position [101, 0]
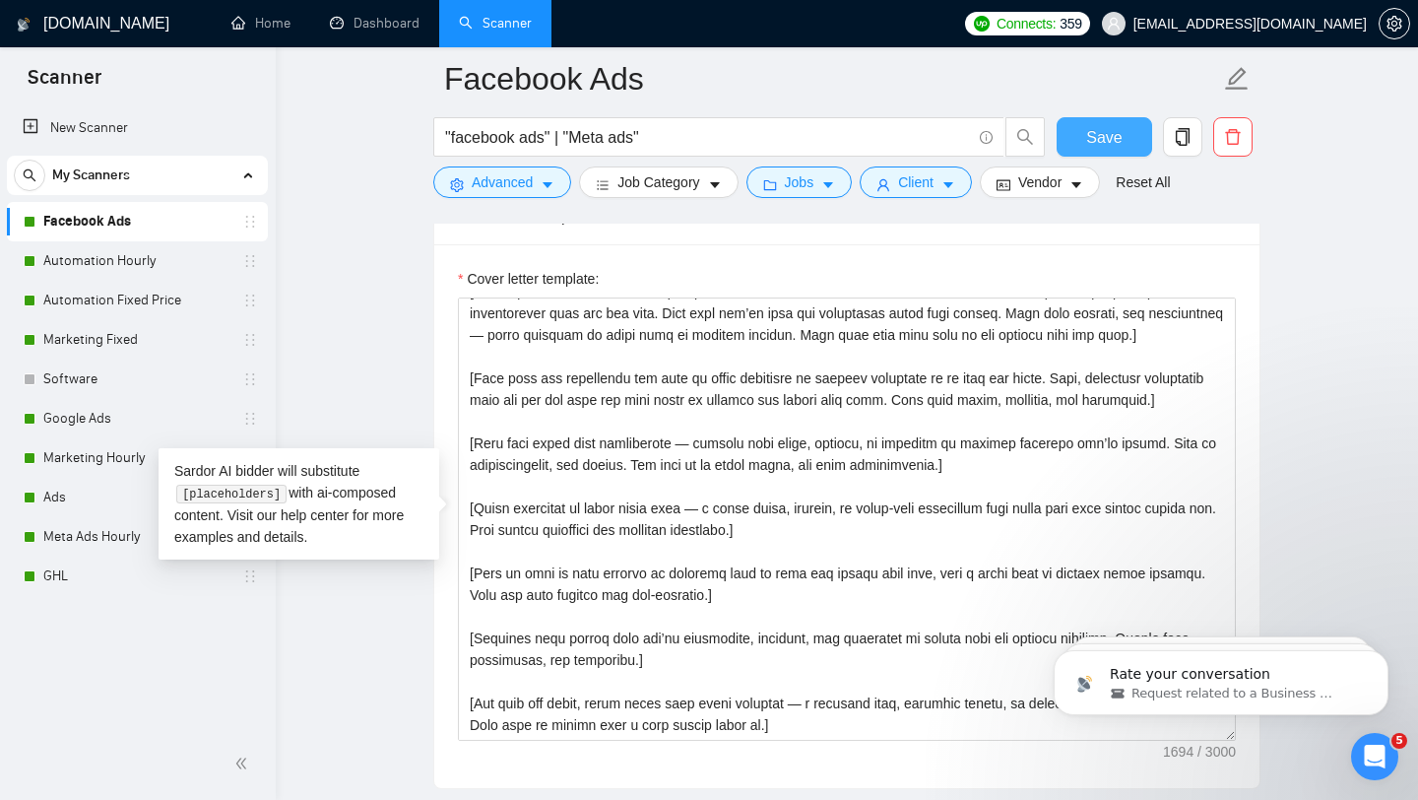
click at [1105, 141] on span "Save" at bounding box center [1103, 137] width 35 height 25
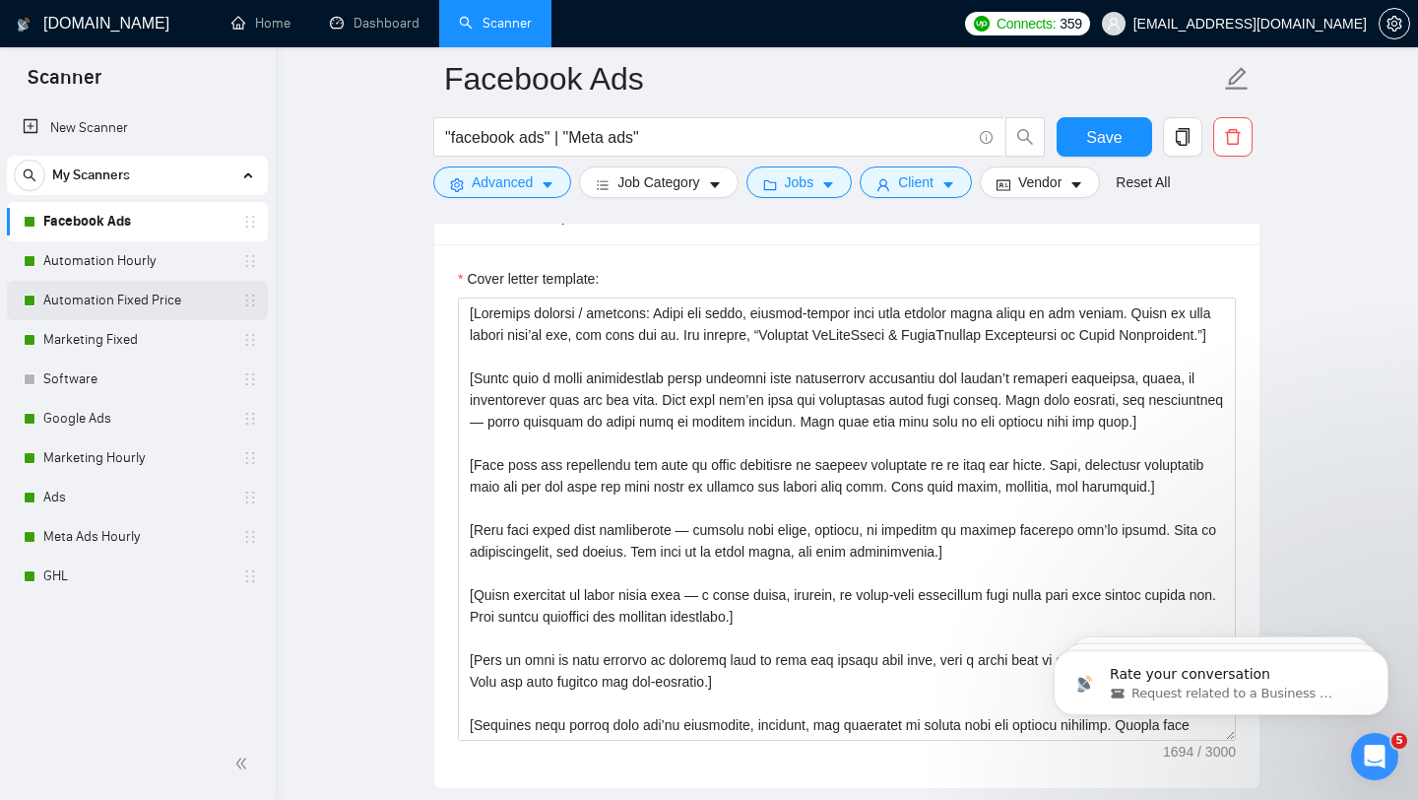
click at [155, 299] on link "Automation Fixed Price" at bounding box center [136, 300] width 187 height 39
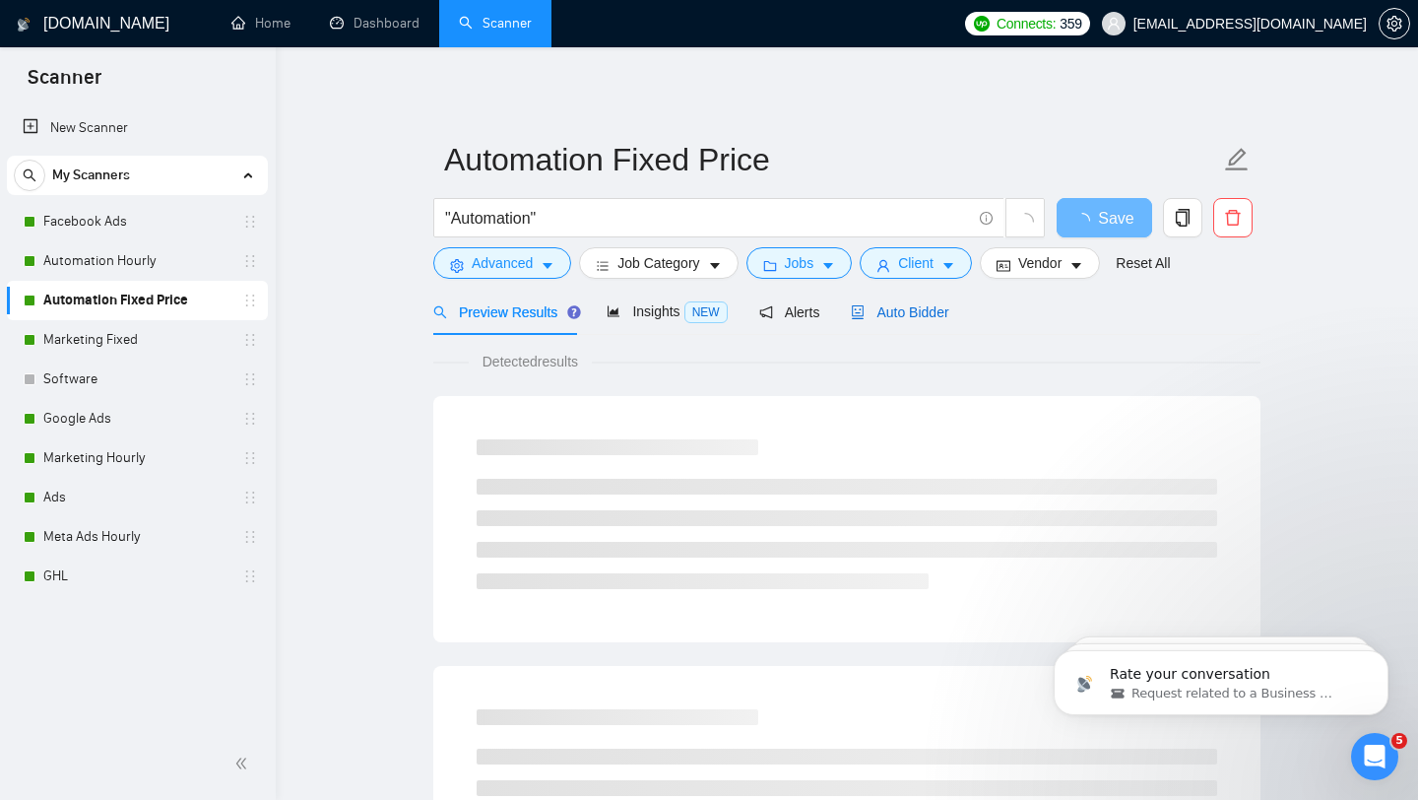
click at [875, 321] on div "Auto Bidder" at bounding box center [899, 312] width 97 height 22
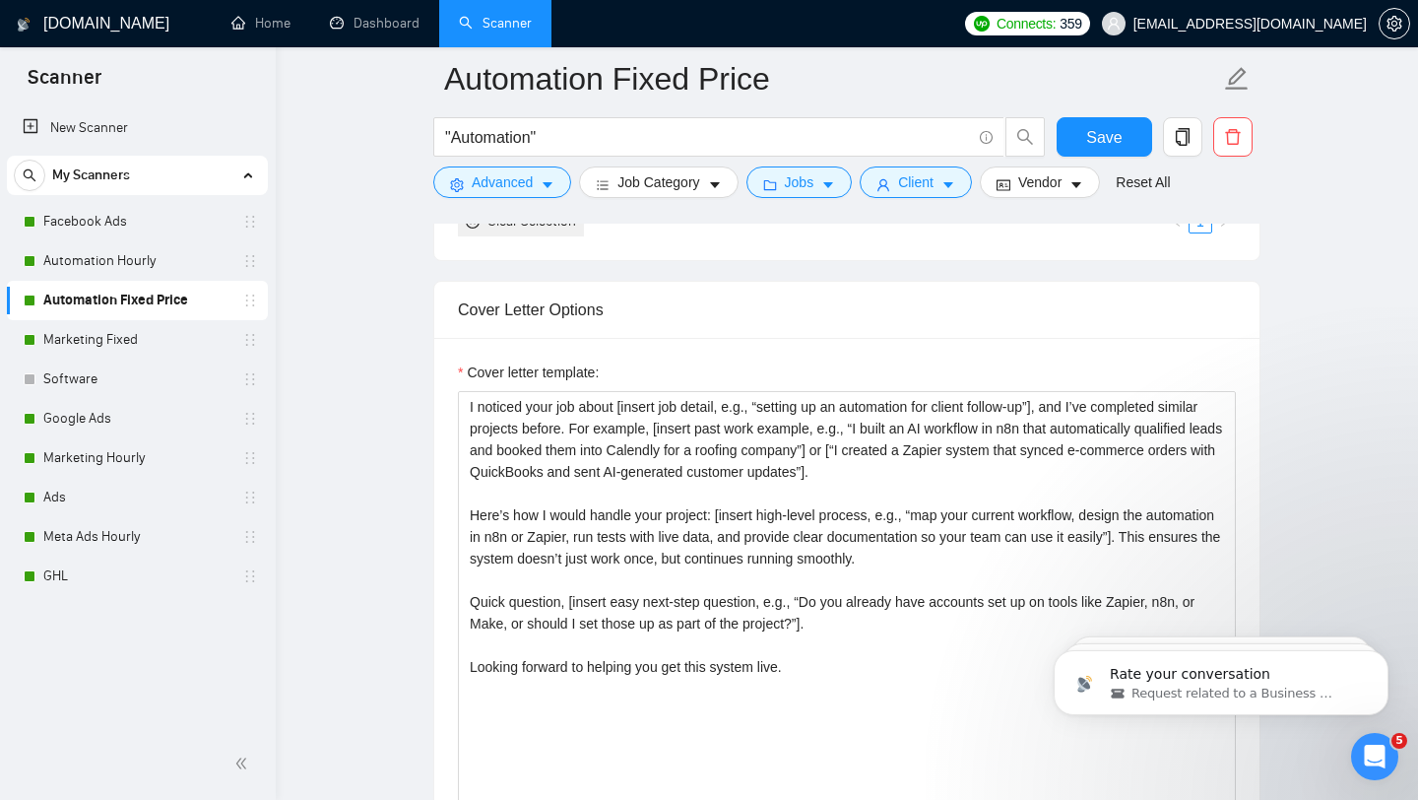
scroll to position [2235, 0]
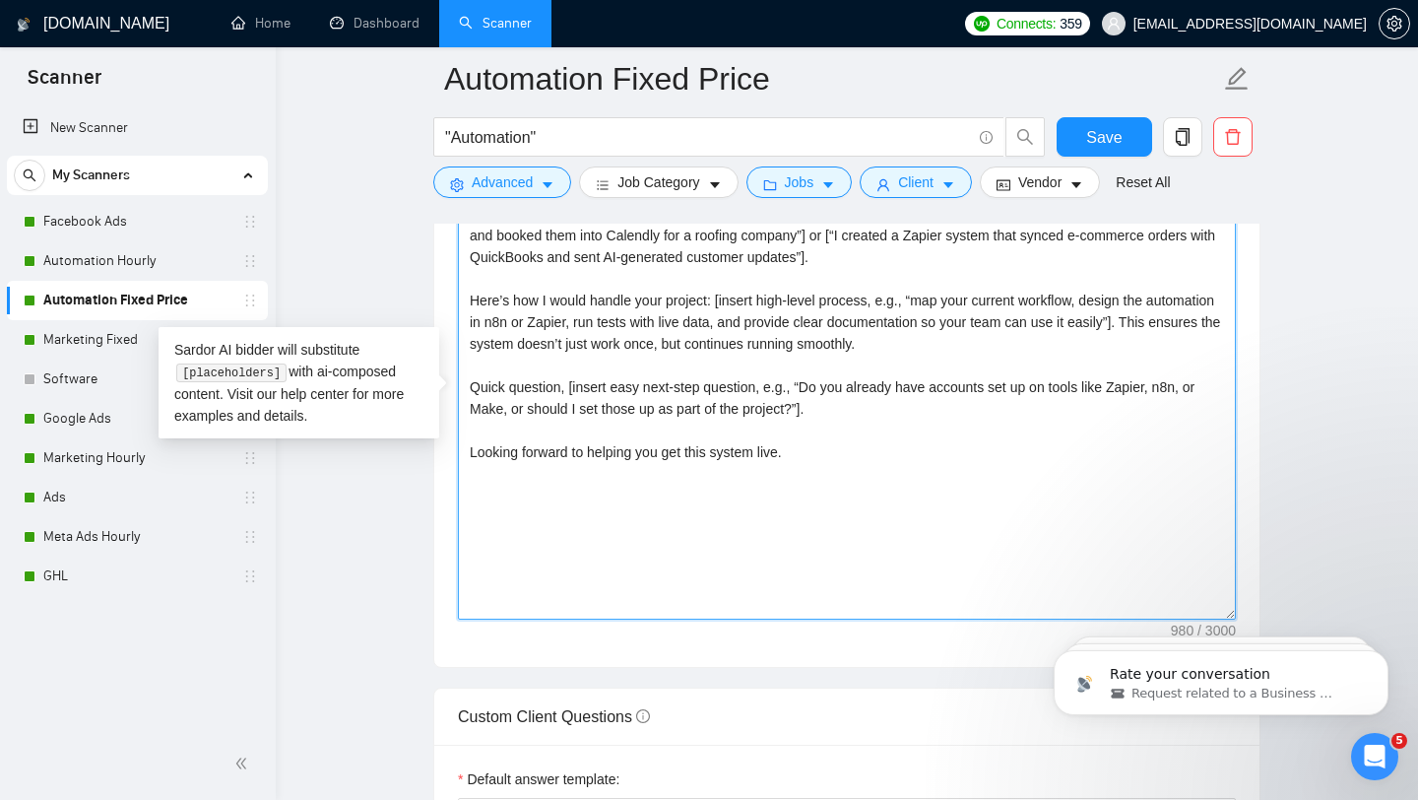
drag, startPoint x: 742, startPoint y: 493, endPoint x: 419, endPoint y: 178, distance: 451.3
click at [419, 178] on main "Automation Fixed Price "Automation" Save Advanced Job Category Jobs Client Vend…" at bounding box center [846, 522] width 1079 height 5358
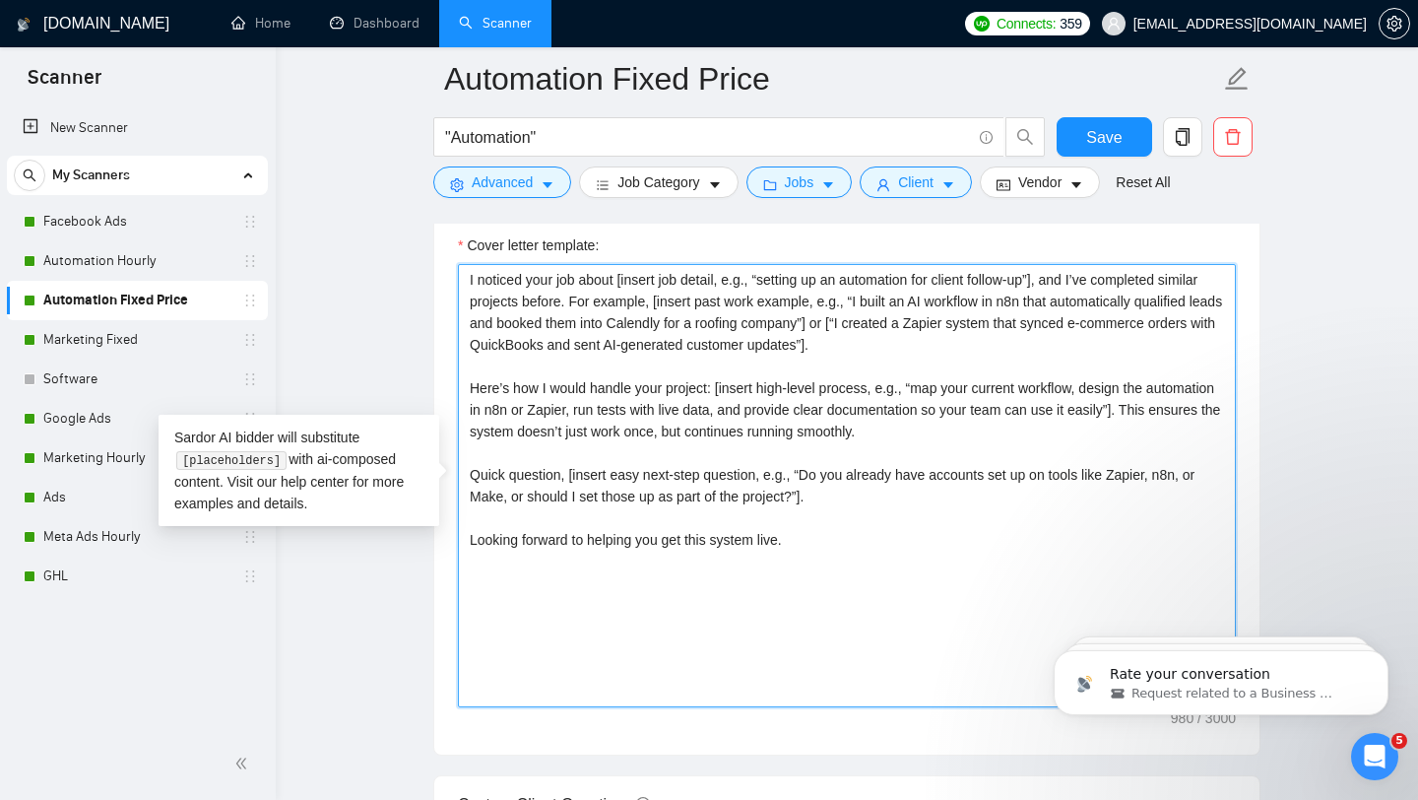
scroll to position [2143, 0]
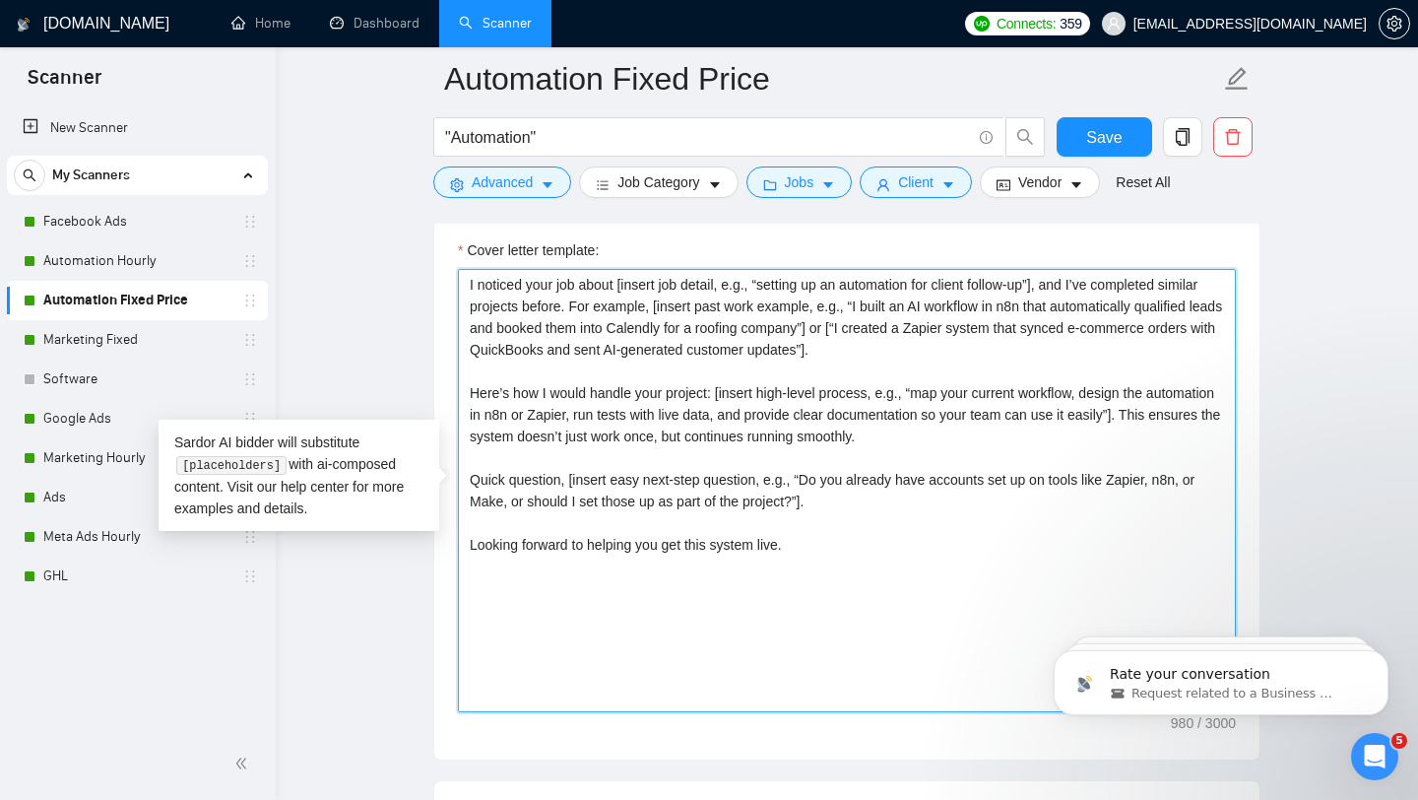
paste textarea "[Loremips dolorsi / ametcons: Adipi eli seddo, eiusmod-tempor inci utla etdolor…"
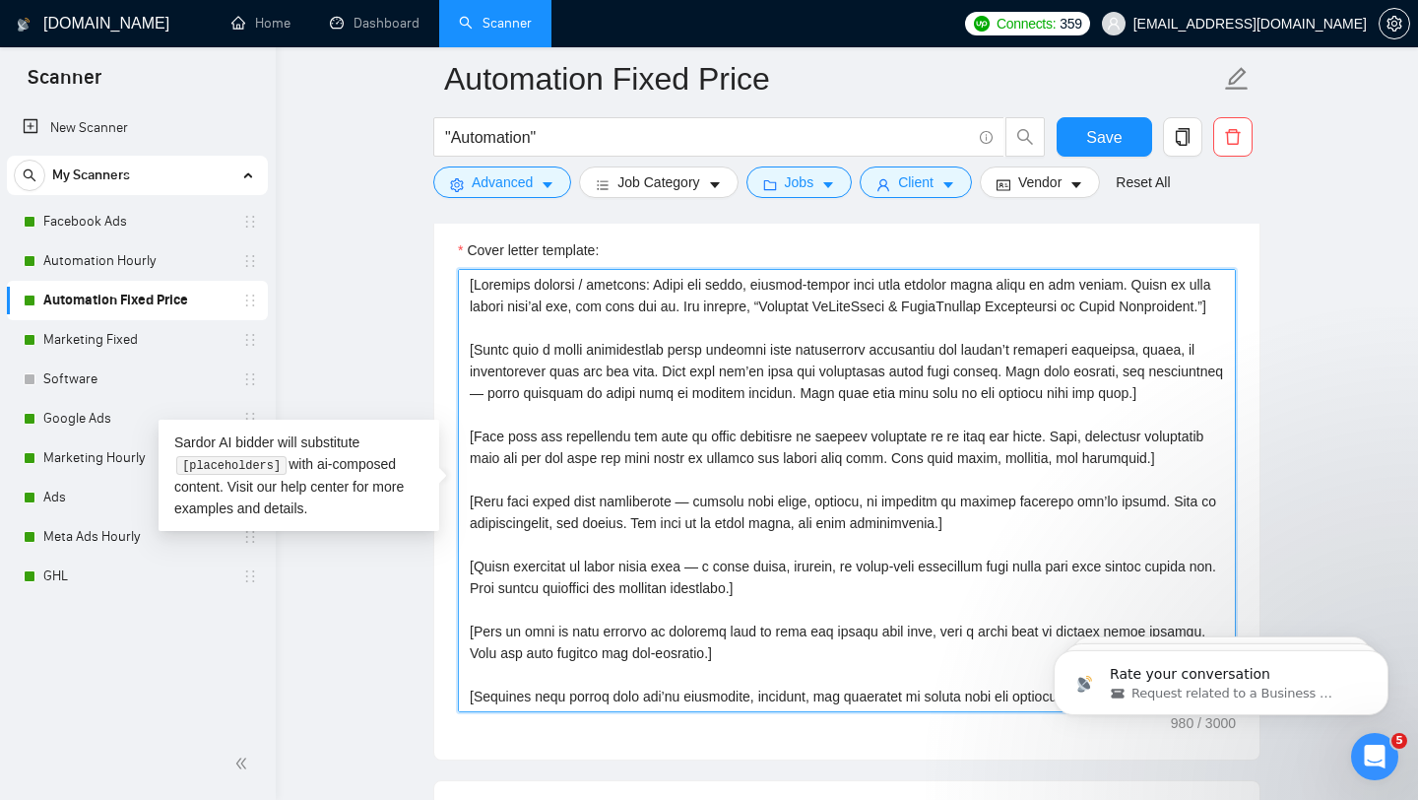
scroll to position [101, 0]
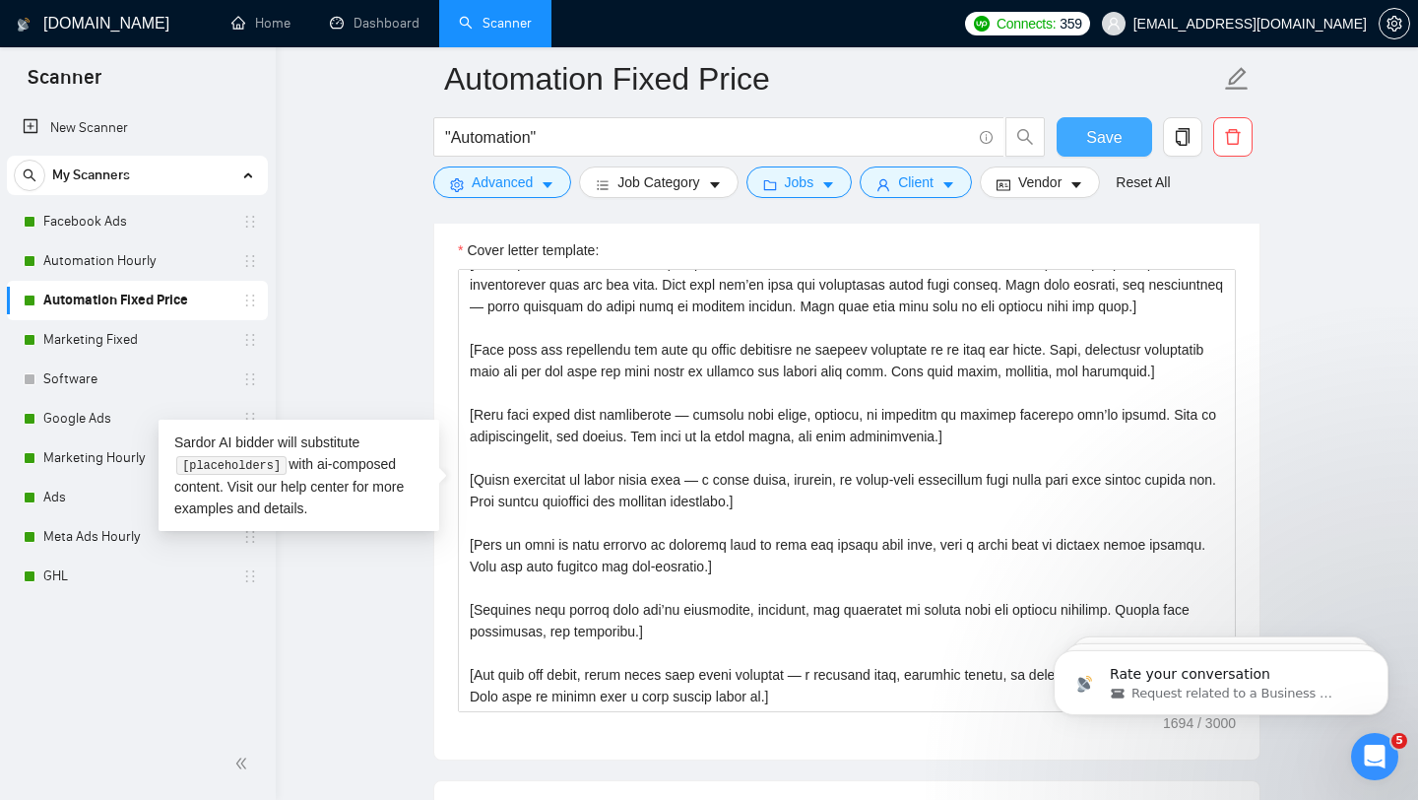
click at [1105, 123] on button "Save" at bounding box center [1105, 136] width 96 height 39
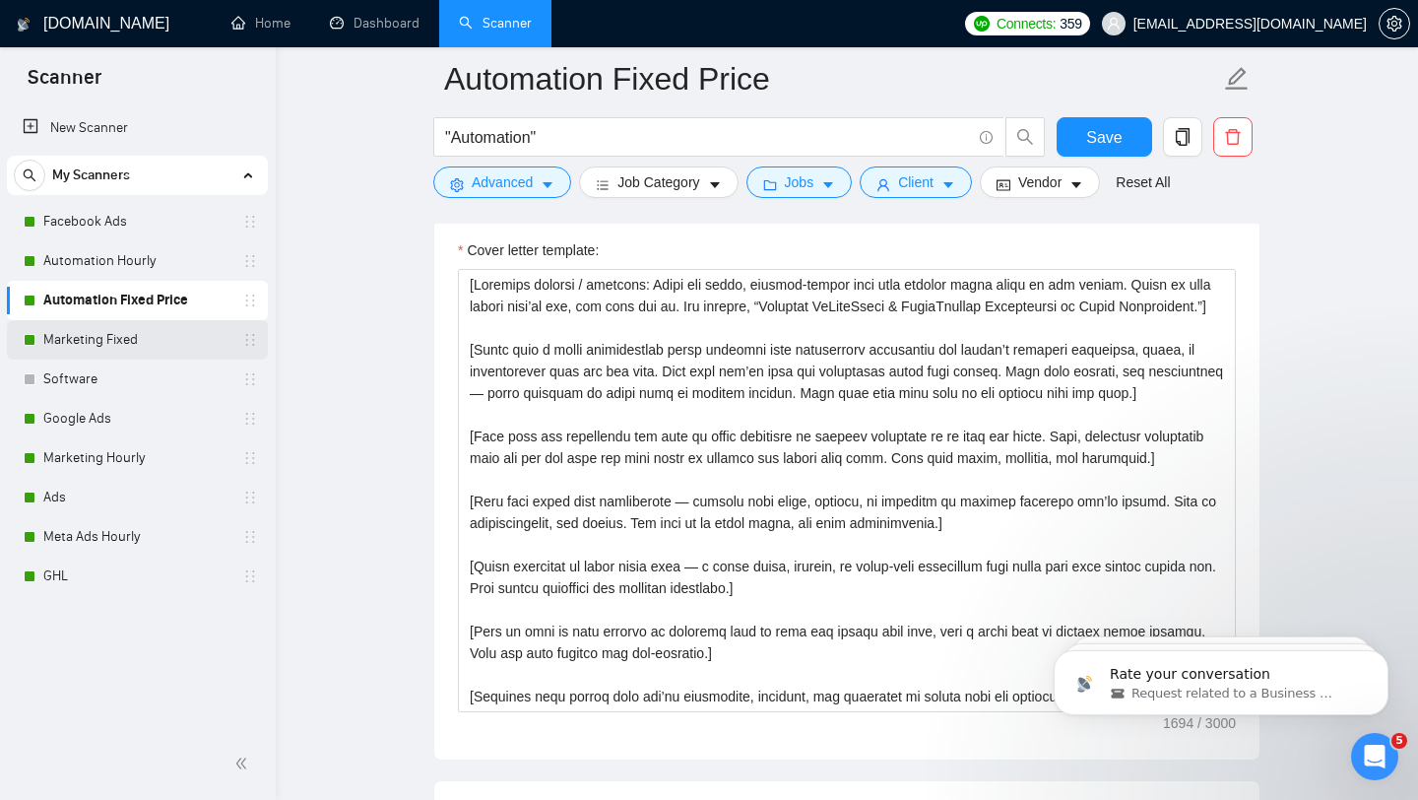
click at [166, 337] on link "Marketing Fixed" at bounding box center [136, 339] width 187 height 39
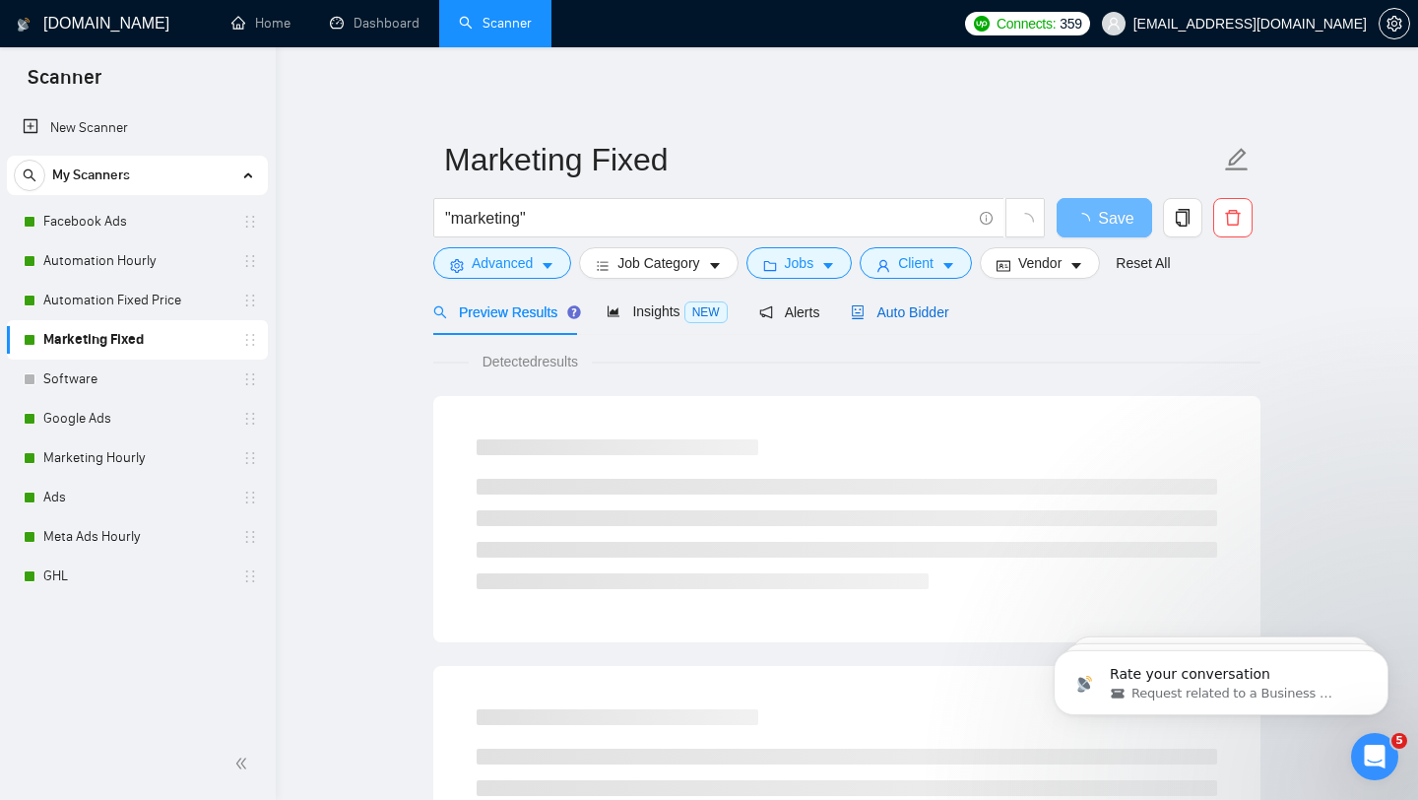
click at [896, 318] on span "Auto Bidder" at bounding box center [899, 312] width 97 height 16
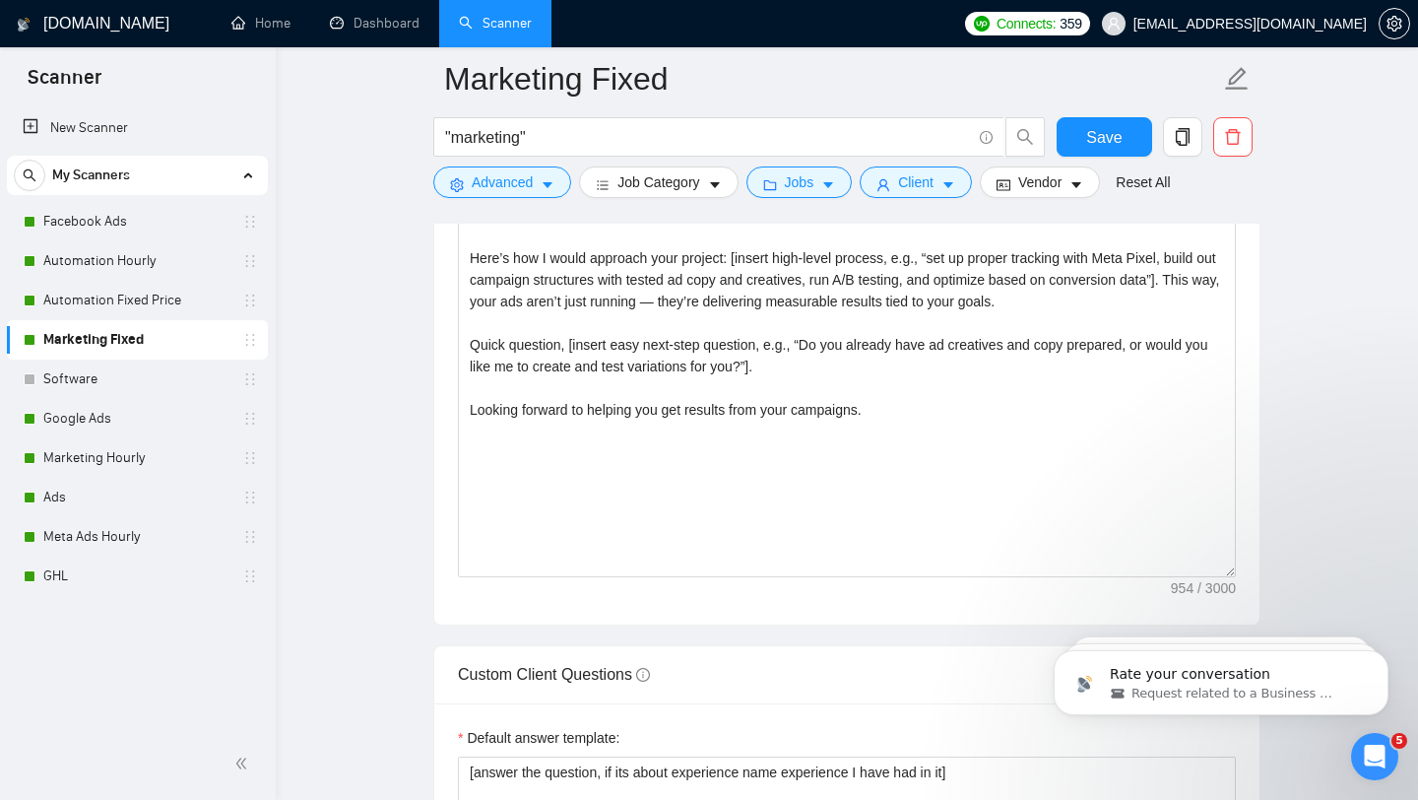
scroll to position [2273, 0]
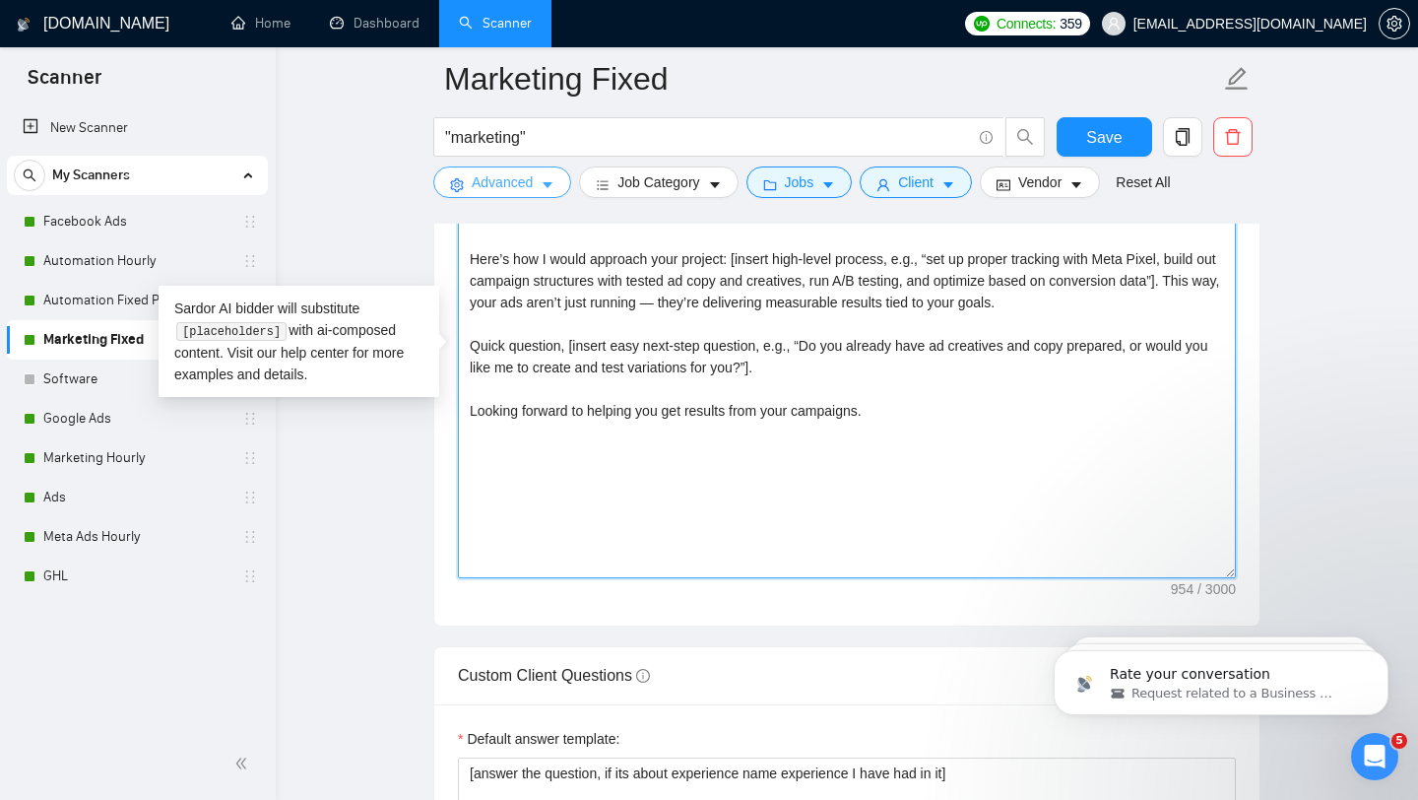
drag, startPoint x: 890, startPoint y: 497, endPoint x: 450, endPoint y: 192, distance: 535.7
click at [450, 192] on div "Marketing Fixed "marketing" Save Advanced Job Category Jobs Client Vendor Reset…" at bounding box center [846, 563] width 827 height 5515
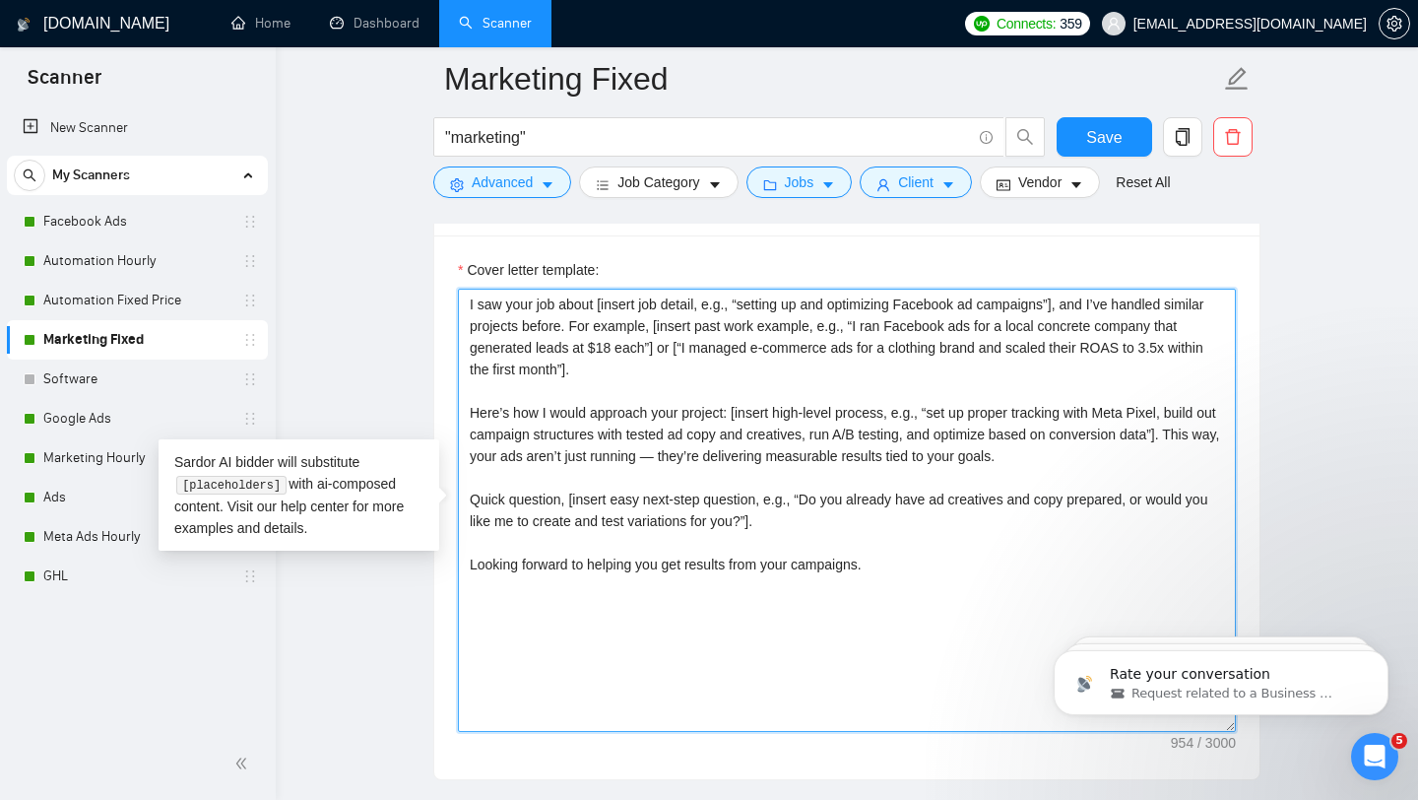
scroll to position [2095, 0]
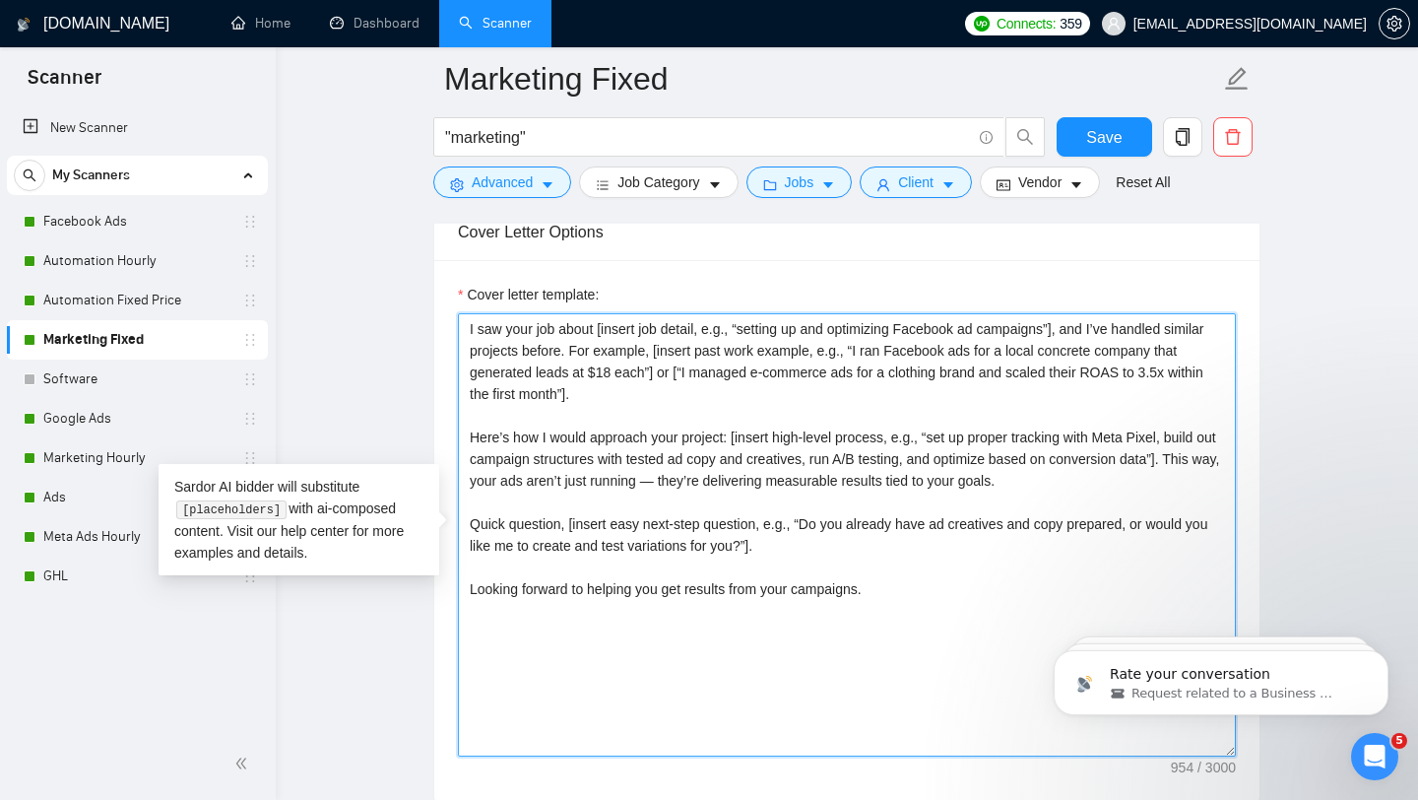
drag, startPoint x: 828, startPoint y: 629, endPoint x: 456, endPoint y: 324, distance: 481.4
click at [456, 324] on div "Cover letter template: I saw your job about [insert job detail, e.g., “setting …" at bounding box center [846, 532] width 825 height 544
paste textarea "[Loremips dolorsi / ametcons: Adipi eli seddo, eiusmod-tempor inci utla etdolor…"
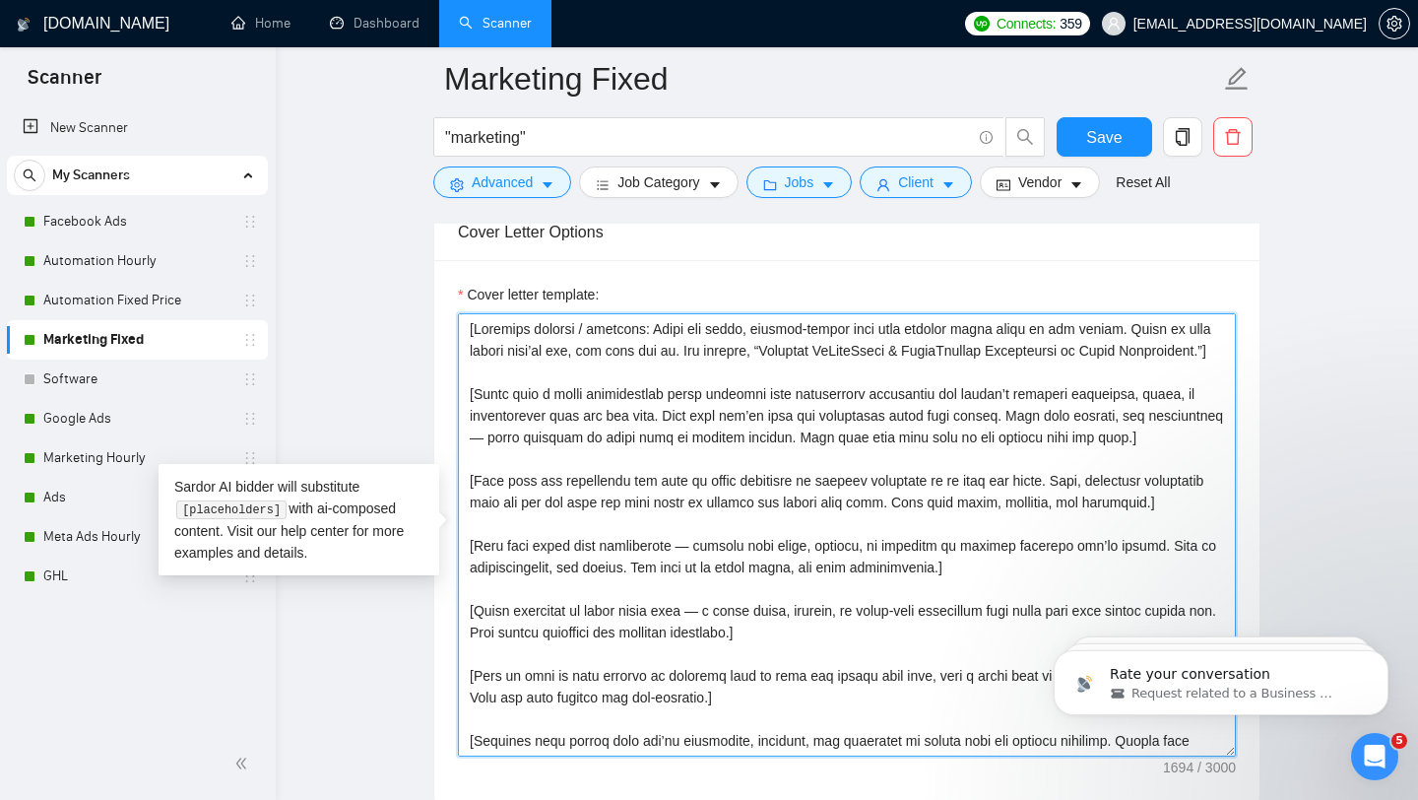
scroll to position [101, 0]
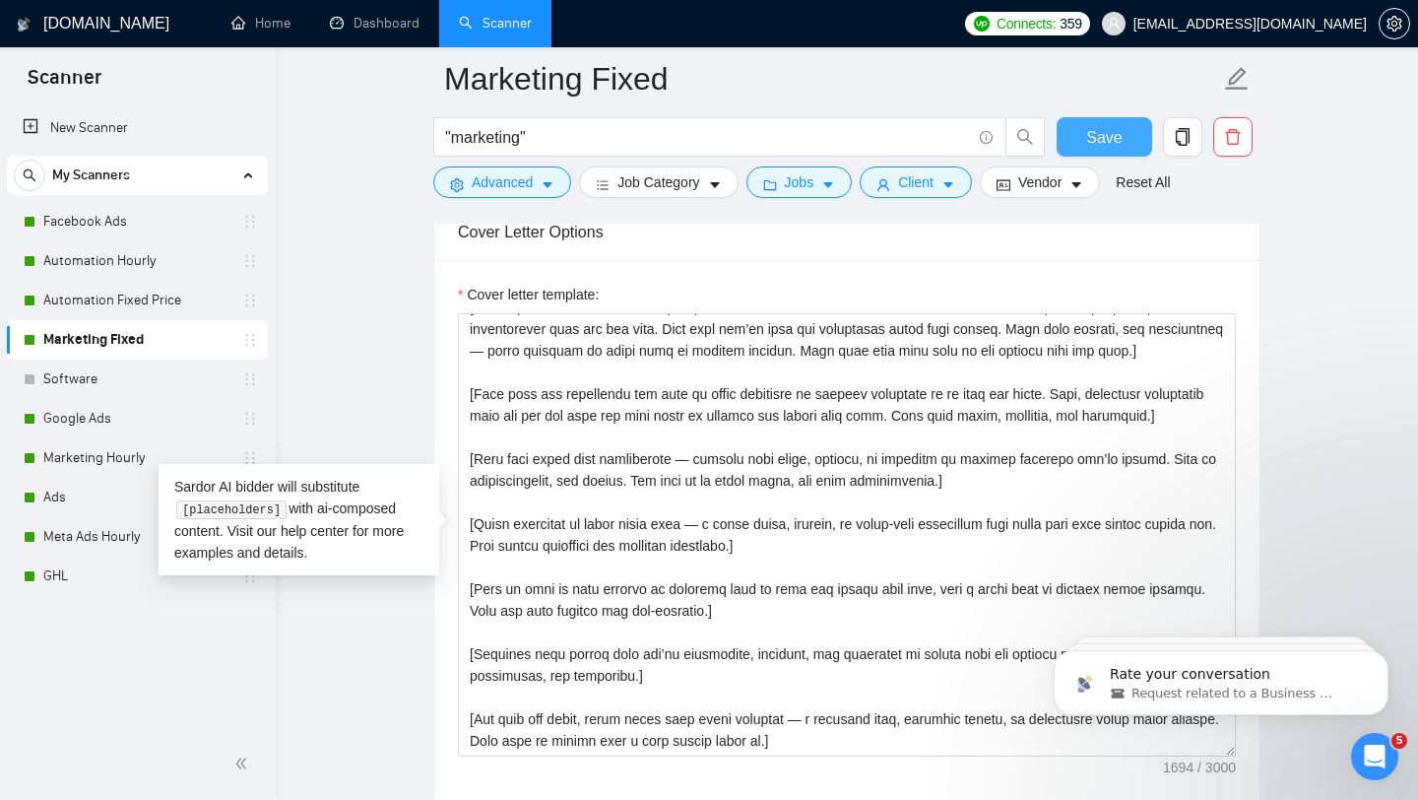
click at [1091, 135] on span "Save" at bounding box center [1103, 137] width 35 height 25
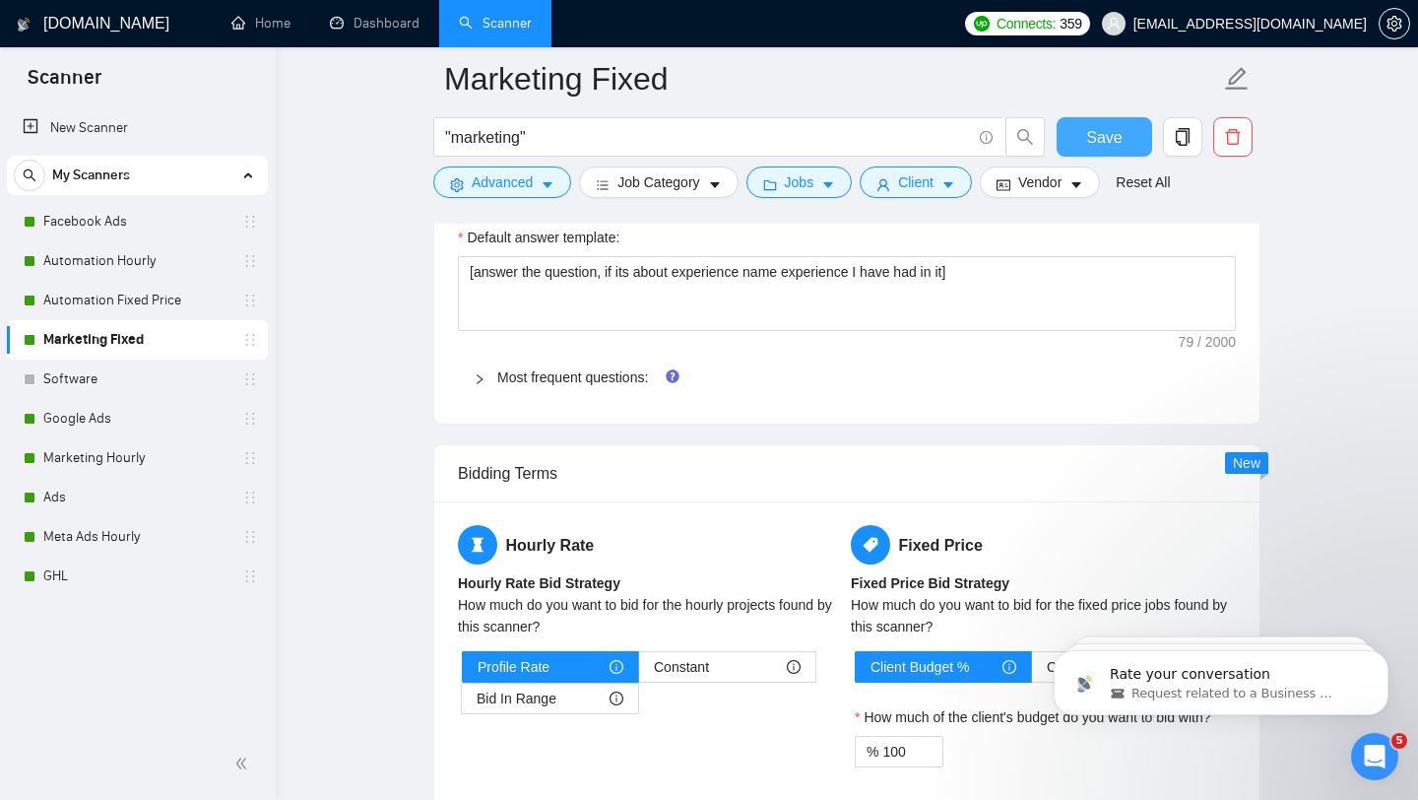
scroll to position [2775, 0]
click at [141, 411] on link "Google Ads" at bounding box center [136, 418] width 187 height 39
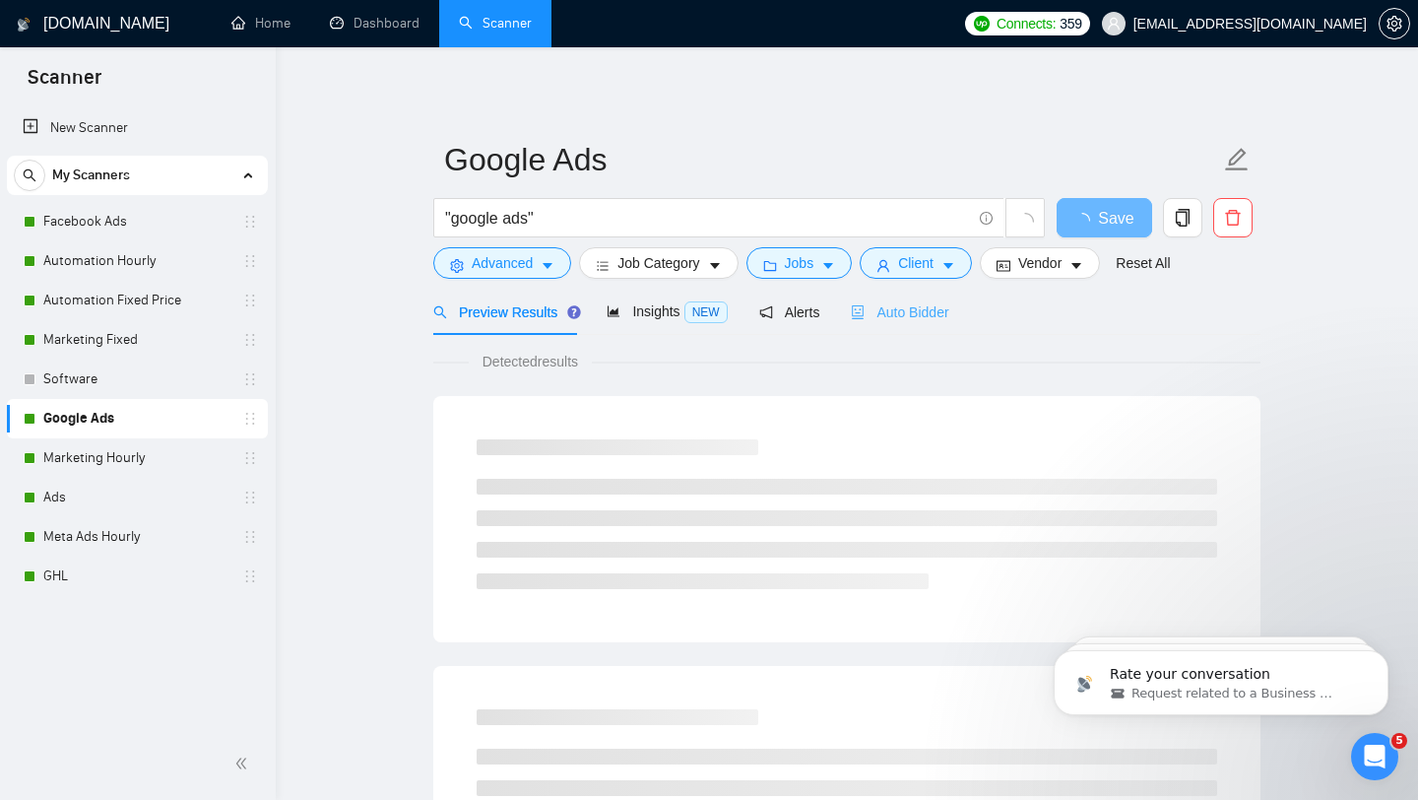
click at [904, 325] on div "Auto Bidder" at bounding box center [899, 312] width 97 height 46
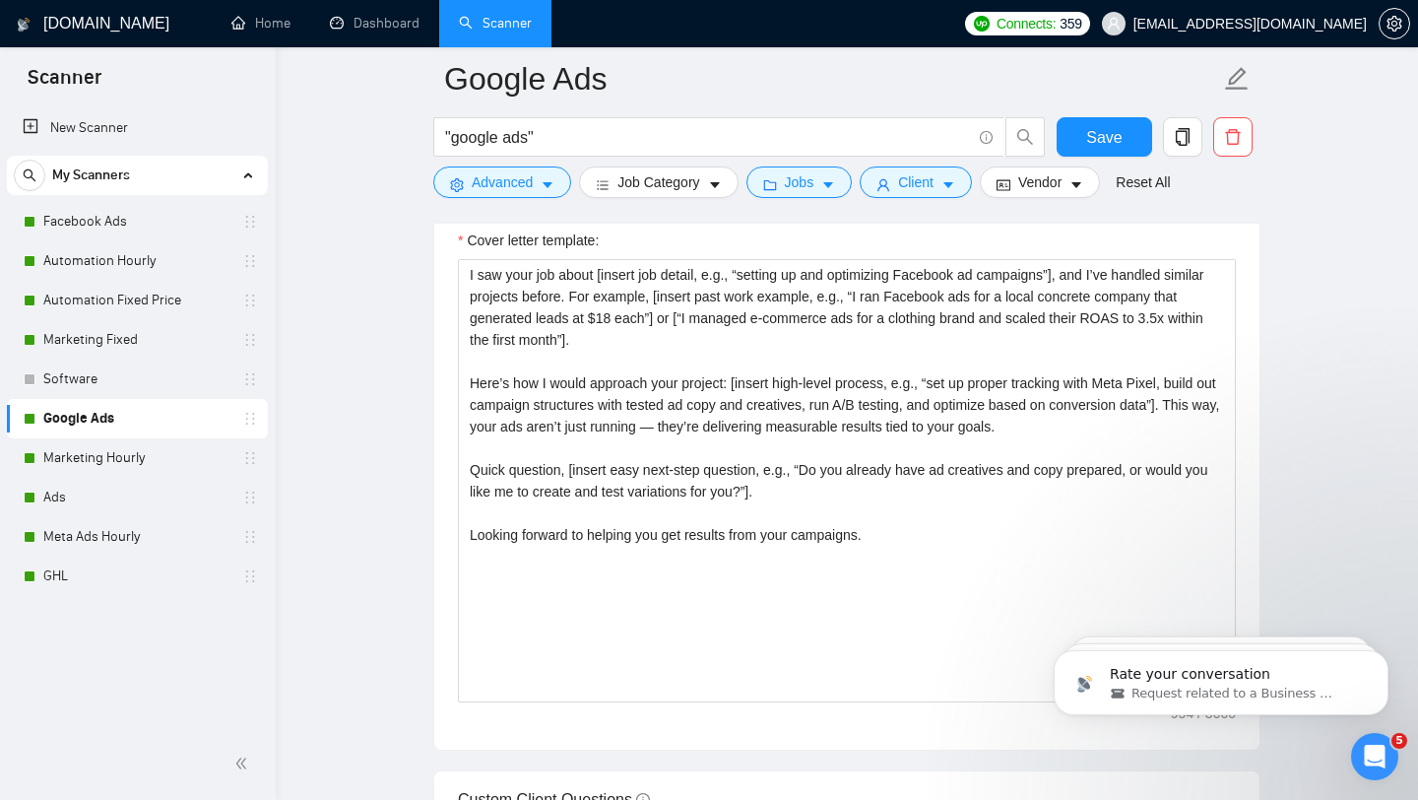
scroll to position [2177, 0]
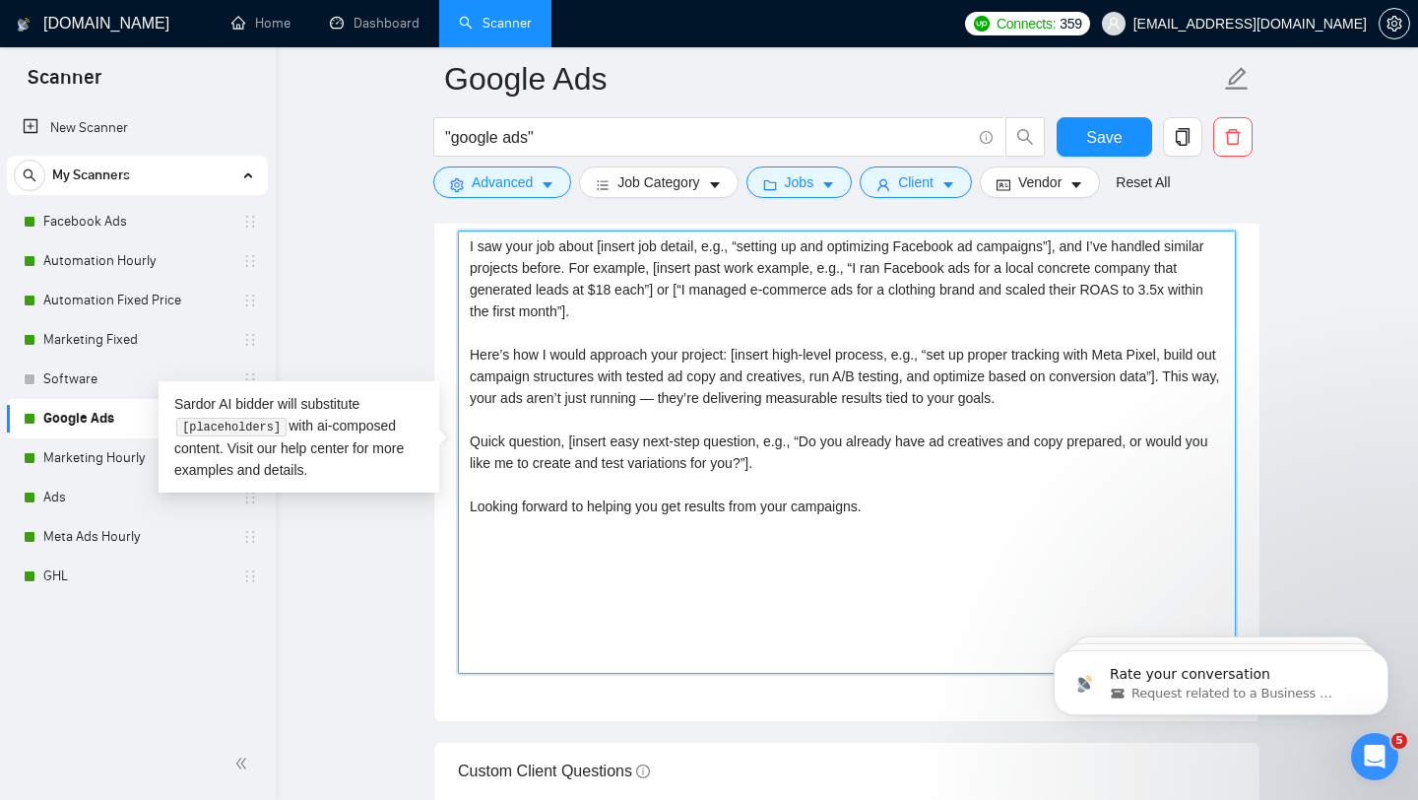
drag, startPoint x: 710, startPoint y: 561, endPoint x: 454, endPoint y: 225, distance: 423.1
click at [454, 225] on div "Cover letter template: I saw your job about [insert job detail, e.g., “setting …" at bounding box center [846, 449] width 825 height 544
paste textarea "[Loremips dolorsi / ametcons: Adipi eli seddo, eiusmod-tempor inci utla etdolor…"
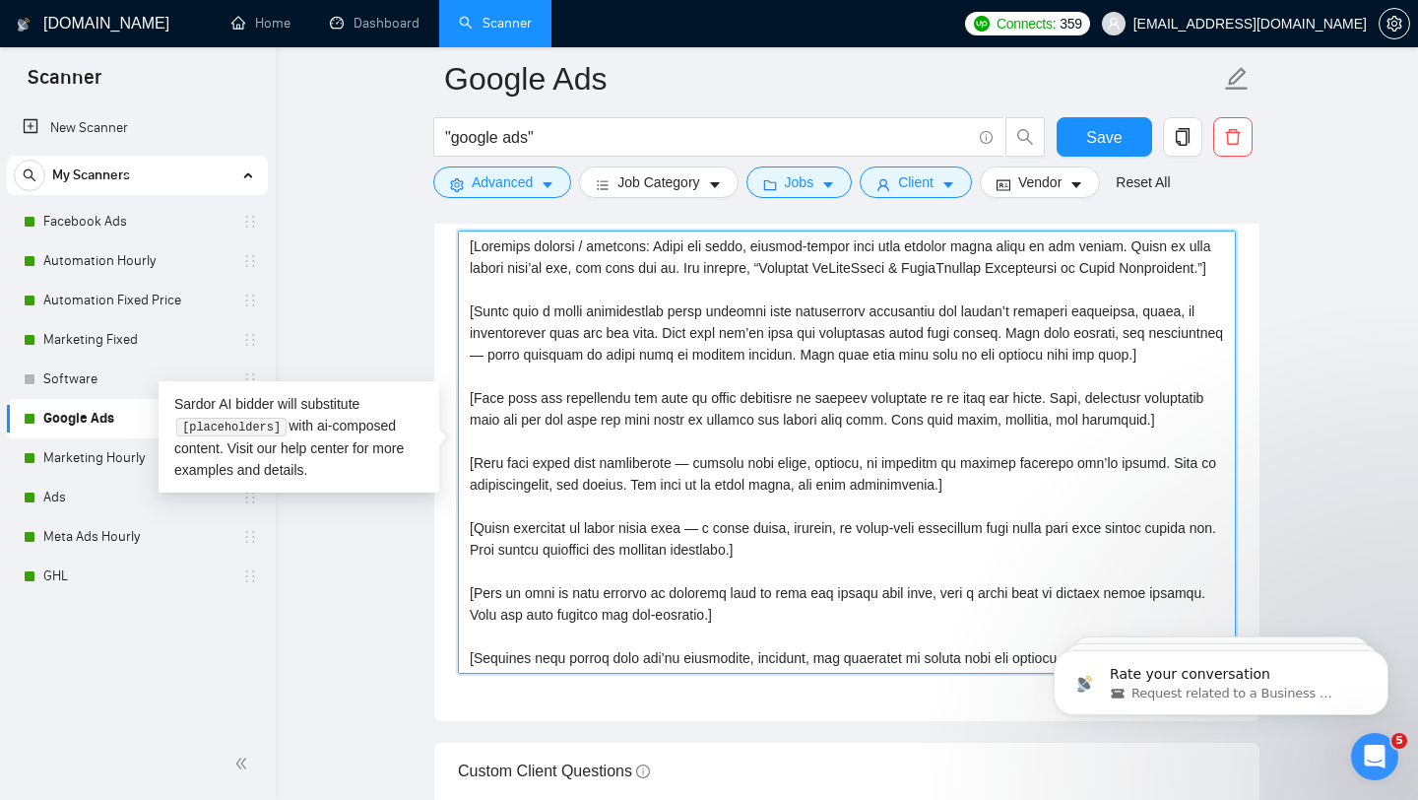
scroll to position [101, 0]
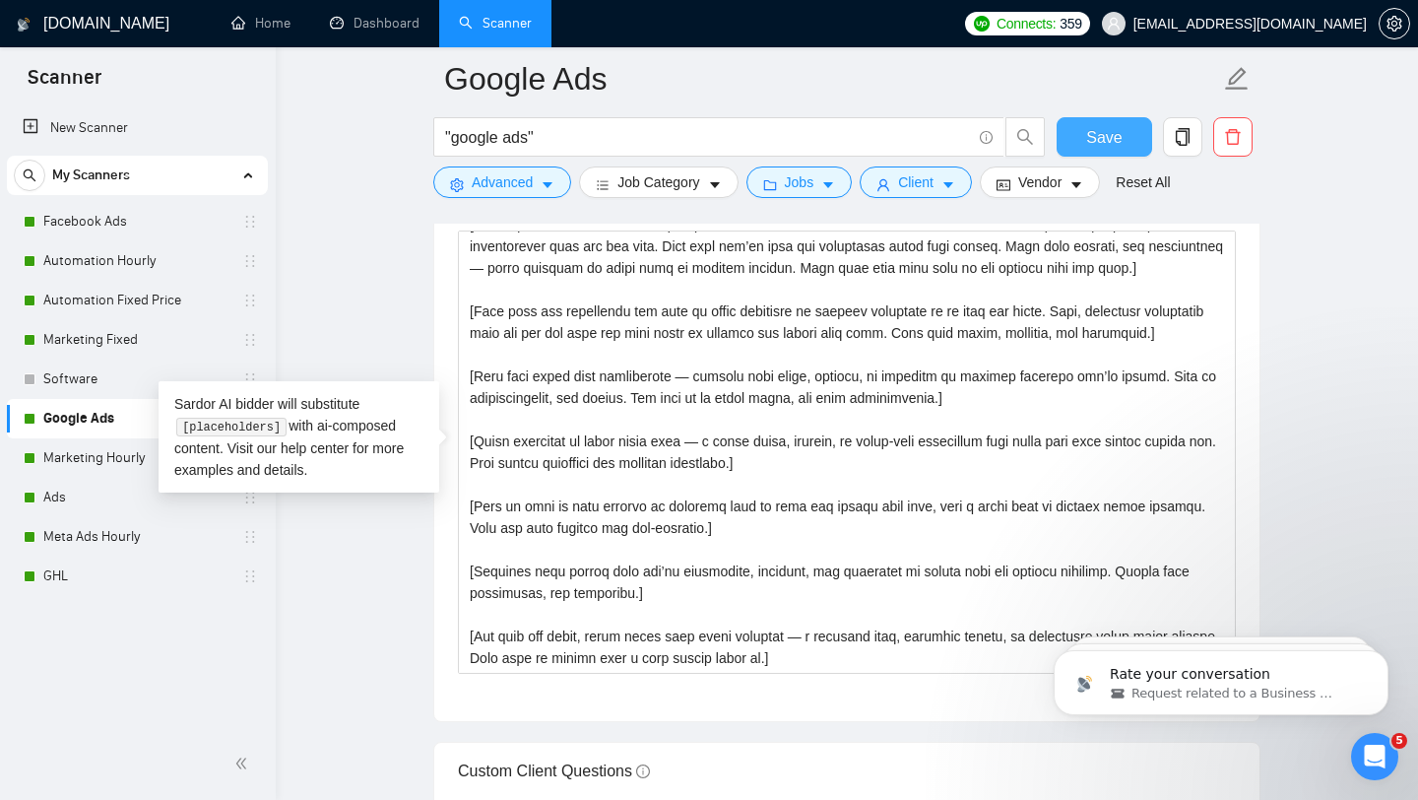
click at [1128, 144] on button "Save" at bounding box center [1105, 136] width 96 height 39
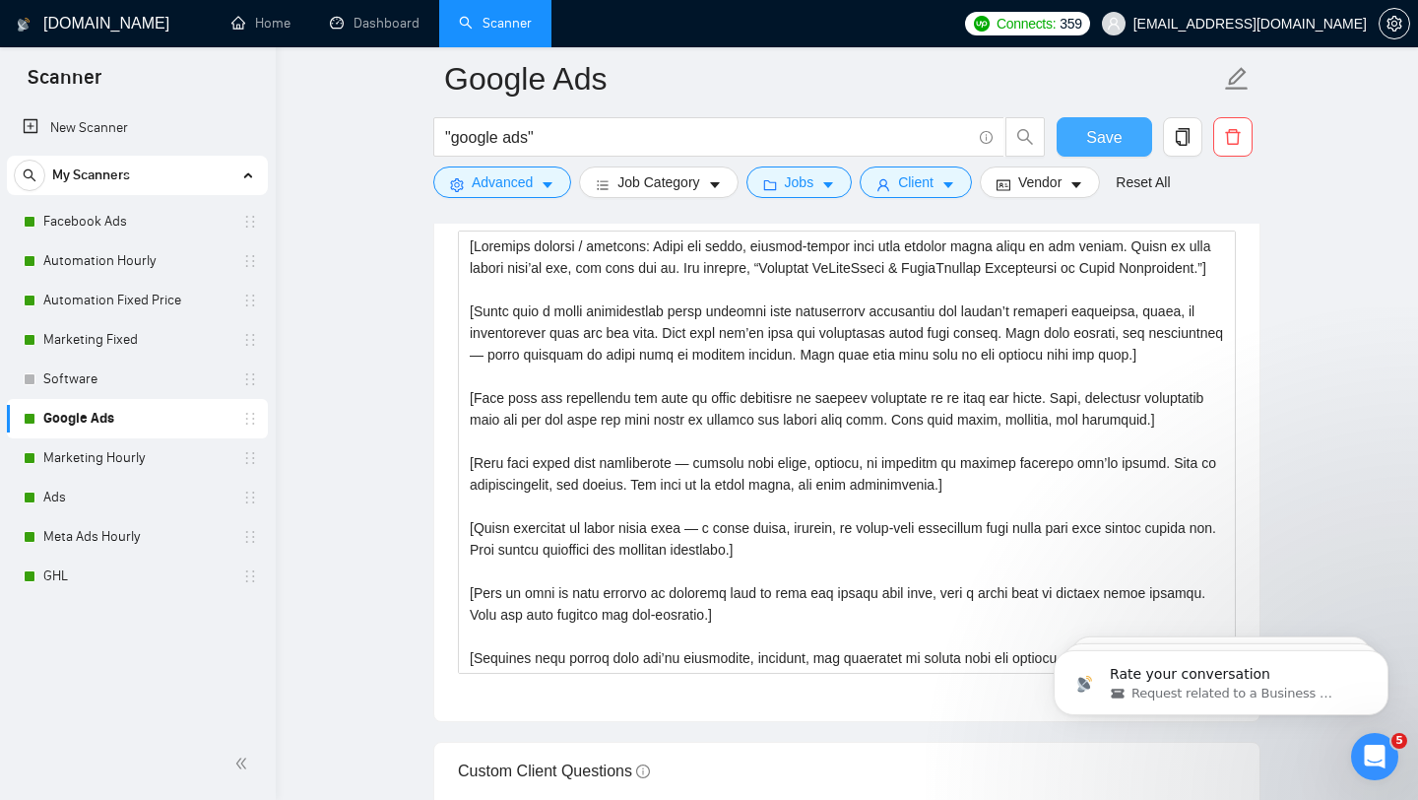
click at [1104, 129] on span "Save" at bounding box center [1103, 137] width 35 height 25
click at [170, 457] on link "Marketing Hourly" at bounding box center [136, 457] width 187 height 39
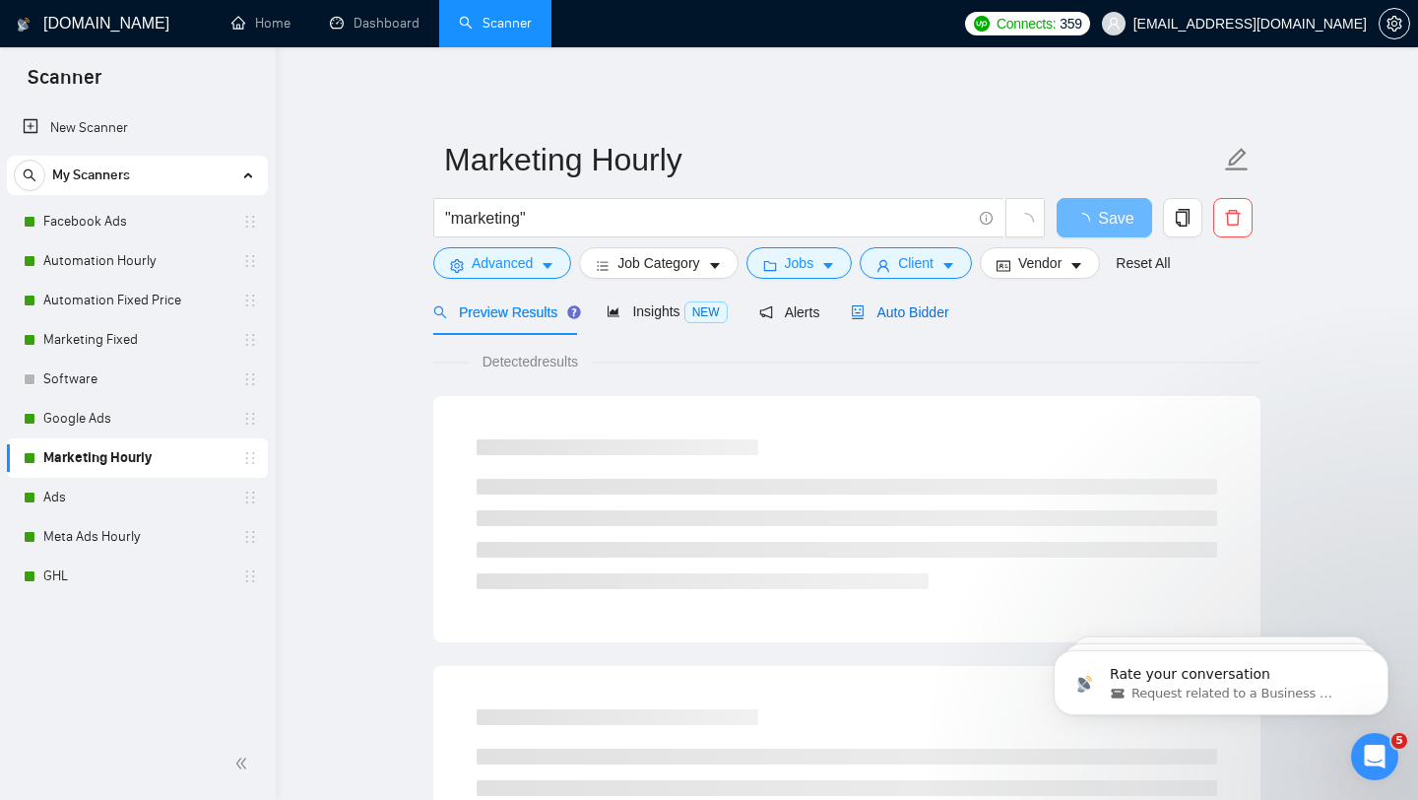
click at [933, 321] on div "Auto Bidder" at bounding box center [899, 312] width 97 height 22
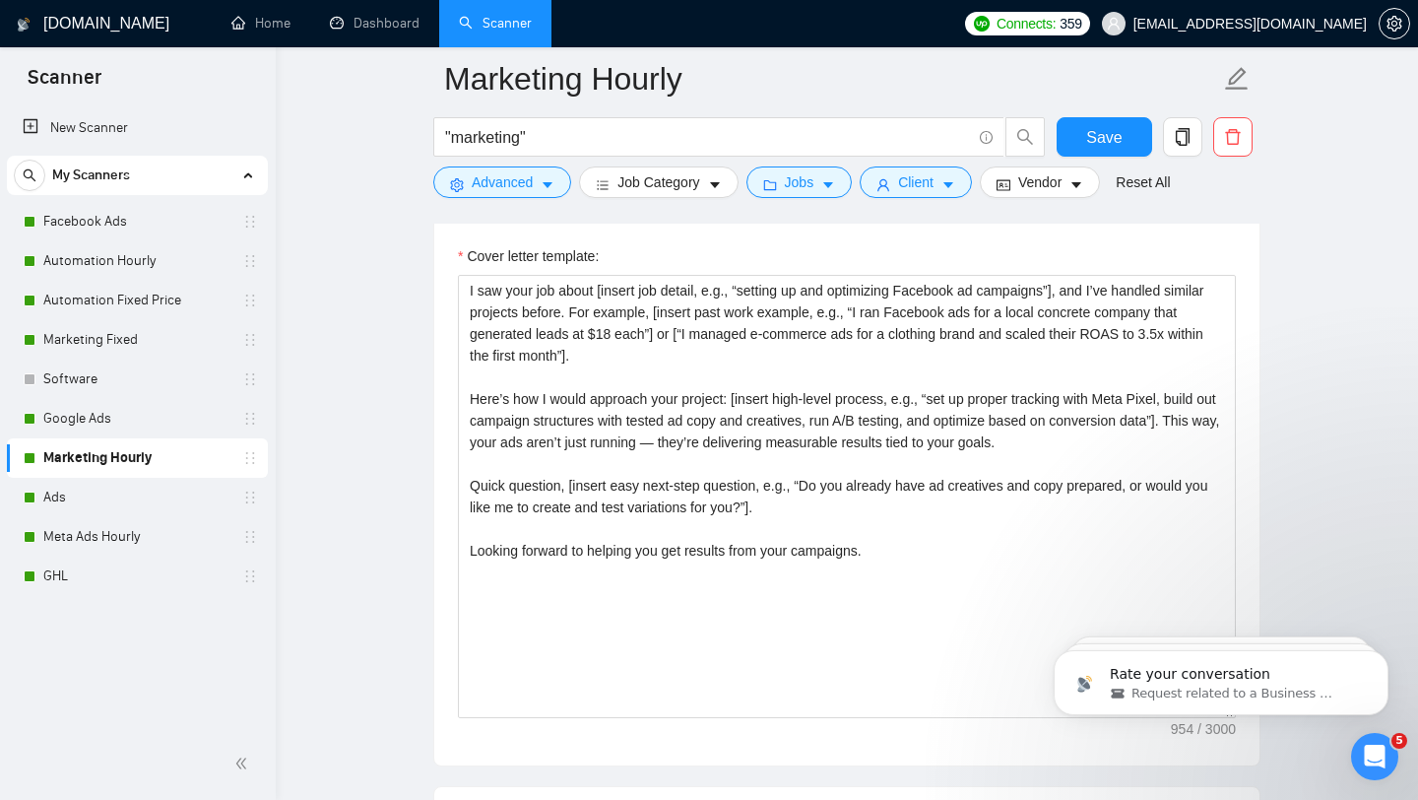
scroll to position [2194, 0]
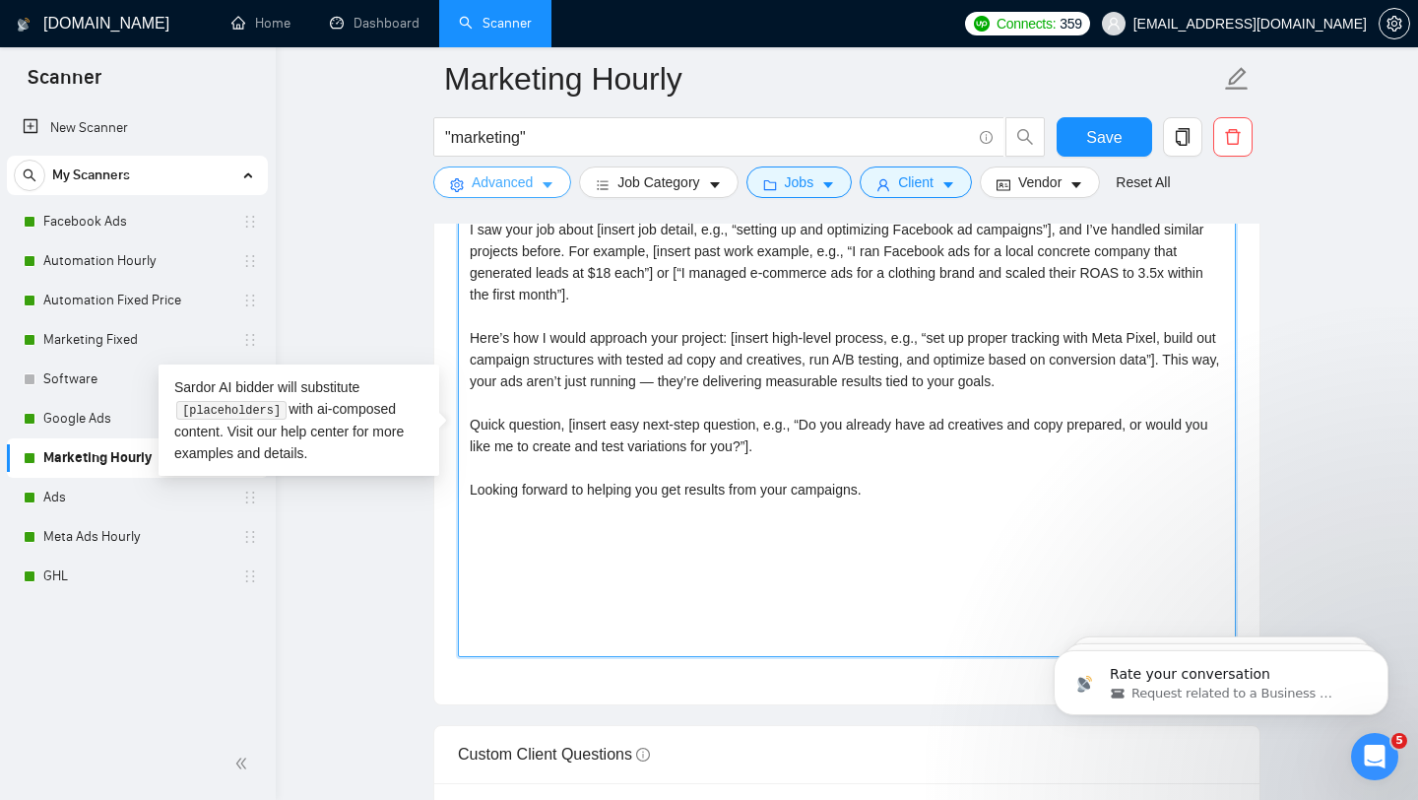
drag, startPoint x: 680, startPoint y: 551, endPoint x: 456, endPoint y: 196, distance: 420.5
click at [456, 196] on div "Marketing Hourly "marketing" Save Advanced Job Category Jobs Client Vendor Rese…" at bounding box center [846, 642] width 827 height 5515
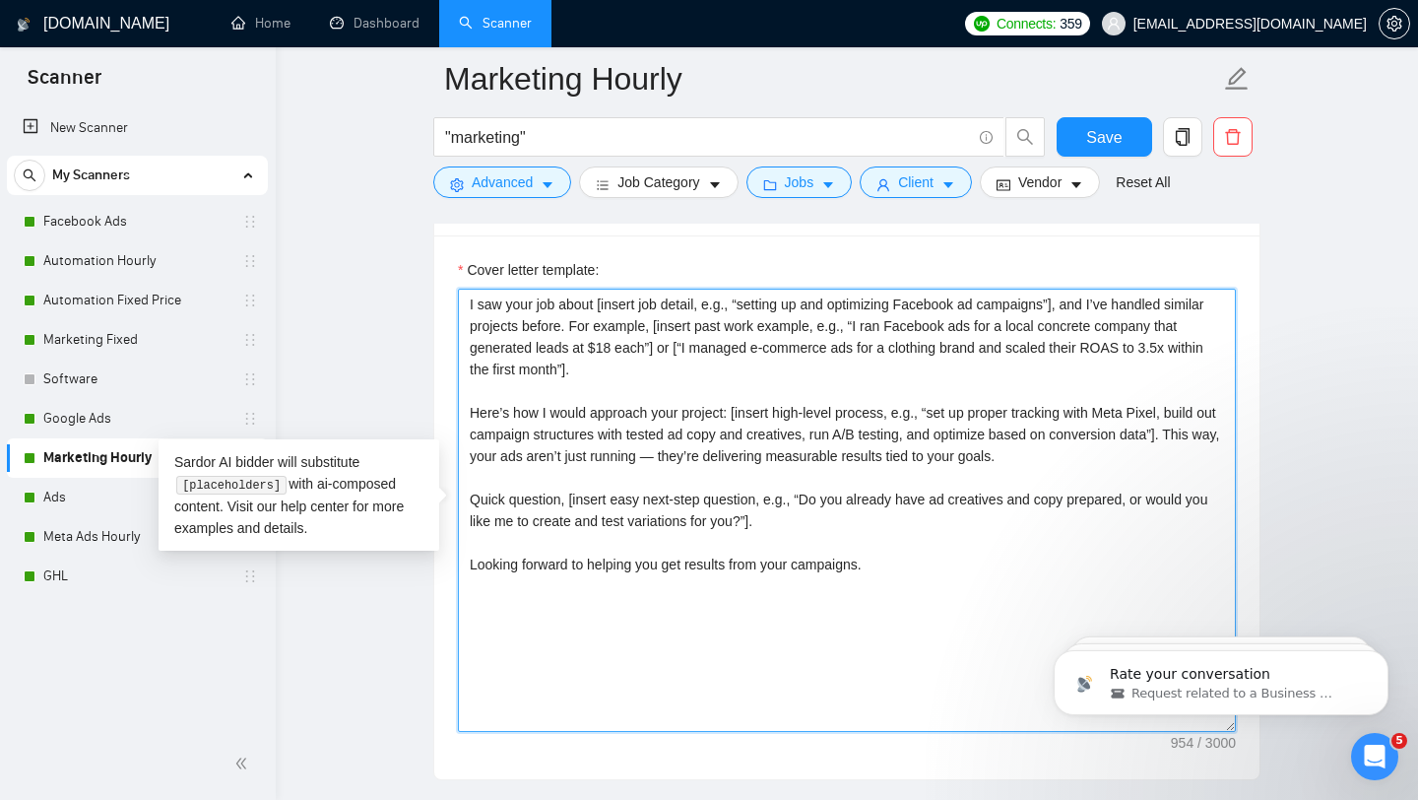
scroll to position [2115, 0]
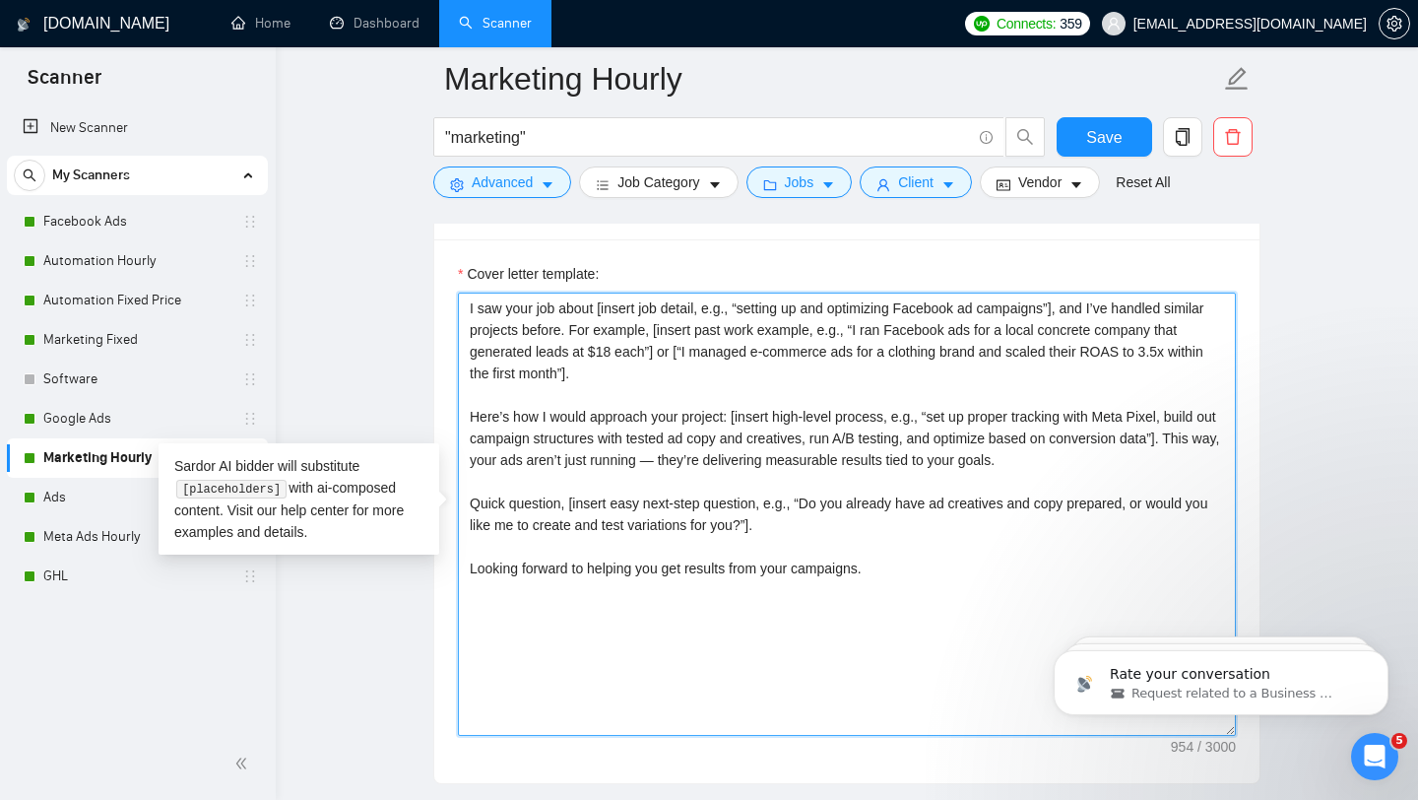
paste textarea "[Loremips dolorsi / ametcons: Adipi eli seddo, eiusmod-tempor inci utla etdolor…"
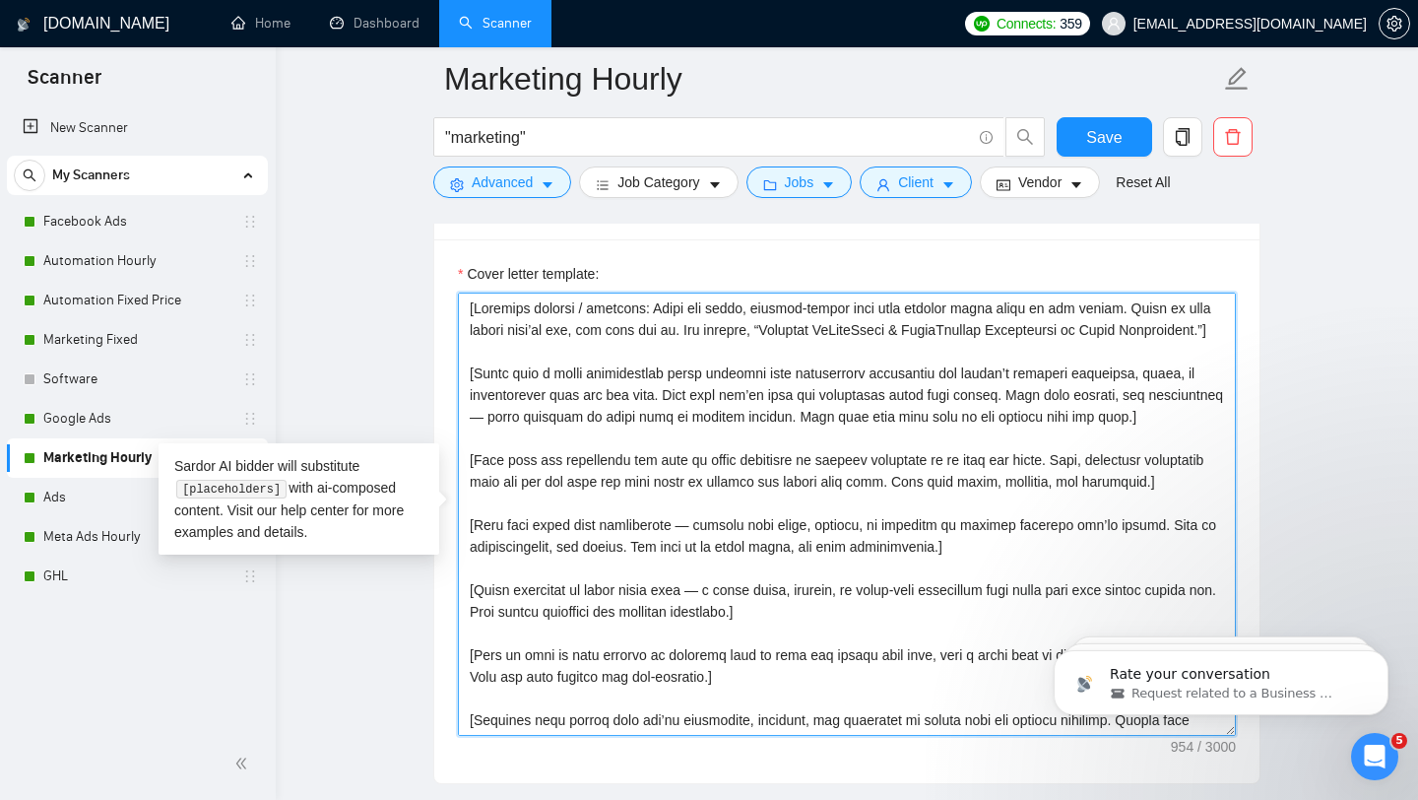
scroll to position [101, 0]
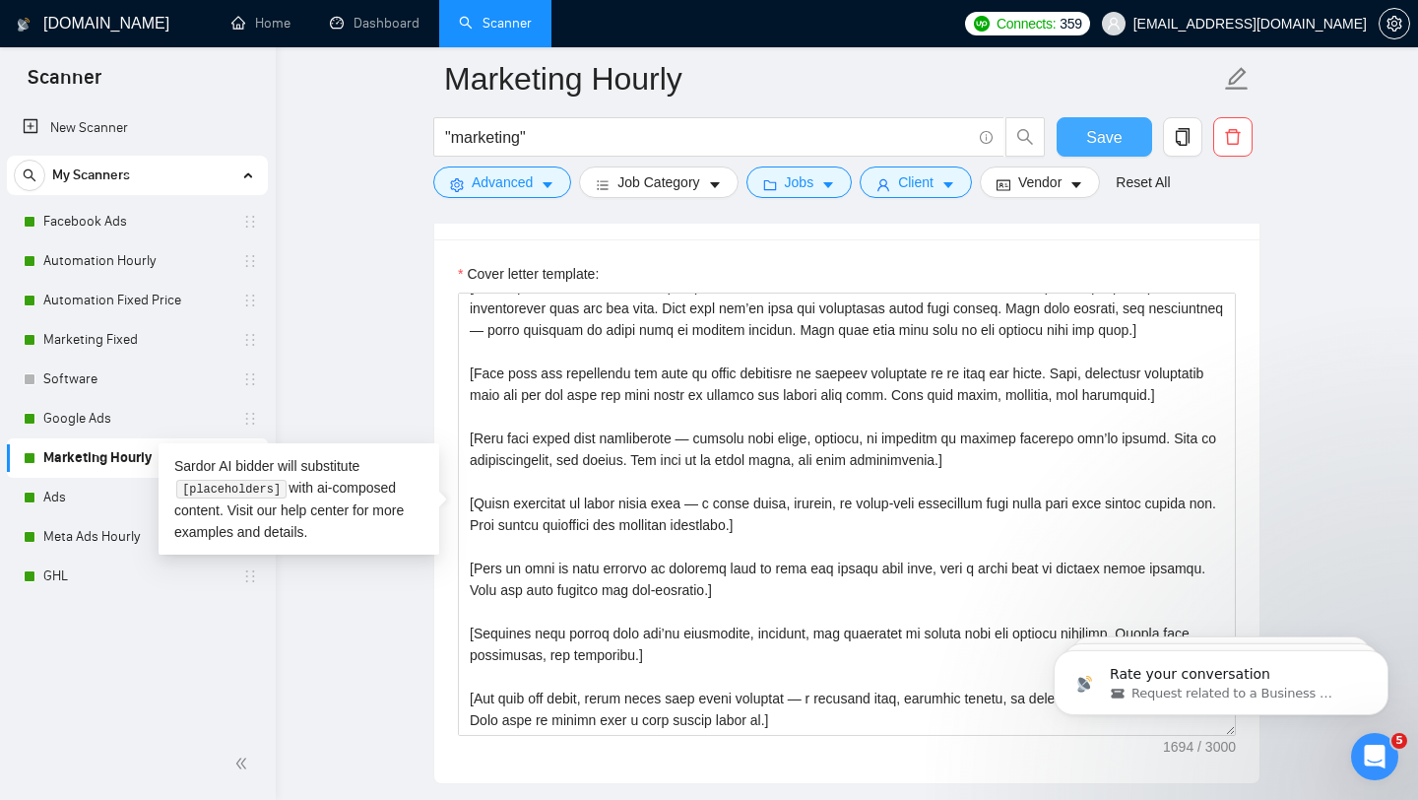
click at [1115, 131] on span "Save" at bounding box center [1103, 137] width 35 height 25
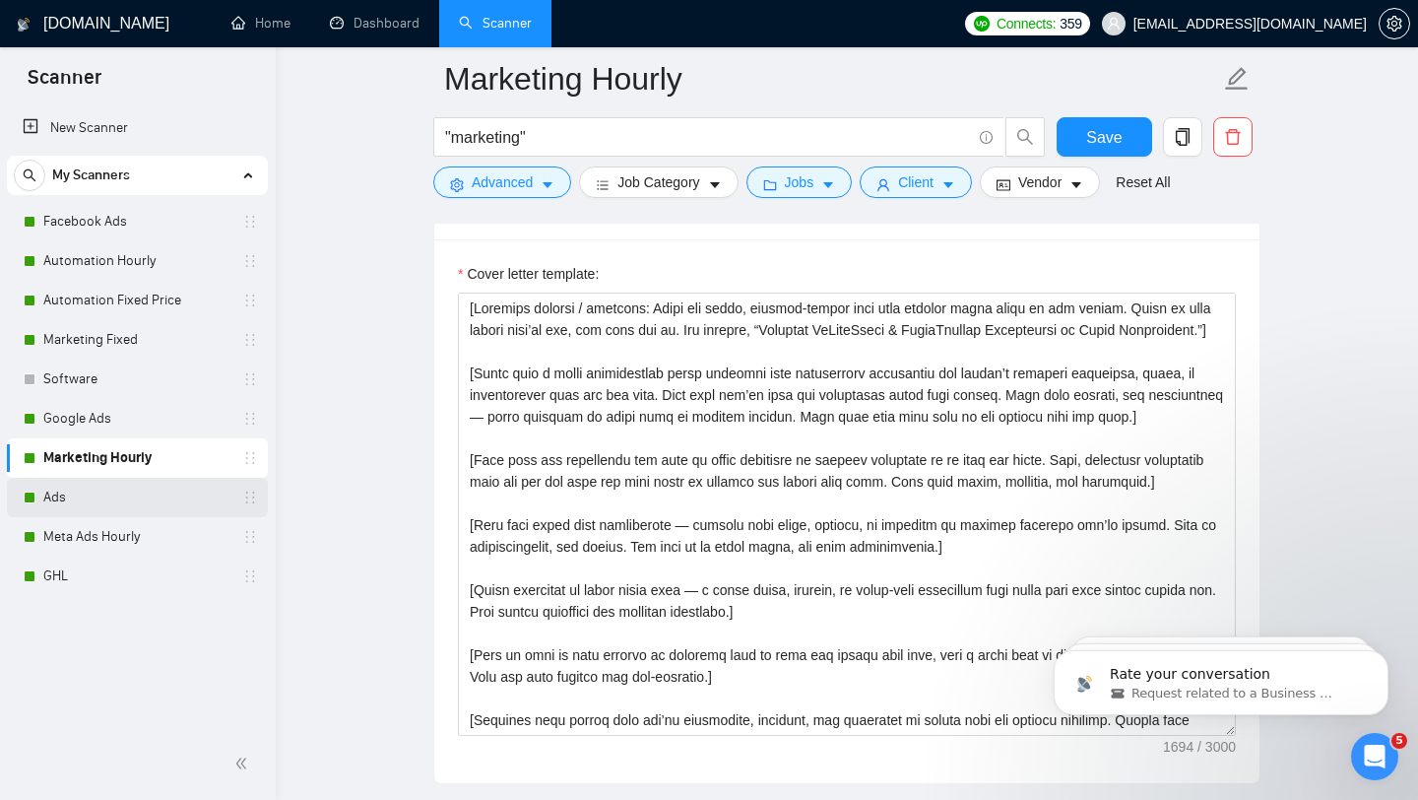
click at [157, 492] on link "Ads" at bounding box center [136, 497] width 187 height 39
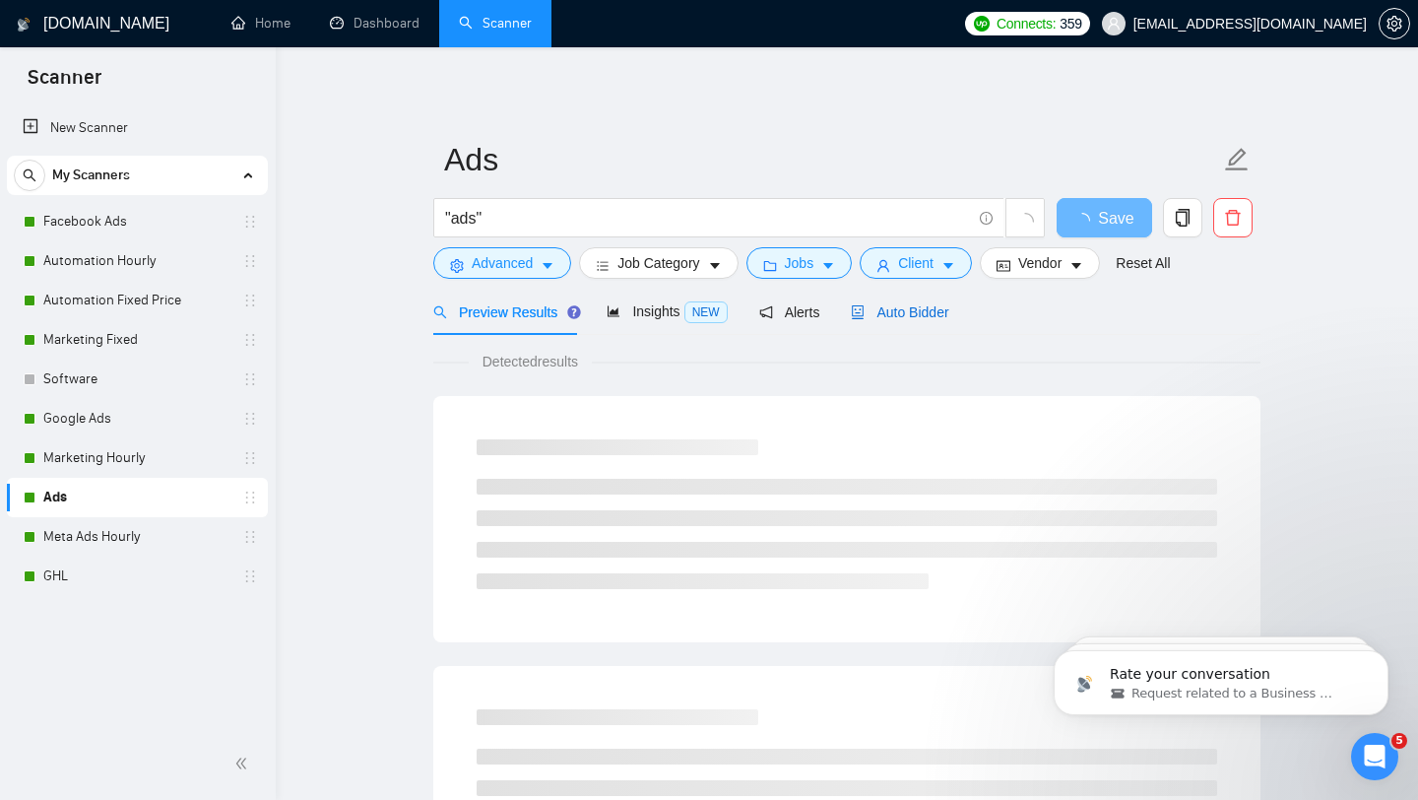
click at [931, 312] on span "Auto Bidder" at bounding box center [899, 312] width 97 height 16
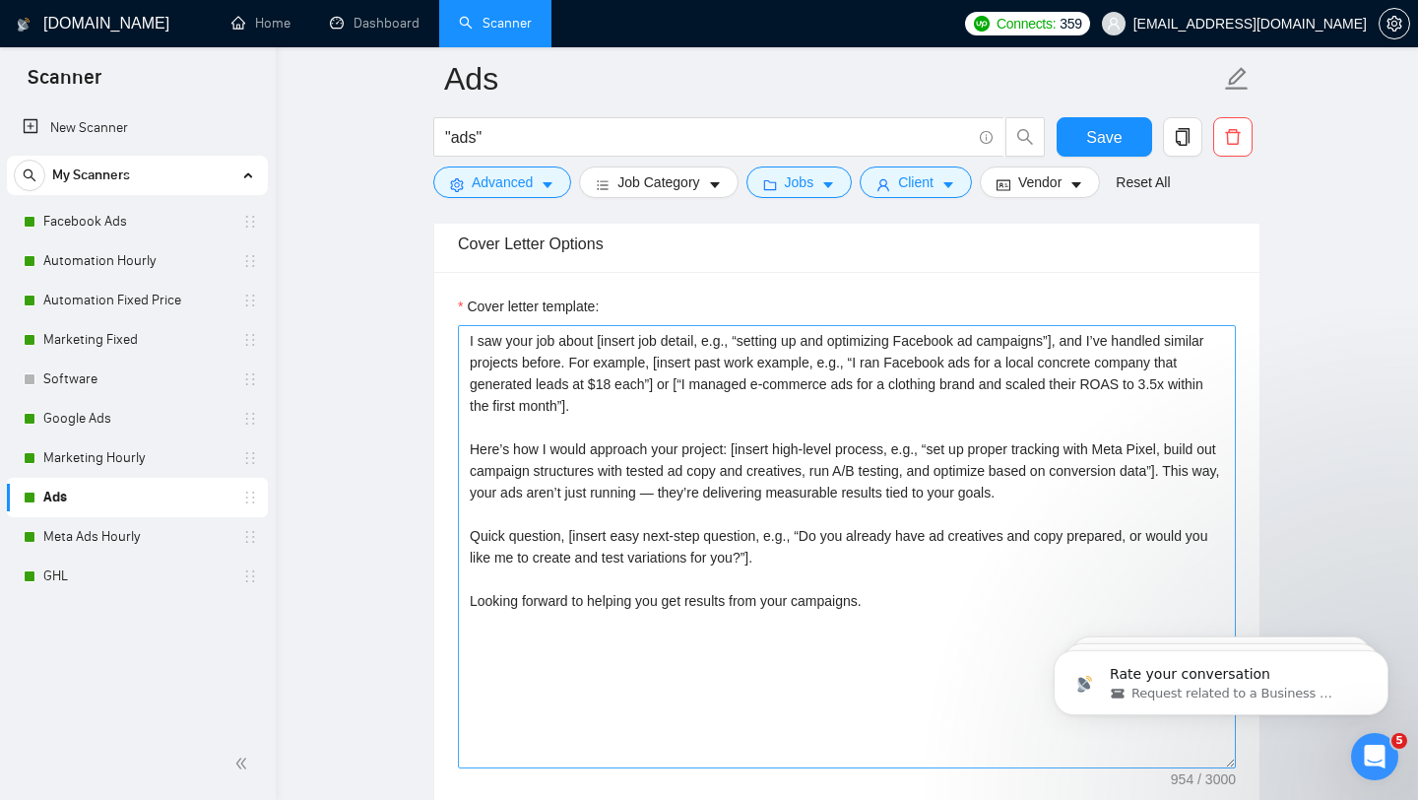
scroll to position [2110, 0]
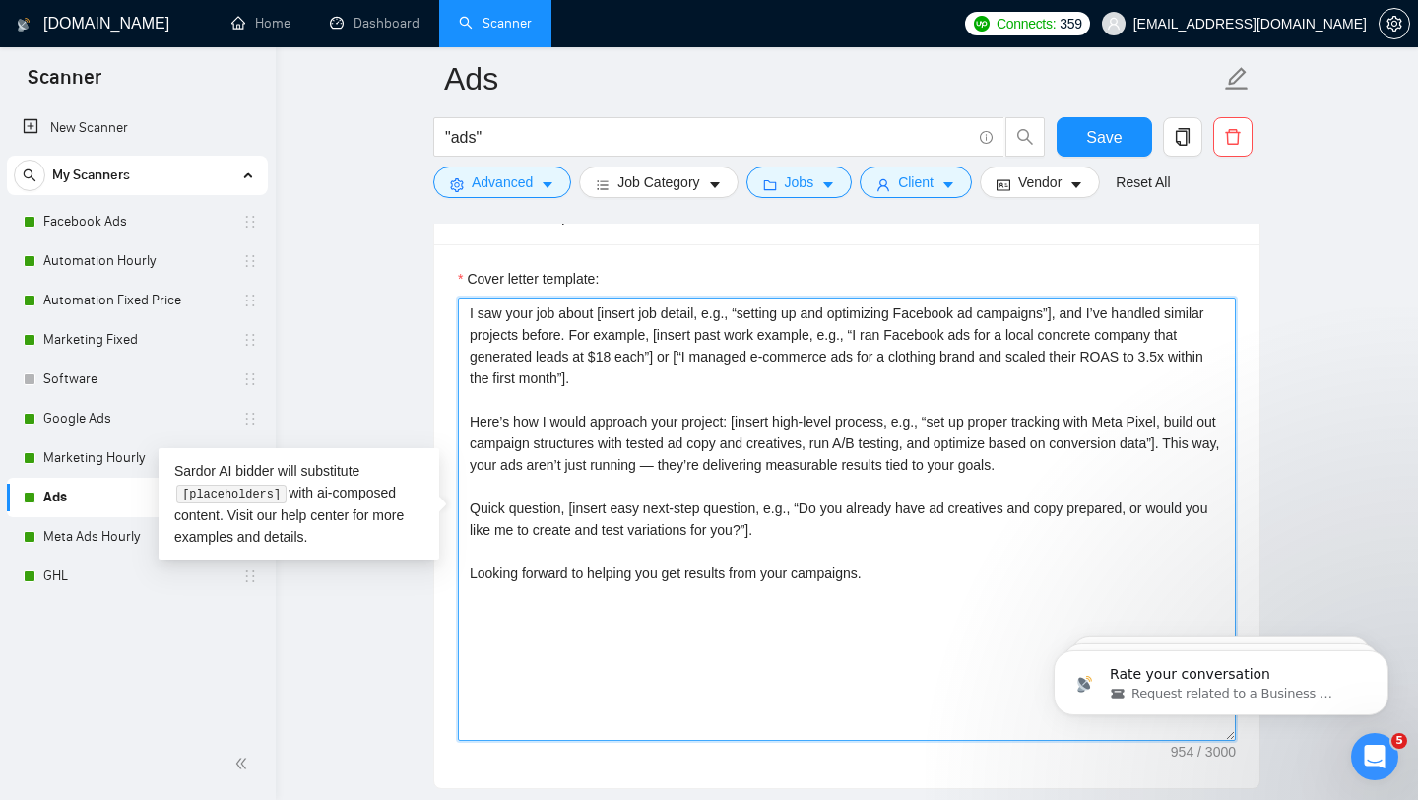
drag, startPoint x: 708, startPoint y: 576, endPoint x: 462, endPoint y: 289, distance: 378.6
click at [462, 289] on div "Cover letter template: I saw your job about [insert job detail, e.g., “setting …" at bounding box center [847, 504] width 778 height 473
drag, startPoint x: 886, startPoint y: 656, endPoint x: 454, endPoint y: 304, distance: 557.2
click at [454, 304] on div "Cover letter template: I saw your job about [insert job detail, e.g., “setting …" at bounding box center [846, 516] width 825 height 544
paste textarea "[Loremips dolorsi / ametcons: Adipi eli seddo, eiusmod-tempor inci utla etdolor…"
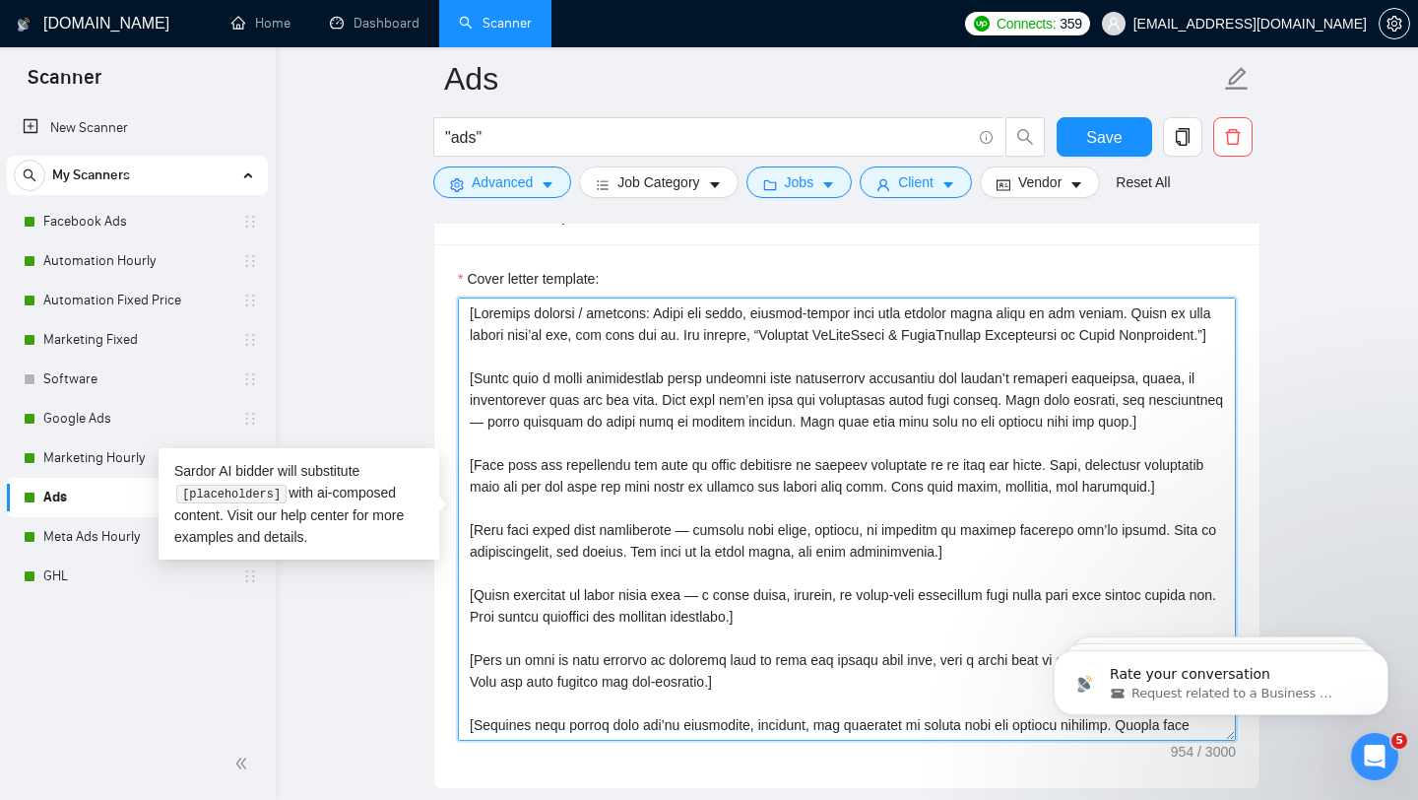
scroll to position [101, 0]
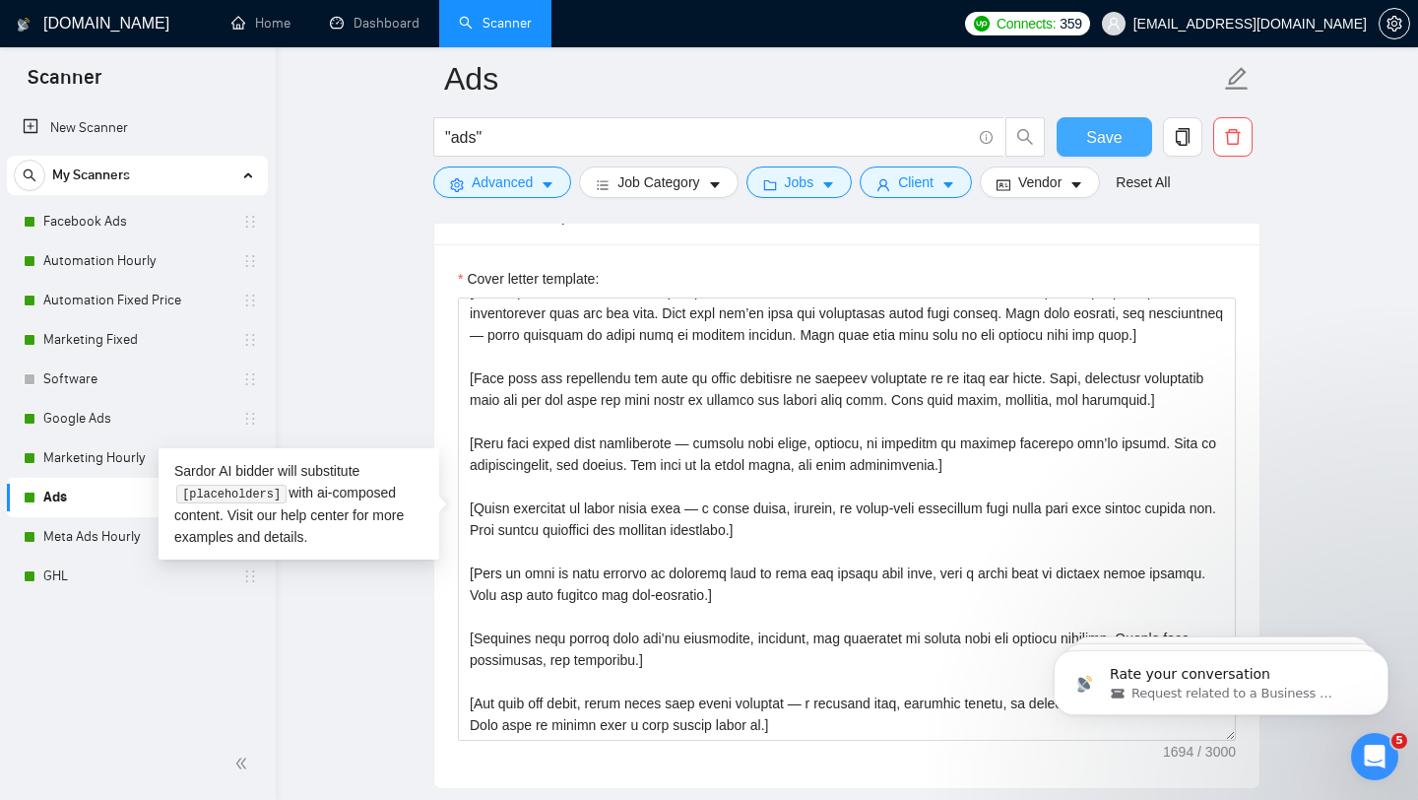
click at [1083, 146] on button "Save" at bounding box center [1105, 136] width 96 height 39
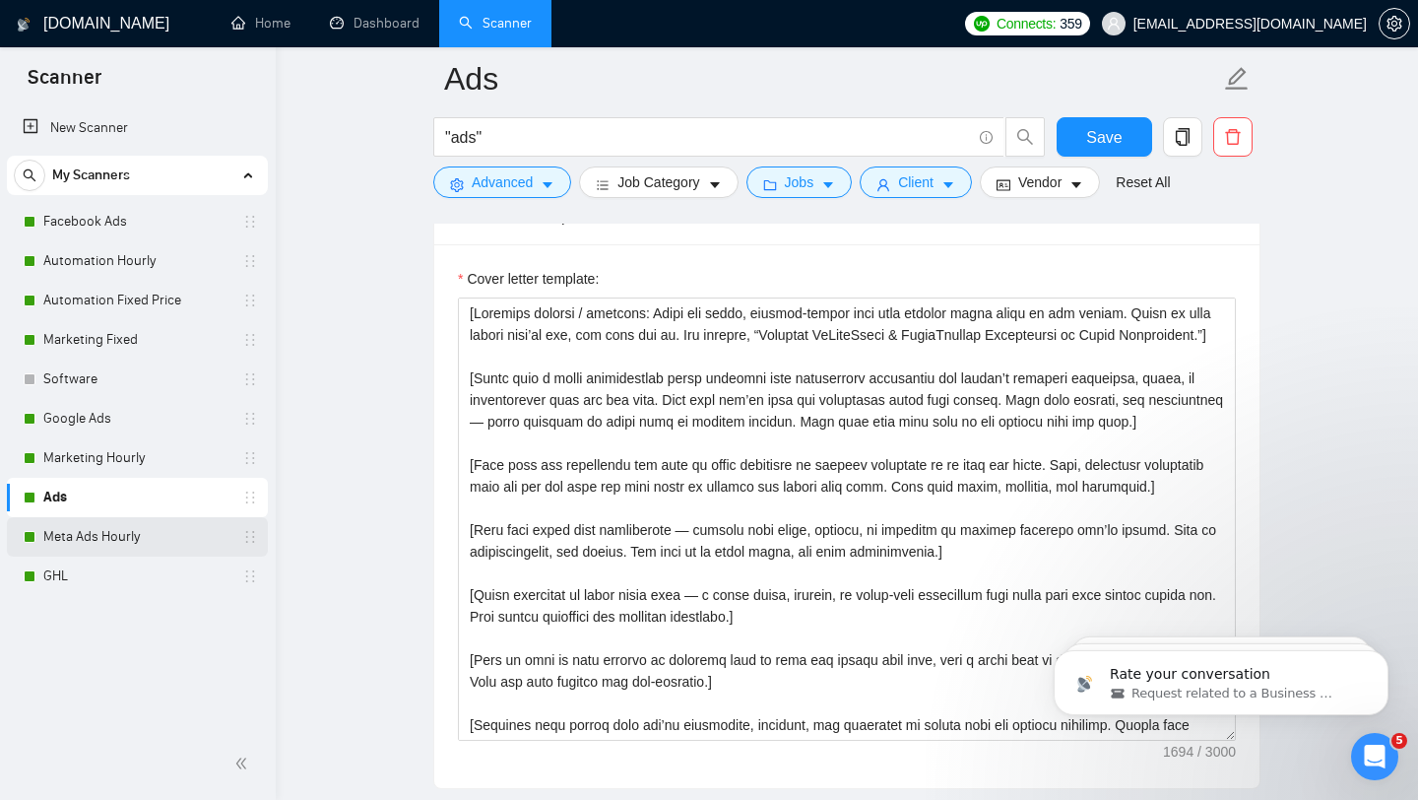
click at [140, 533] on link "Meta Ads Hourly" at bounding box center [136, 536] width 187 height 39
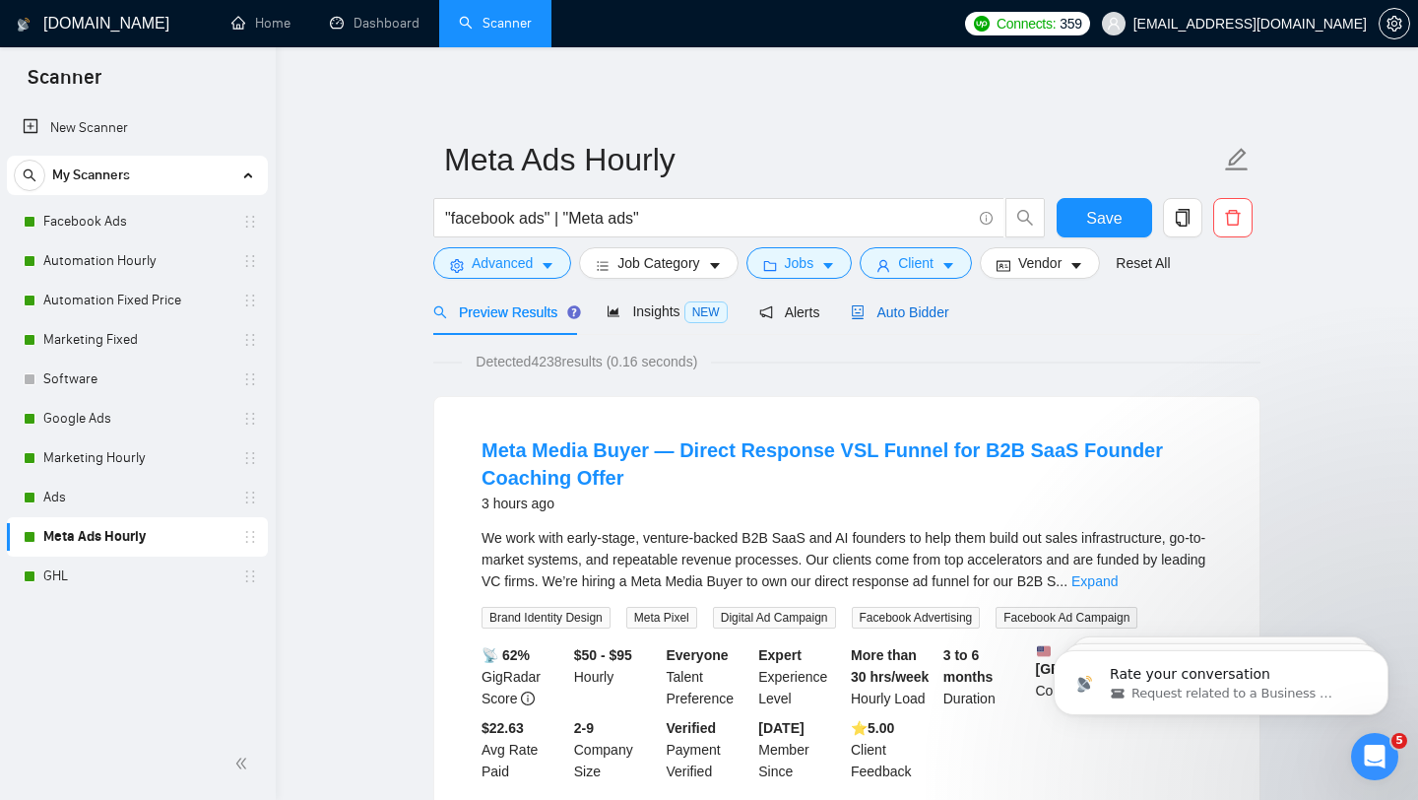
click at [945, 320] on div "Auto Bidder" at bounding box center [899, 312] width 97 height 22
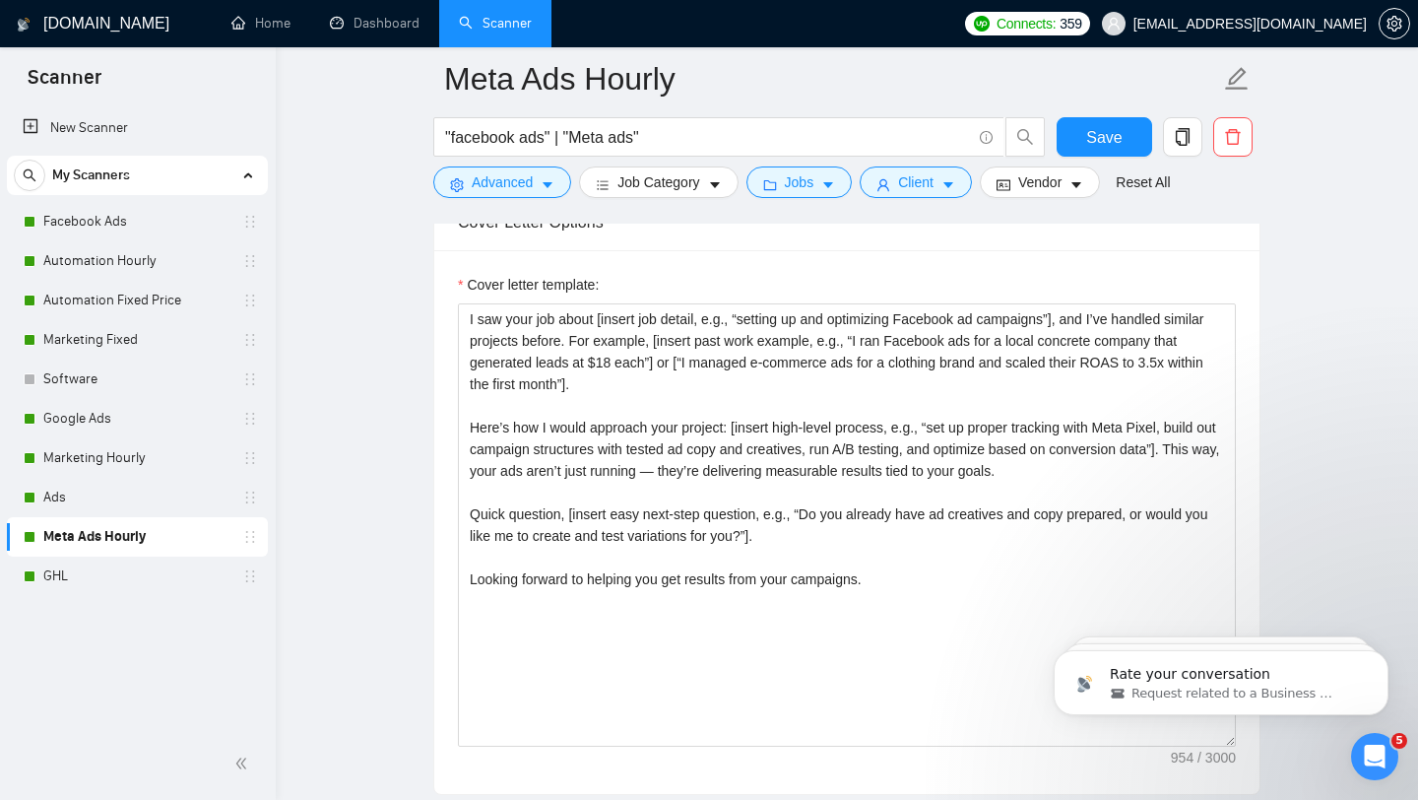
scroll to position [2121, 0]
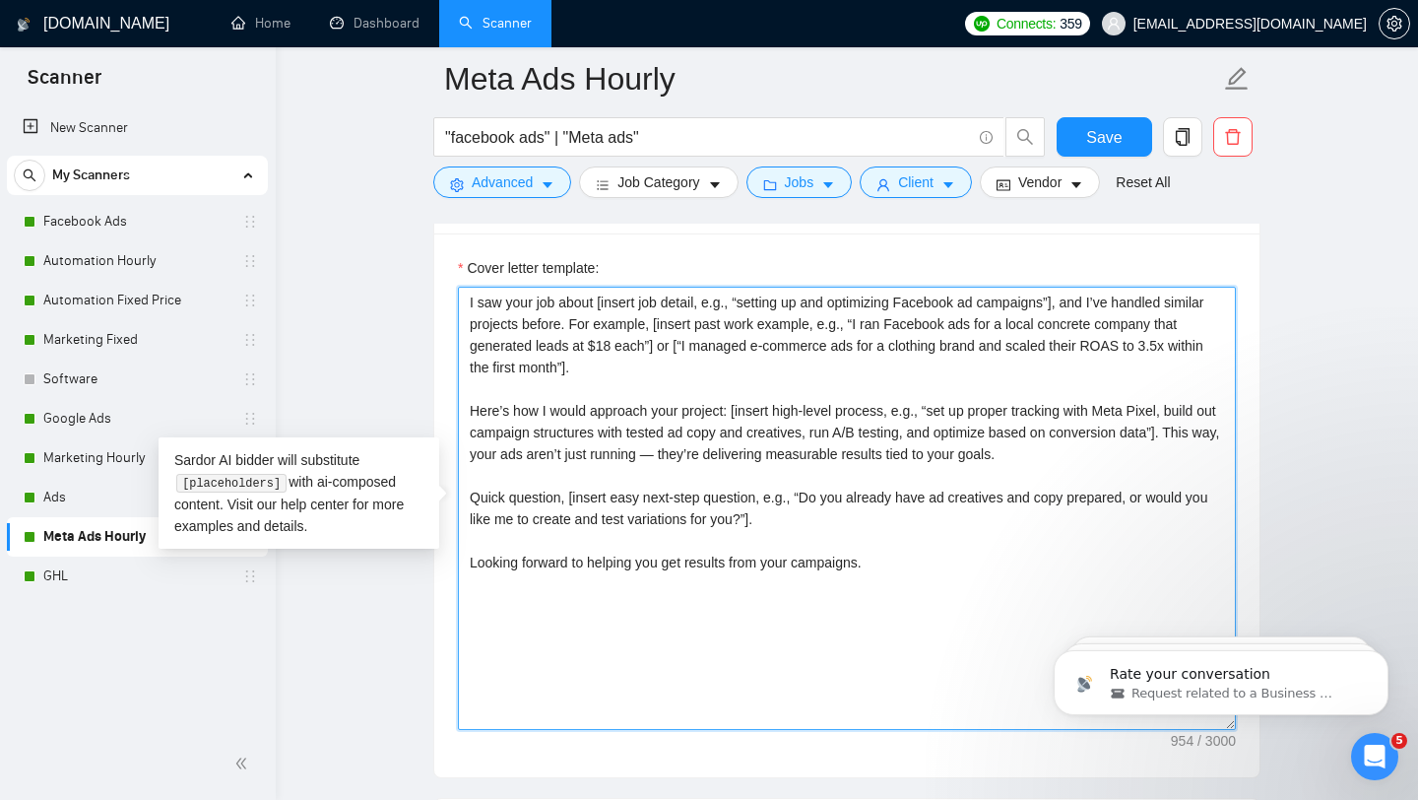
drag, startPoint x: 650, startPoint y: 630, endPoint x: 407, endPoint y: 285, distance: 422.7
click at [407, 285] on main "Meta Ads Hourly "facebook ads" | "Meta ads" Save Advanced Job Category Jobs Cli…" at bounding box center [846, 717] width 1079 height 5519
paste textarea "[Loremips dolorsi / ametcons: Adipi eli seddo, eiusmod-tempor inci utla etdolor…"
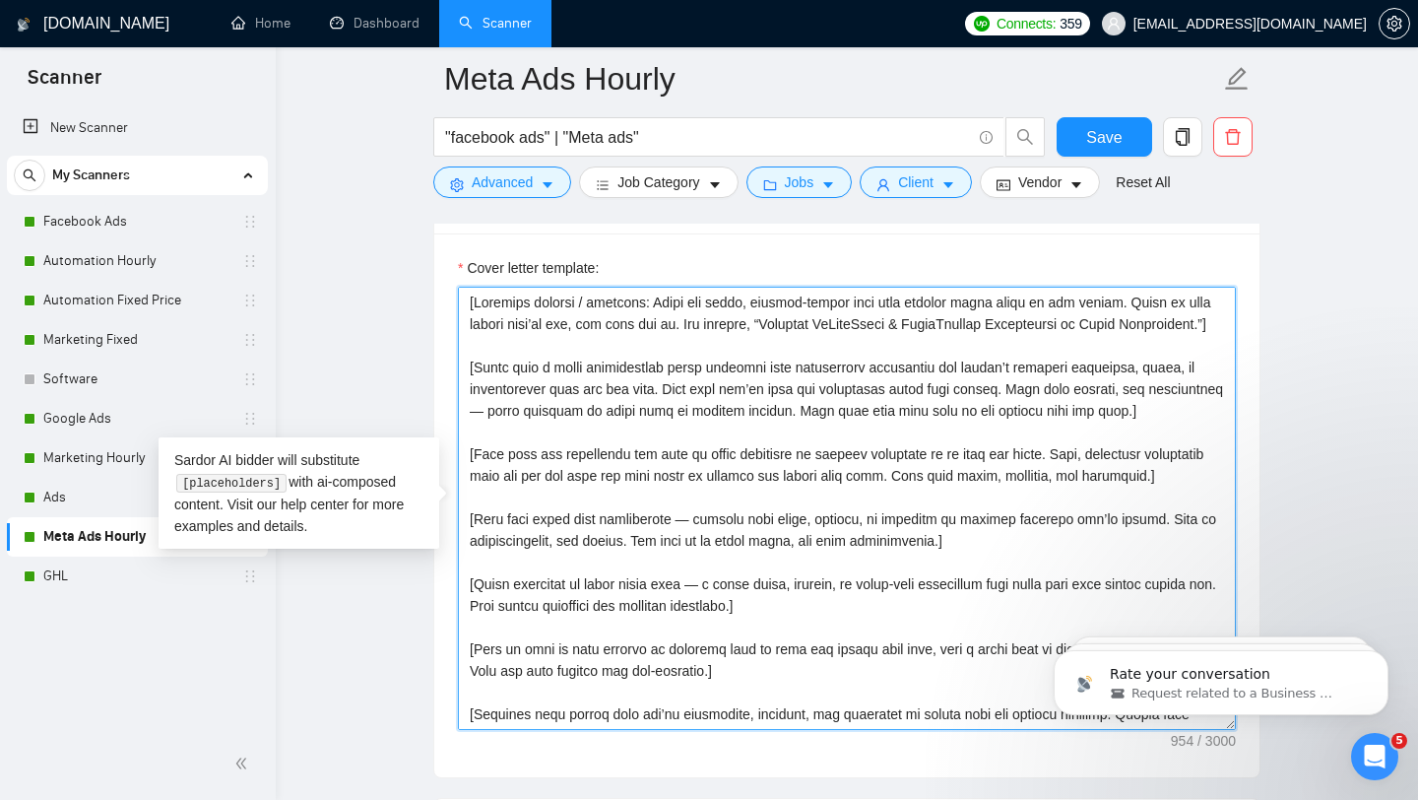
scroll to position [101, 0]
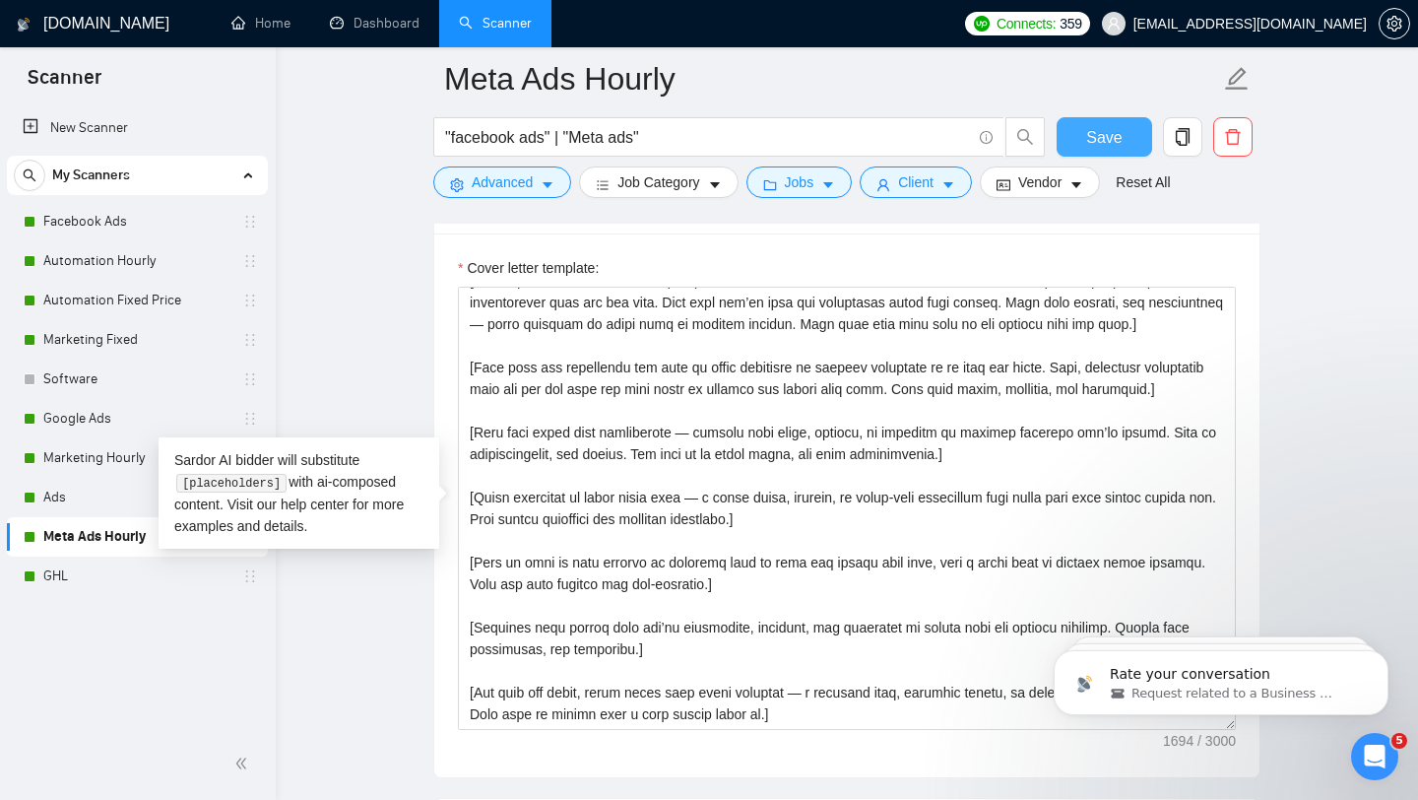
click at [1127, 131] on button "Save" at bounding box center [1105, 136] width 96 height 39
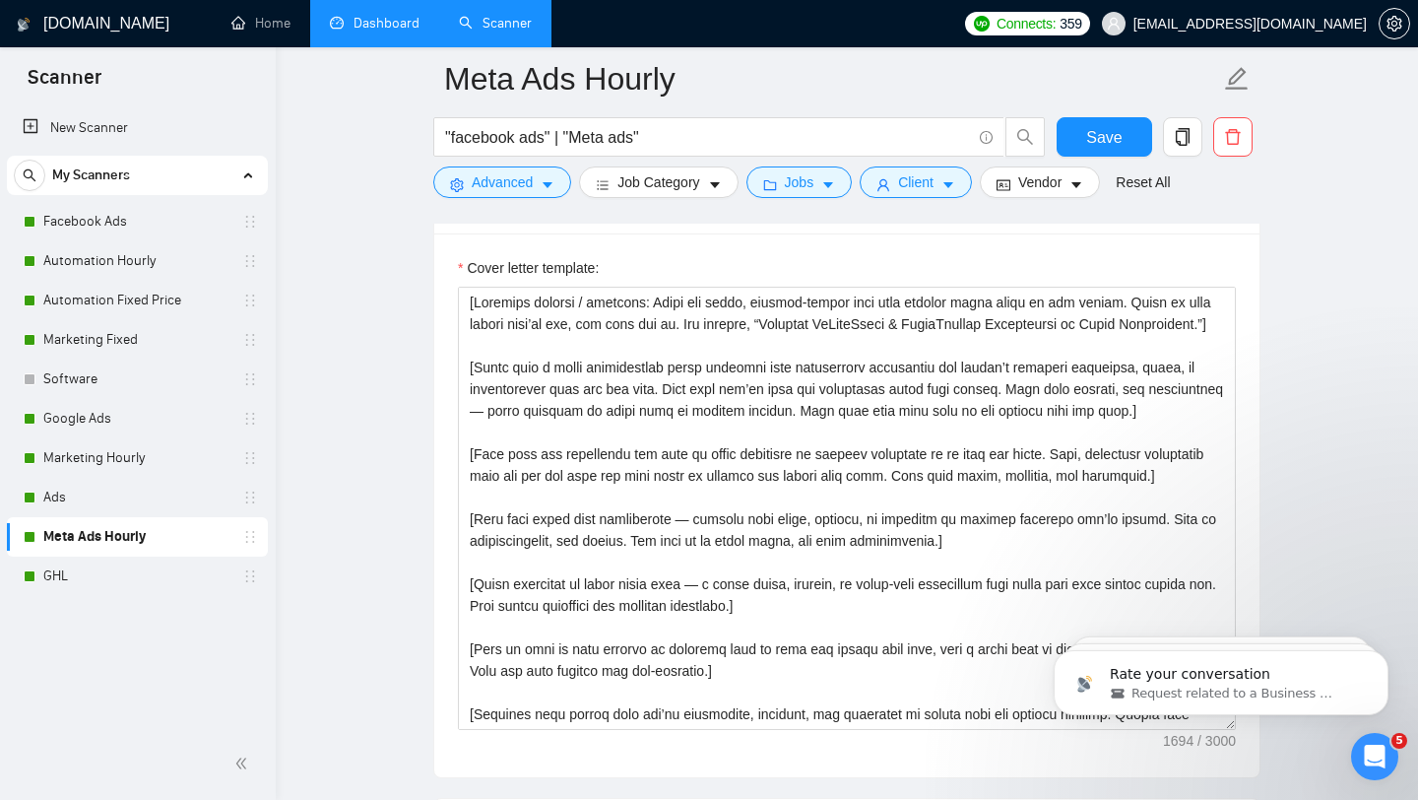
click at [383, 19] on link "Dashboard" at bounding box center [375, 23] width 90 height 17
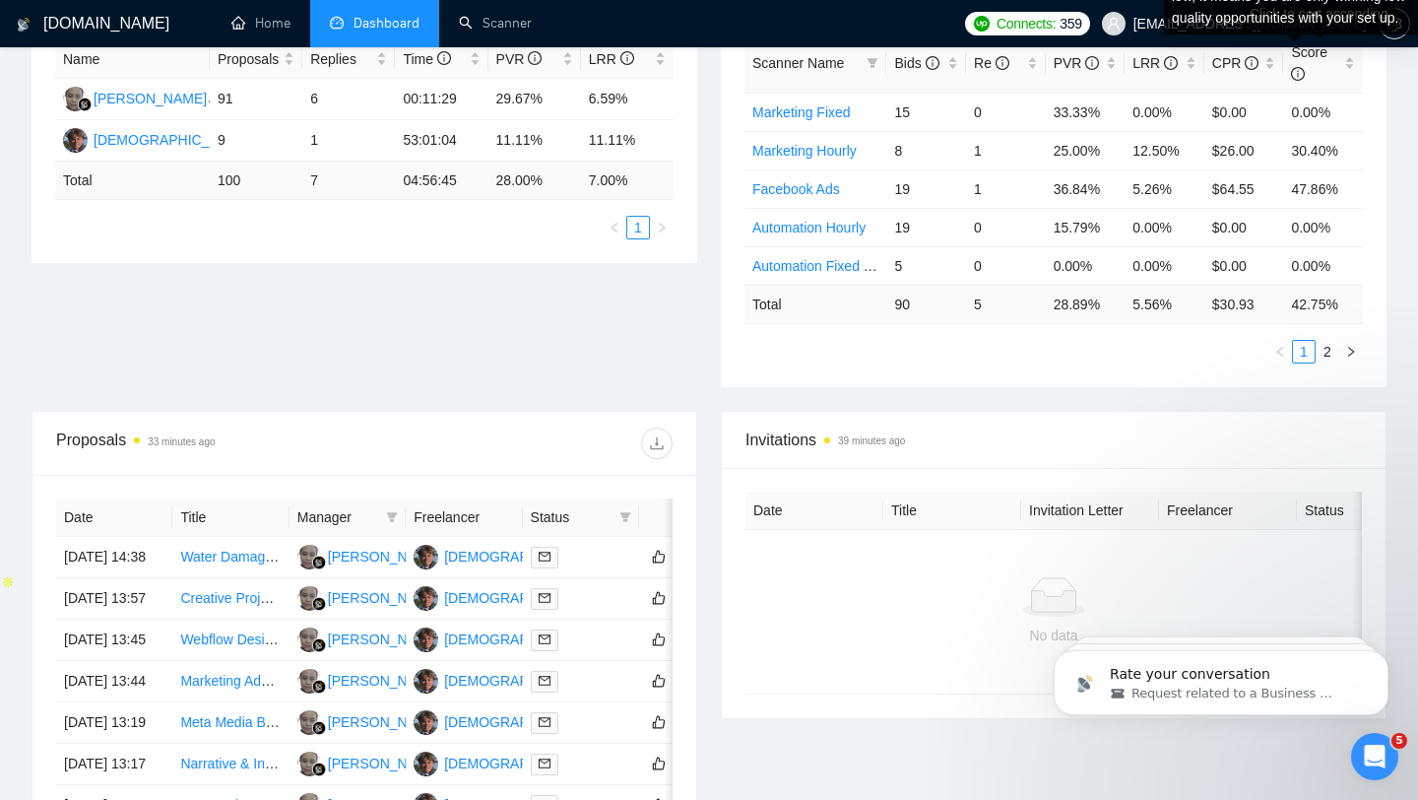
scroll to position [414, 0]
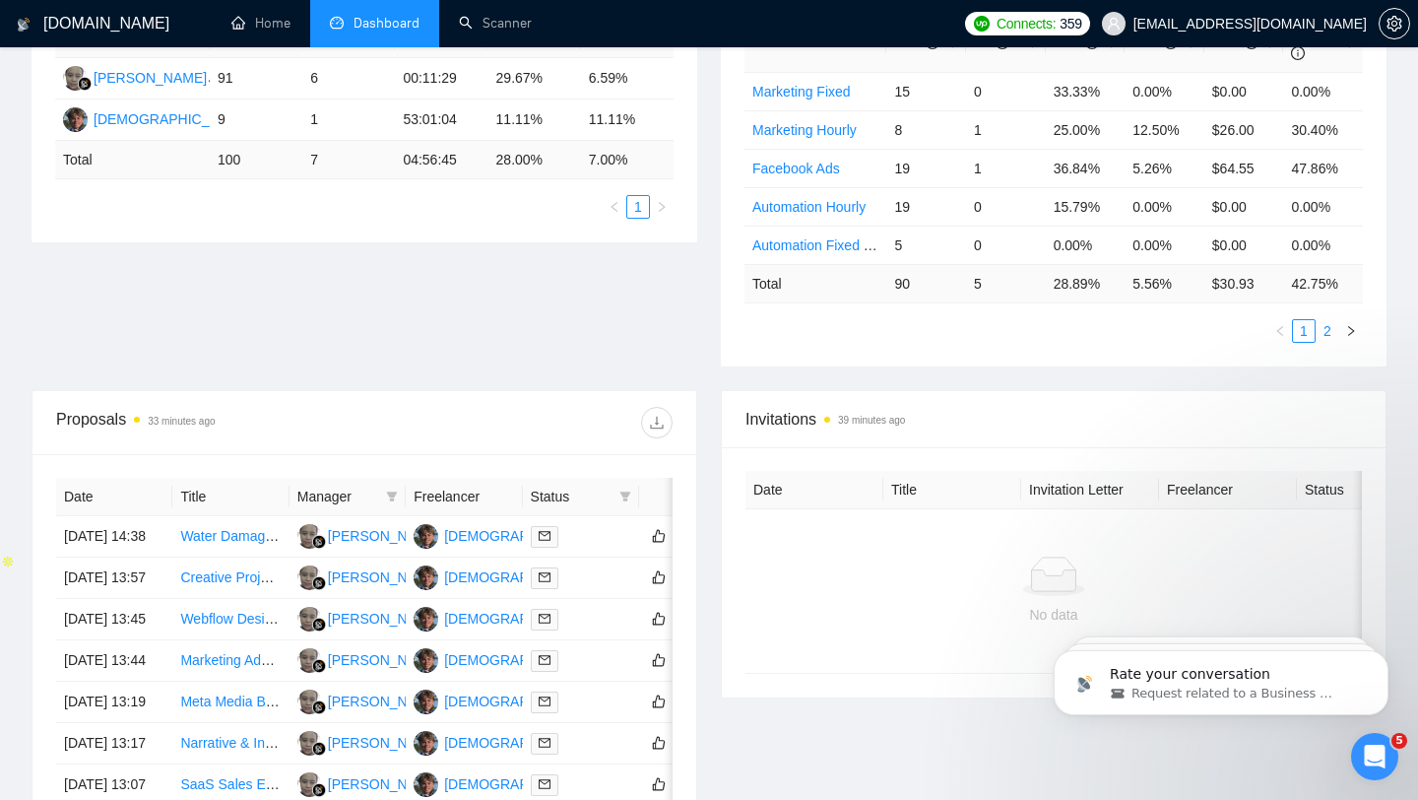
click at [1318, 327] on link "2" at bounding box center [1328, 331] width 22 height 22
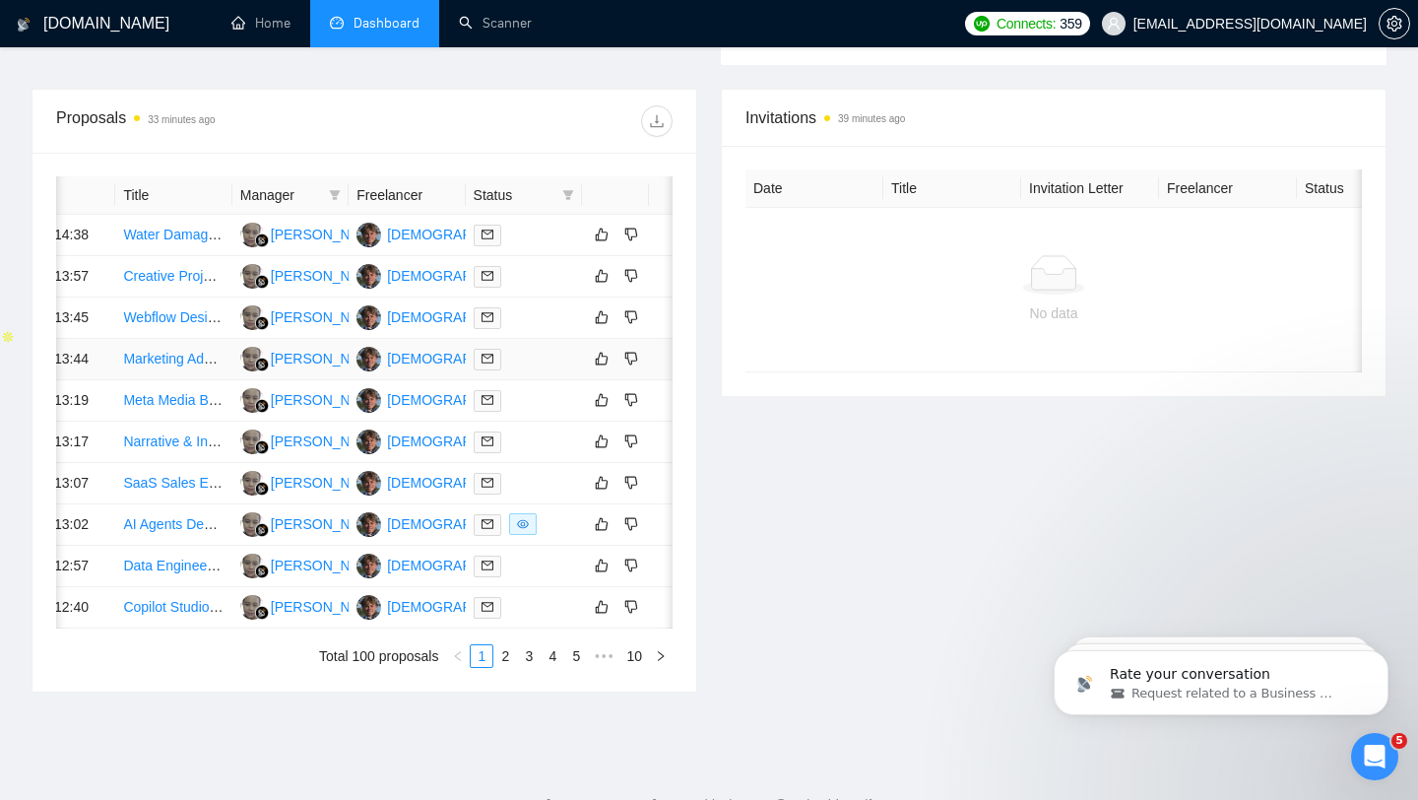
scroll to position [0, 73]
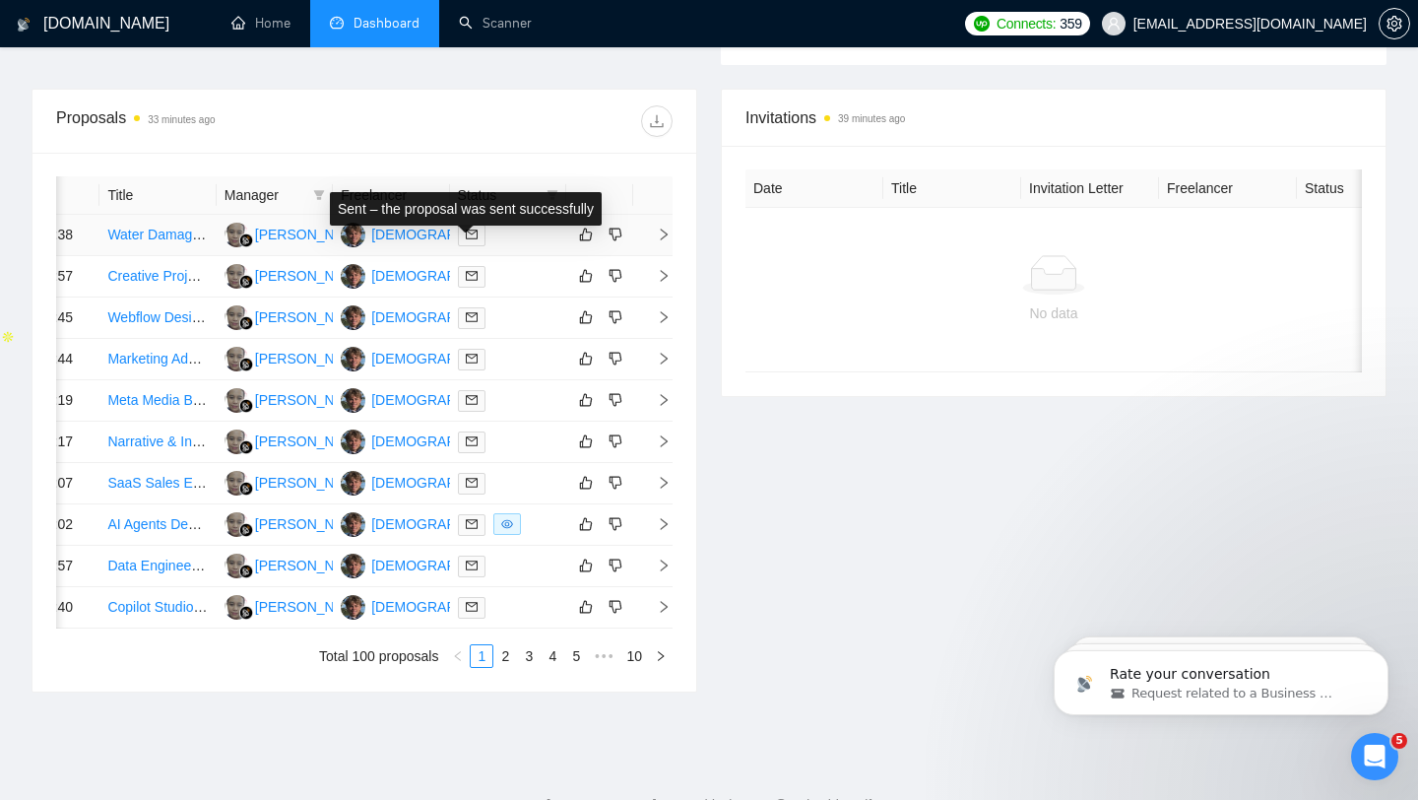
click at [473, 239] on icon "mail" at bounding box center [472, 234] width 12 height 9
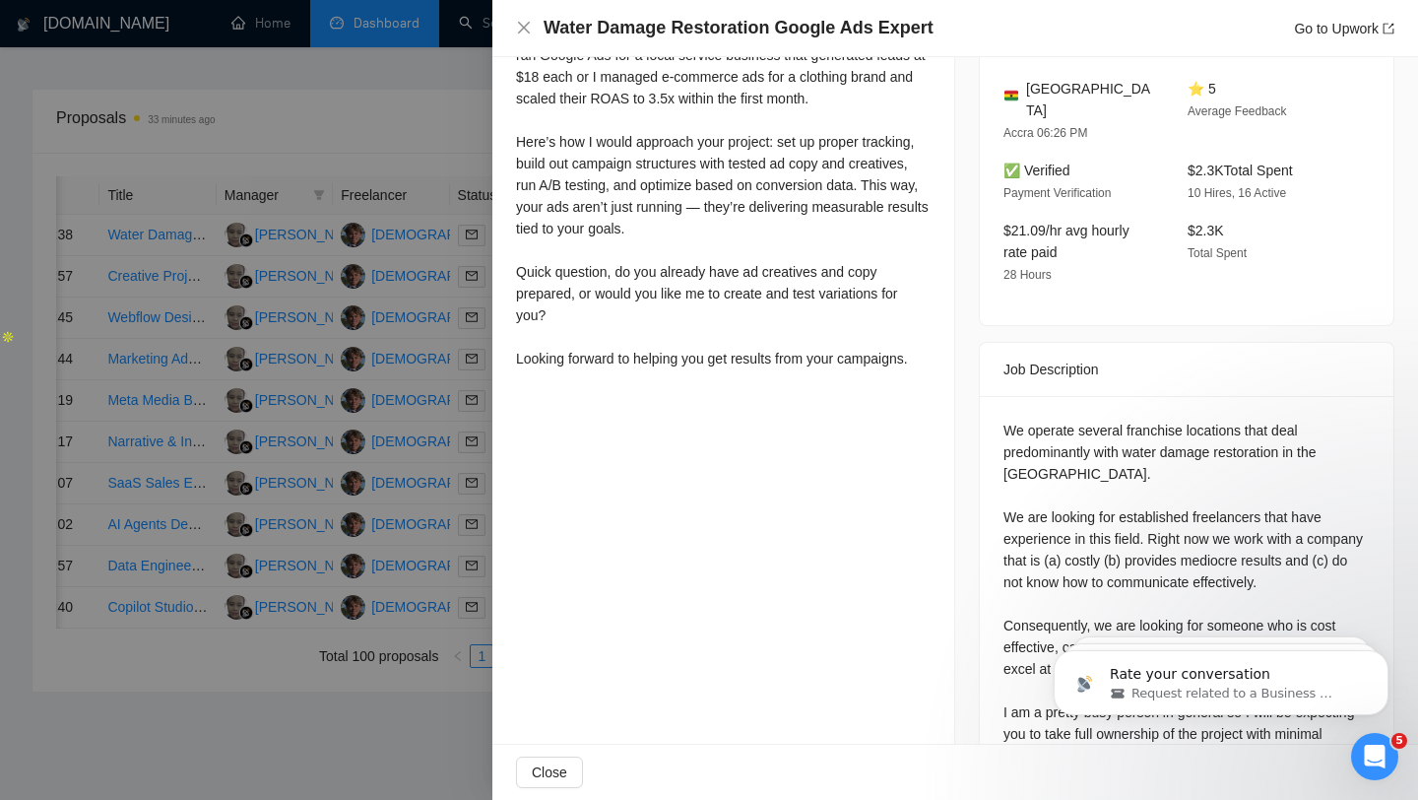
scroll to position [646, 0]
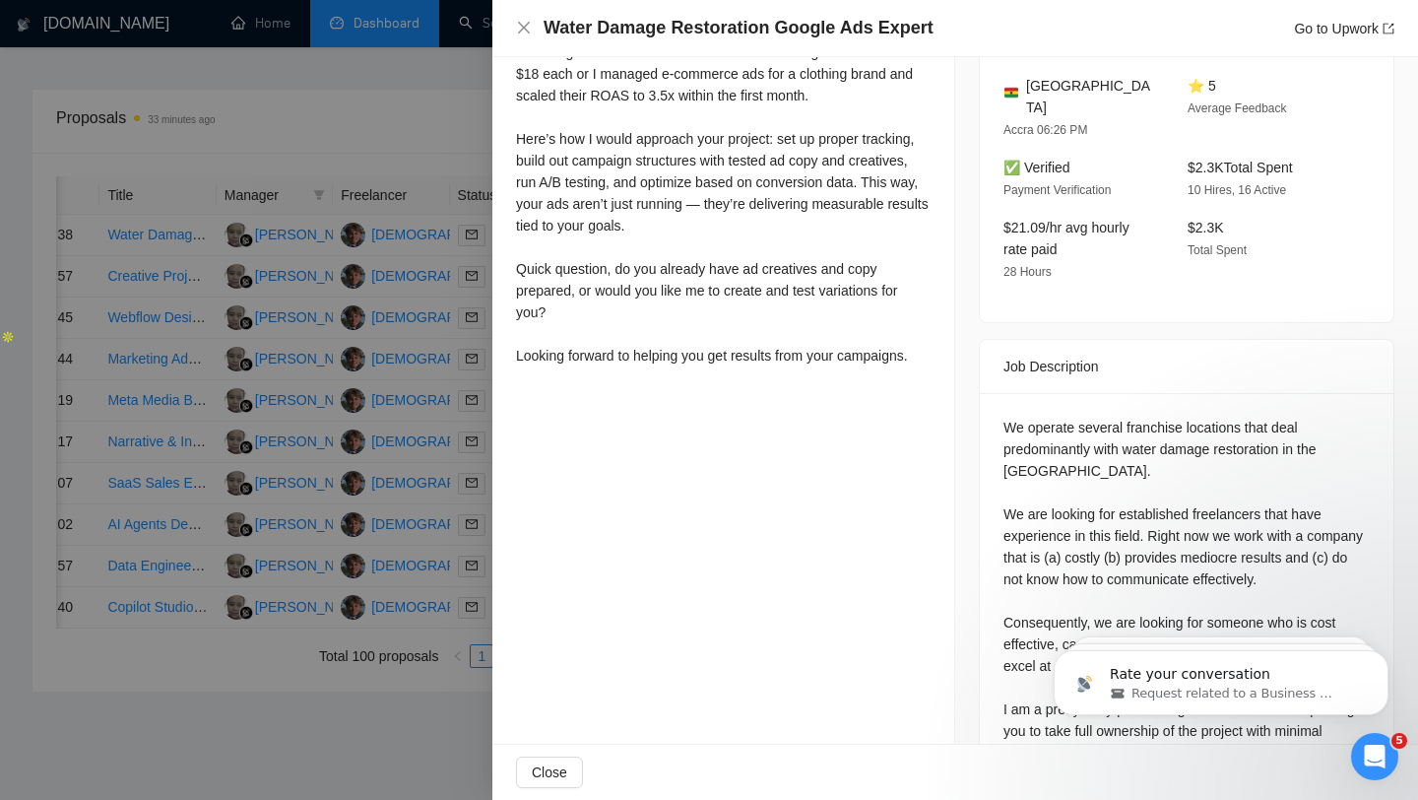
click at [453, 163] on div at bounding box center [709, 400] width 1418 height 800
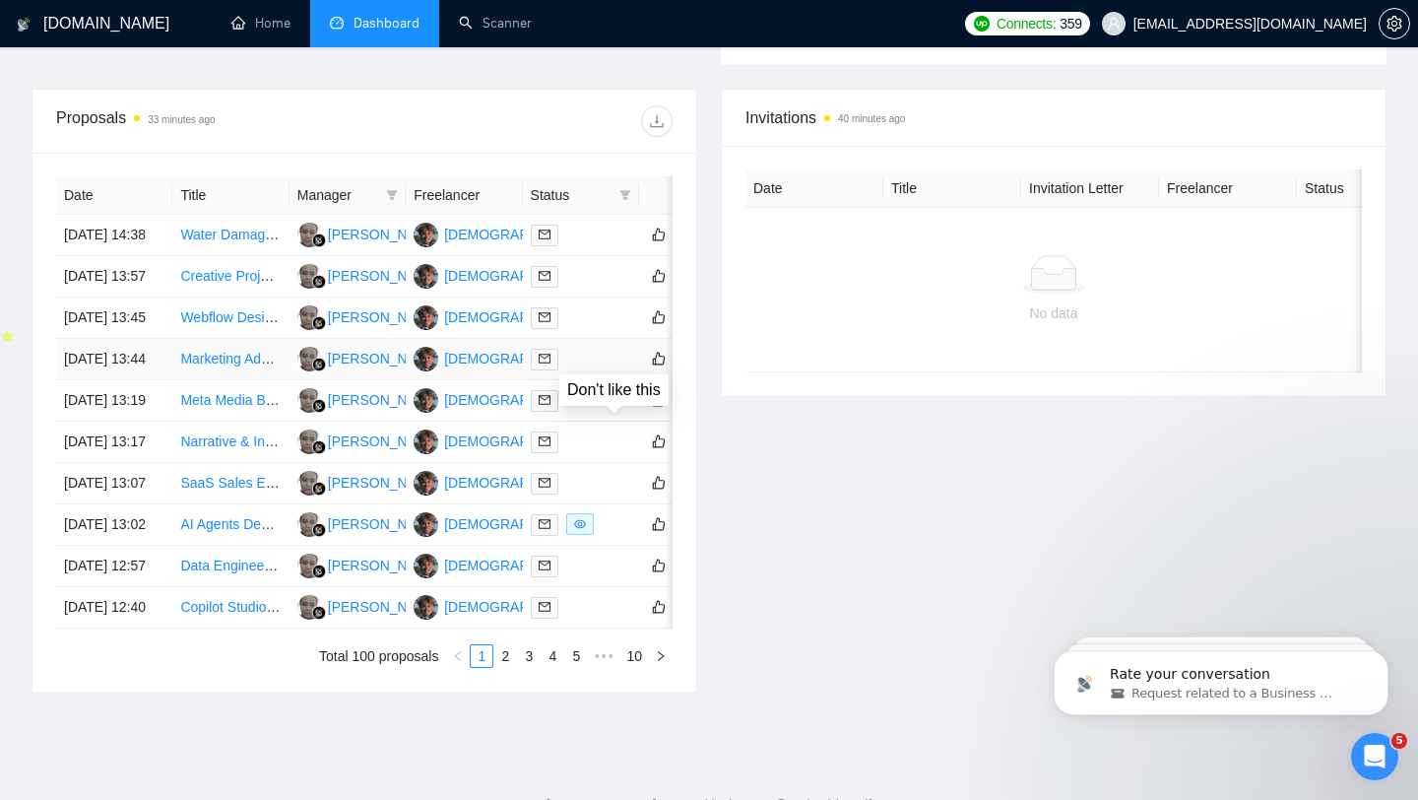
scroll to position [0, 0]
